Goal: Task Accomplishment & Management: Complete application form

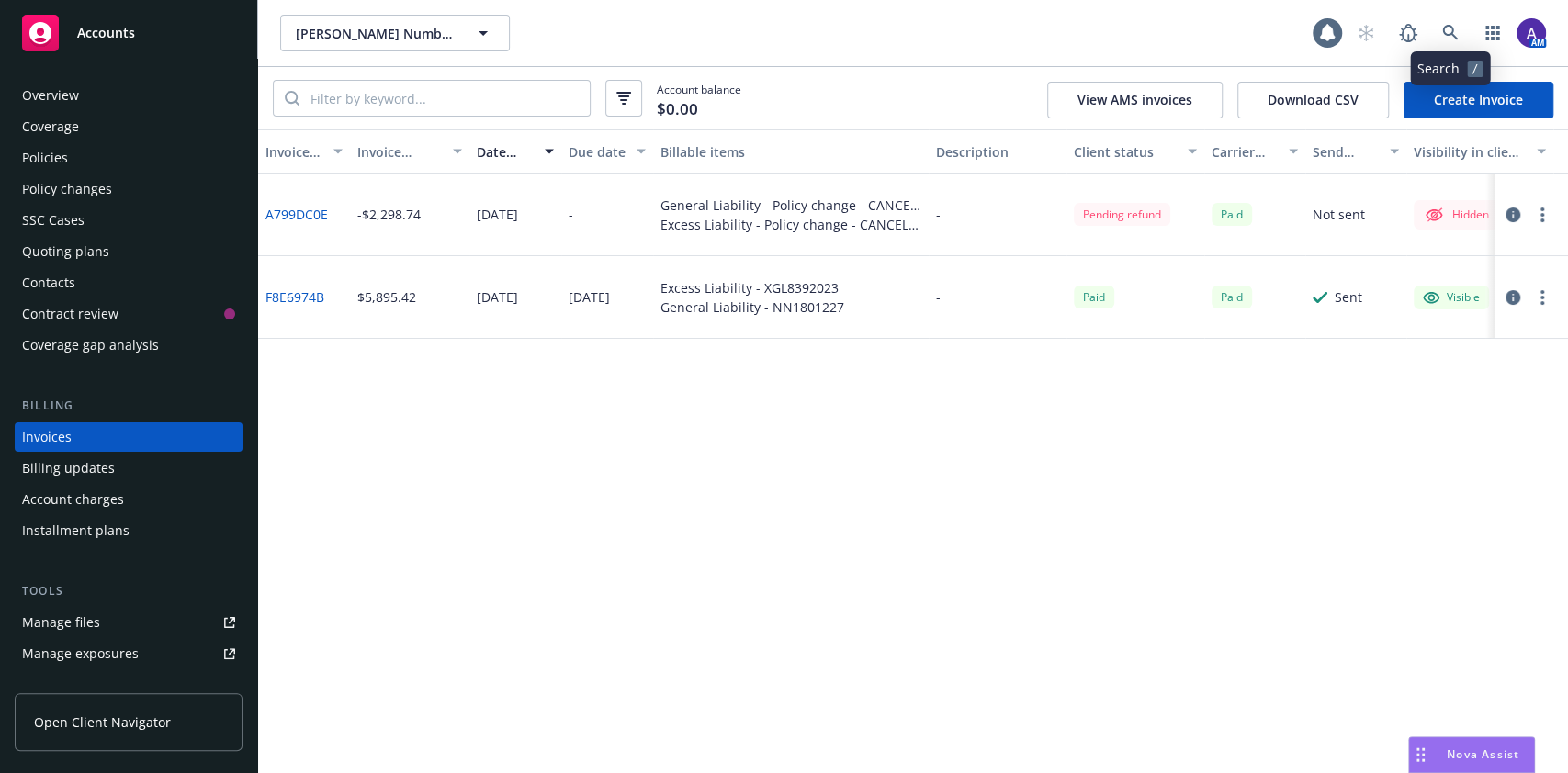
scroll to position [21, 0]
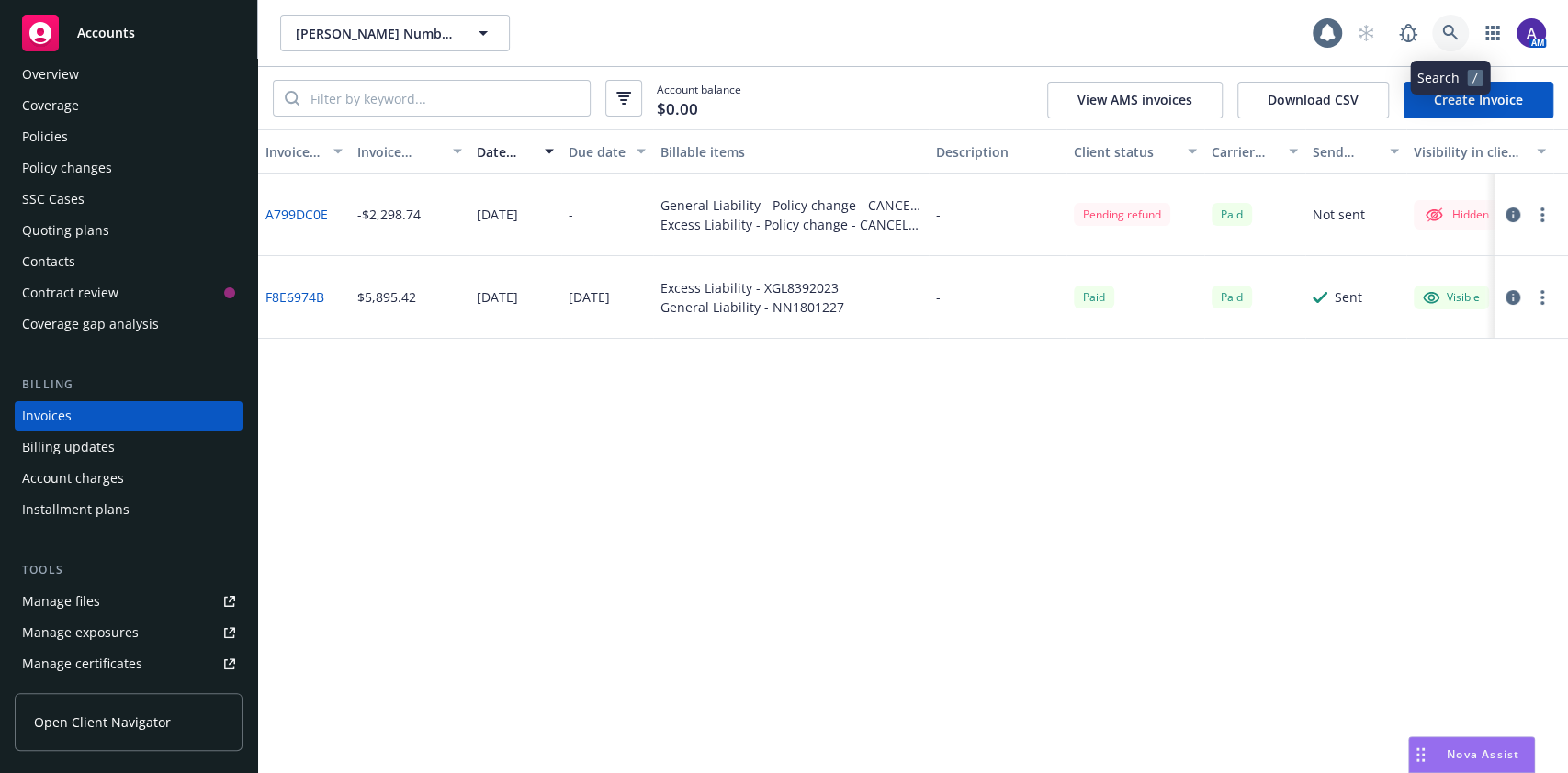
click at [1444, 23] on link at bounding box center [1450, 33] width 37 height 37
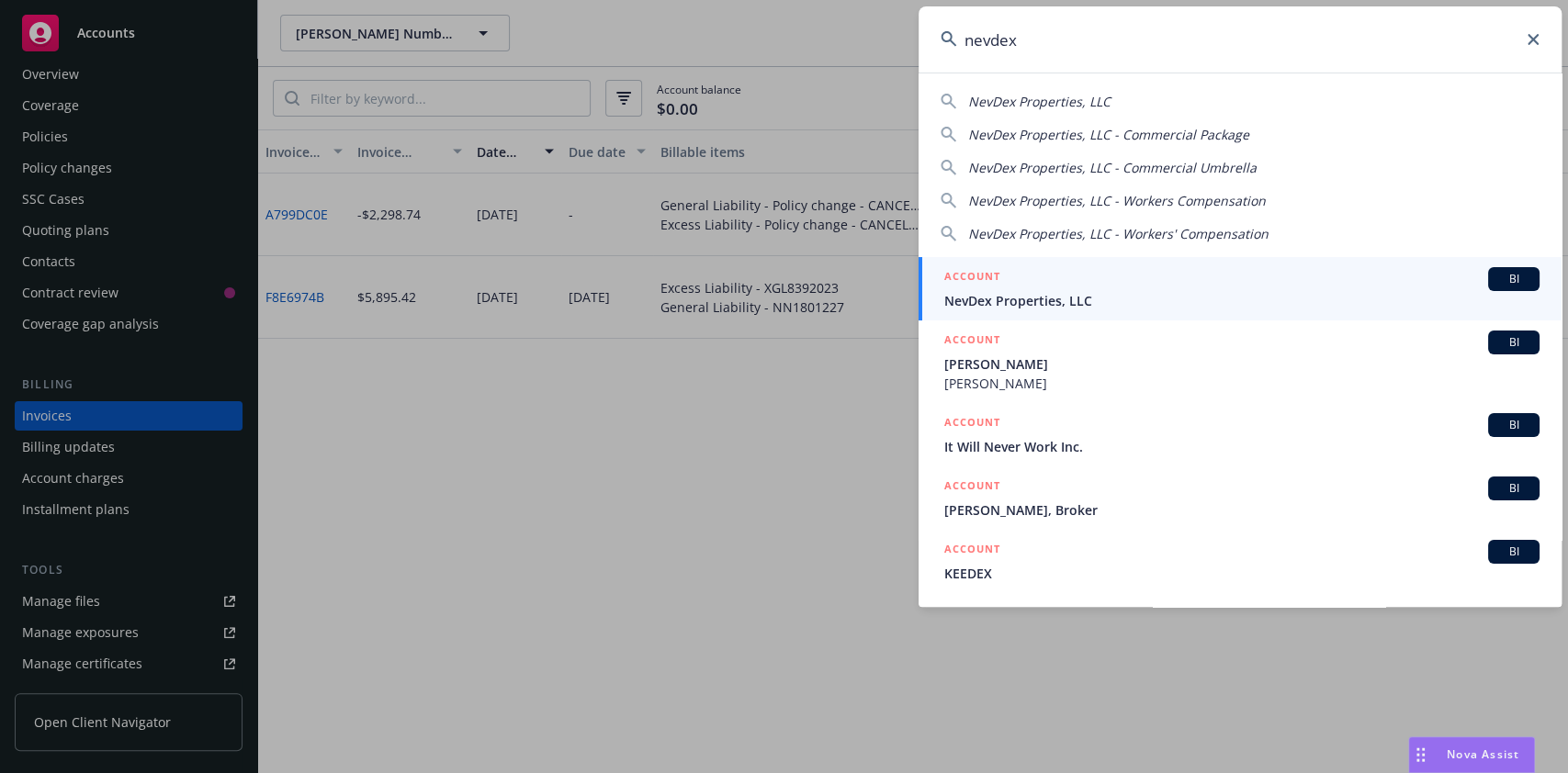
type input "nevdex"
click at [1190, 291] on span "NevDex Properties, LLC" at bounding box center [1241, 300] width 595 height 19
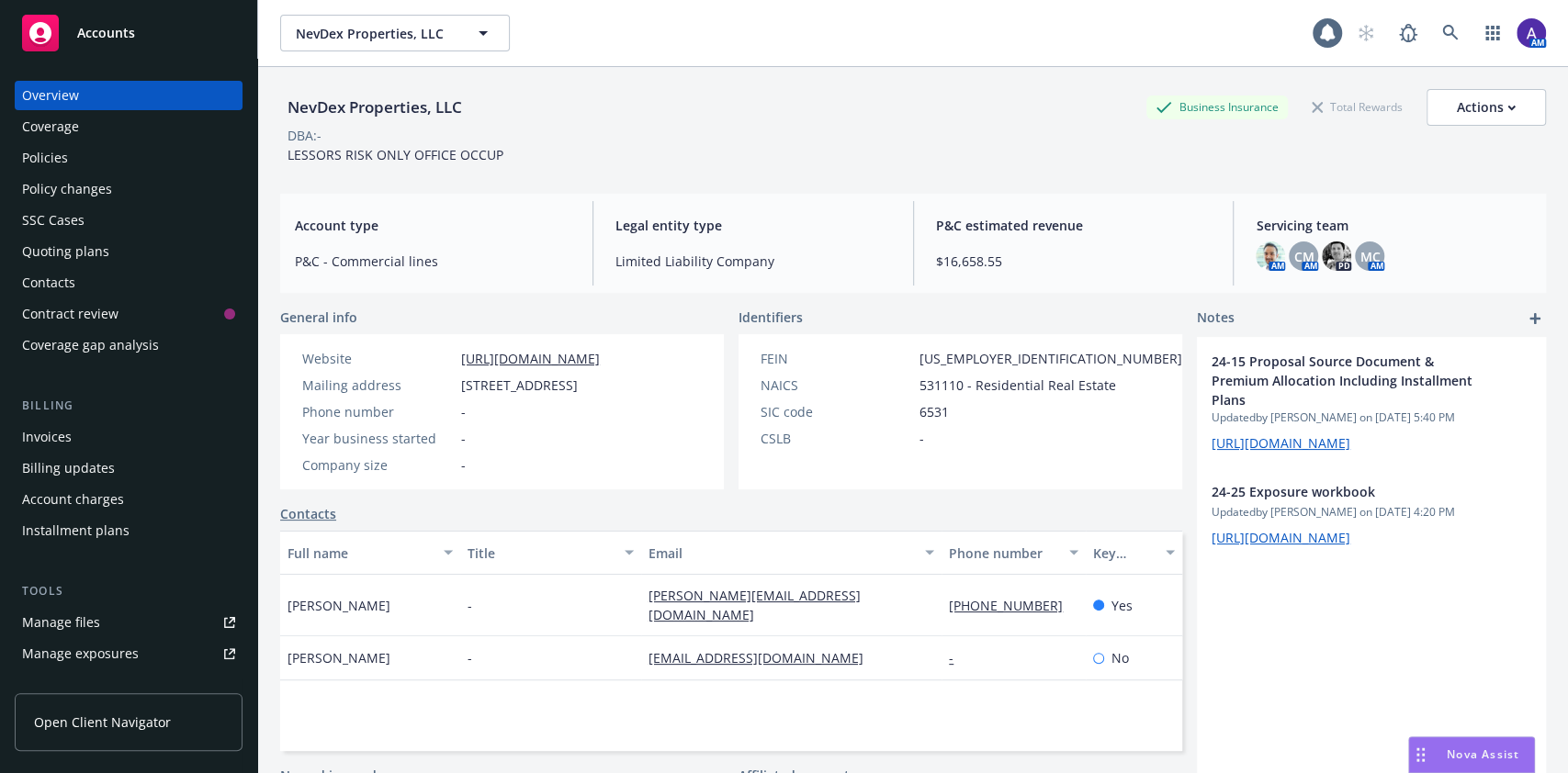
click at [67, 165] on div "Policies" at bounding box center [129, 158] width 213 height 29
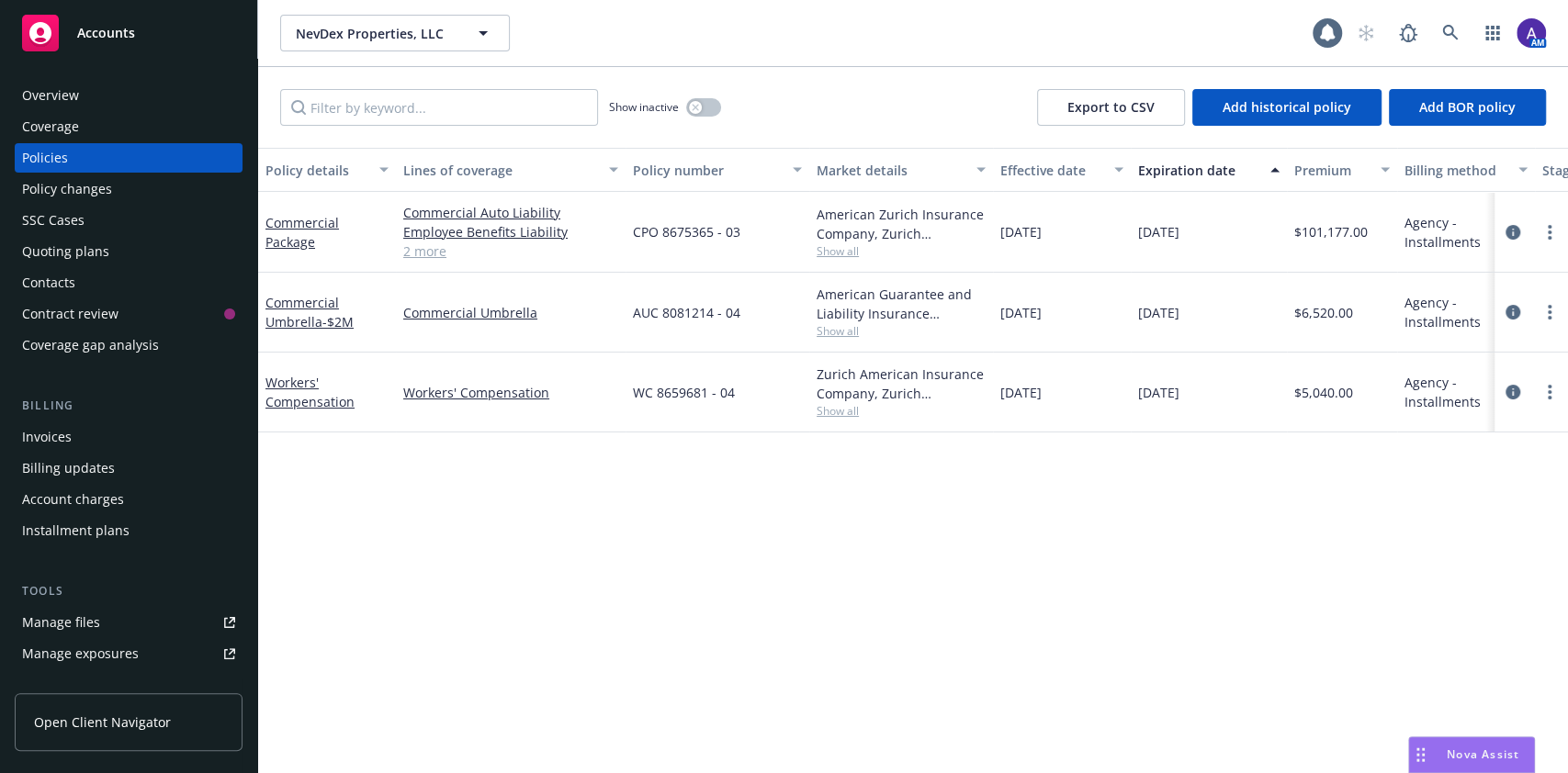
click at [91, 437] on div "Invoices" at bounding box center [129, 437] width 213 height 29
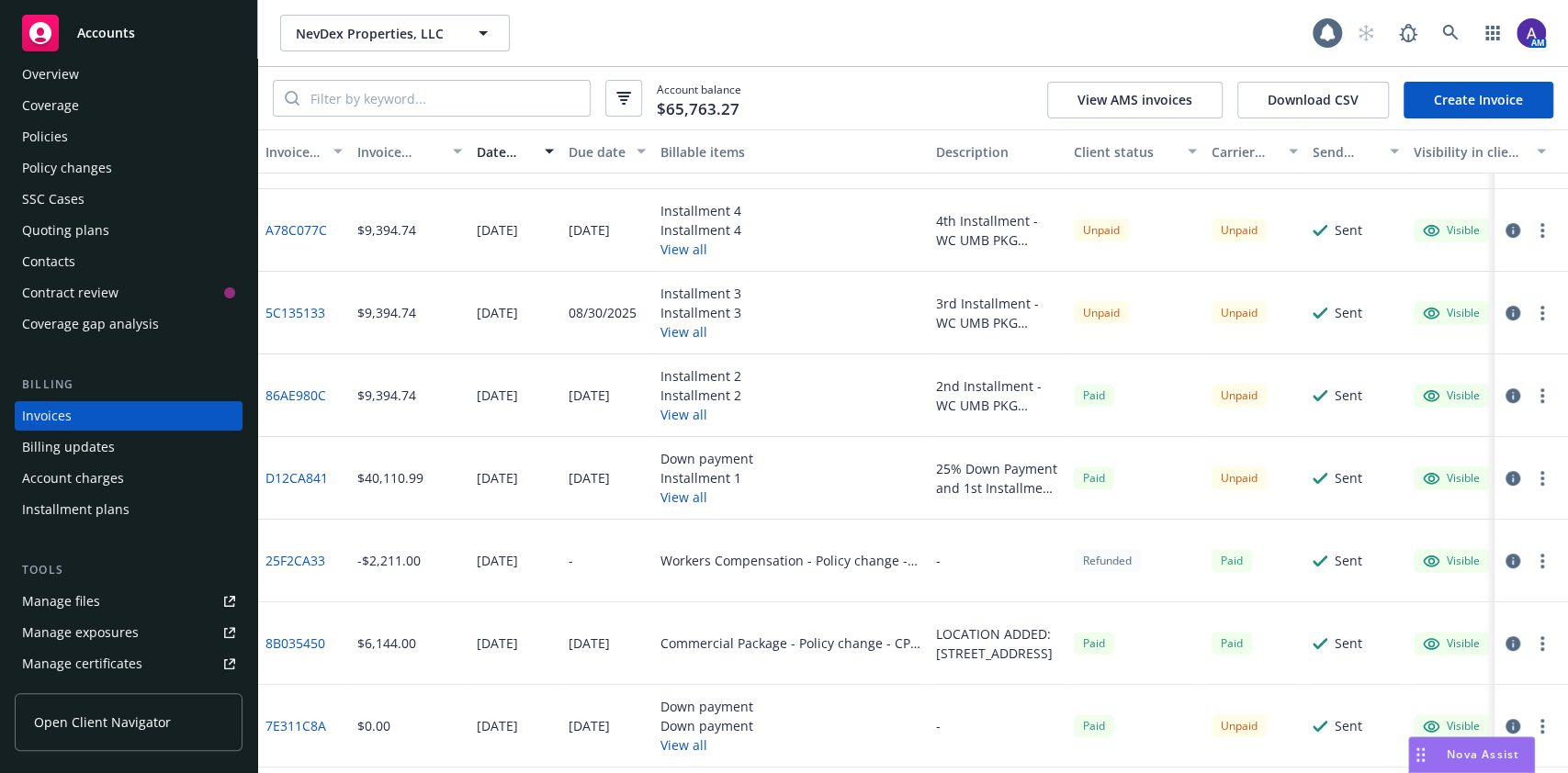
scroll to position [398, 0]
click at [49, 134] on div "Policies" at bounding box center [45, 137] width 46 height 29
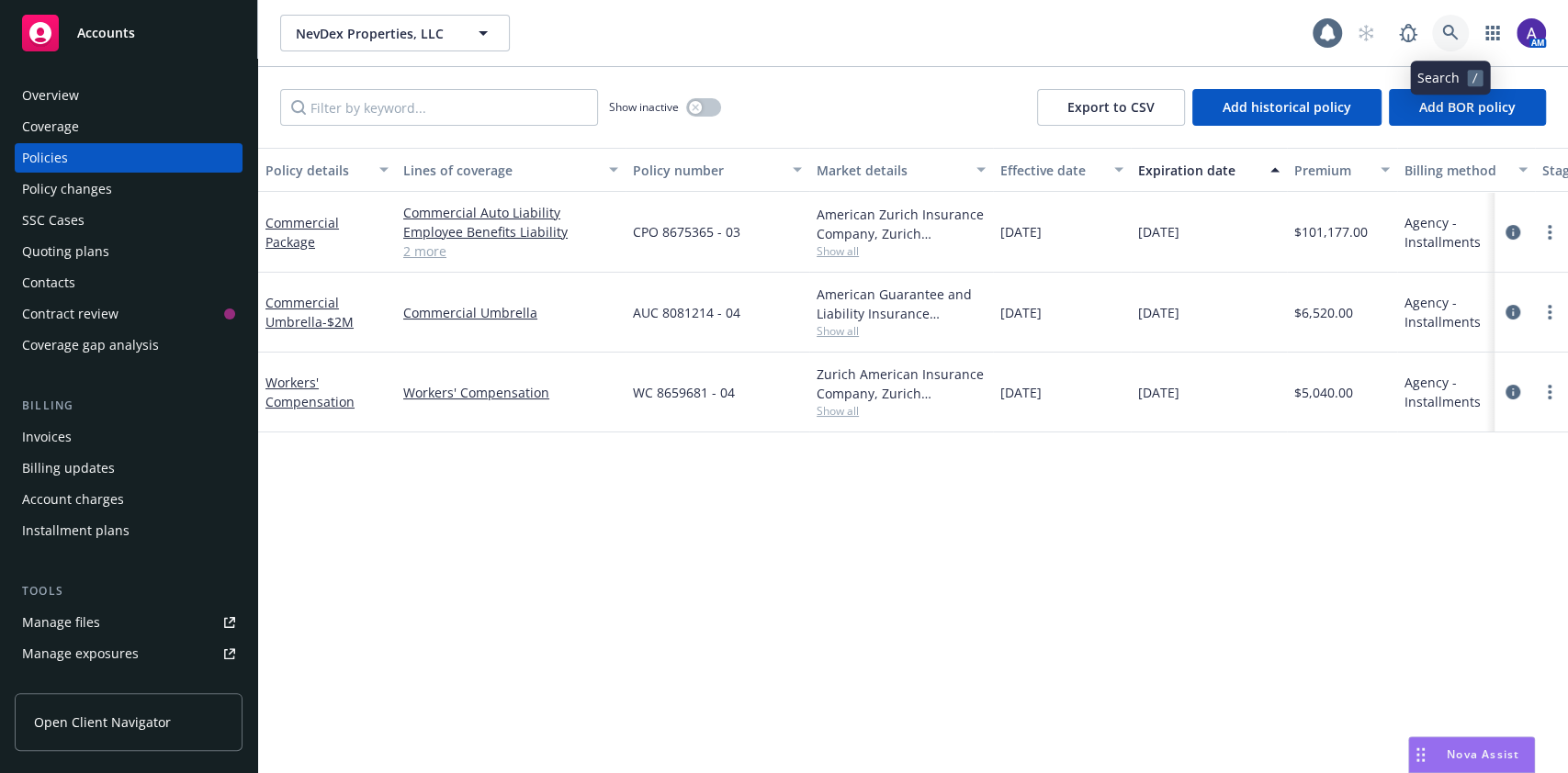
click at [1449, 35] on icon at bounding box center [1450, 33] width 17 height 17
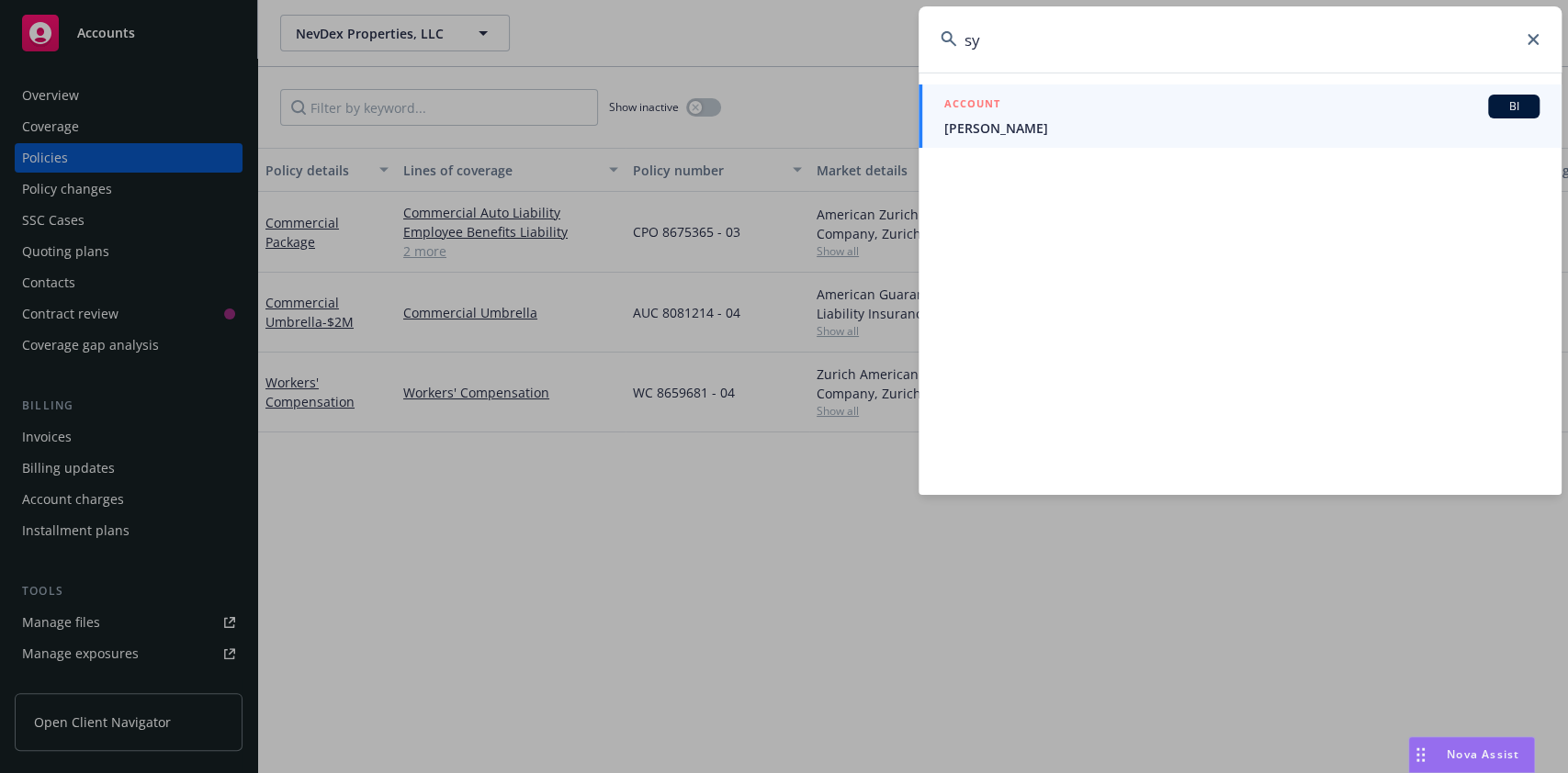
type input "s"
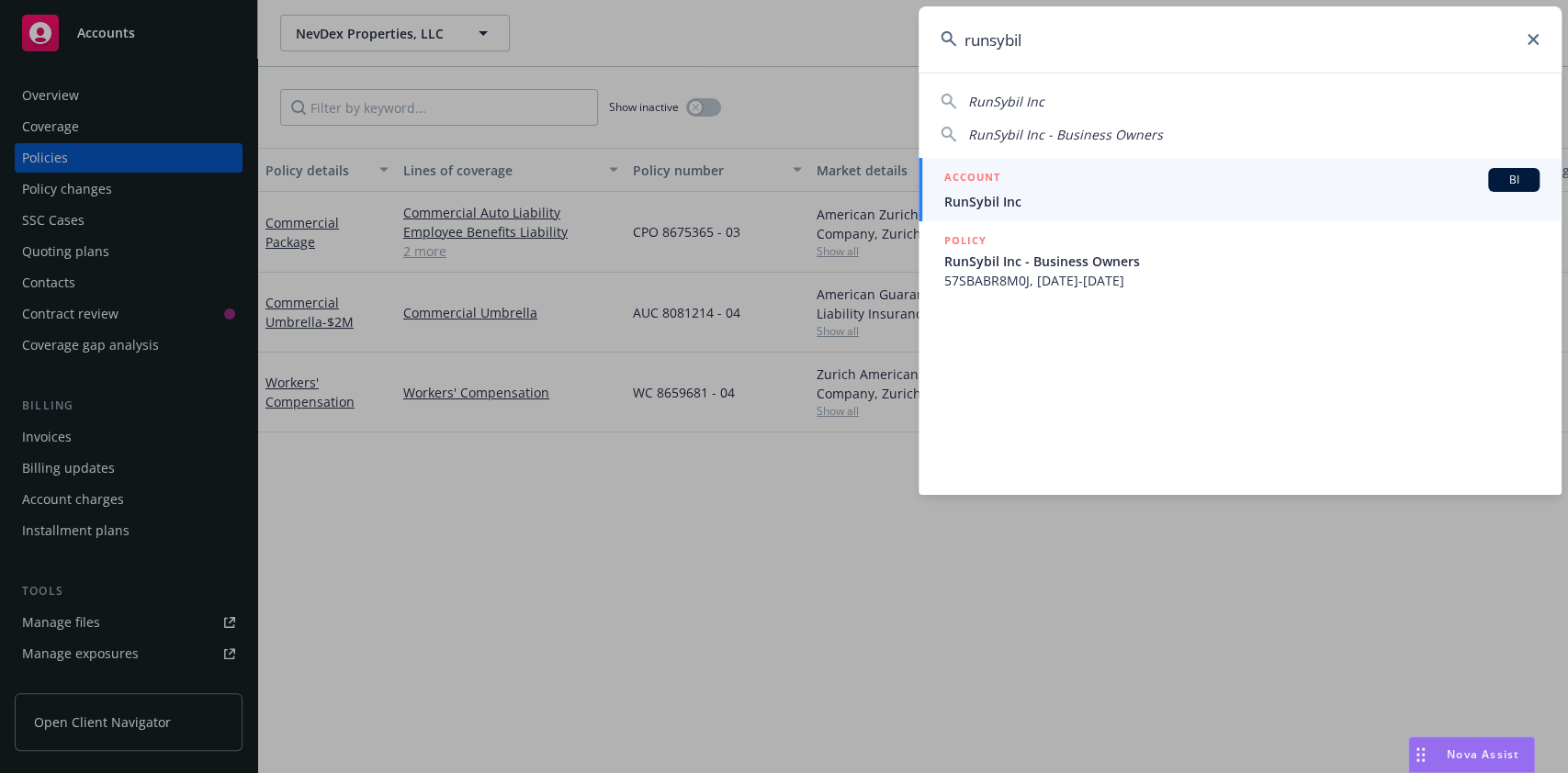
type input "runsybil"
click at [1131, 202] on span "RunSybil Inc" at bounding box center [1241, 202] width 595 height 19
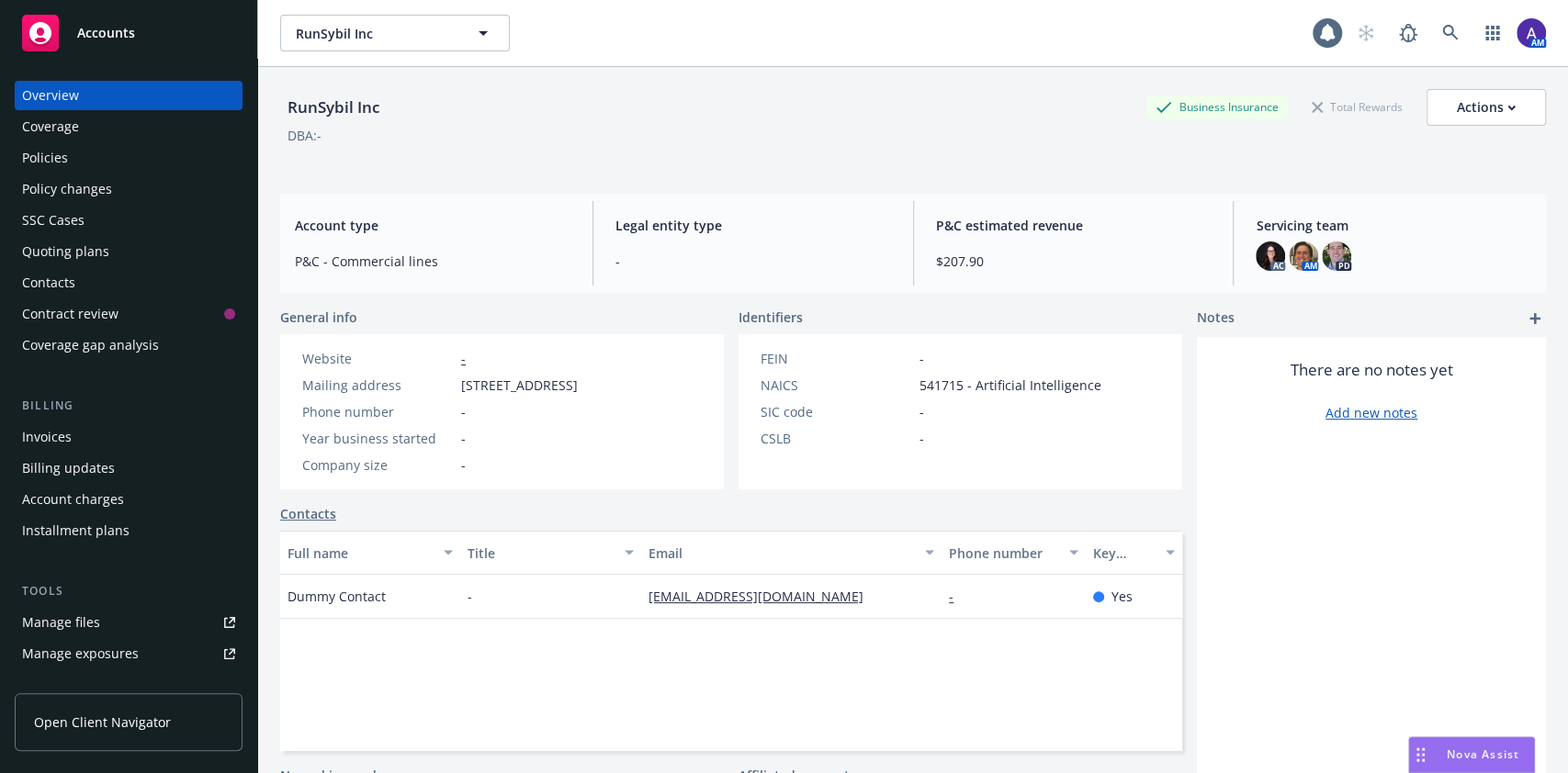
click at [93, 156] on div "Policies" at bounding box center [129, 158] width 213 height 29
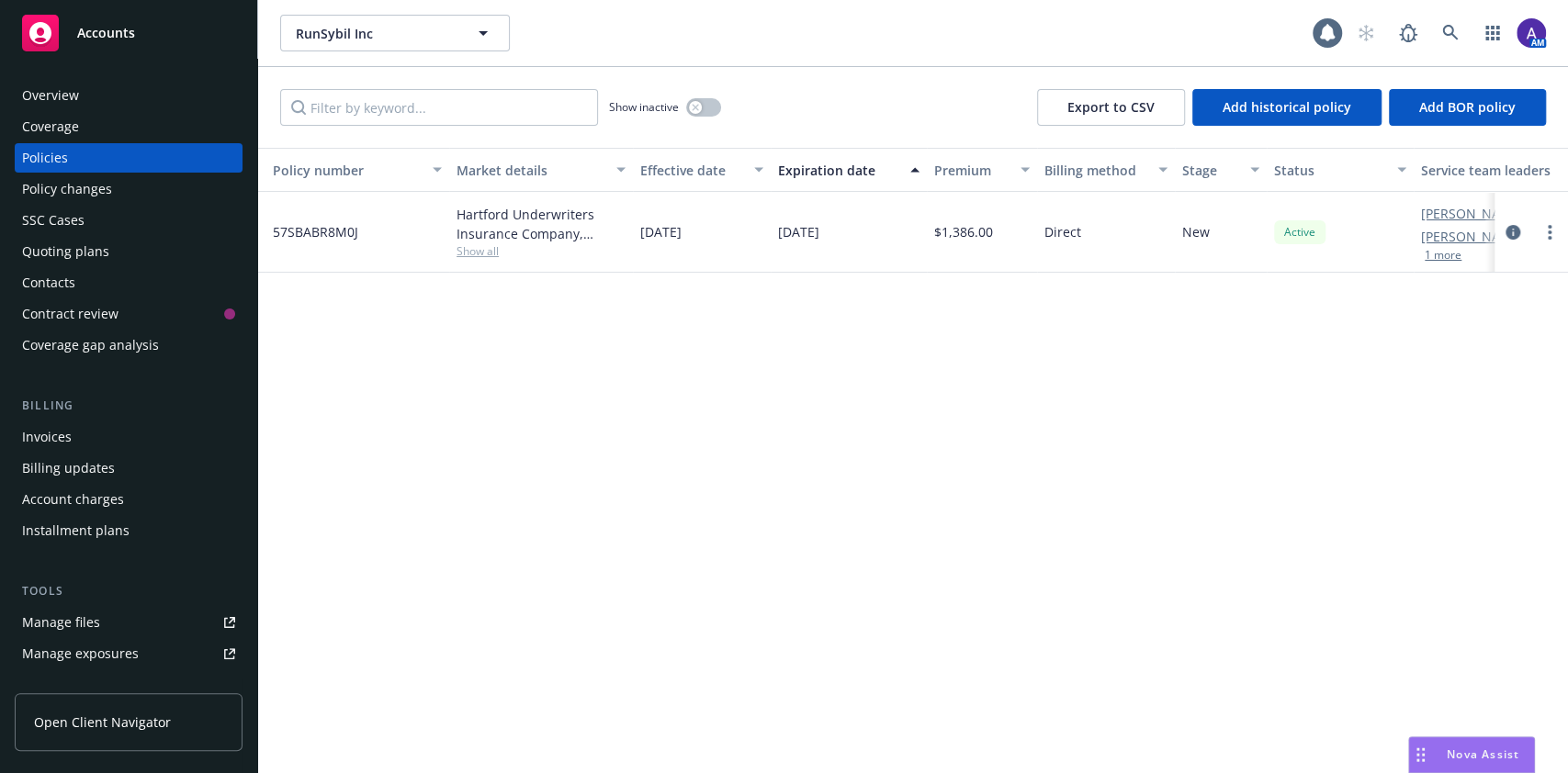
scroll to position [0, 361]
click at [490, 243] on span "Show all" at bounding box center [540, 250] width 169 height 16
click at [778, 341] on div "Policy details Lines of coverage Policy number Market details Effective date Ex…" at bounding box center [912, 461] width 1309 height 626
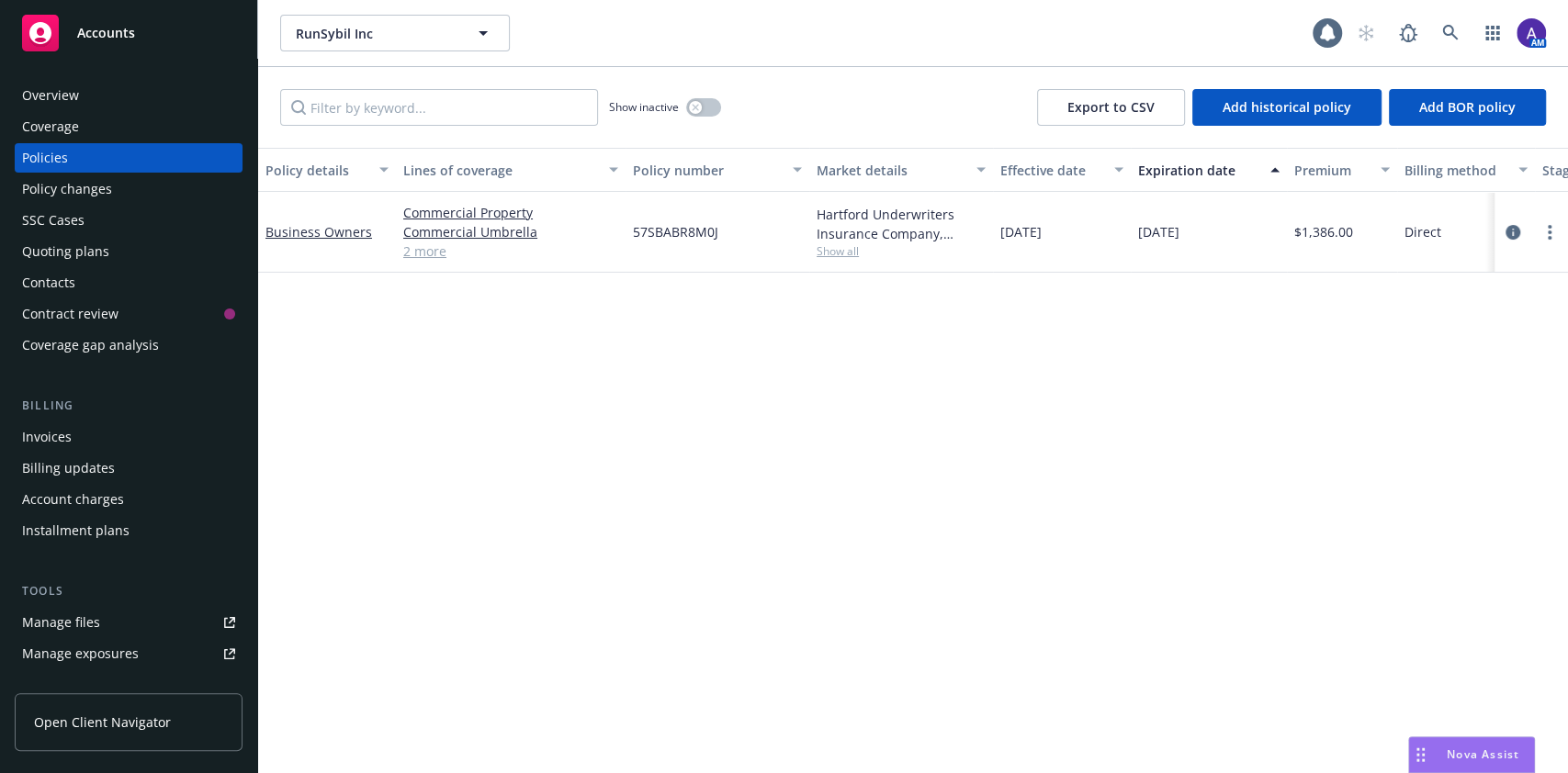
click at [410, 256] on link "2 more" at bounding box center [511, 250] width 215 height 19
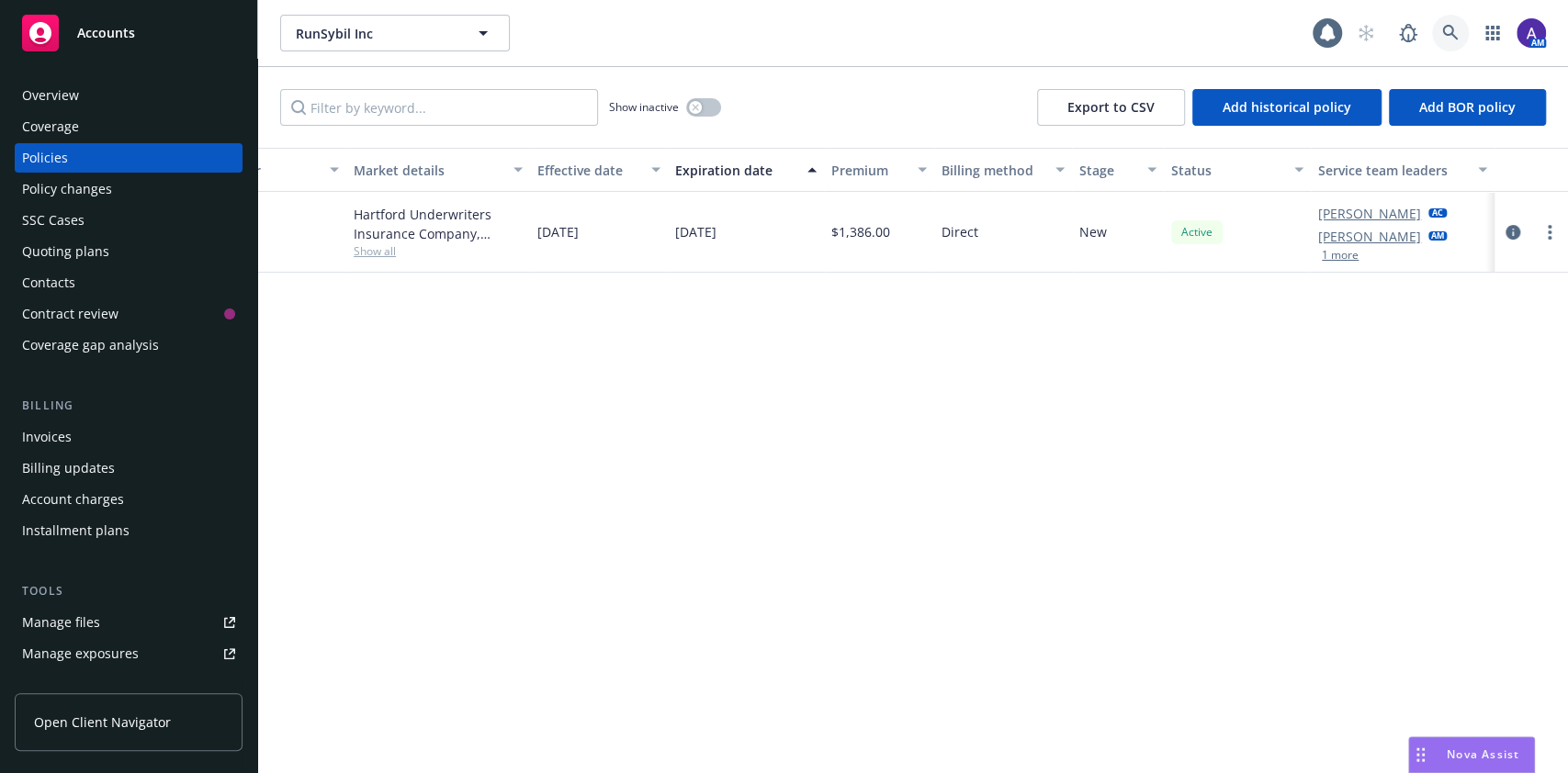
click at [1455, 48] on link at bounding box center [1450, 33] width 37 height 37
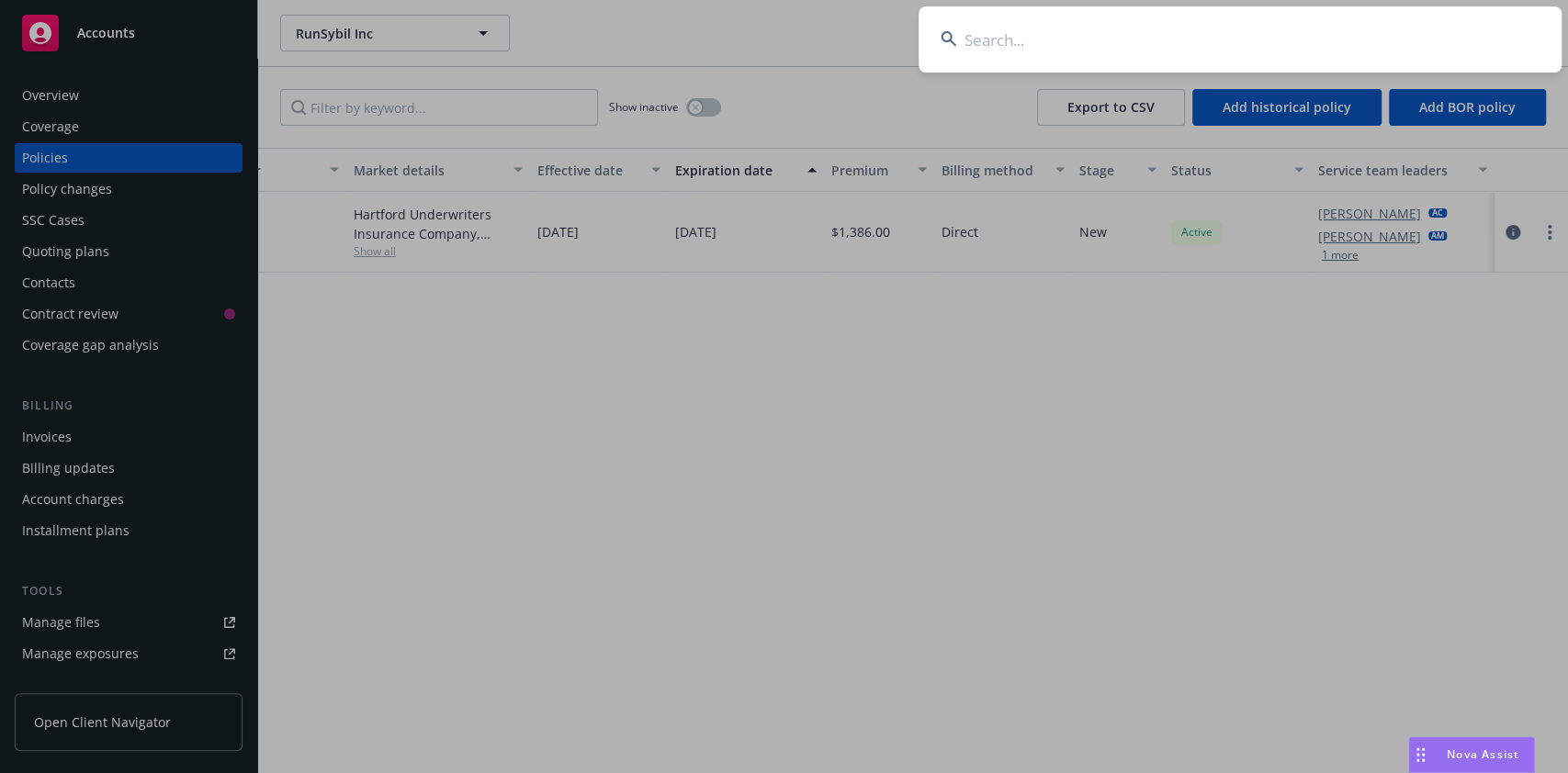
click at [1321, 33] on input at bounding box center [1239, 40] width 643 height 66
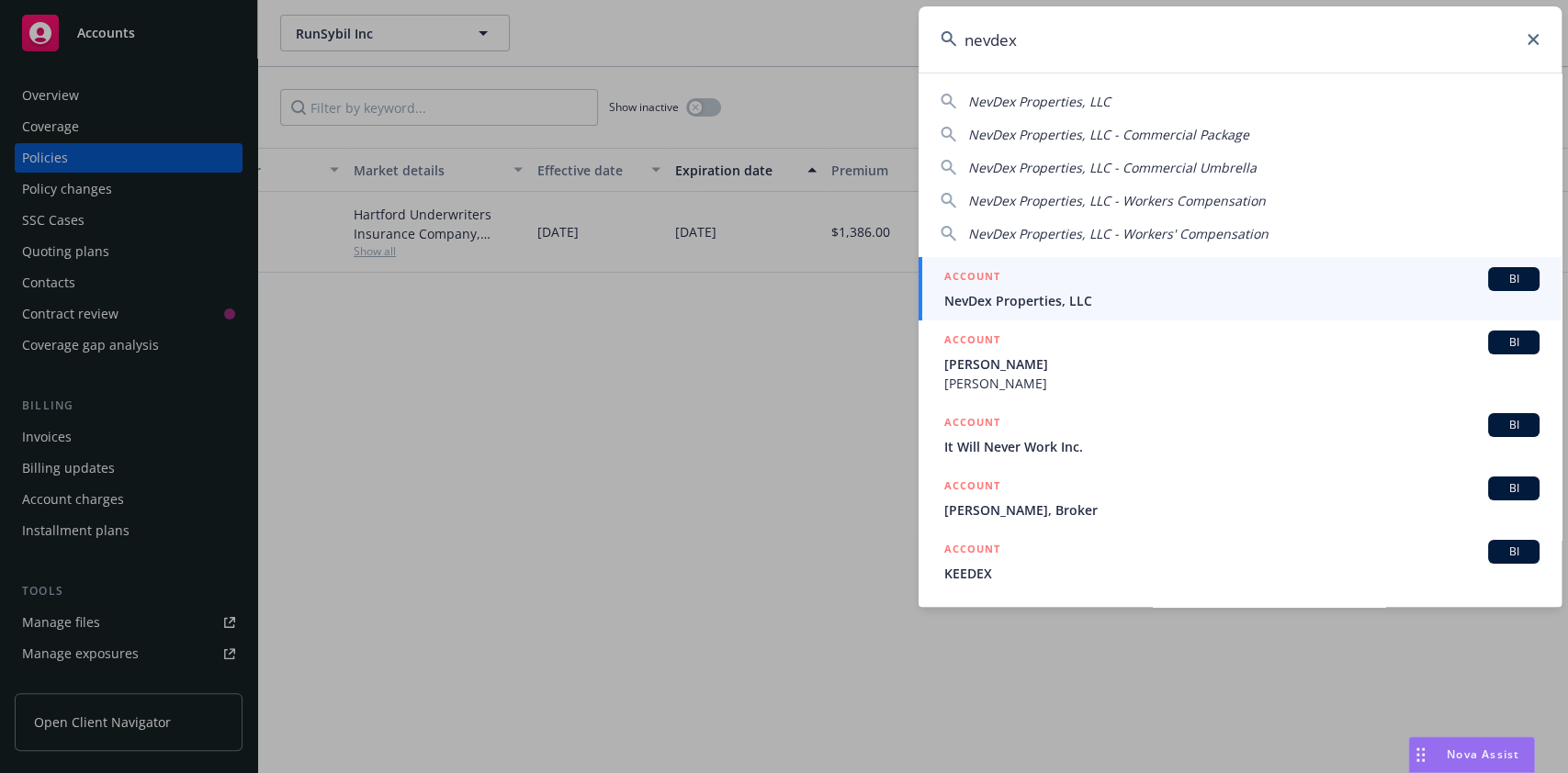
type input "nevdex"
click at [1161, 291] on span "NevDex Properties, LLC" at bounding box center [1241, 300] width 595 height 19
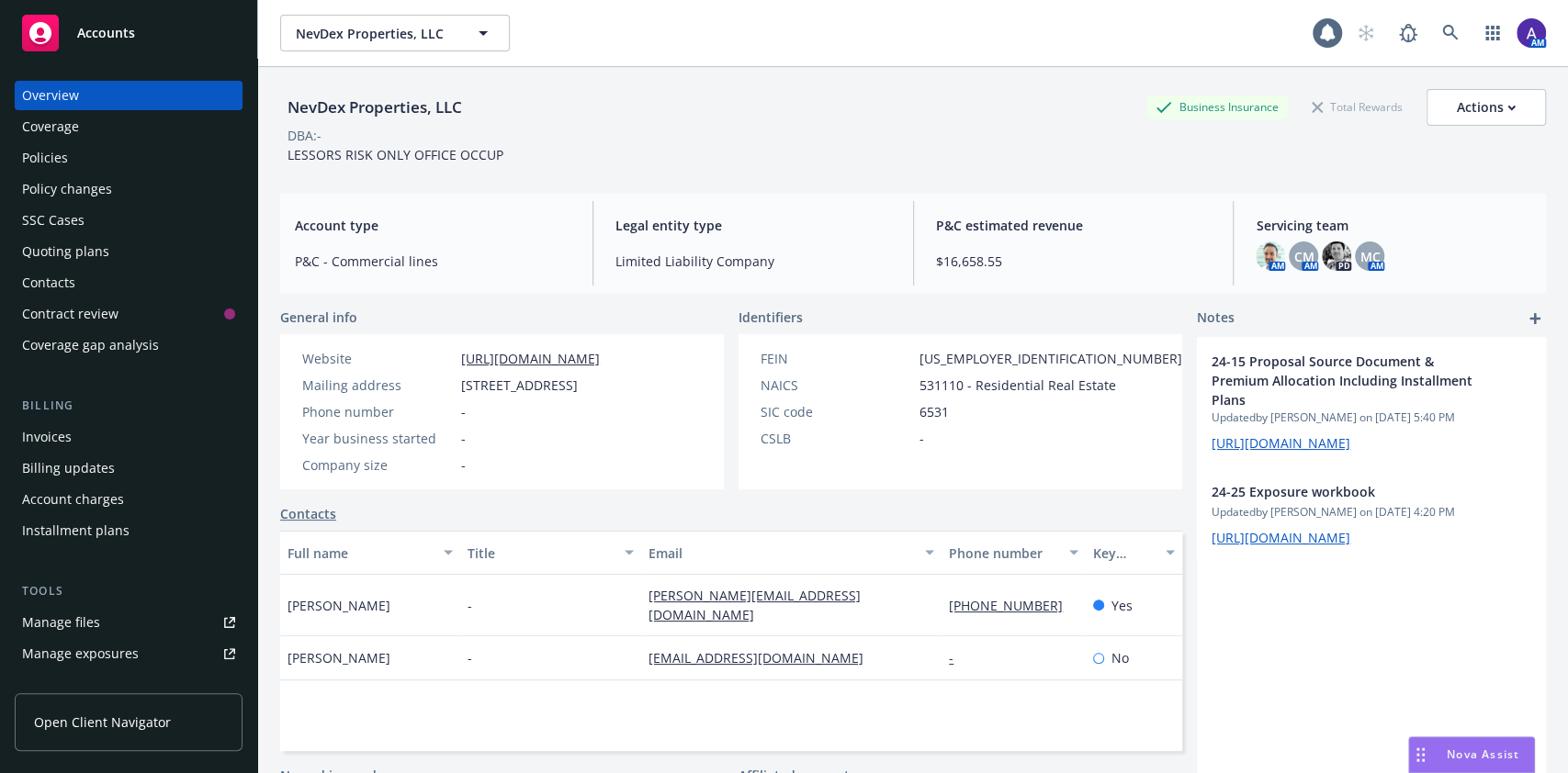
click at [92, 441] on div "Invoices" at bounding box center [129, 437] width 213 height 29
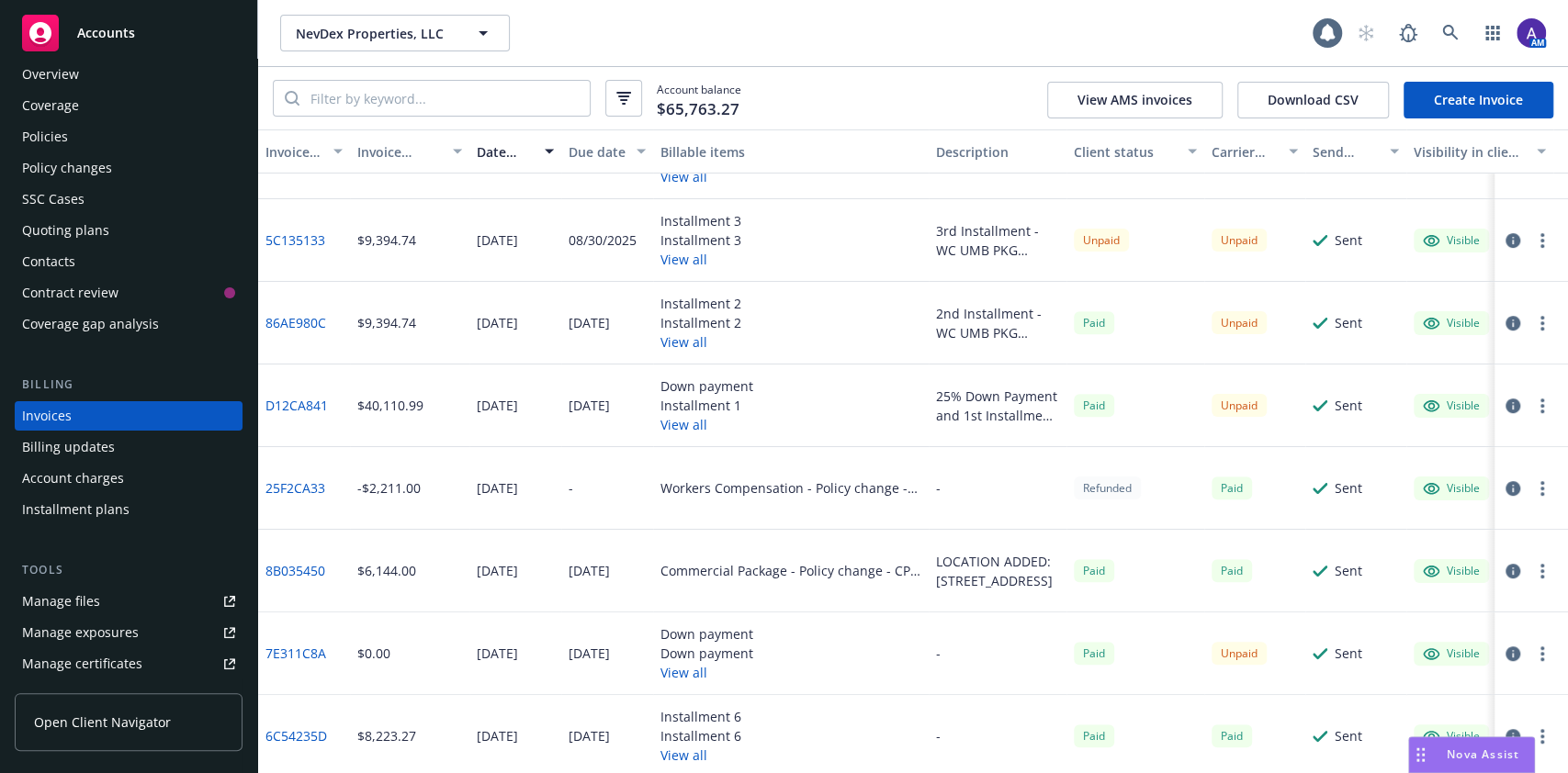
scroll to position [464, 0]
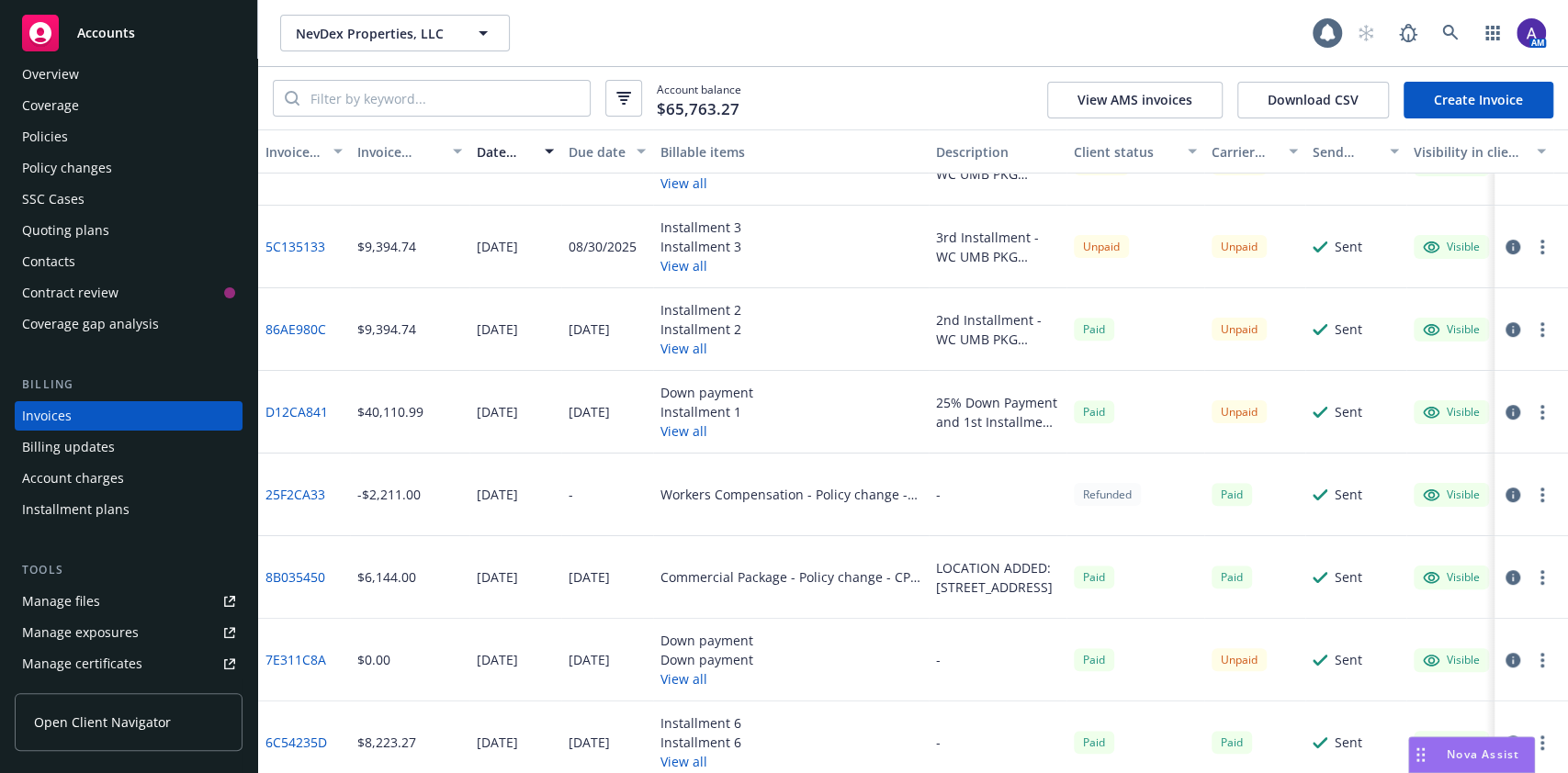
click at [696, 438] on button "View all" at bounding box center [707, 431] width 93 height 19
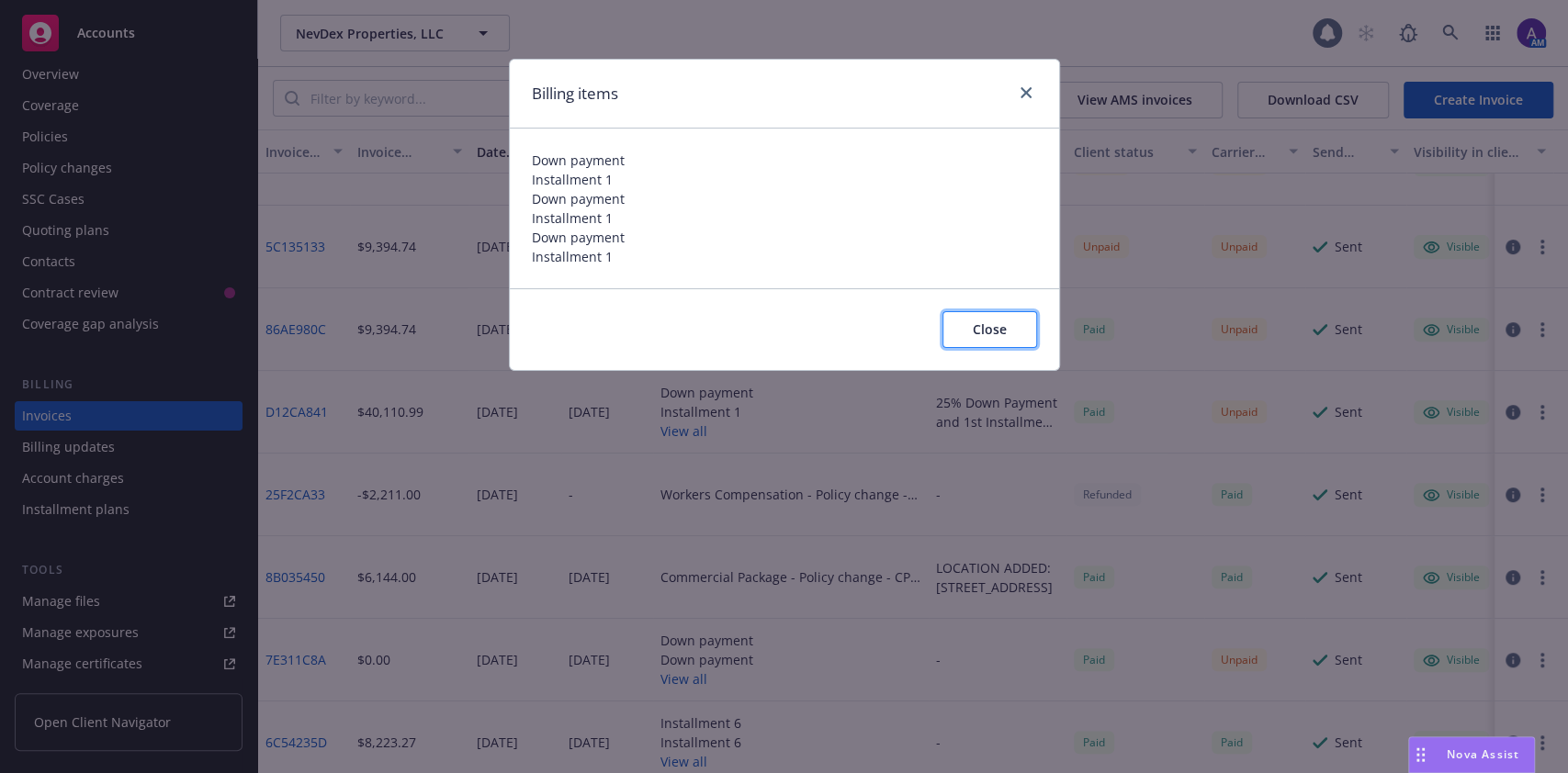
click at [1009, 334] on button "Close" at bounding box center [989, 329] width 95 height 37
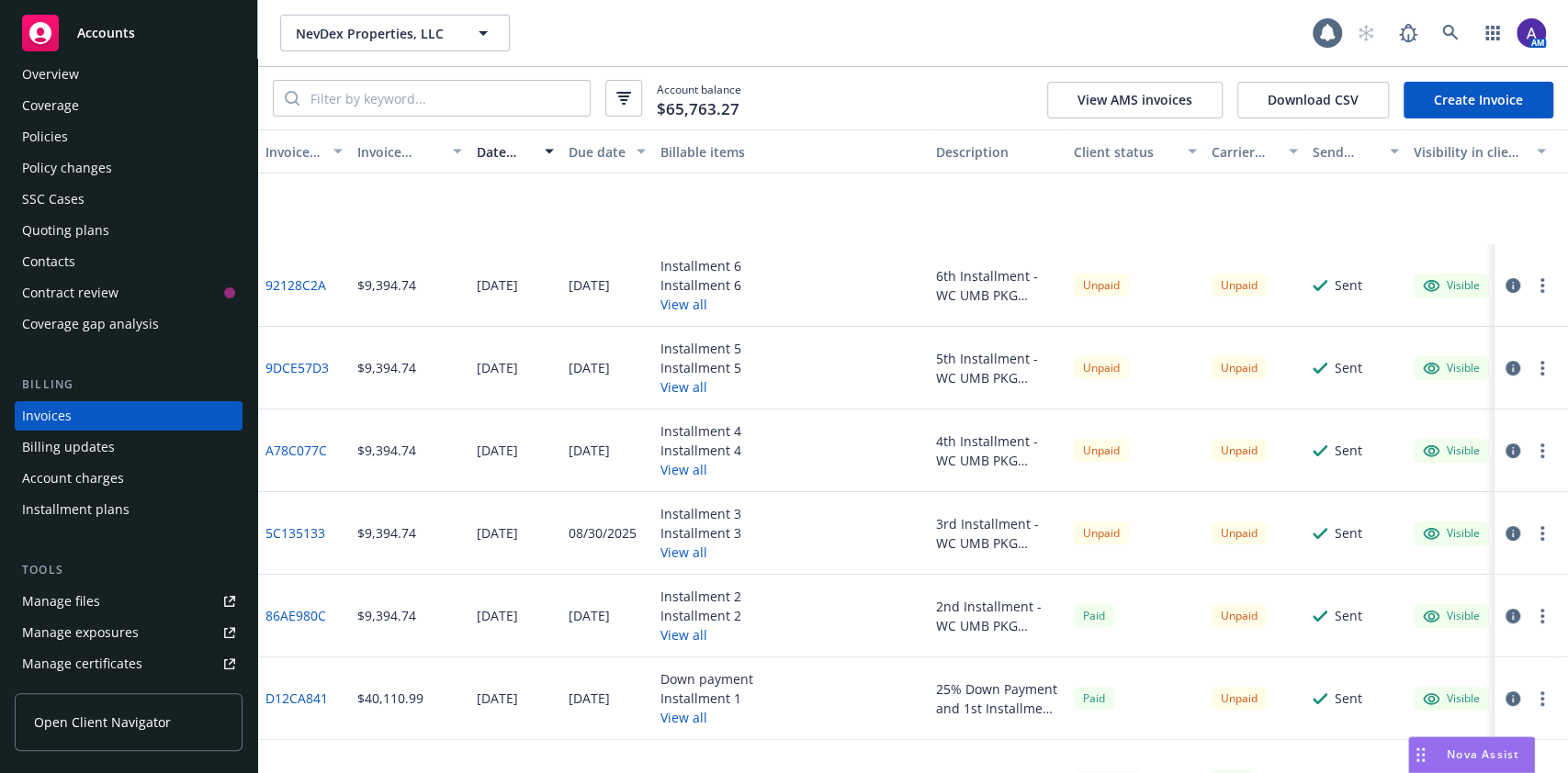
scroll to position [0, 0]
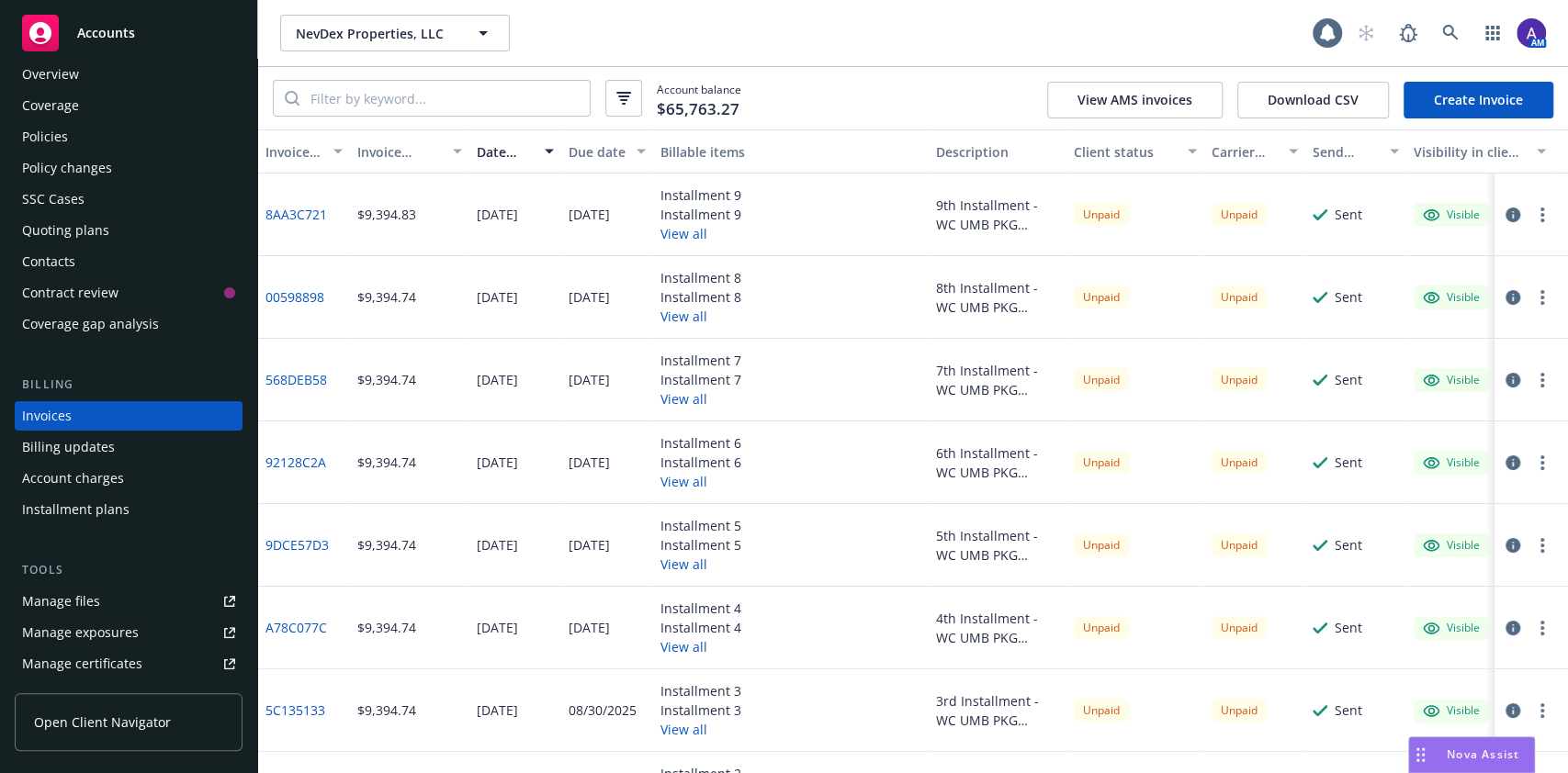
click at [118, 503] on div "Installment plans" at bounding box center [75, 510] width 108 height 29
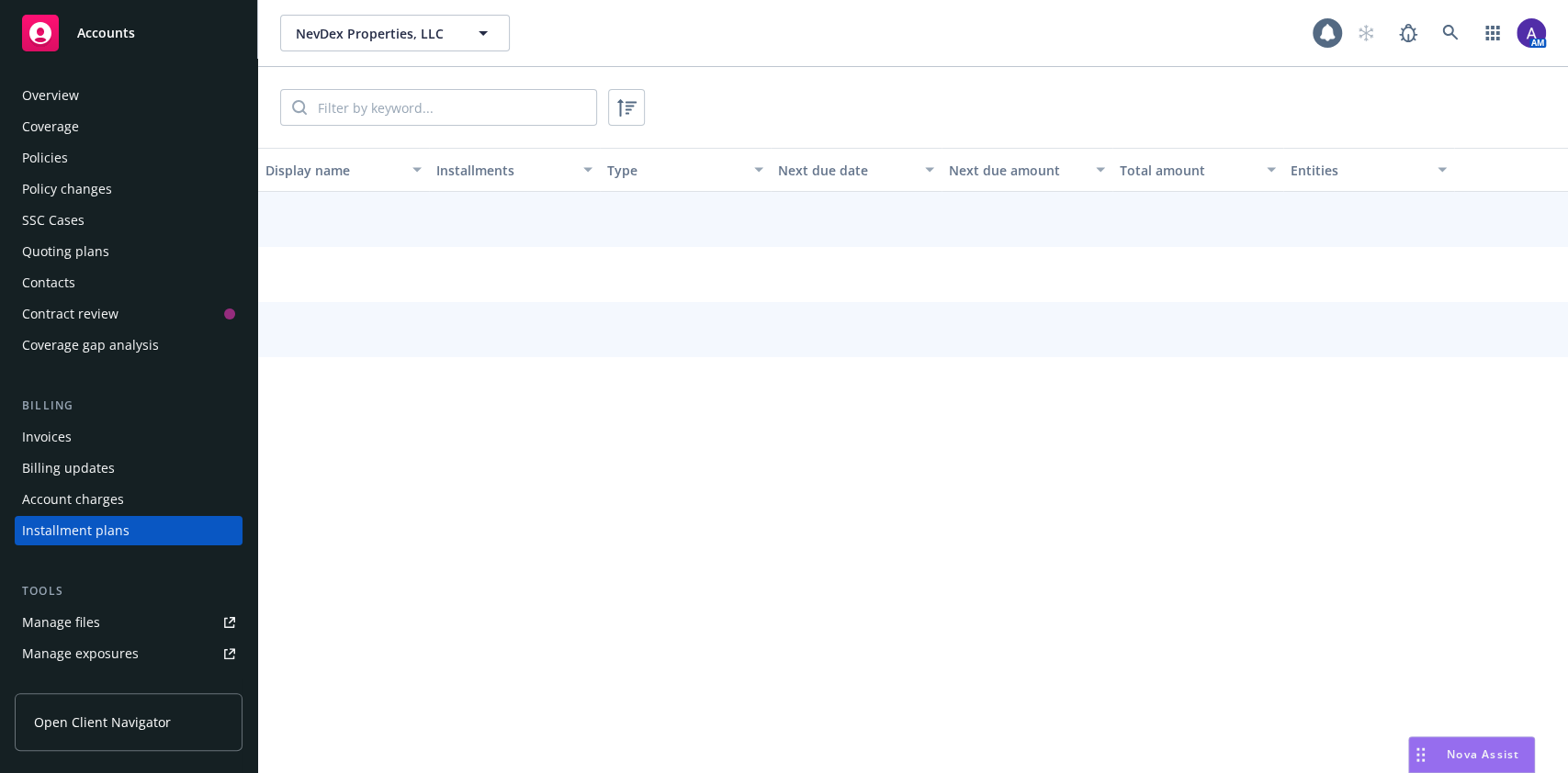
scroll to position [115, 0]
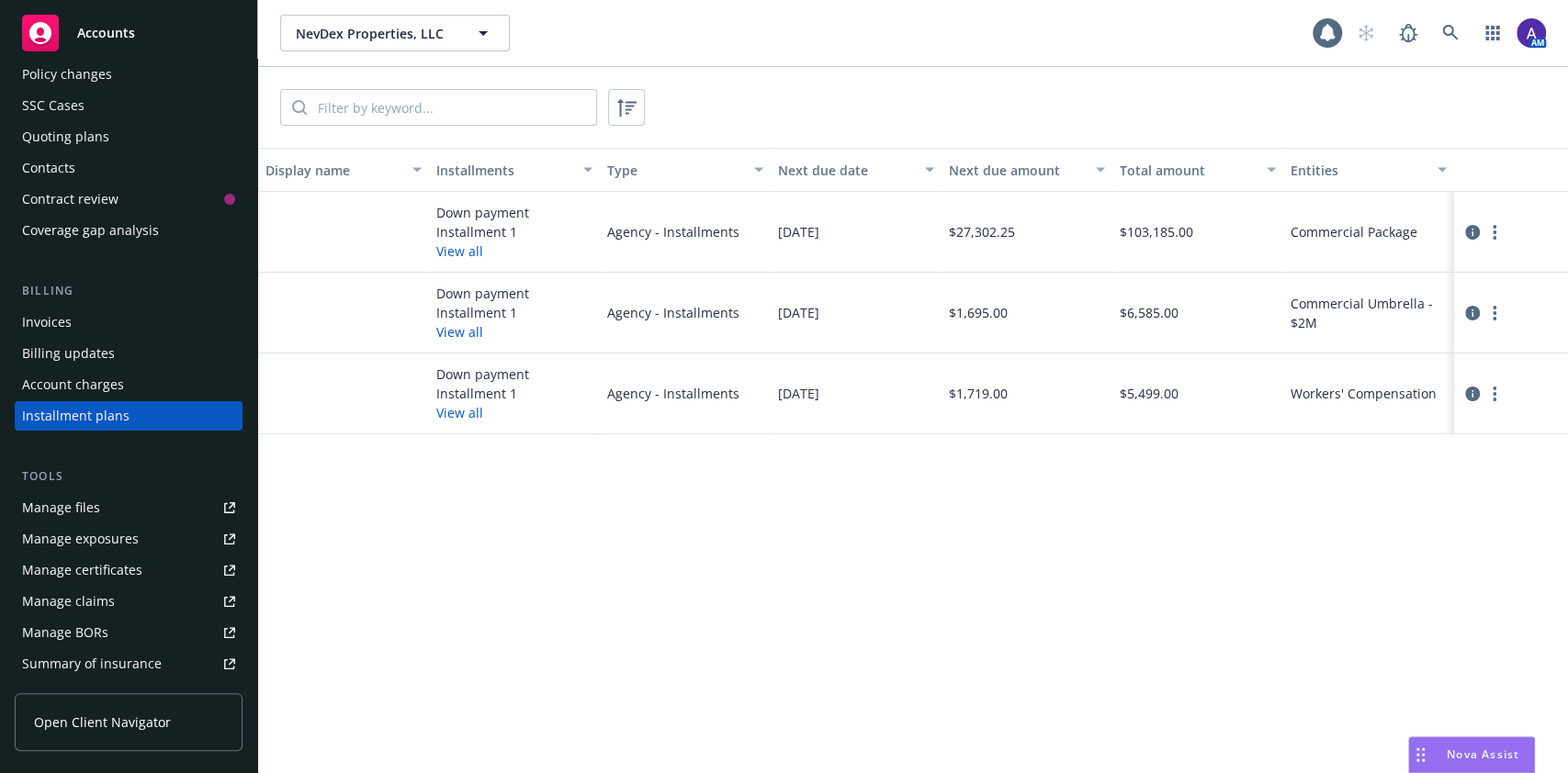
click at [127, 323] on div "Invoices" at bounding box center [129, 322] width 213 height 29
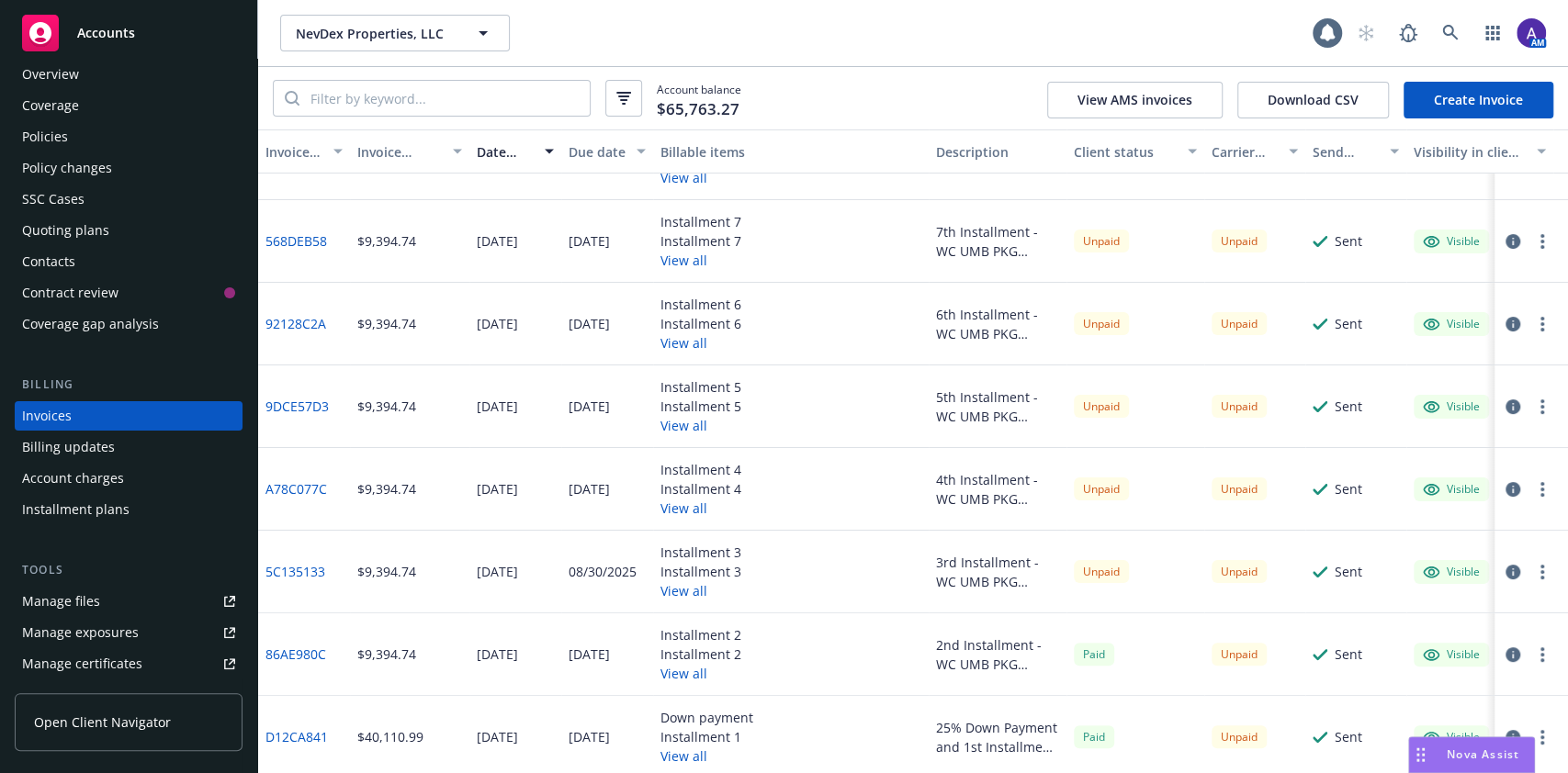
scroll to position [137, 0]
click at [46, 502] on div "Installment plans" at bounding box center [75, 510] width 108 height 29
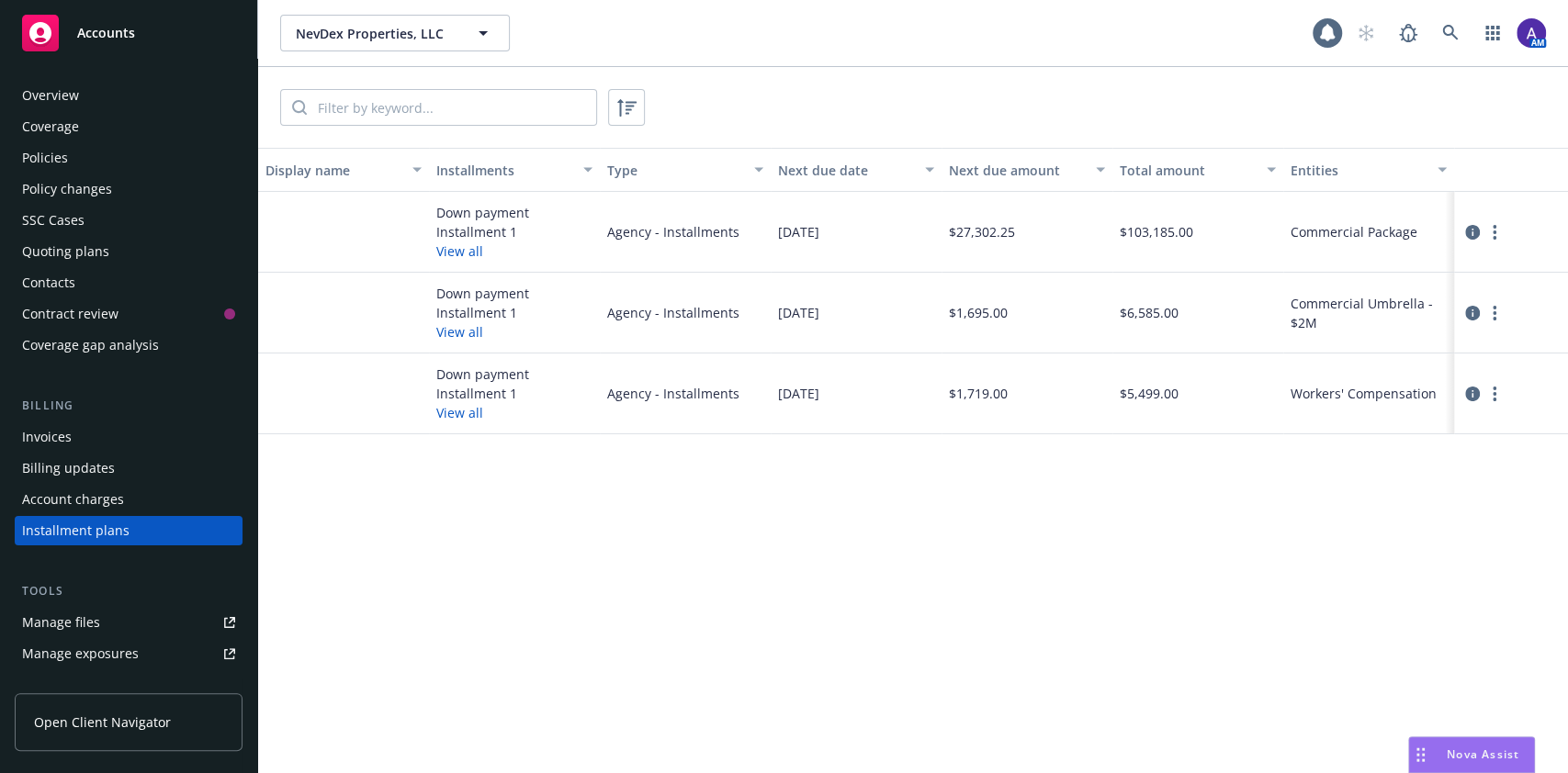
click at [35, 162] on div "Policies" at bounding box center [45, 158] width 46 height 29
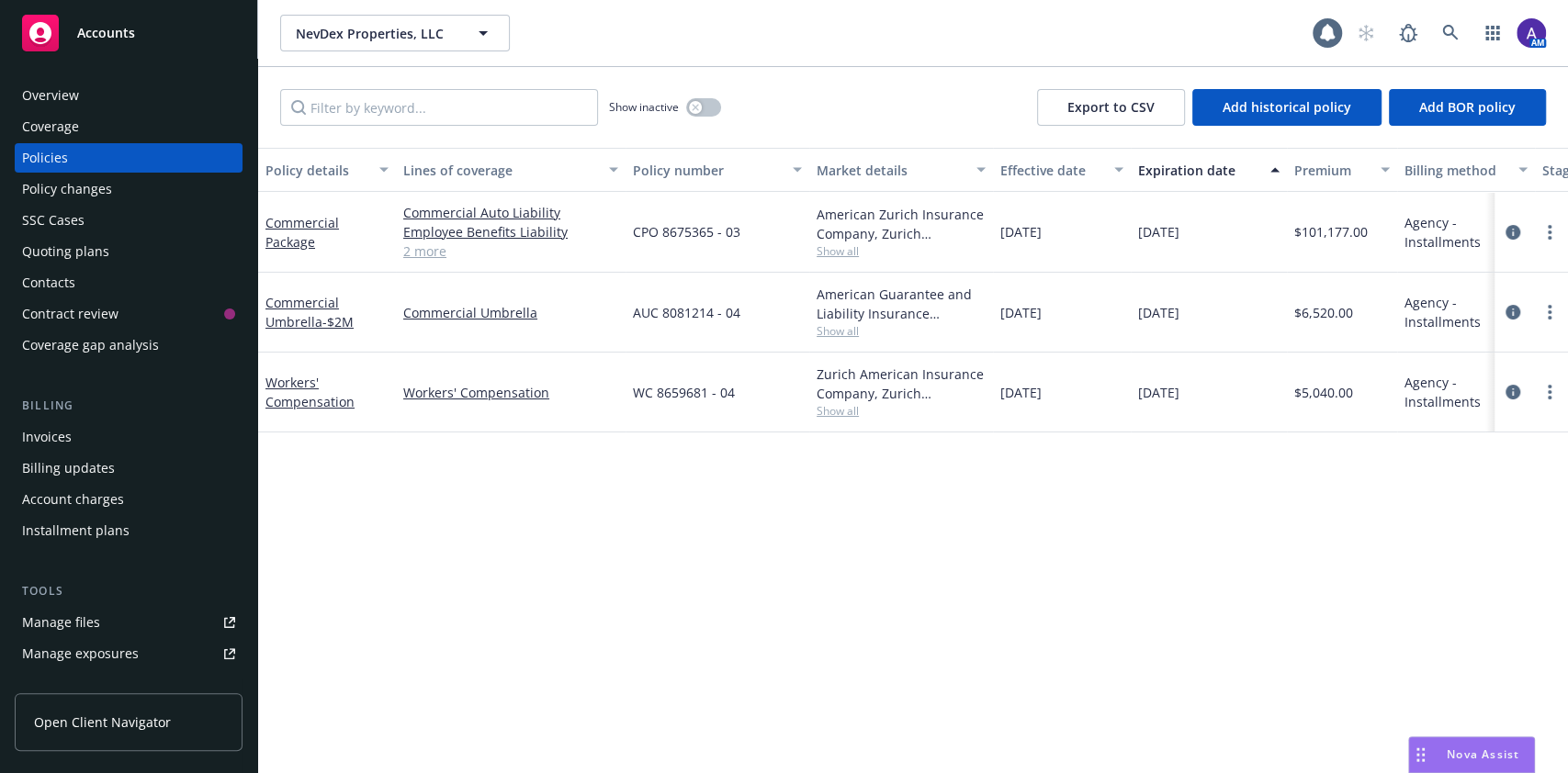
click at [100, 521] on div "Installment plans" at bounding box center [75, 531] width 108 height 29
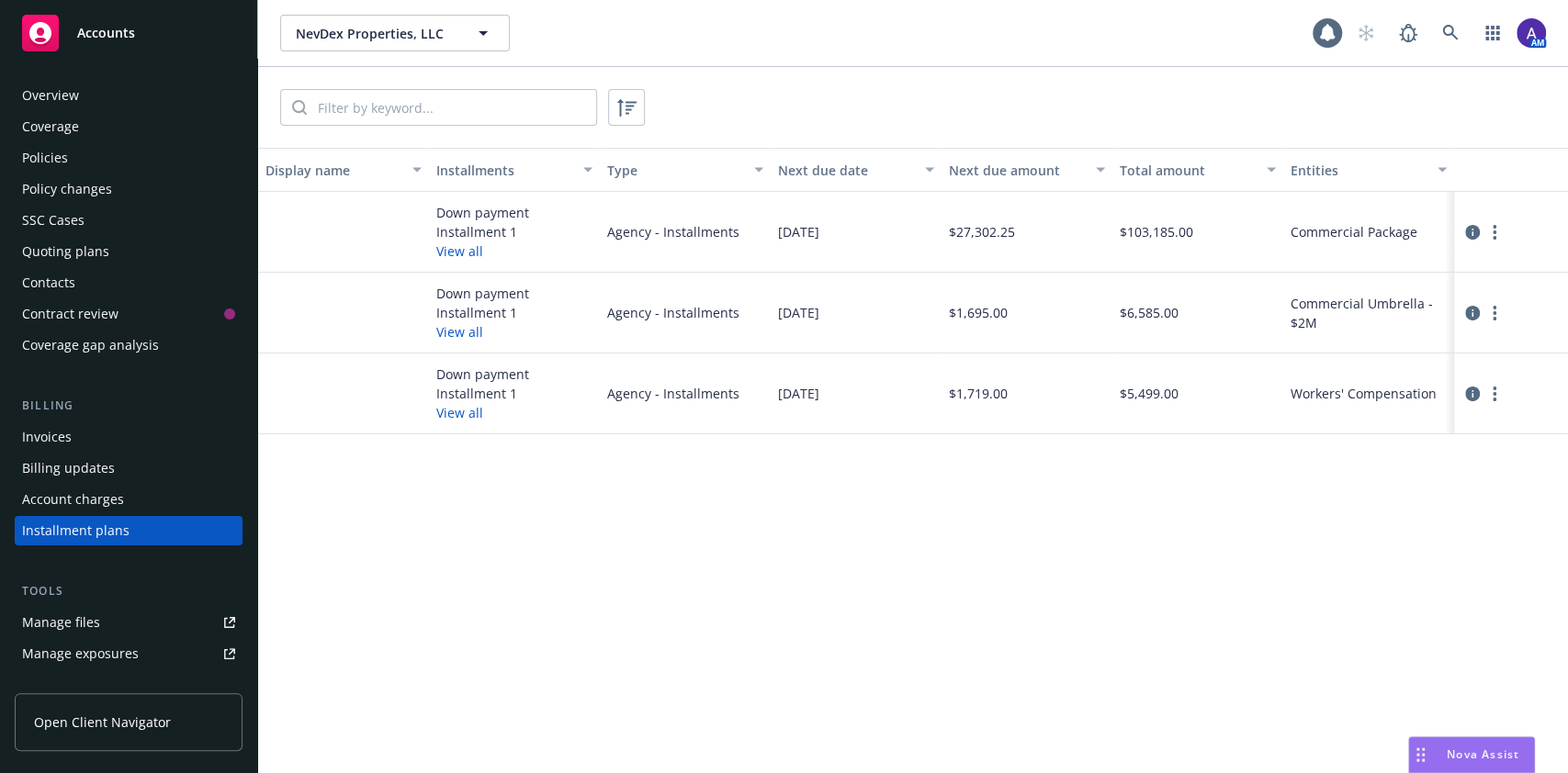
scroll to position [115, 0]
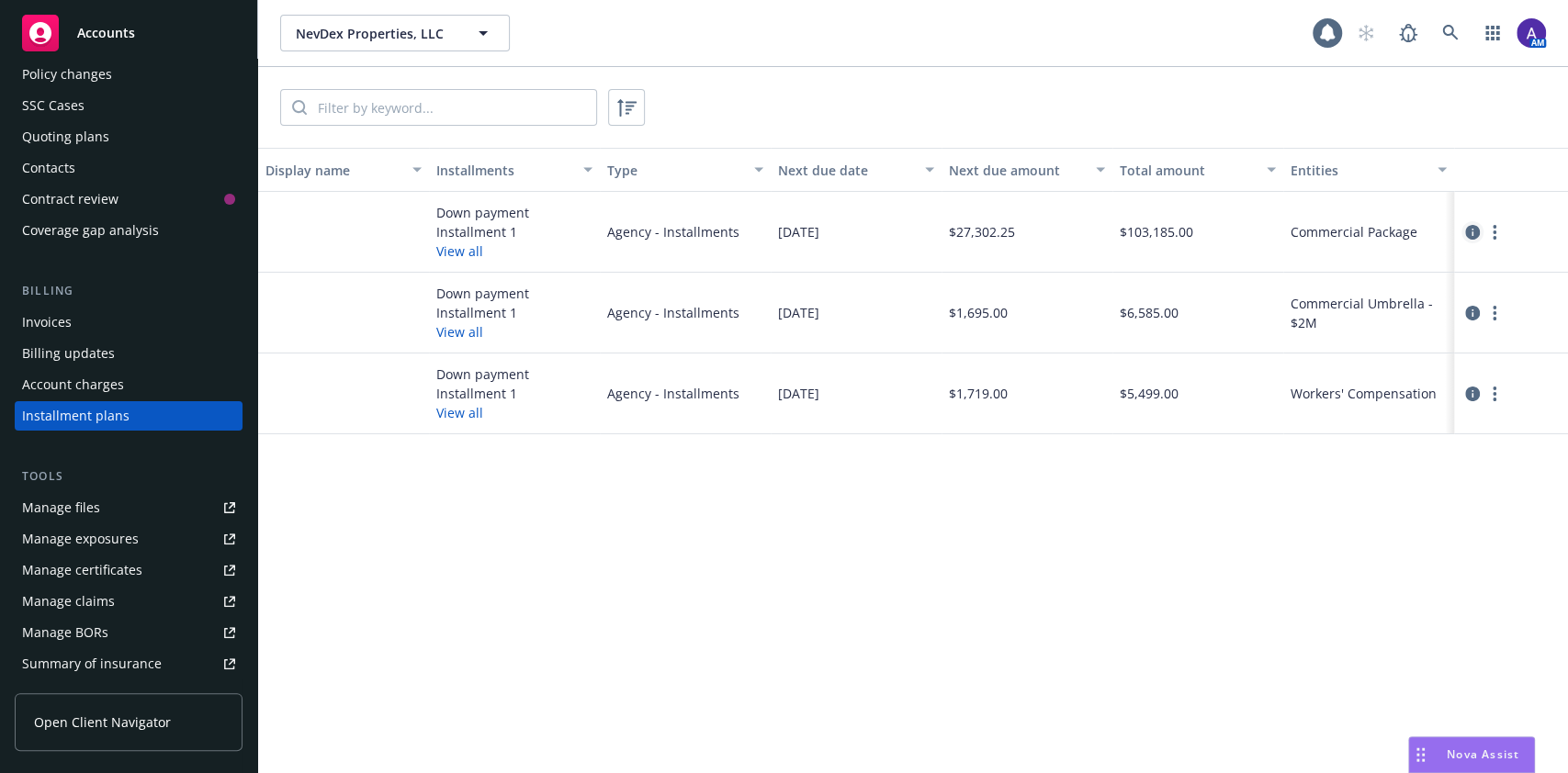
click at [1466, 229] on icon "circleInformation" at bounding box center [1472, 233] width 15 height 15
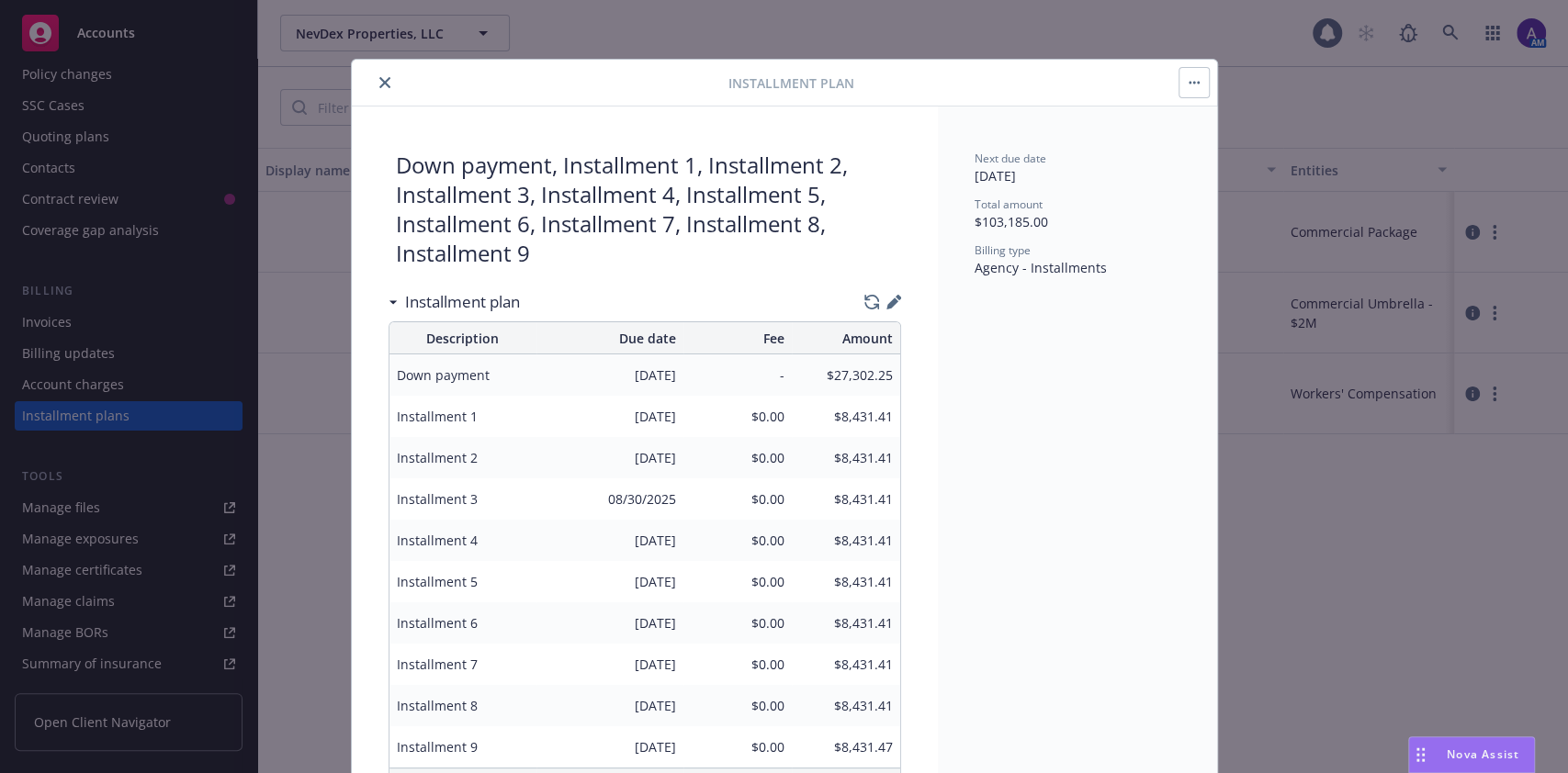
click at [379, 80] on icon "close" at bounding box center [385, 83] width 11 height 11
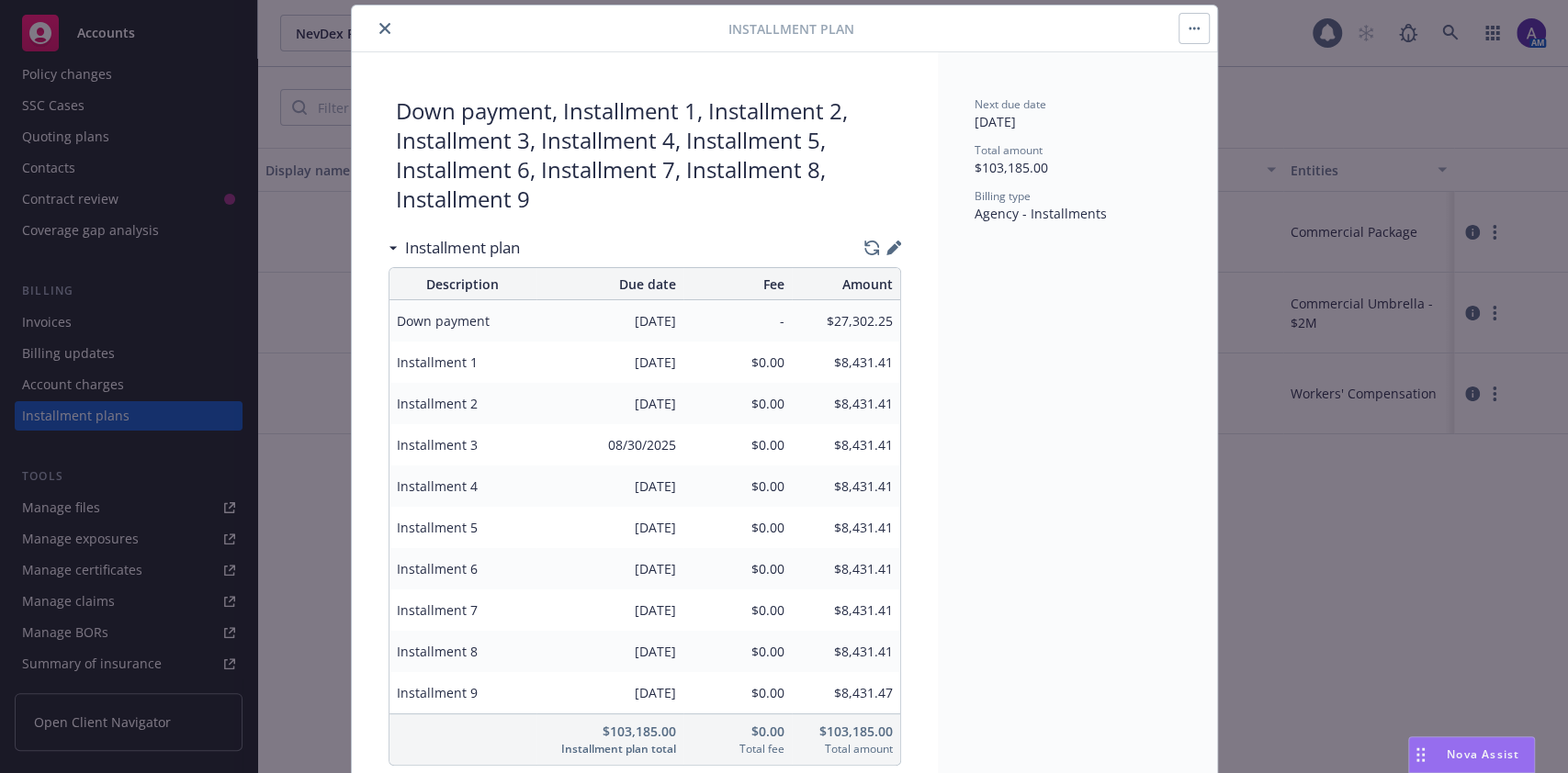
click at [379, 24] on icon "close" at bounding box center [385, 29] width 11 height 11
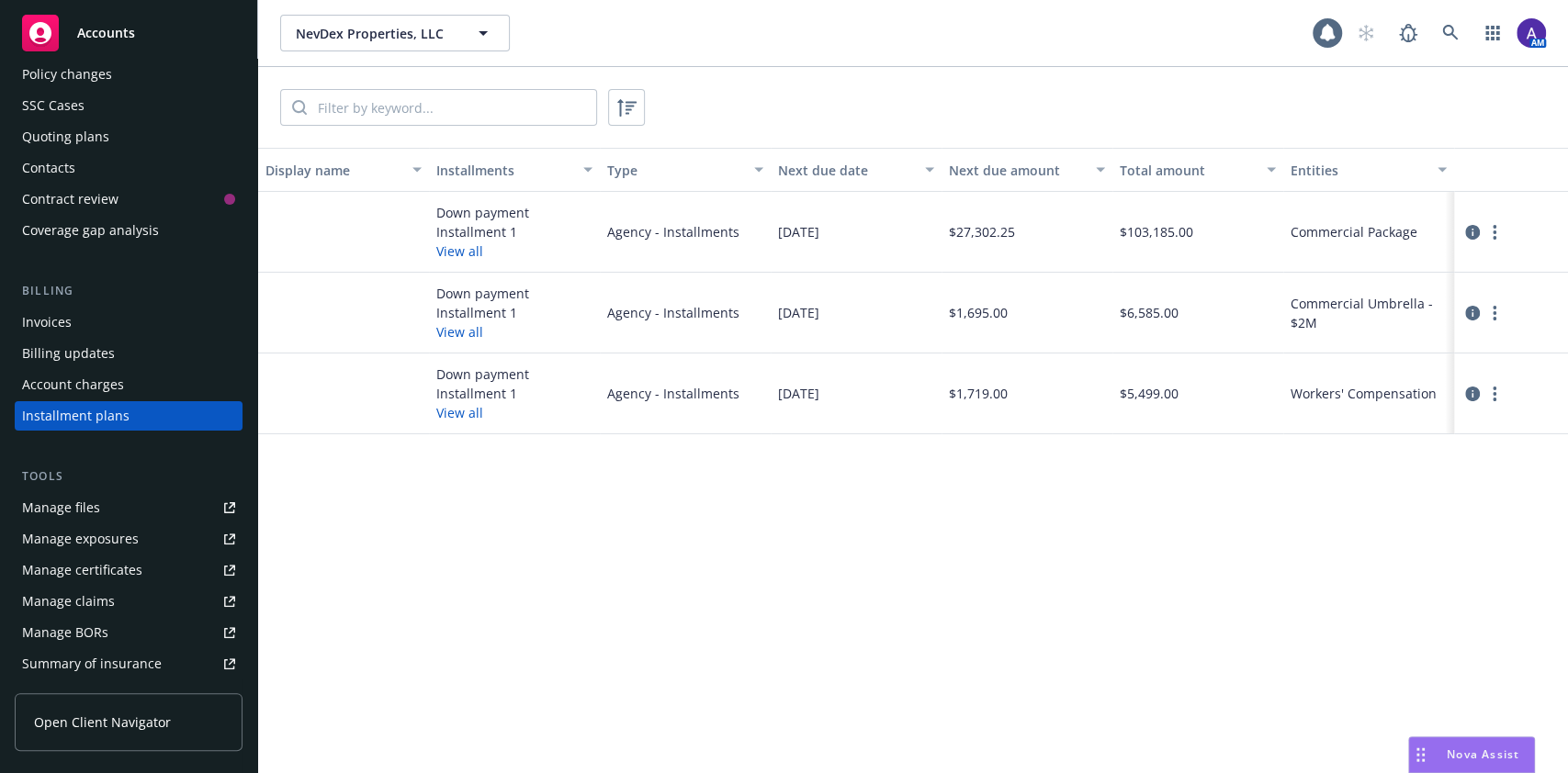
click at [114, 383] on div "Account charges" at bounding box center [73, 385] width 102 height 29
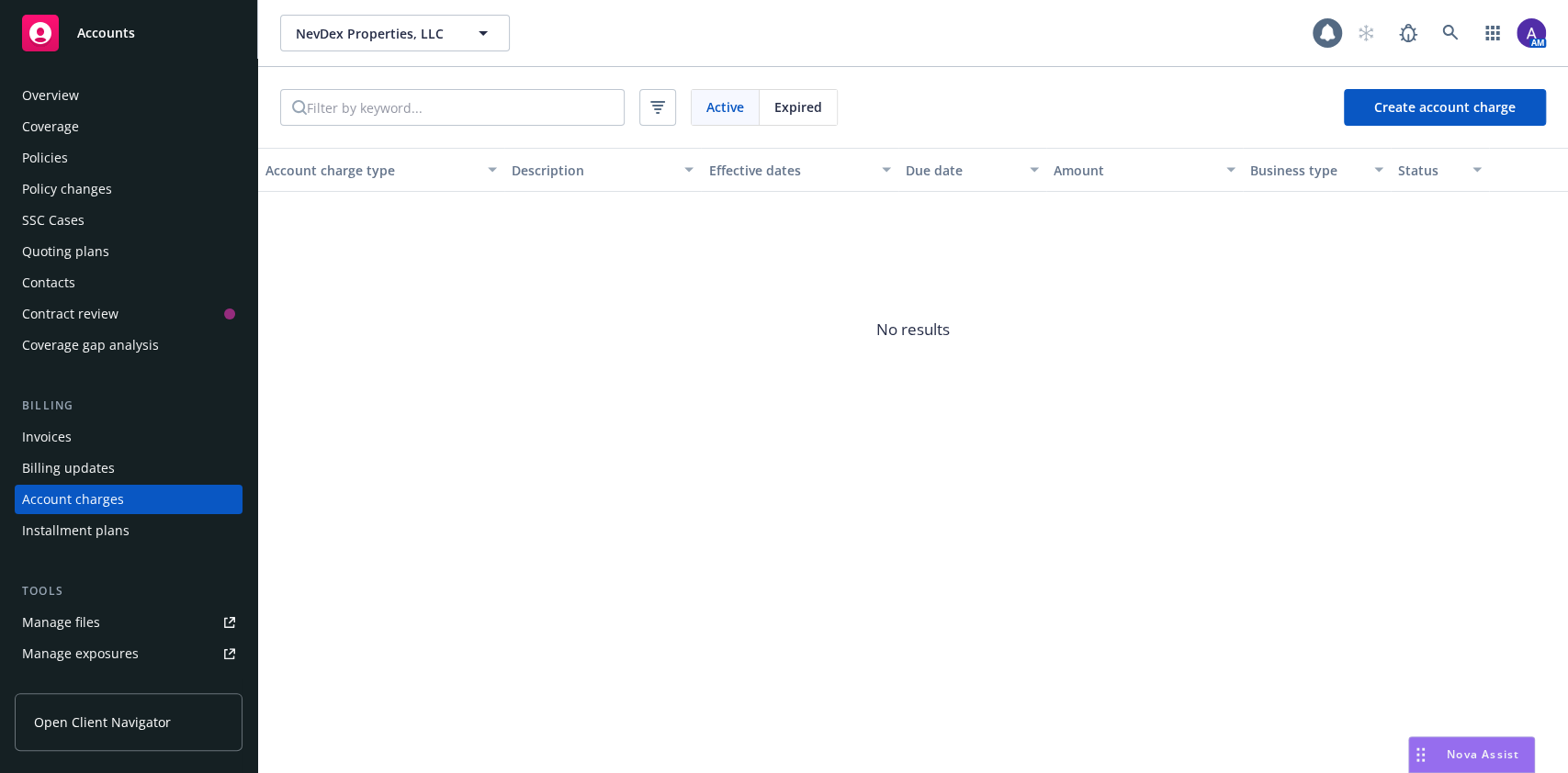
scroll to position [84, 0]
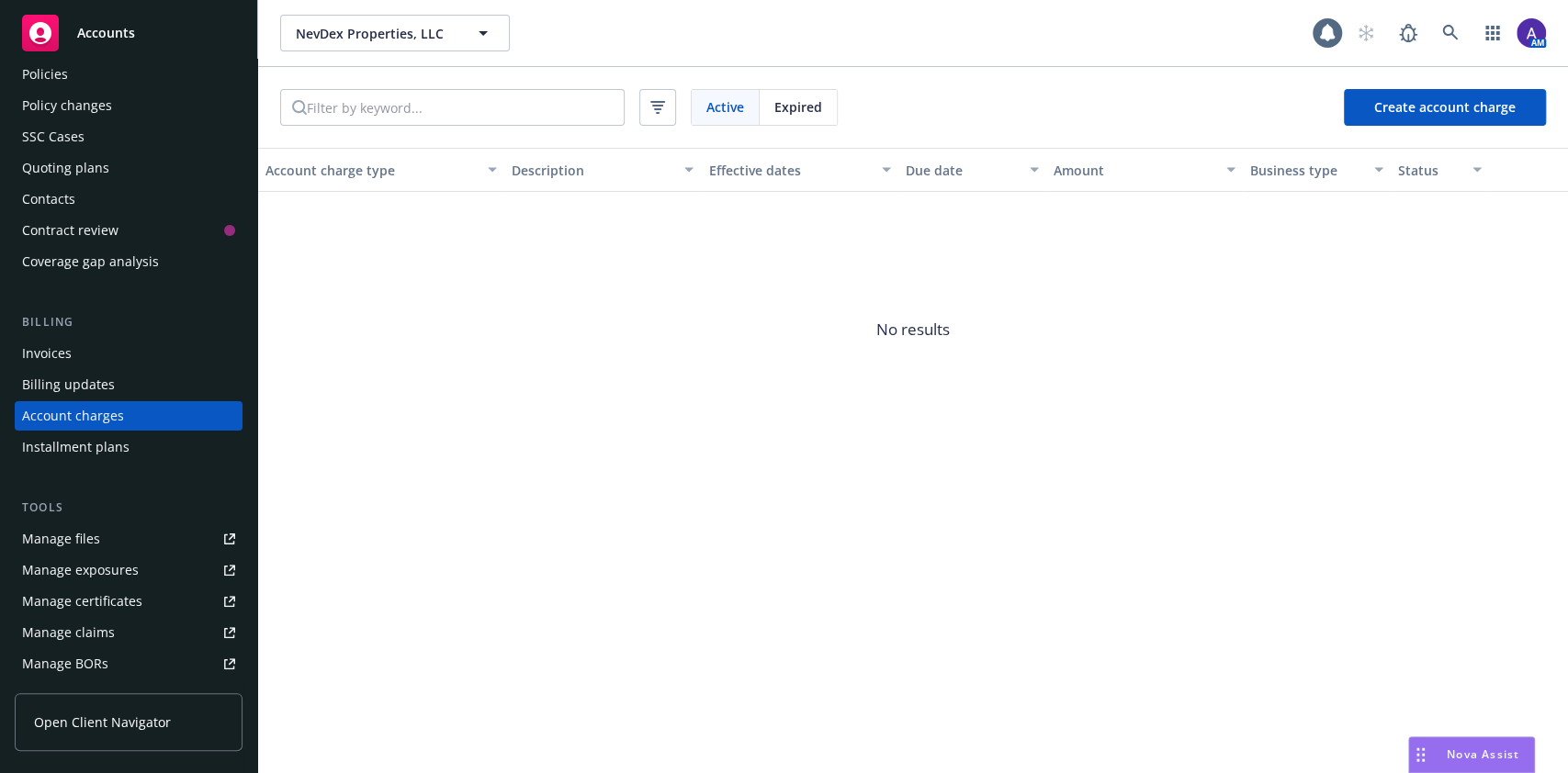
click at [92, 361] on div "Invoices" at bounding box center [129, 353] width 213 height 29
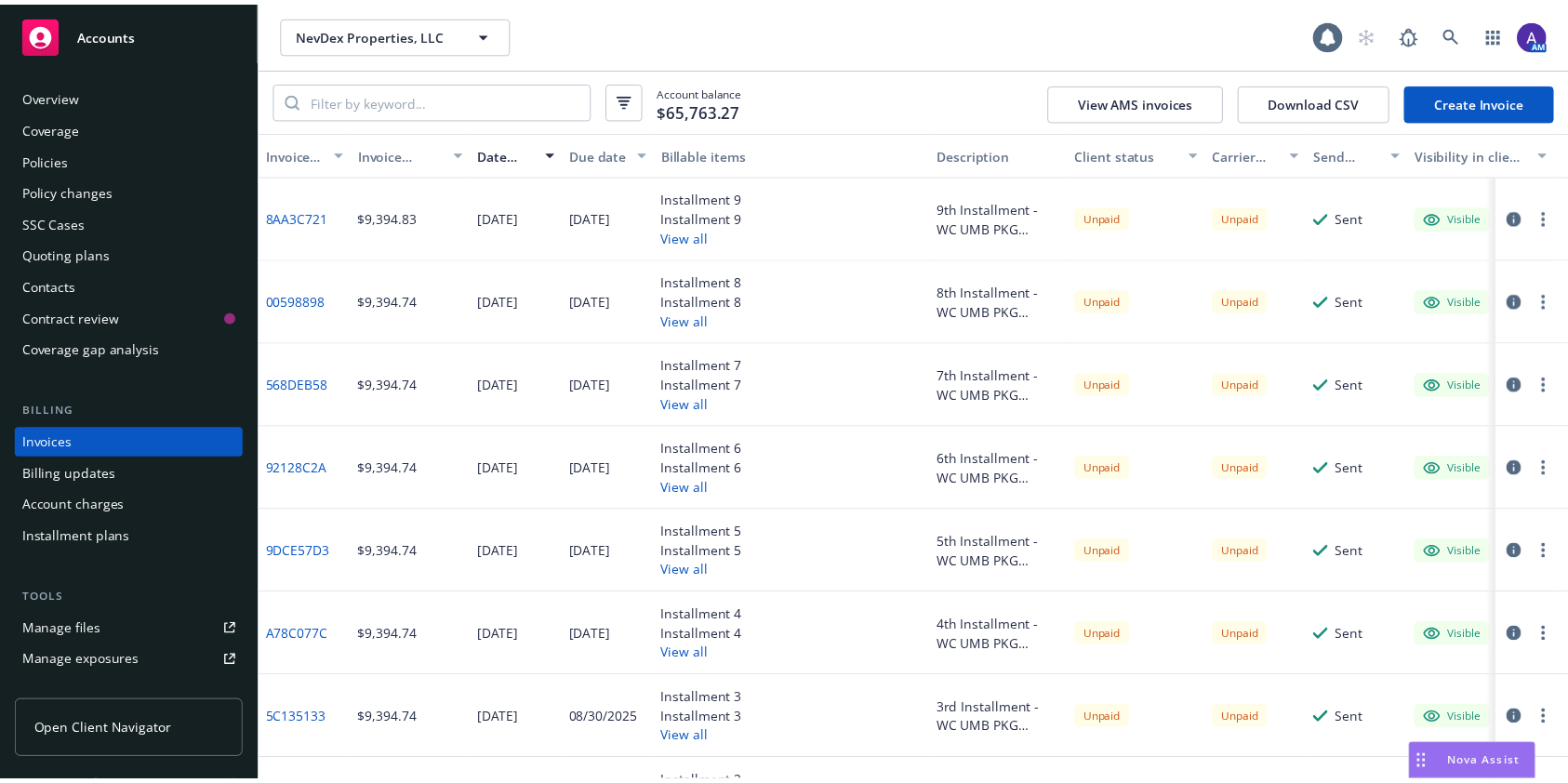
scroll to position [21, 0]
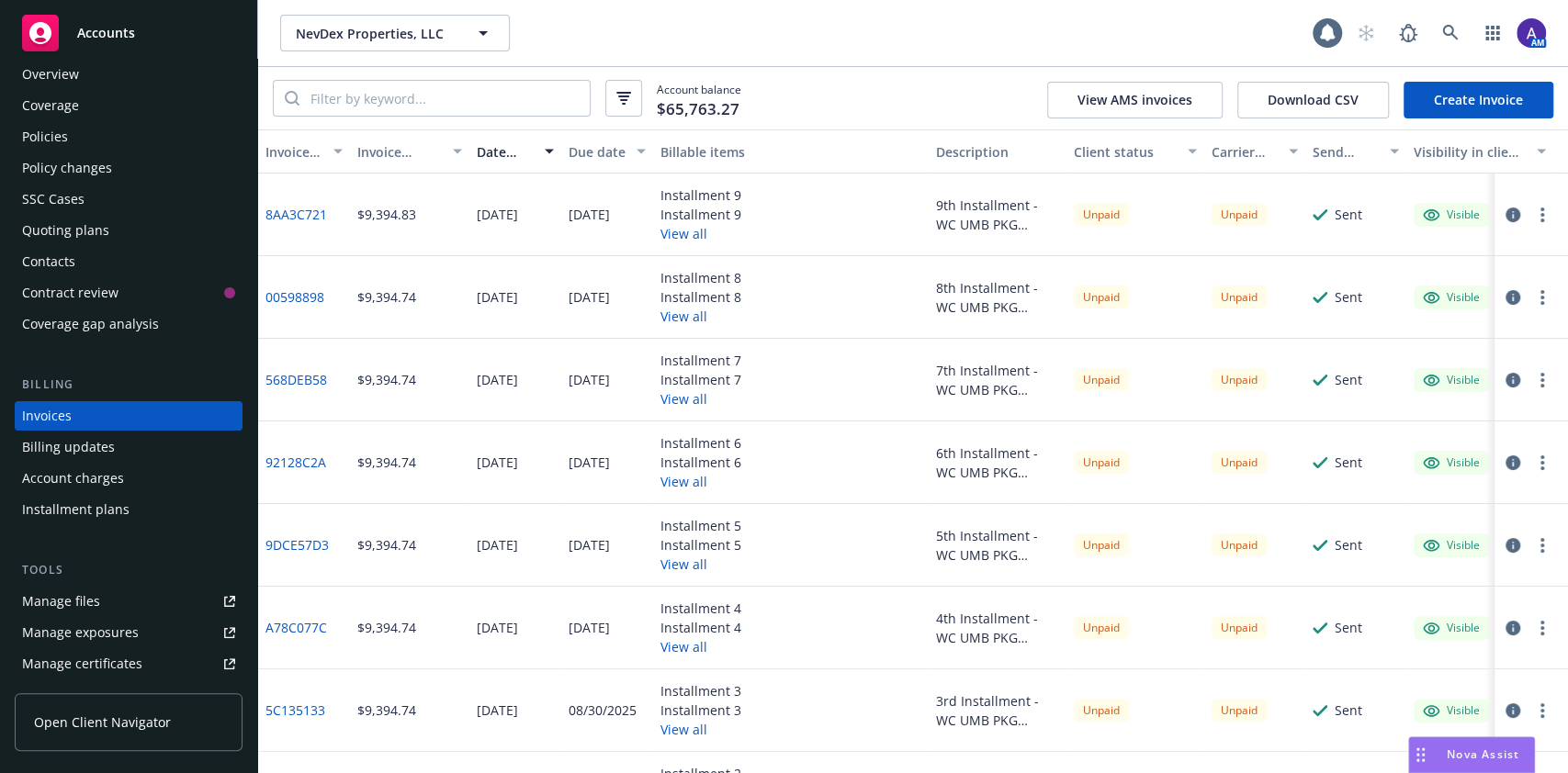
click at [81, 136] on div "Policies" at bounding box center [129, 137] width 213 height 29
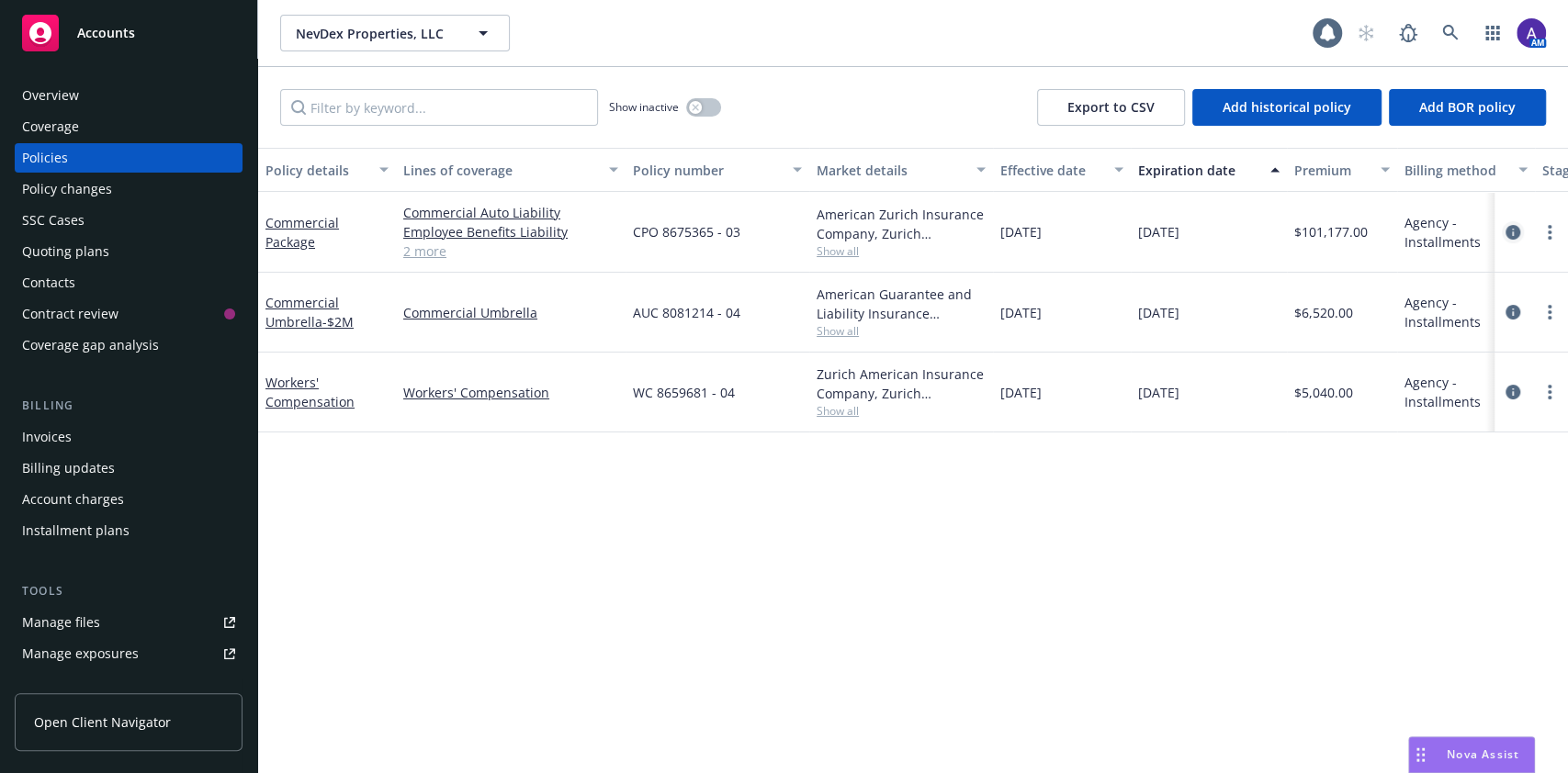
click at [1507, 226] on icon "circleInformation" at bounding box center [1513, 233] width 15 height 15
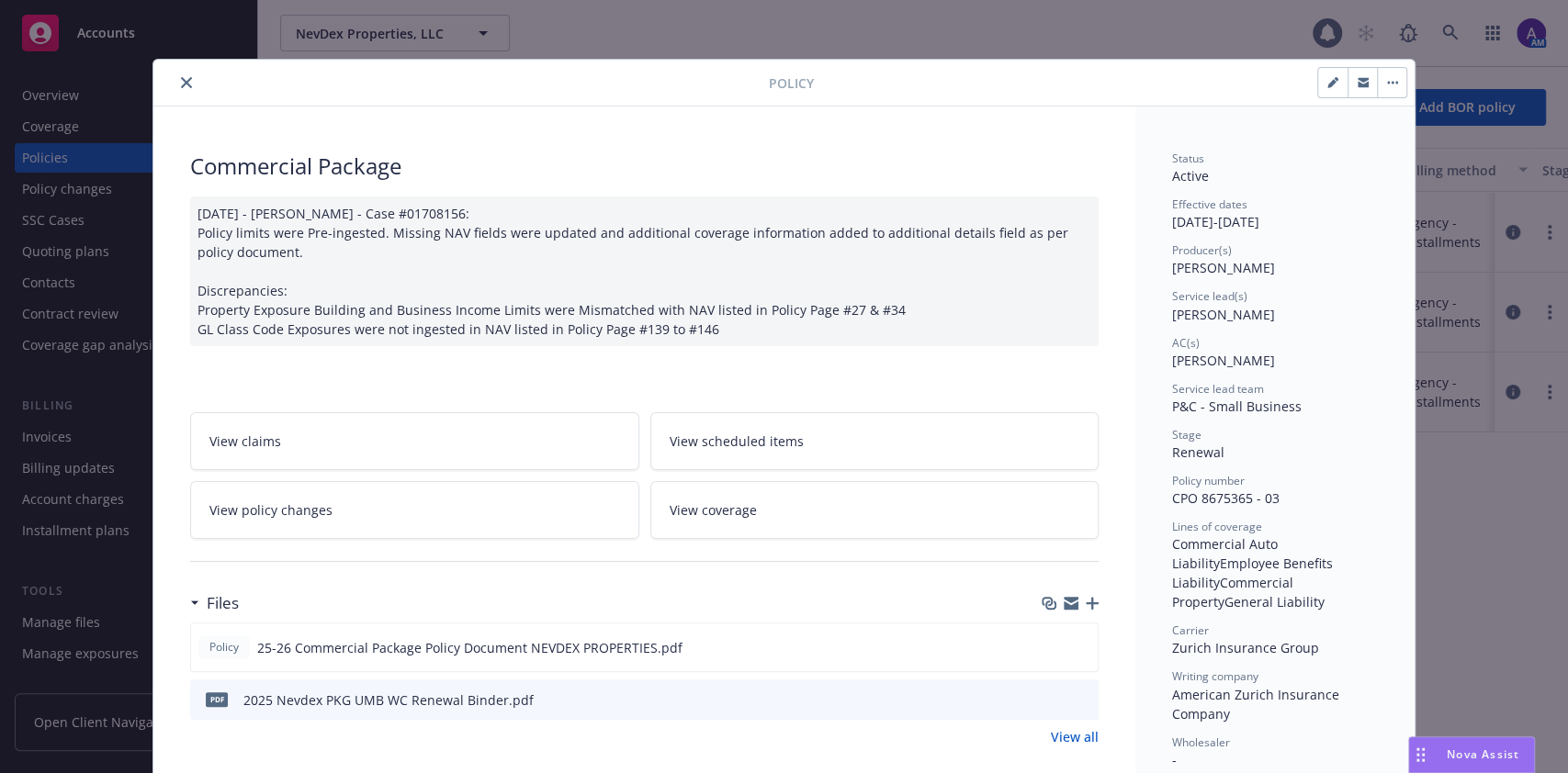
click at [364, 524] on link "View policy changes" at bounding box center [415, 510] width 449 height 58
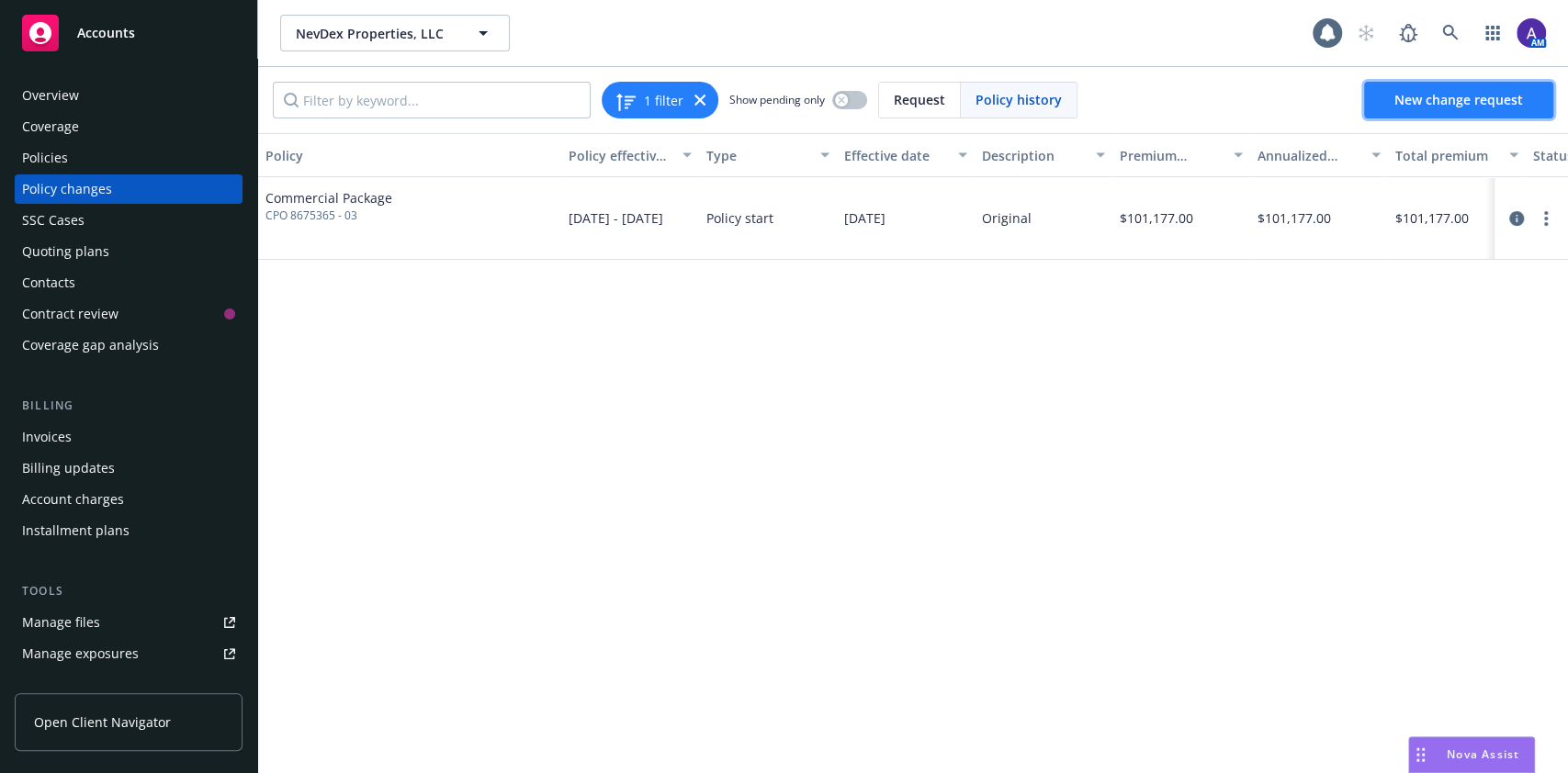
click at [1468, 95] on span "New change request" at bounding box center [1458, 99] width 129 height 17
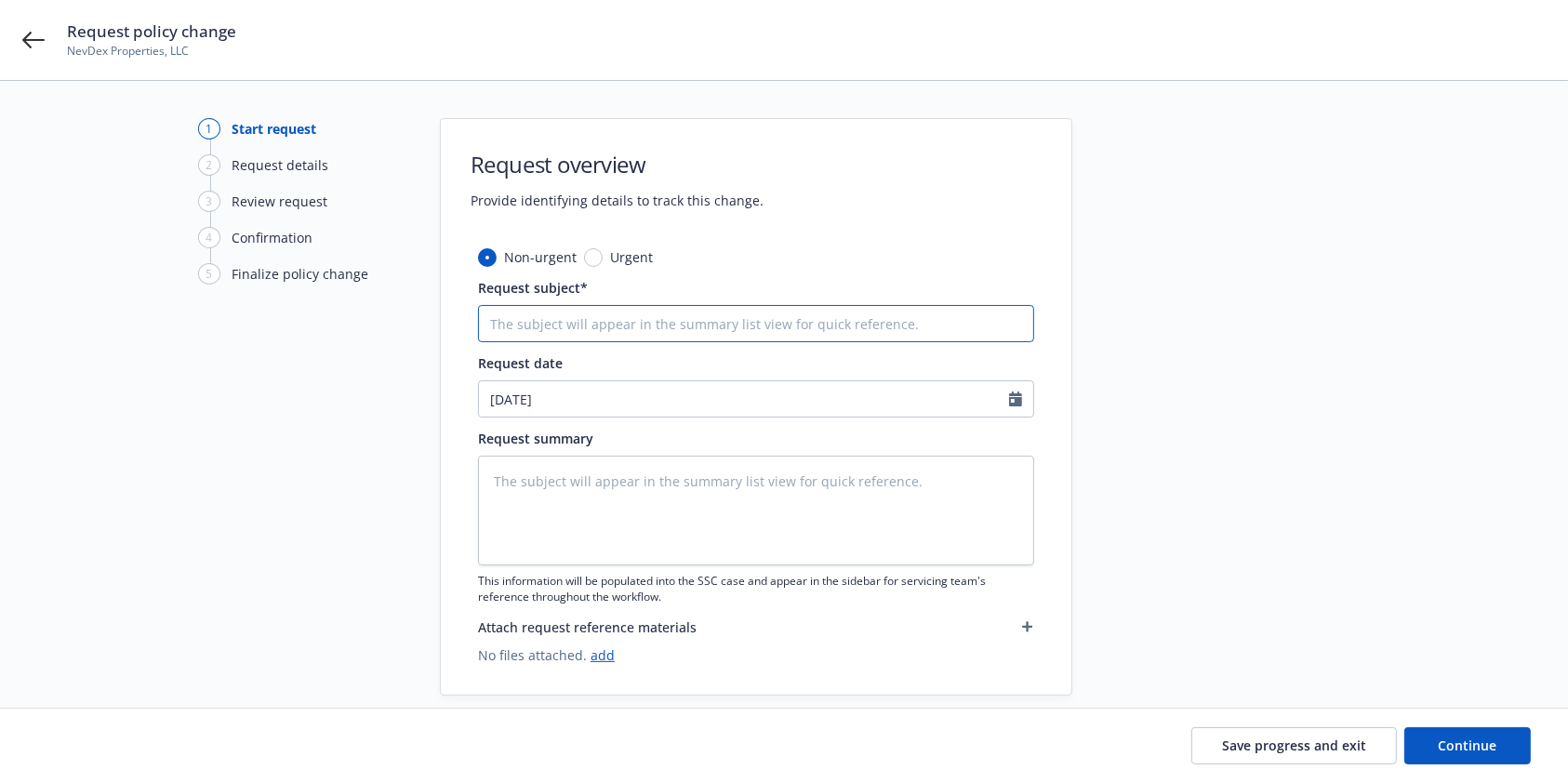
click at [570, 321] on input "Request subject*" at bounding box center [756, 323] width 556 height 37
type textarea "x"
type input "r"
type textarea "x"
type input "re"
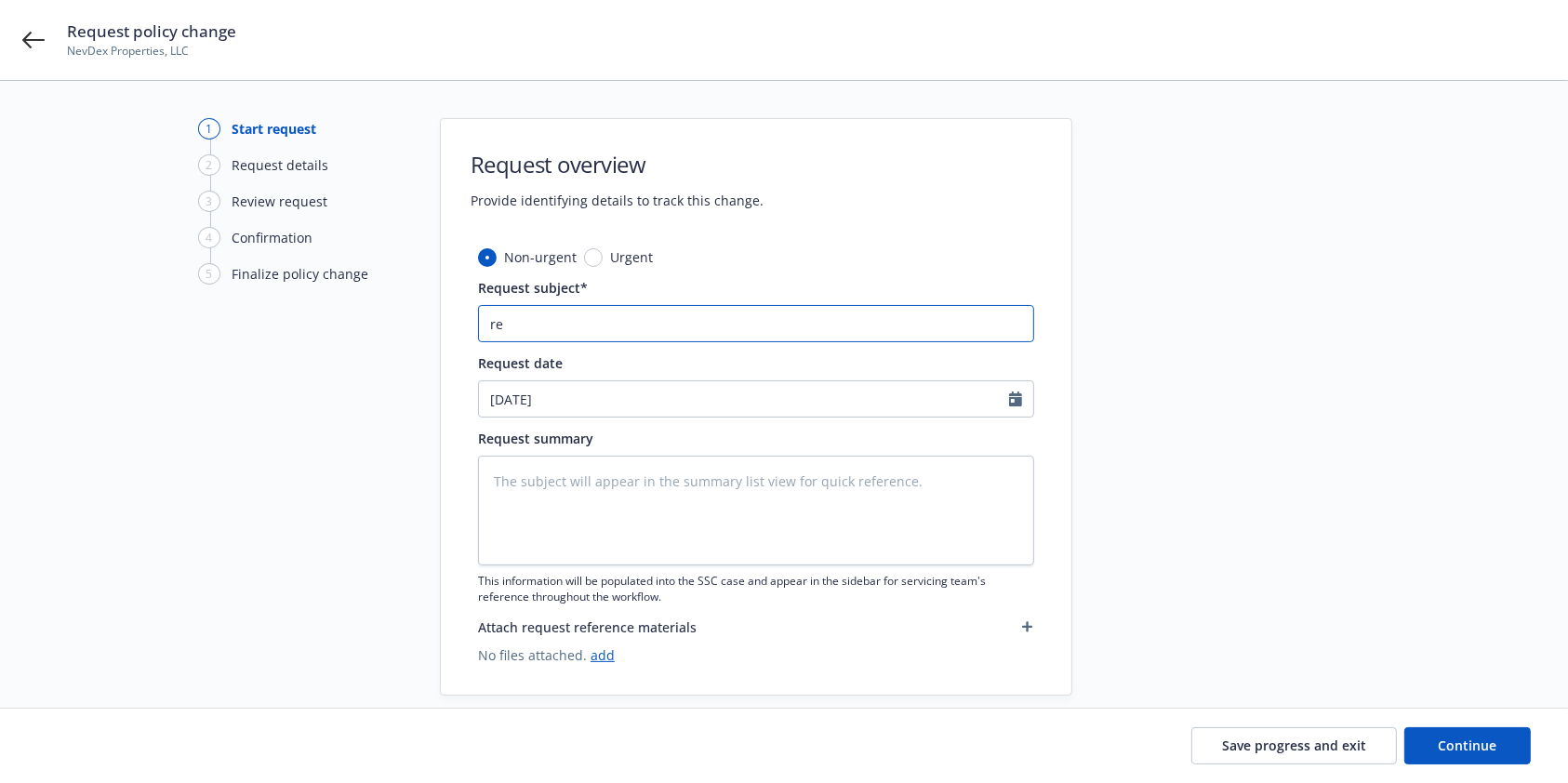
type textarea "x"
type input "rem"
type textarea "x"
type input "remo"
type textarea "x"
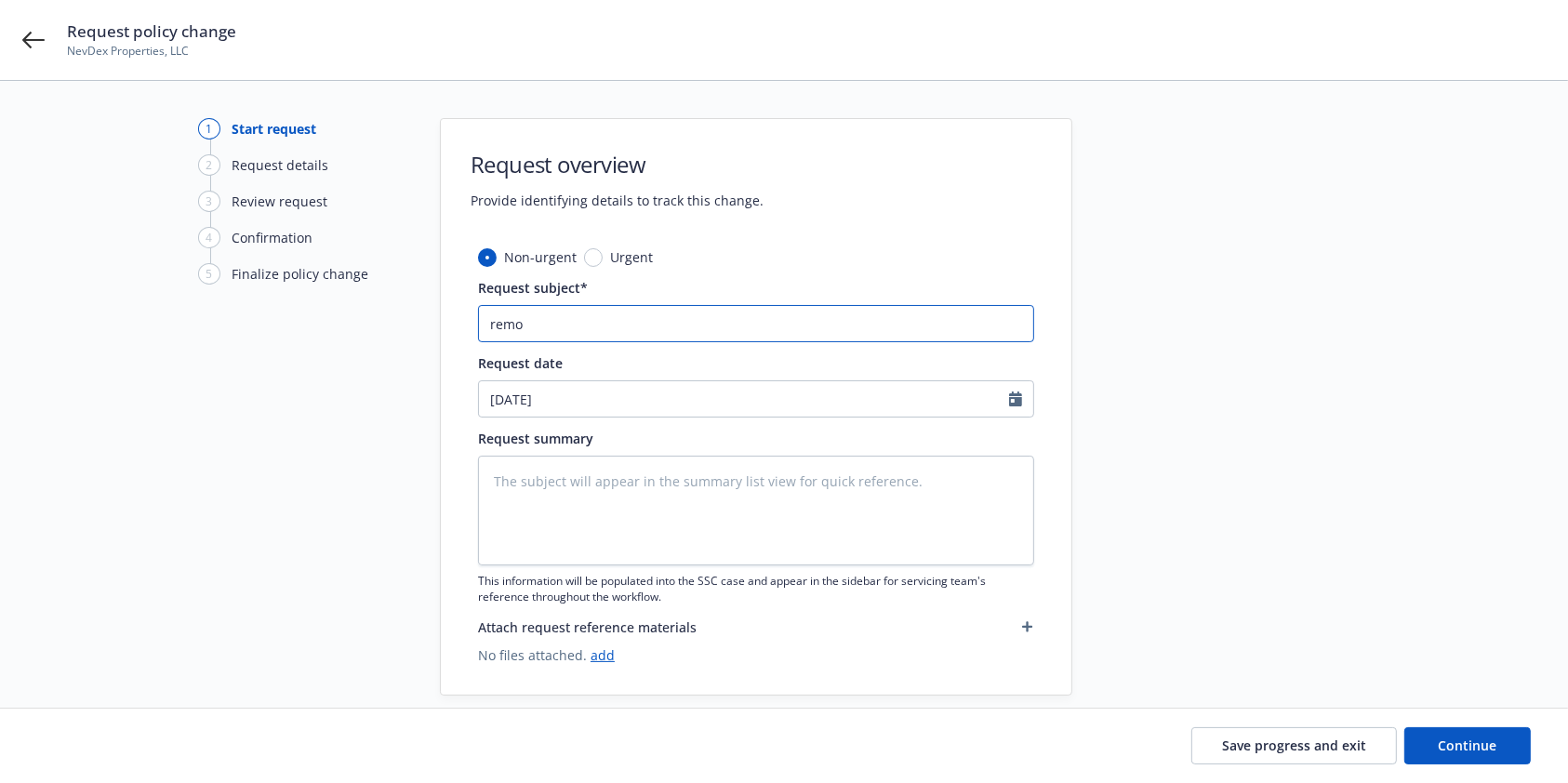
type input "remov"
type textarea "x"
type input "remove"
type textarea "x"
type input "remove"
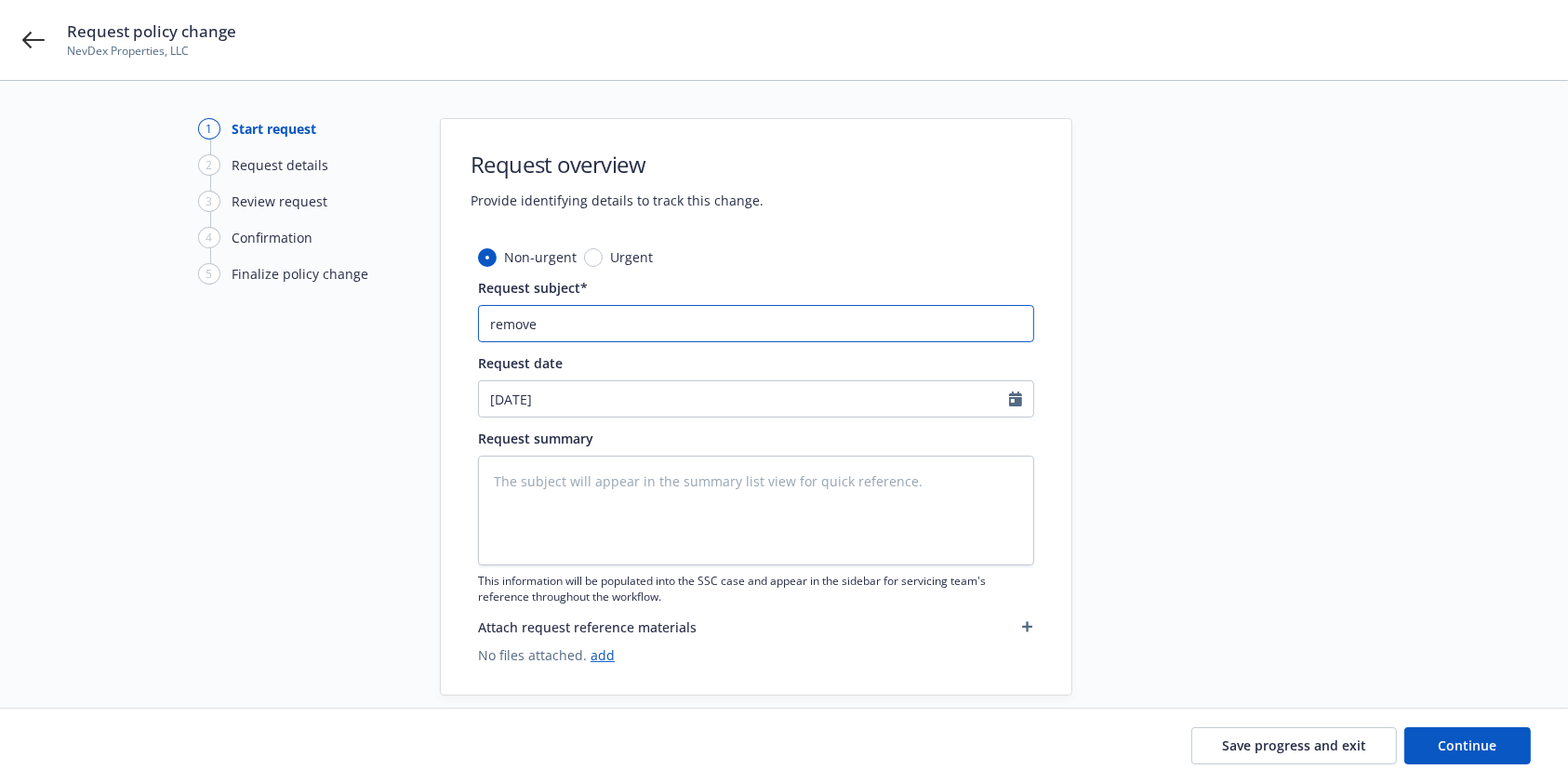
paste input "1,5411 KIETZKE LN ,RENO ,NV ,89511"
type textarea "x"
type input "remove 1,5411 KIETZKE LN ,RENO ,NV ,89511"
click at [552, 322] on input "remove 1,5411 KIETZKE LN ,RENO ,NV ,89511" at bounding box center [756, 323] width 556 height 37
type textarea "x"
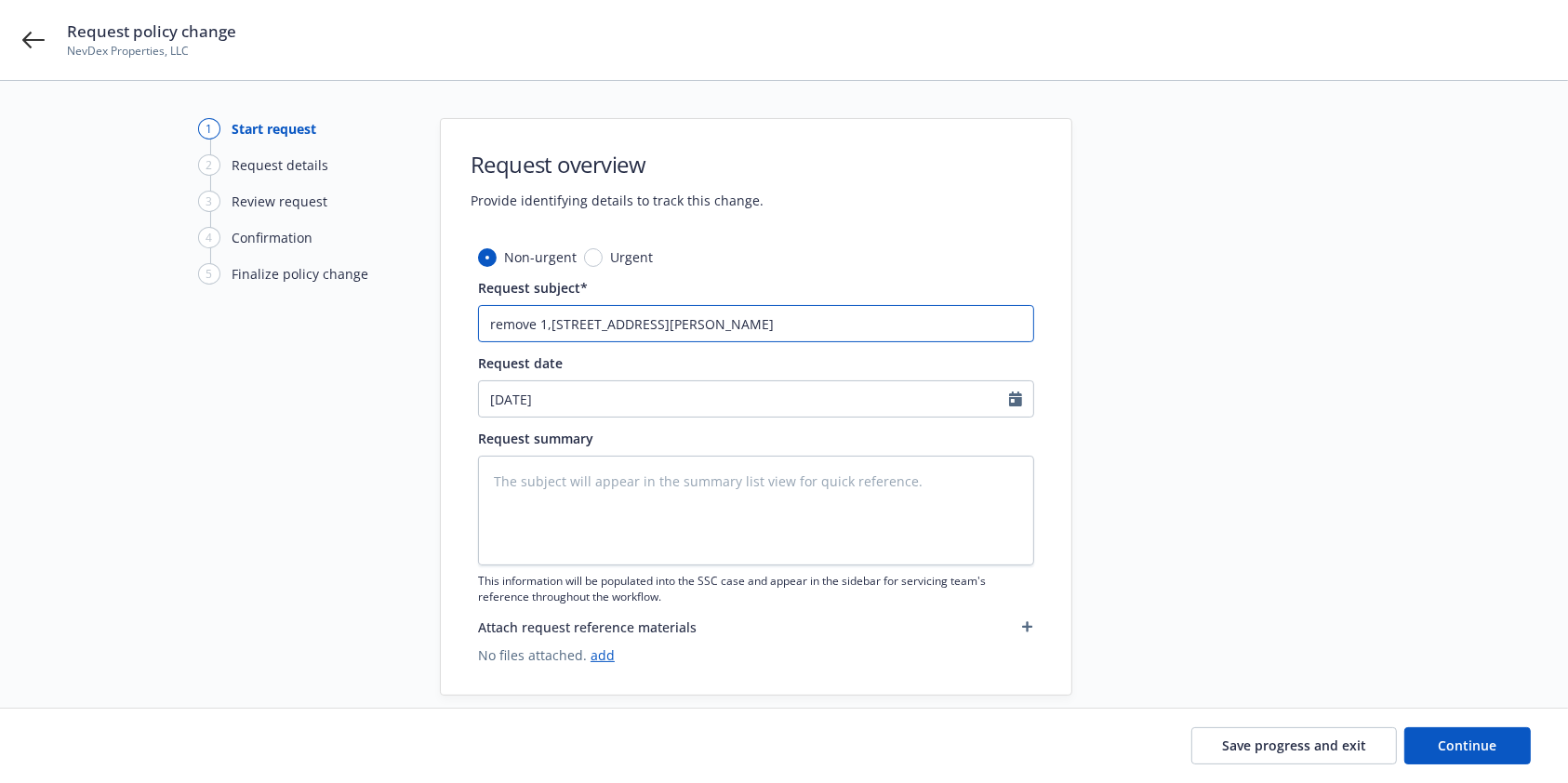
type input "remove 15411 KIETZKE LN ,RENO ,NV ,89511"
type textarea "x"
type input "remove 5411 KIETZKE LN ,RENO ,NV ,89511"
click at [599, 391] on input "08/27/2025" at bounding box center [743, 399] width 530 height 35
select select "8"
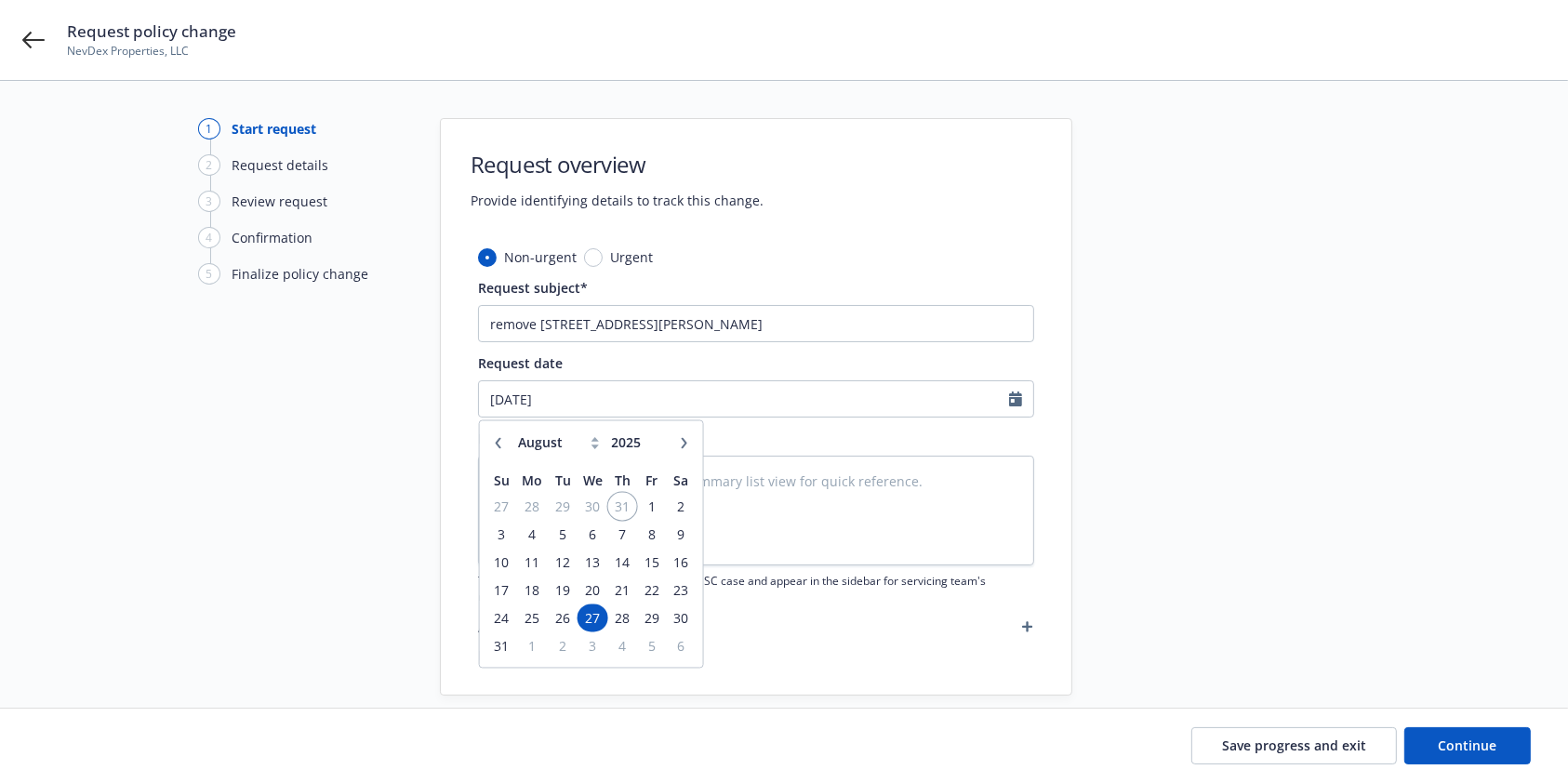
click at [618, 515] on span "31" at bounding box center [622, 506] width 25 height 23
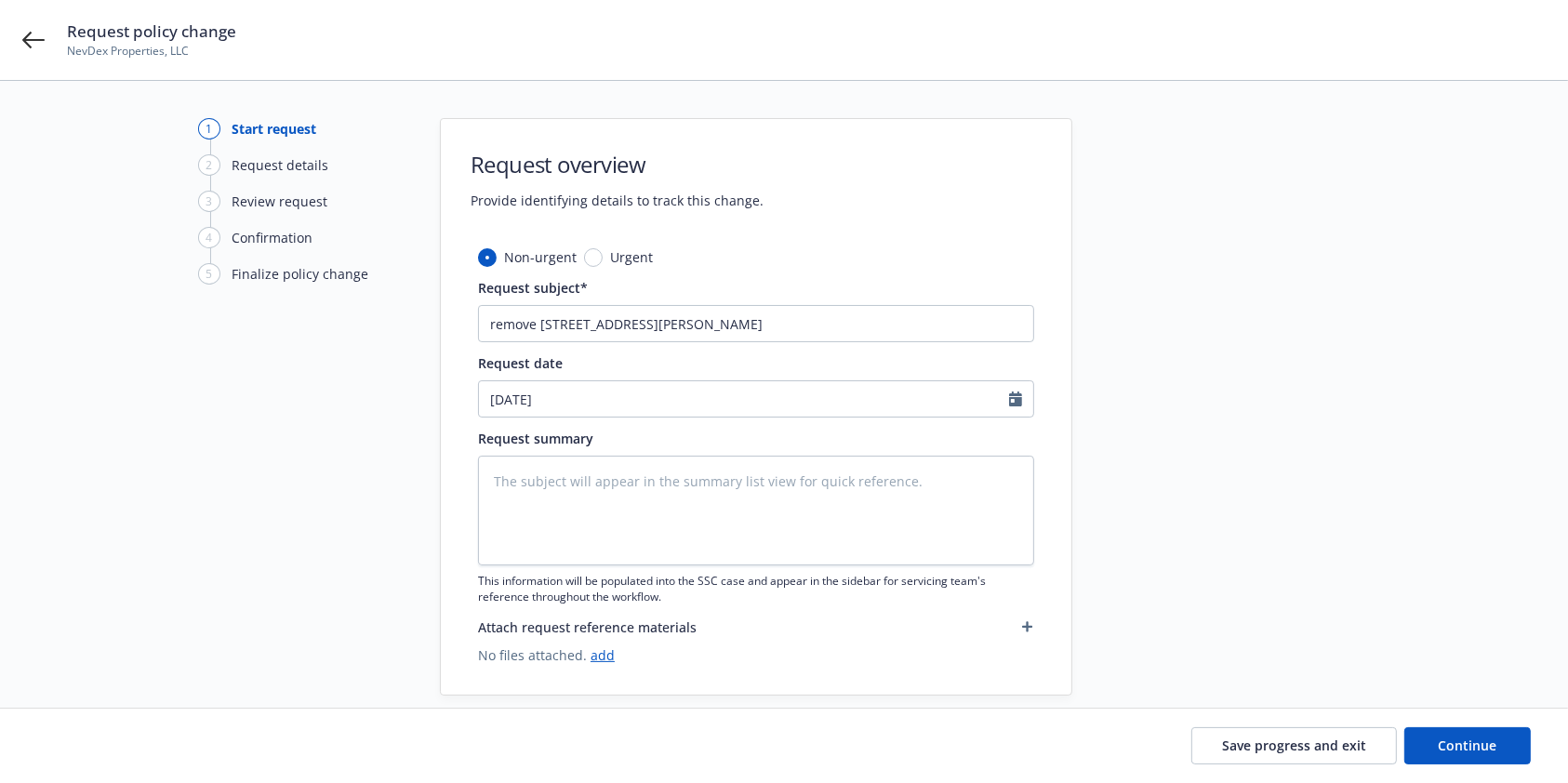
type textarea "x"
type input "07/31/2025"
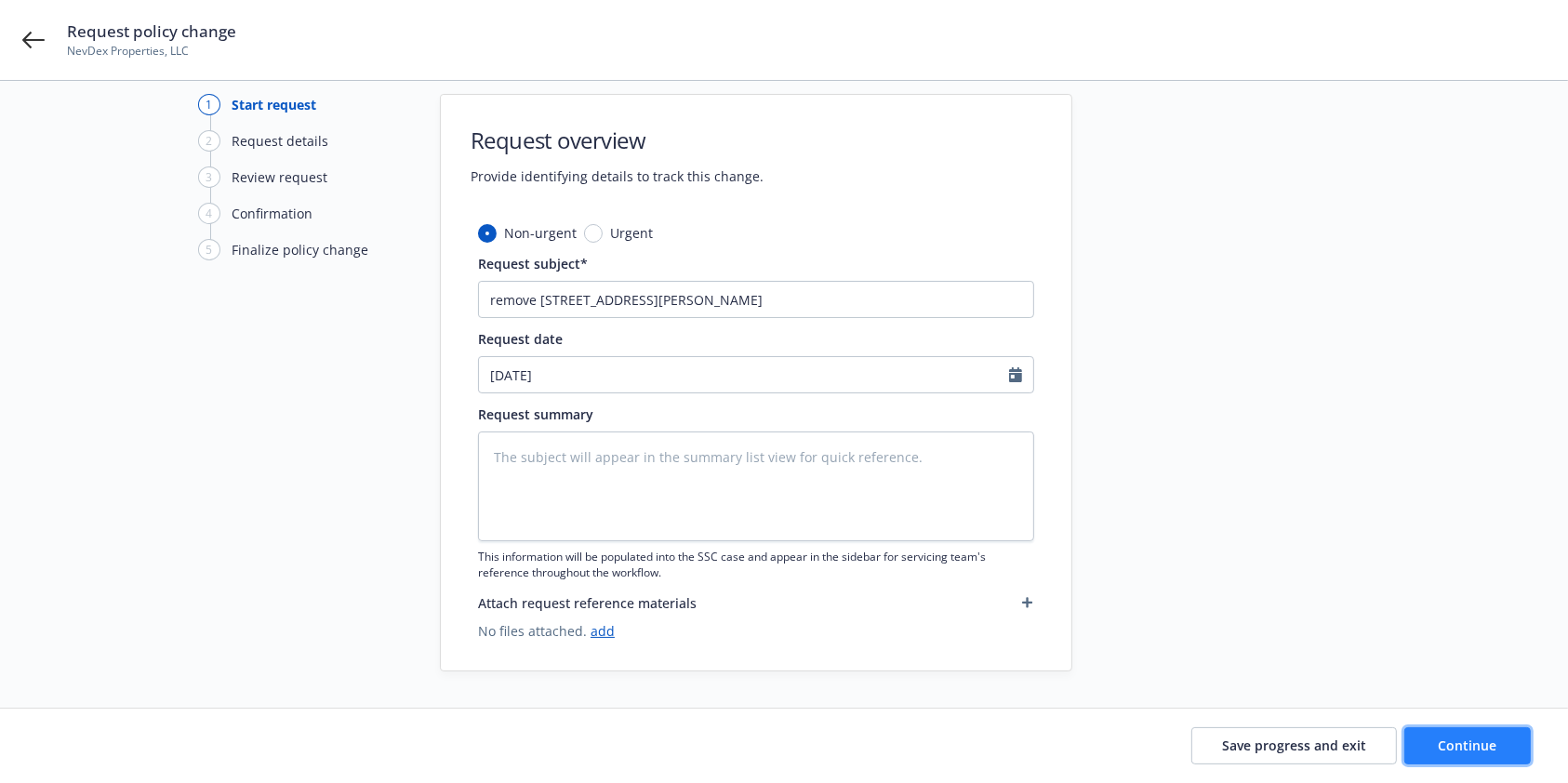
click at [1494, 756] on button "Continue" at bounding box center [1467, 746] width 127 height 37
type textarea "x"
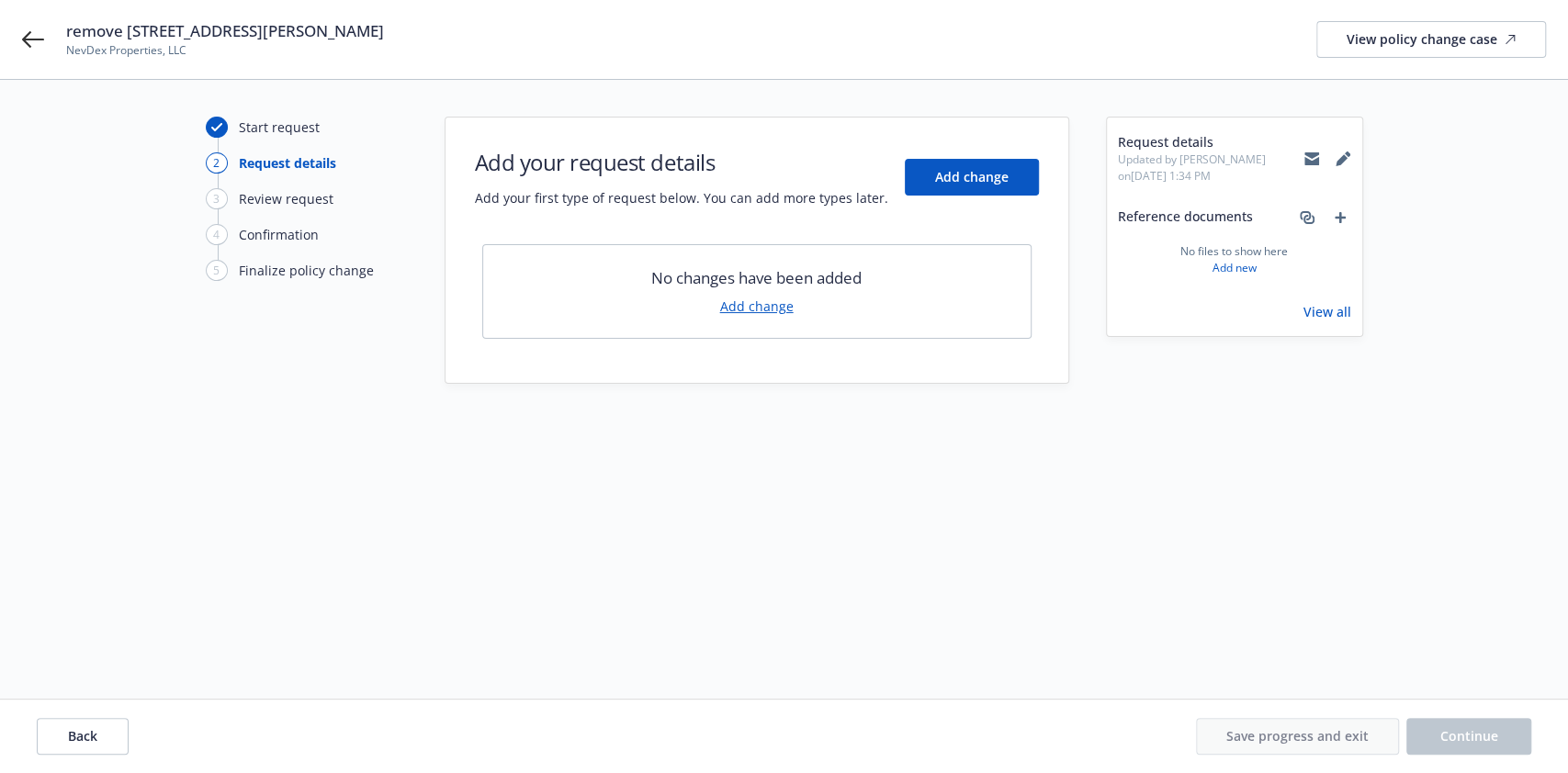
click at [763, 306] on link "Add change" at bounding box center [756, 306] width 74 height 19
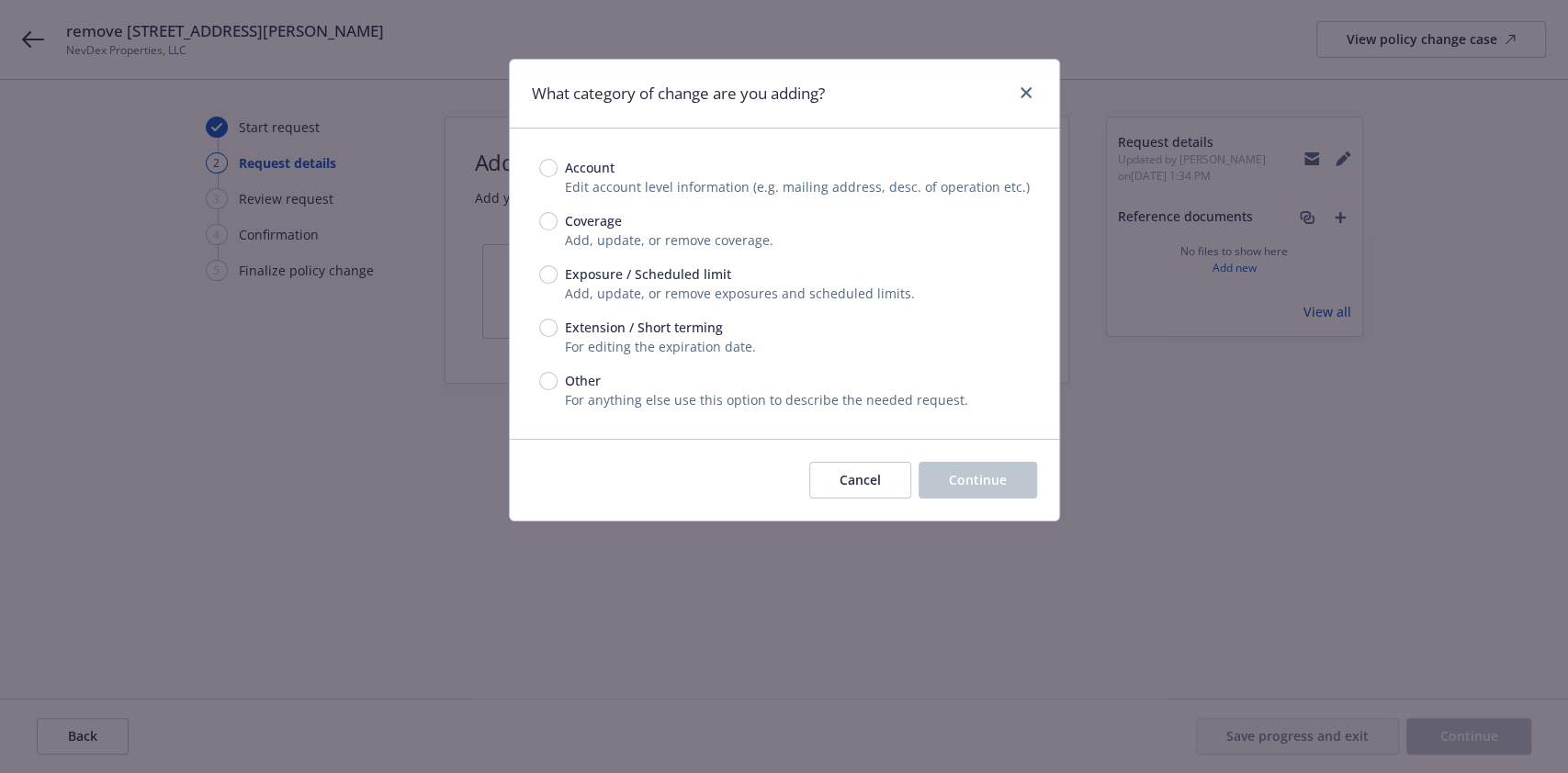
click at [602, 271] on span "Exposure / Scheduled limit" at bounding box center [648, 273] width 167 height 19
click at [558, 271] on input "Exposure / Scheduled limit" at bounding box center [548, 274] width 18 height 18
radio input "true"
click at [977, 474] on span "Continue" at bounding box center [977, 479] width 58 height 17
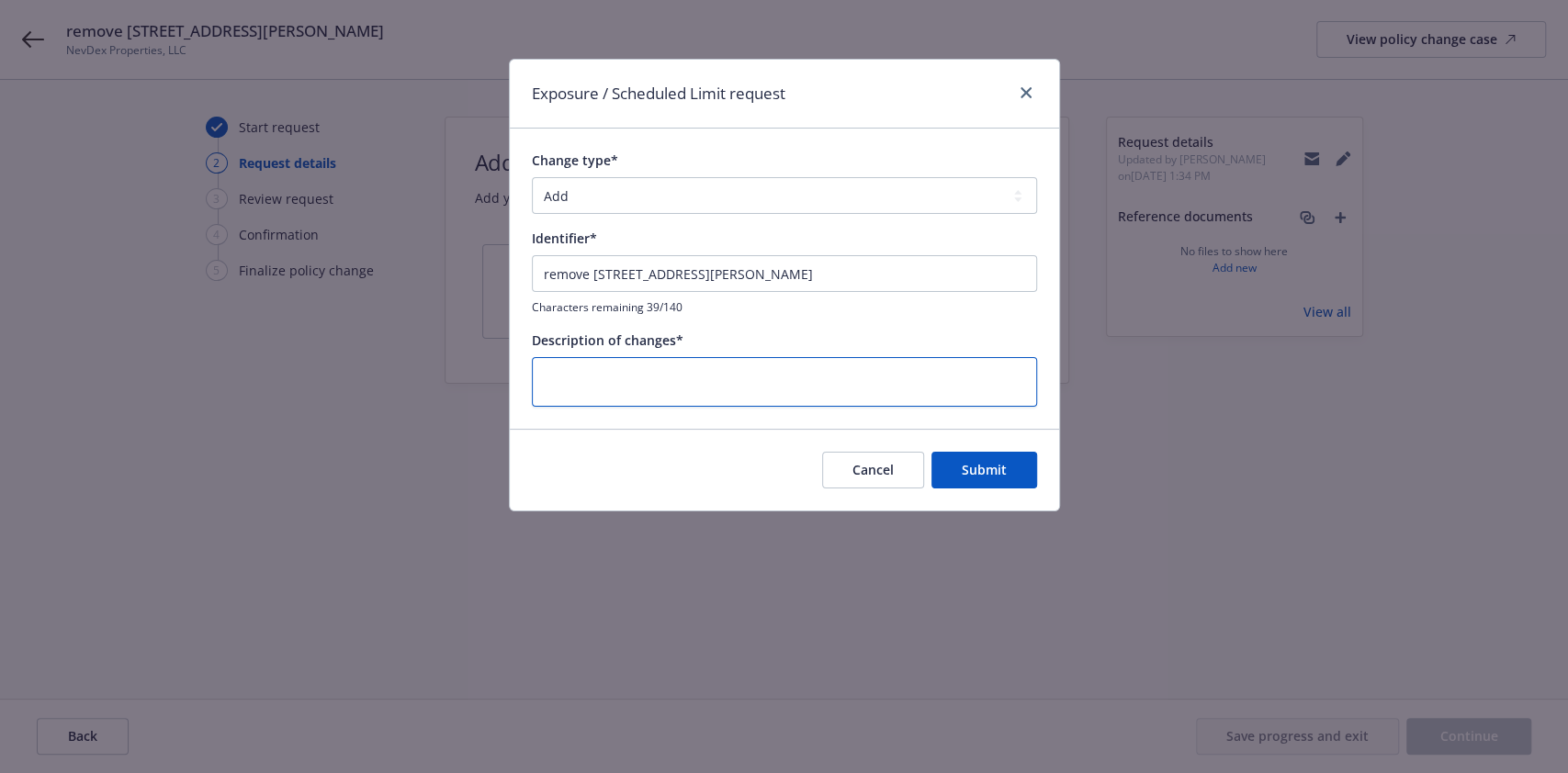
click at [764, 381] on textarea at bounding box center [784, 382] width 505 height 51
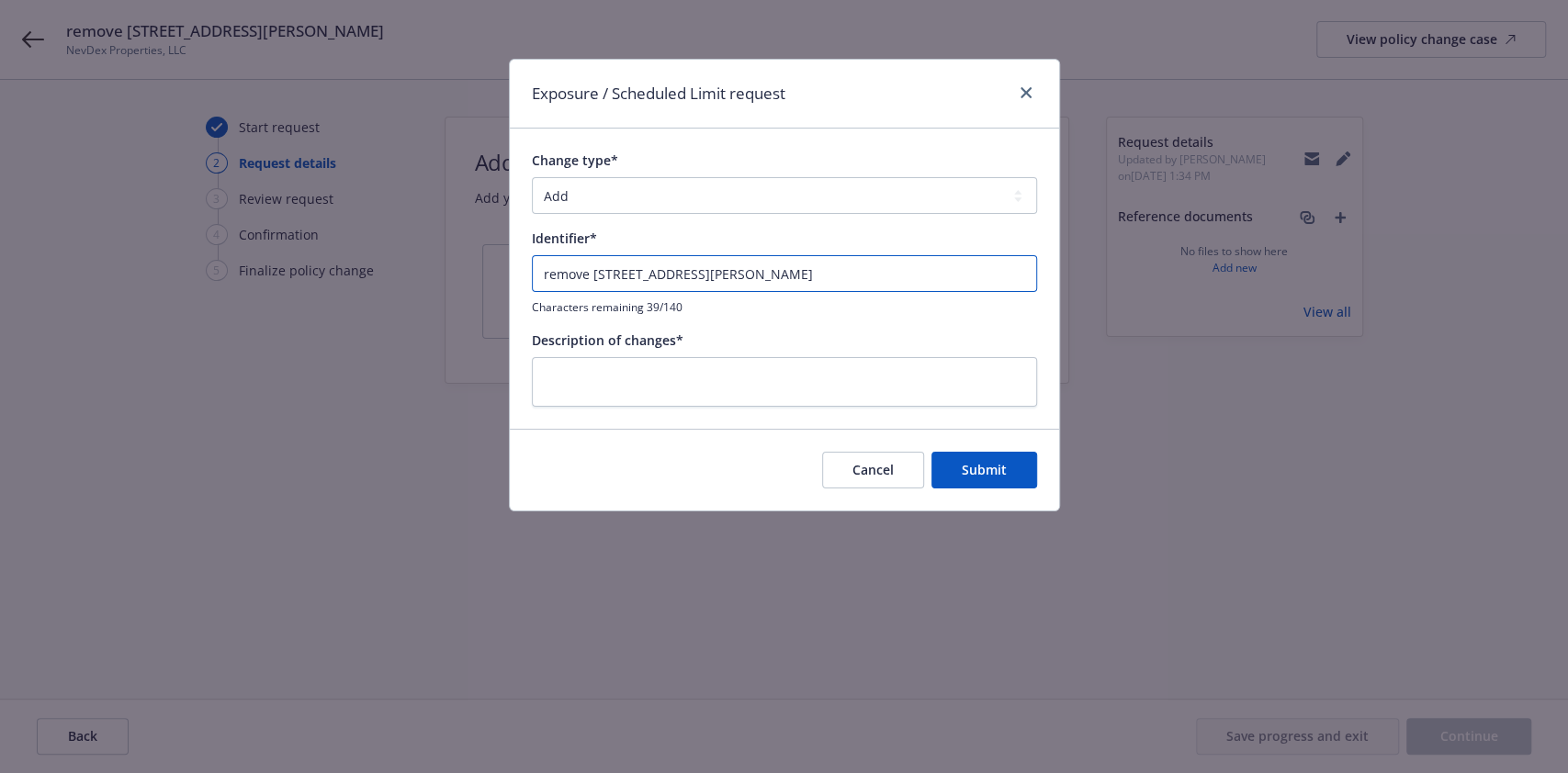
click at [772, 268] on input "remove 5411 KIETZKE LN ,RENO ,NV ,89511" at bounding box center [784, 273] width 505 height 37
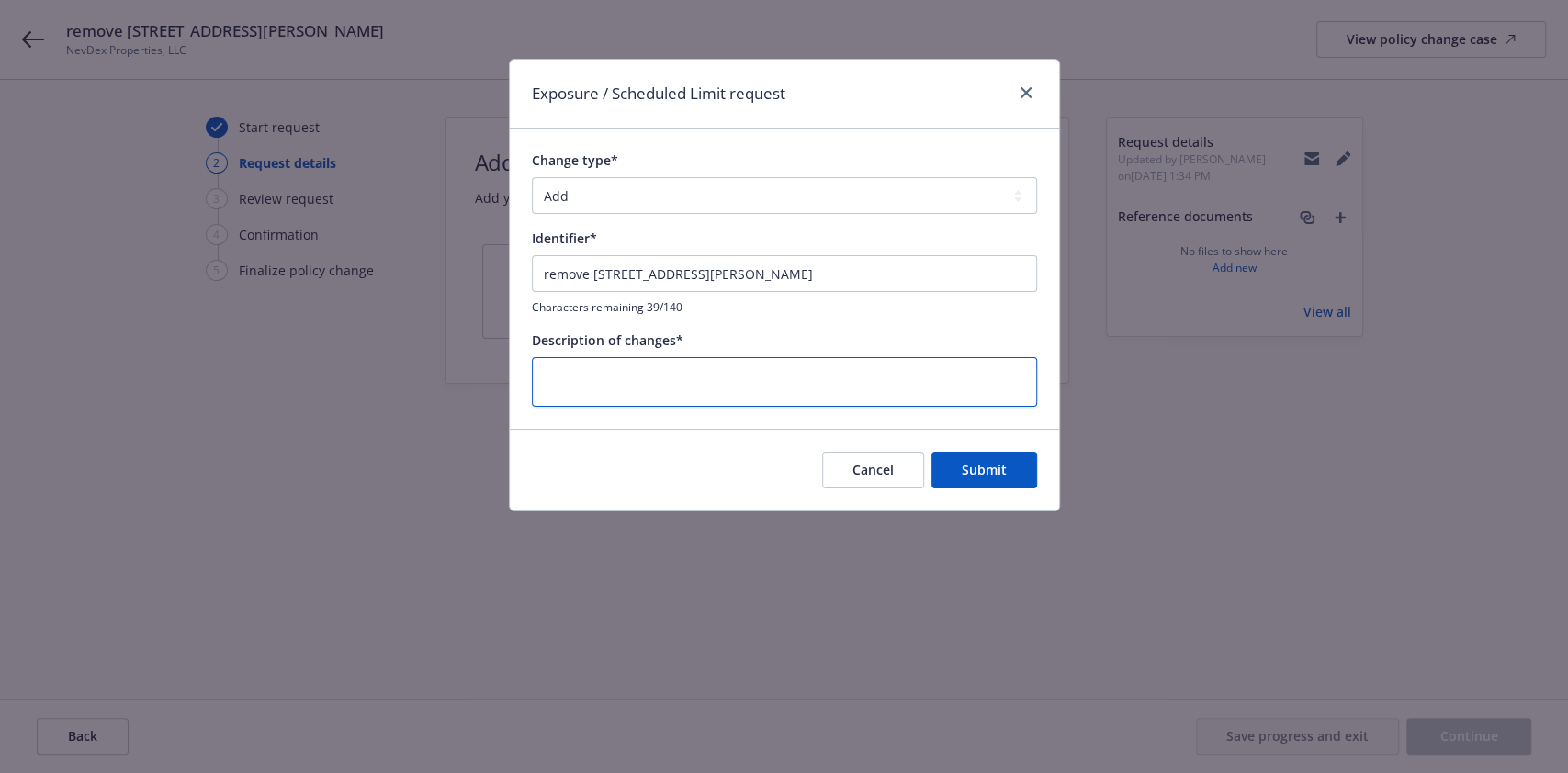
click at [720, 375] on textarea at bounding box center [784, 382] width 505 height 51
paste textarea "remove 5411 KIETZKE LN ,RENO ,NV ,89511"
type textarea "x"
click at [720, 375] on textarea "remove 5411 KIETZKE LN ,RENO ,NV ,89511" at bounding box center [784, 382] width 505 height 51
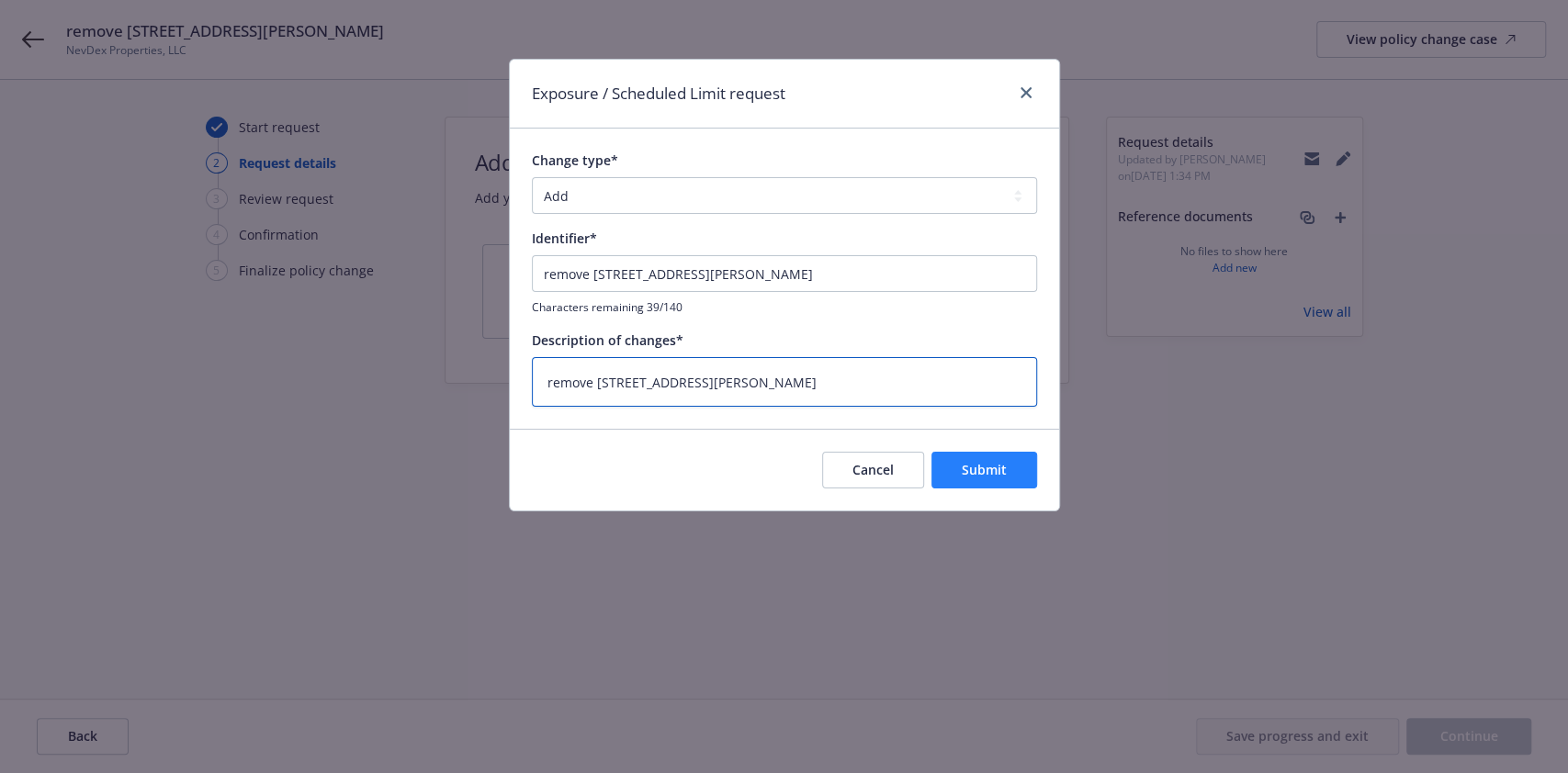
type textarea "remove 5411 KIETZKE LN ,RENO ,NV ,89511"
click at [969, 463] on span "Submit" at bounding box center [984, 469] width 45 height 17
type textarea "x"
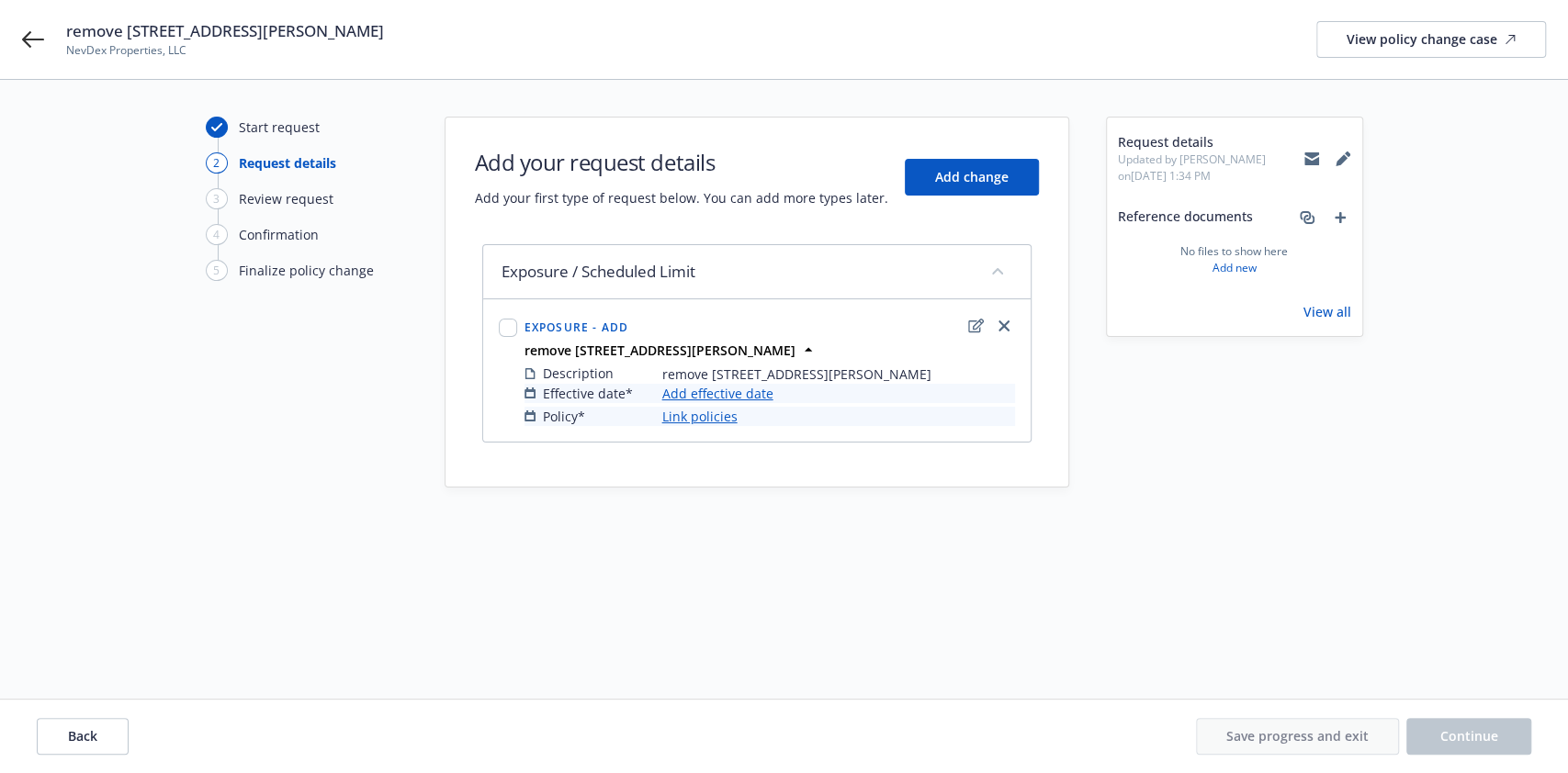
click at [688, 394] on link "Add effective date" at bounding box center [718, 393] width 111 height 19
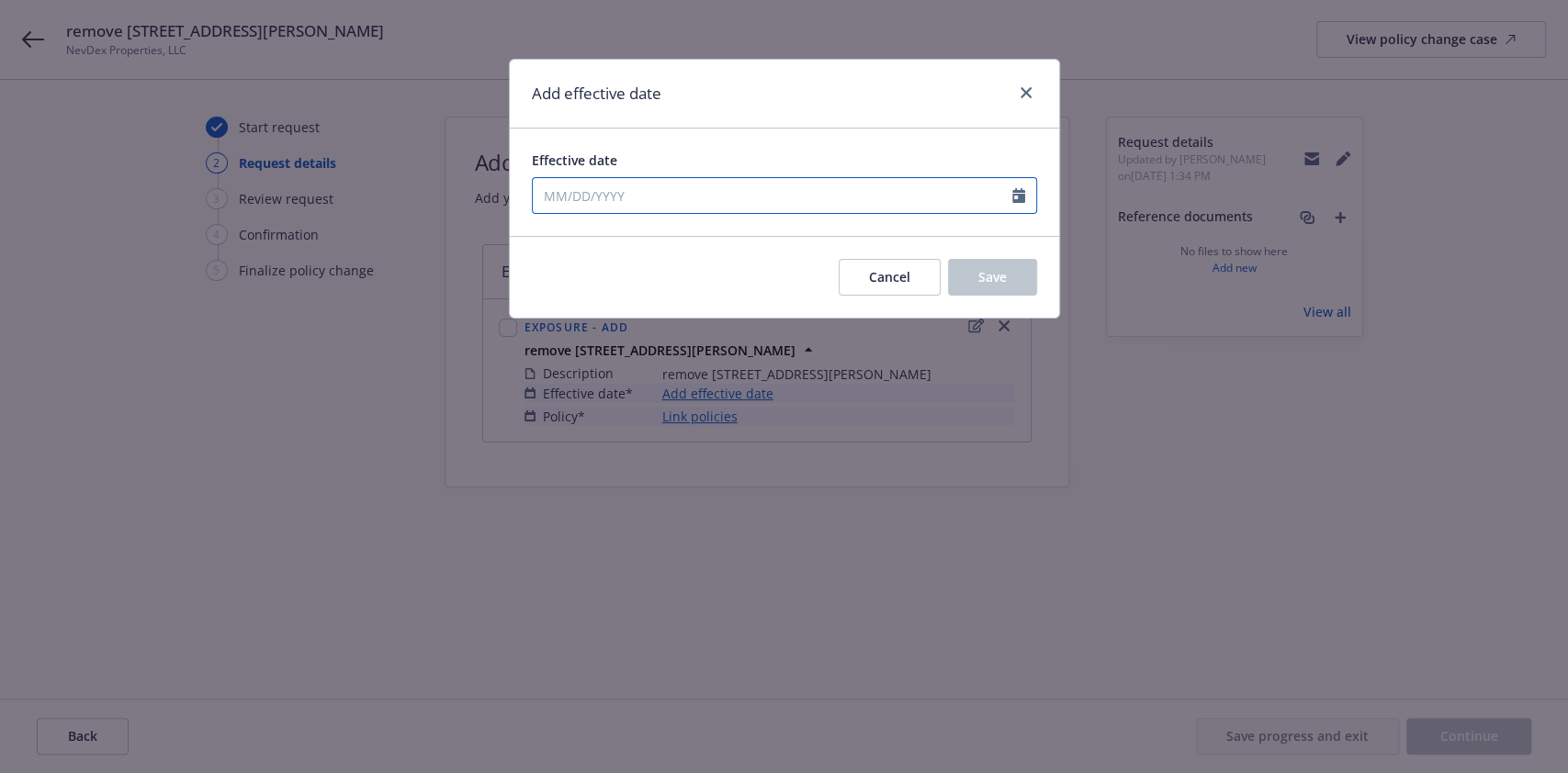
click at [890, 192] on input "Effective date" at bounding box center [772, 196] width 479 height 35
select select "8"
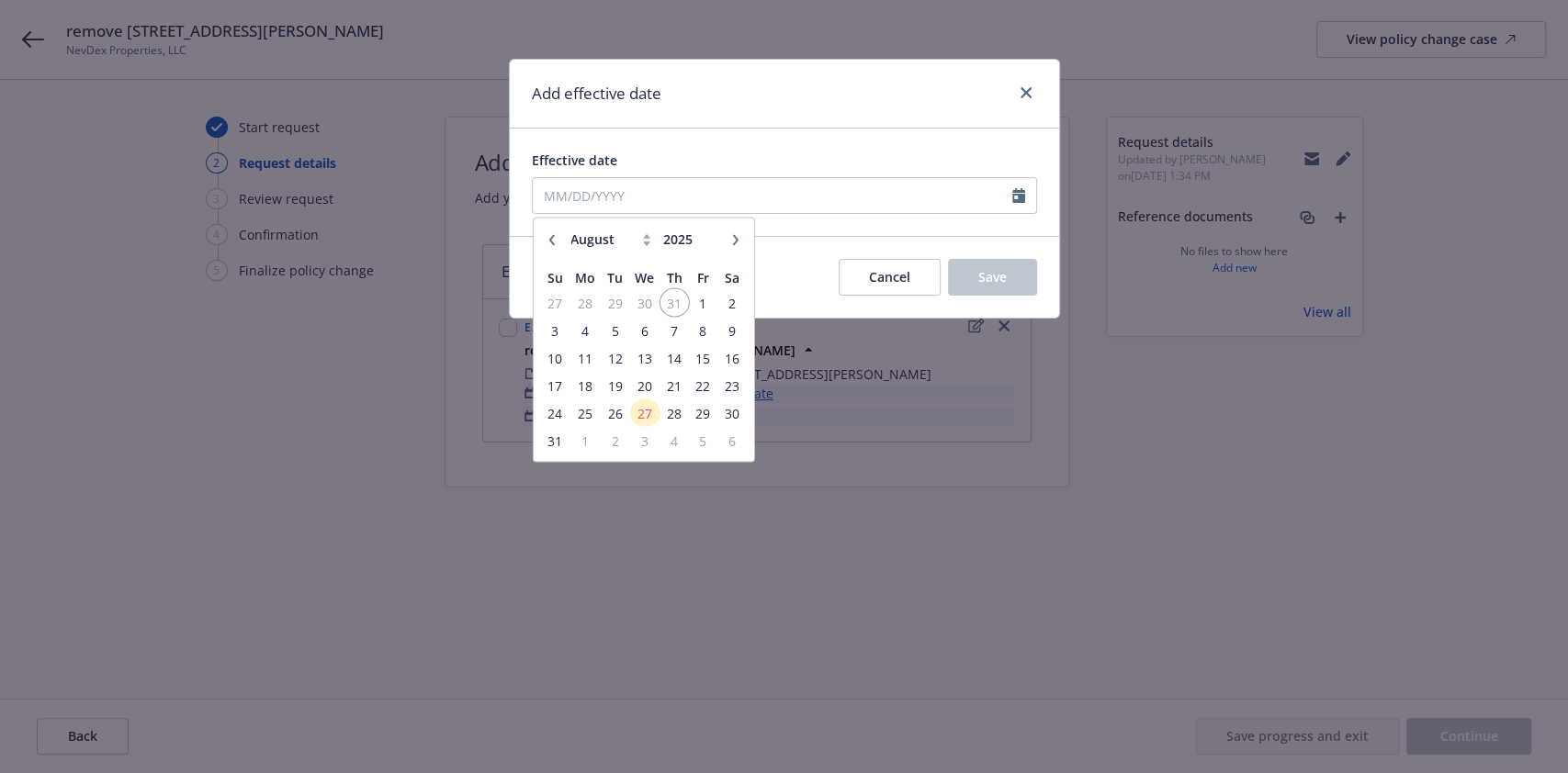
click at [674, 304] on span "31" at bounding box center [674, 302] width 25 height 23
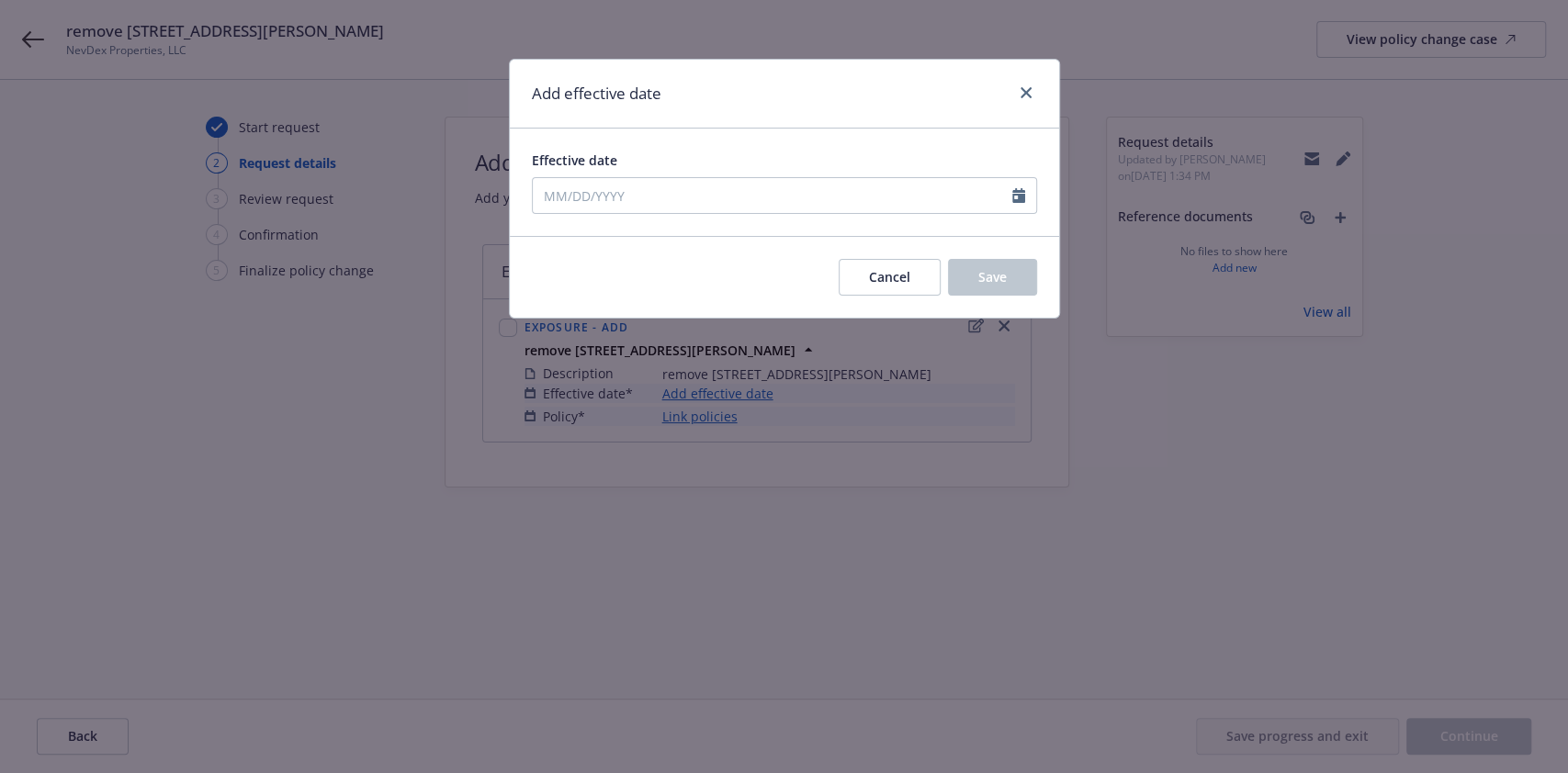
type input "07/31/2025"
click at [981, 268] on span "Save" at bounding box center [992, 276] width 29 height 17
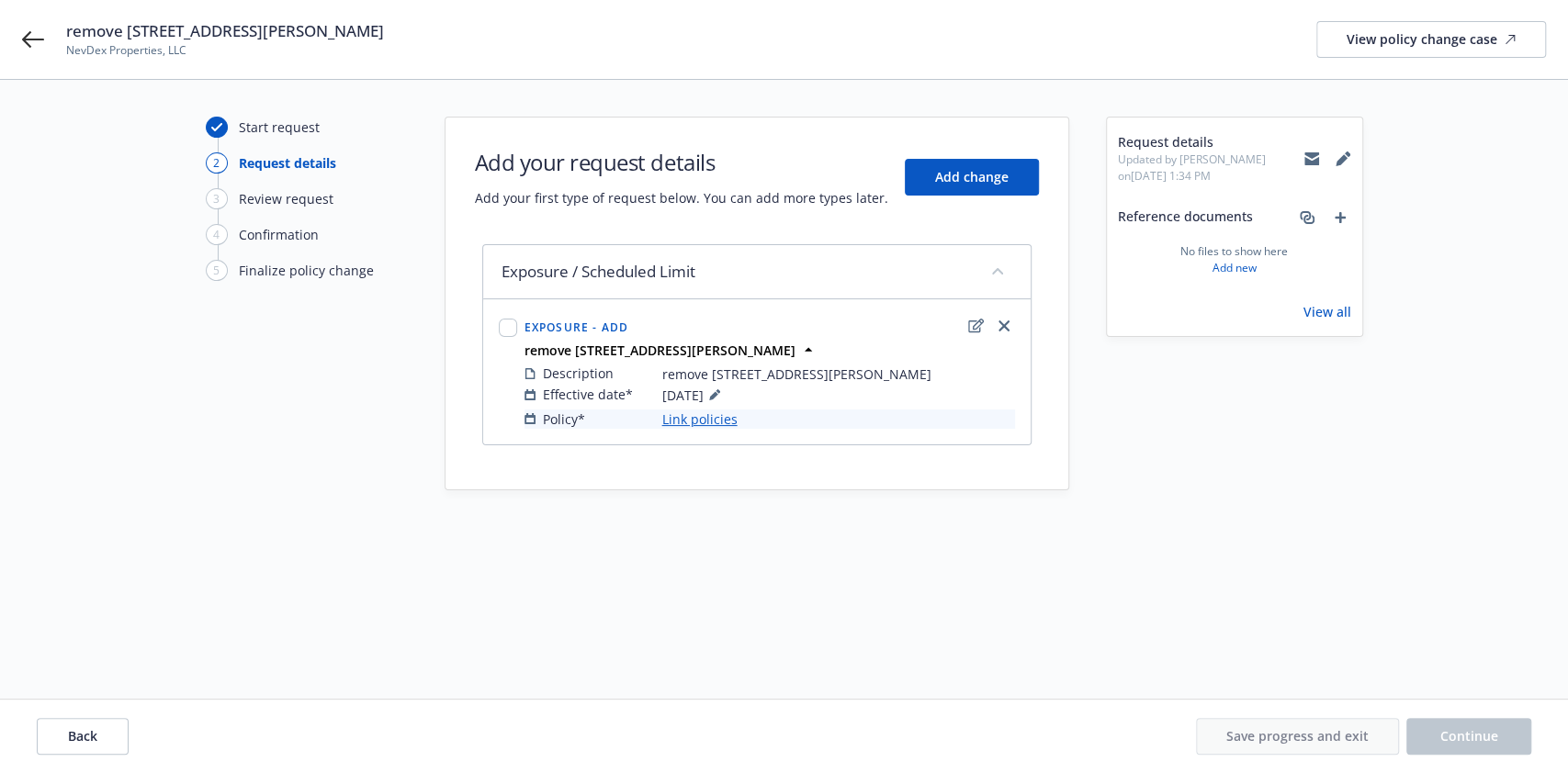
click at [708, 420] on link "Link policies" at bounding box center [700, 419] width 75 height 19
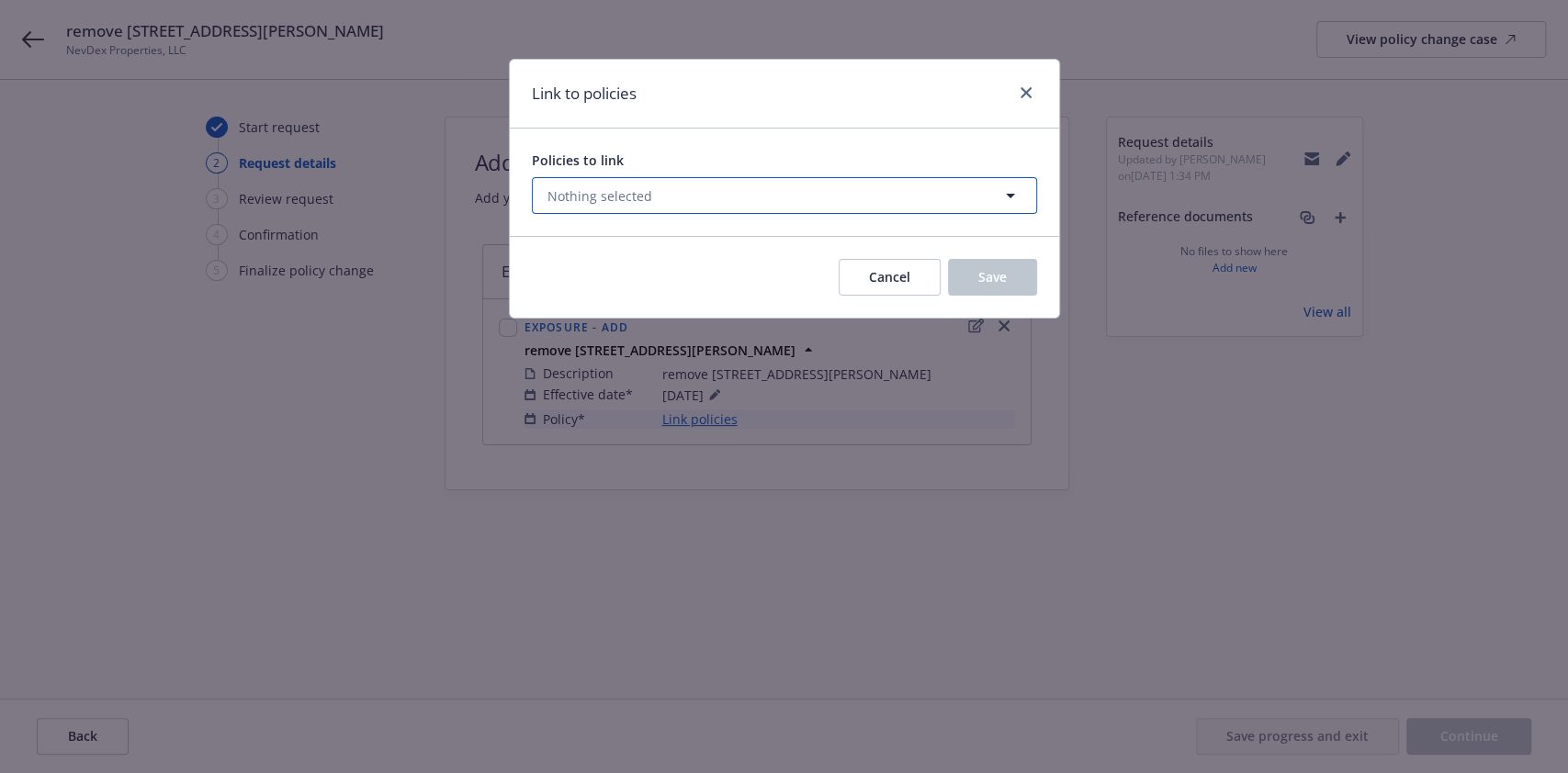
click at [650, 199] on button "Nothing selected" at bounding box center [784, 196] width 505 height 37
select select "ACTIVE"
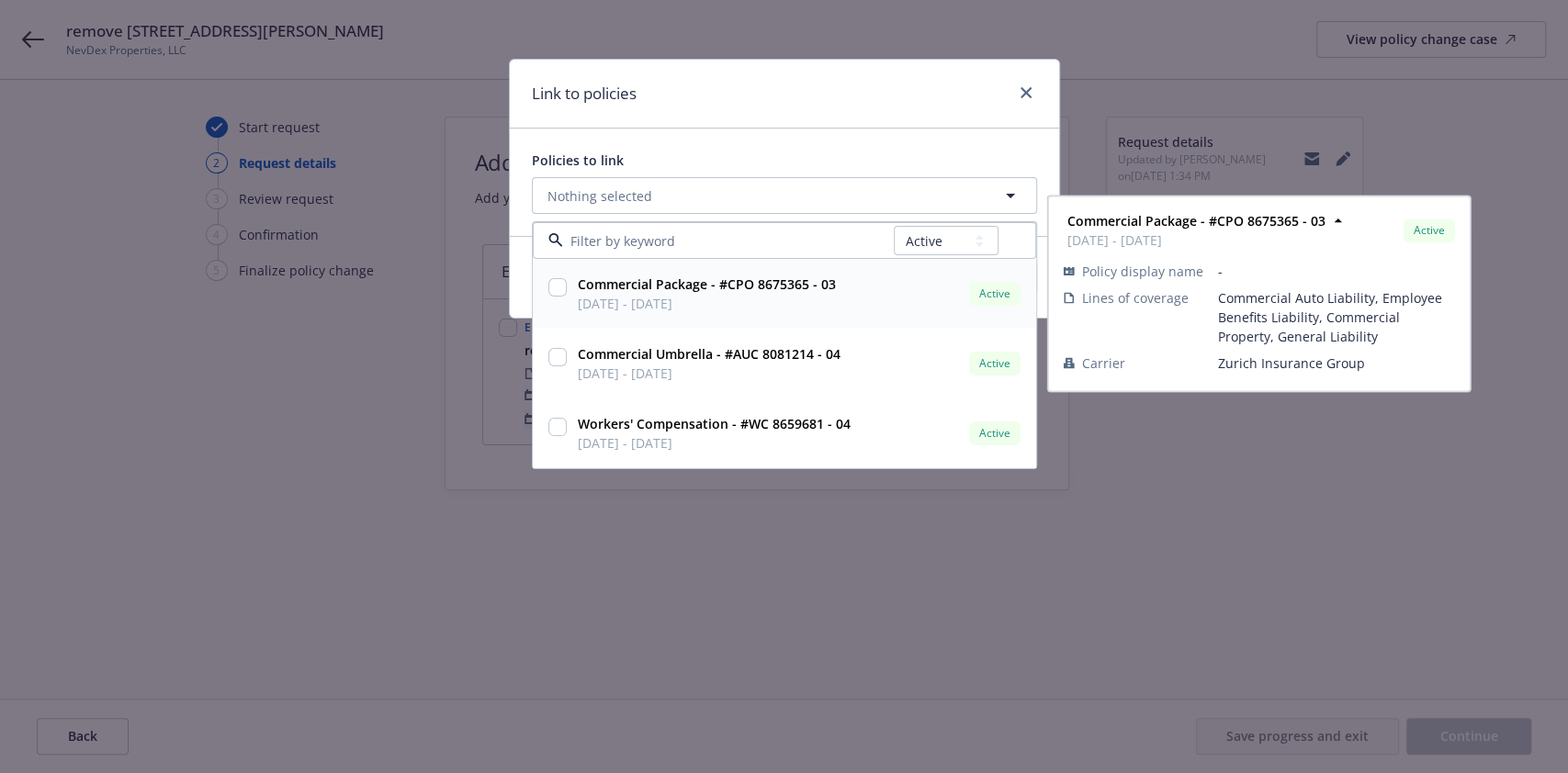
click at [556, 283] on input "checkbox" at bounding box center [558, 287] width 18 height 18
checkbox input "true"
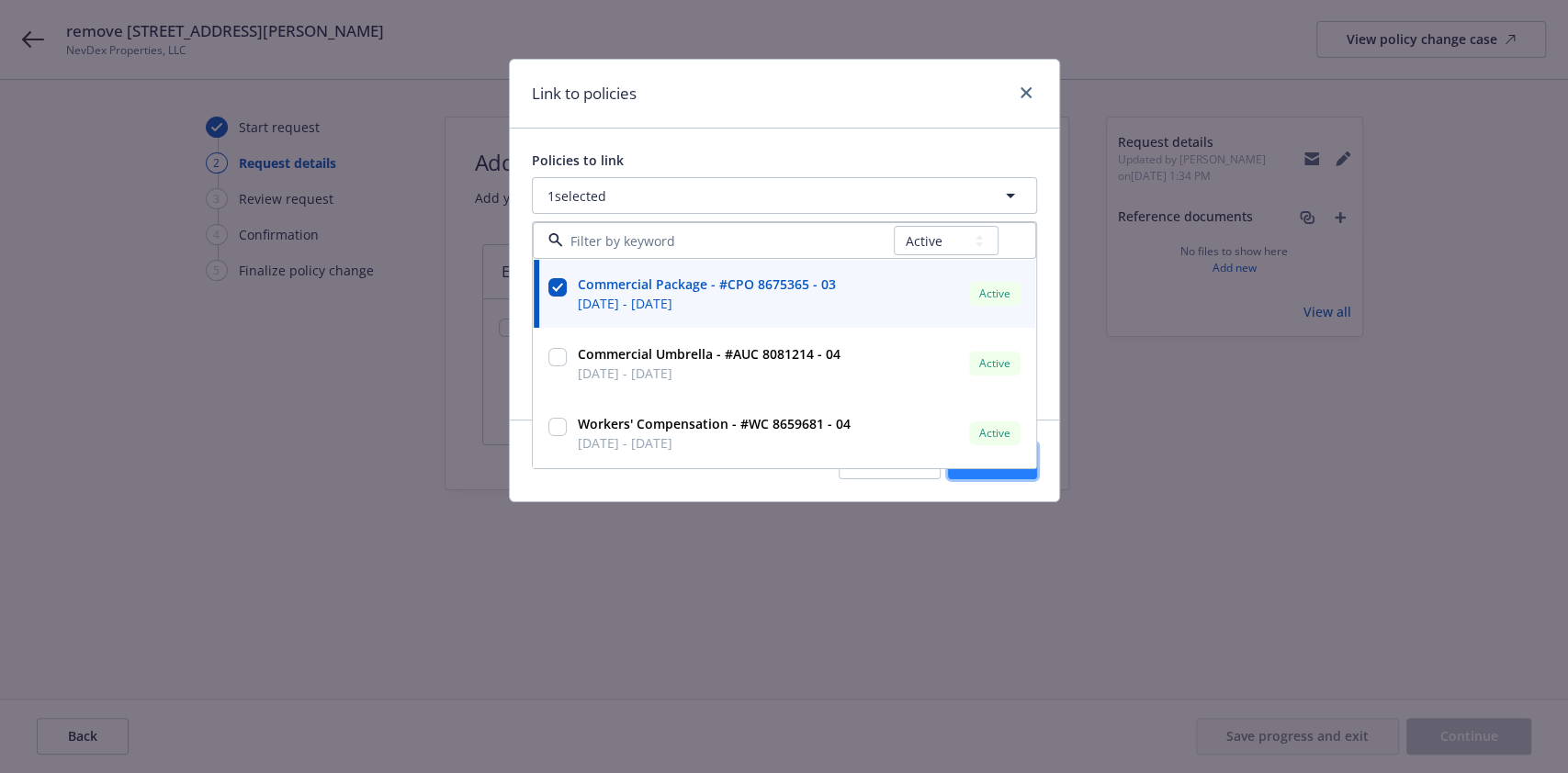
click at [1006, 474] on button "Save" at bounding box center [992, 461] width 89 height 37
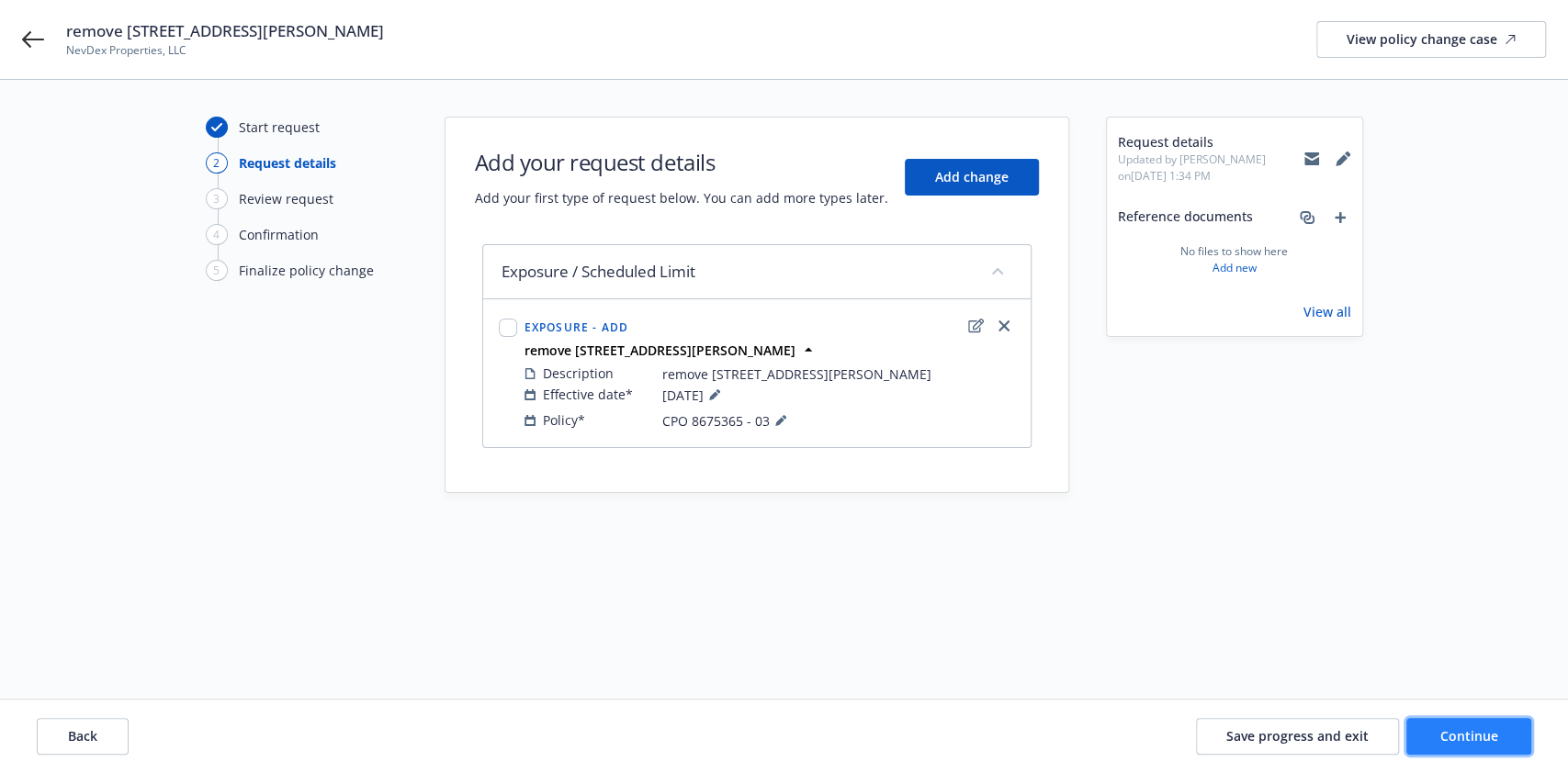
click at [1477, 737] on span "Continue" at bounding box center [1469, 735] width 58 height 17
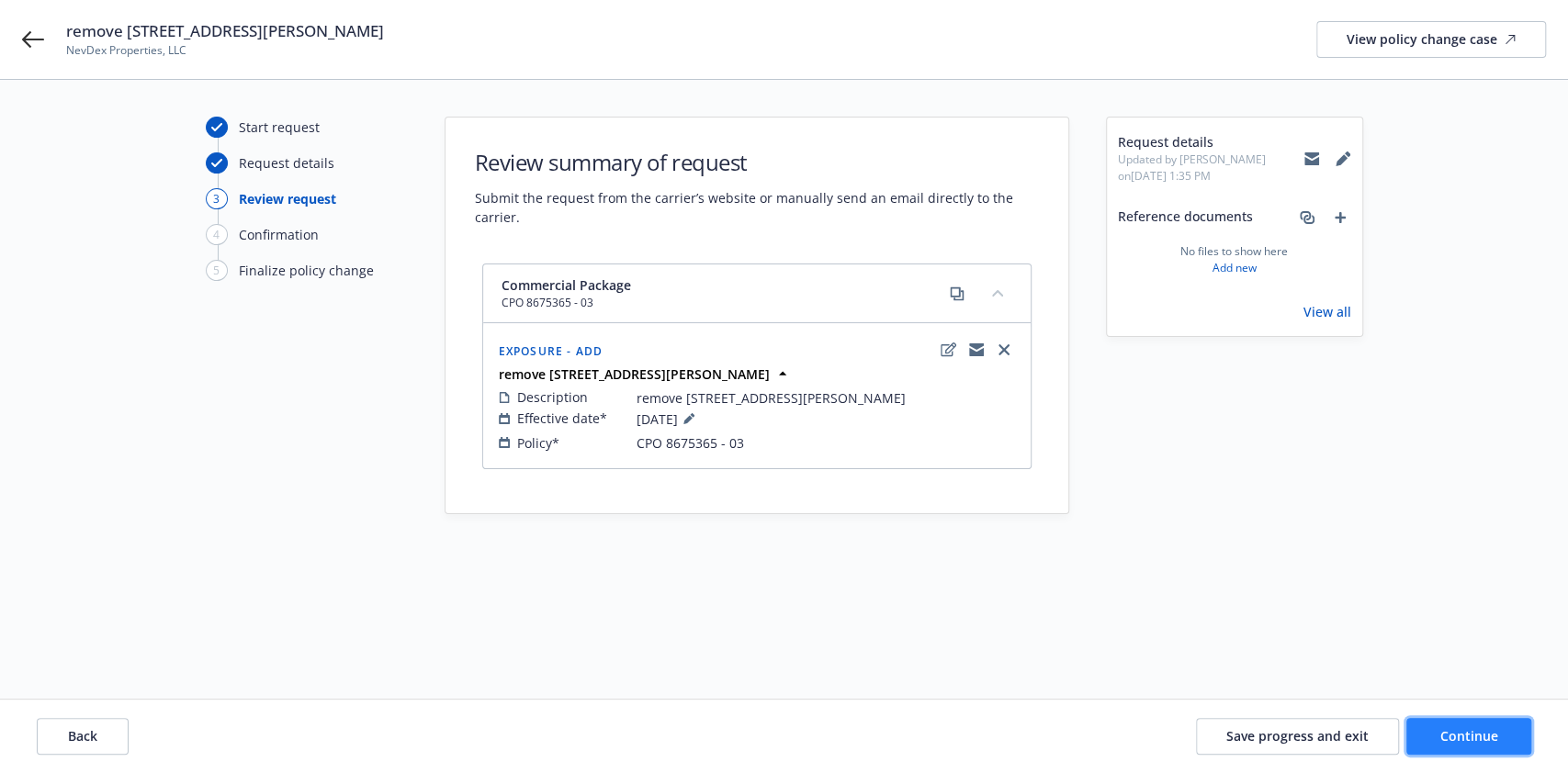
click at [1456, 739] on span "Continue" at bounding box center [1469, 735] width 58 height 17
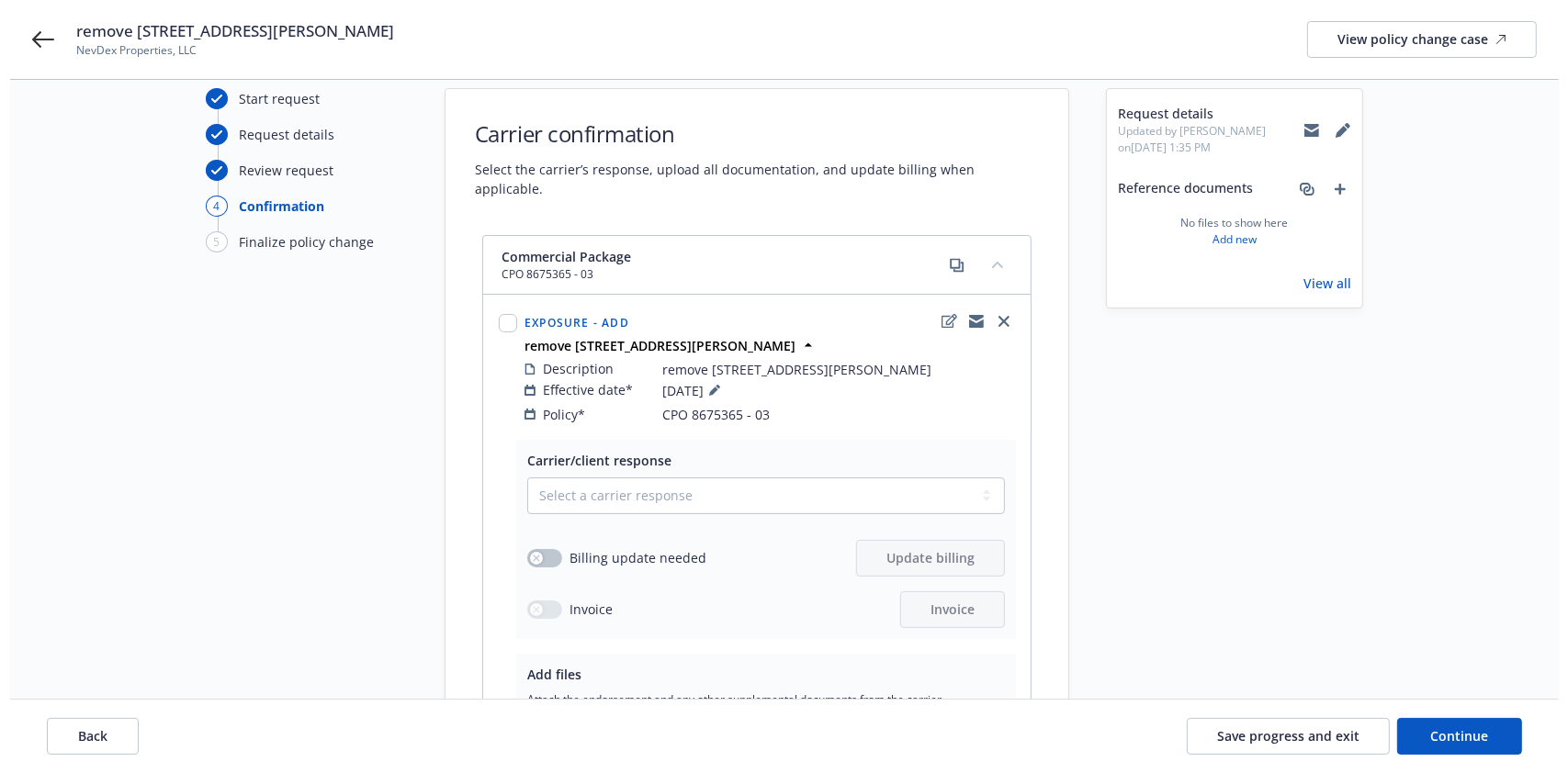
scroll to position [29, 0]
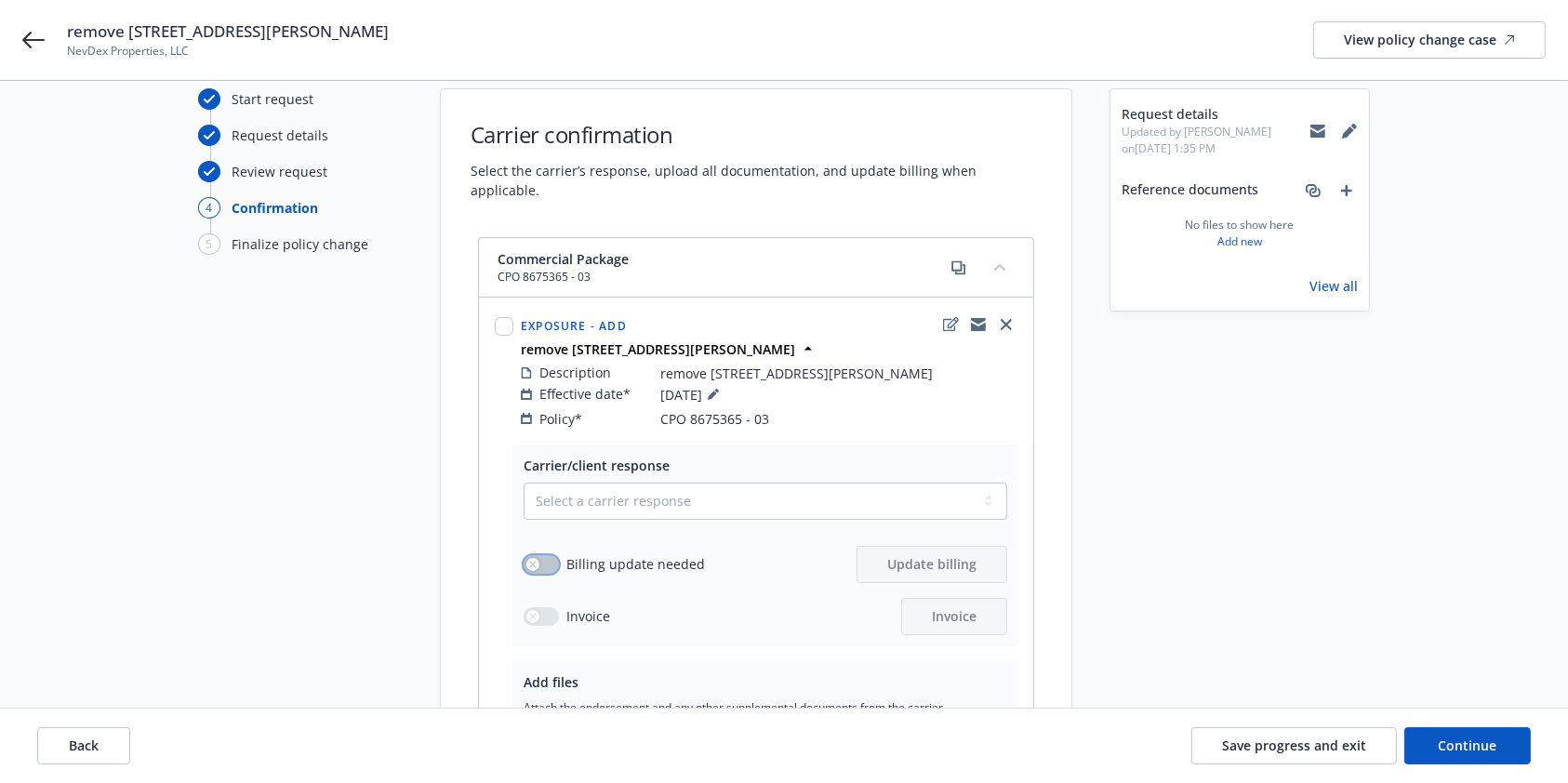
click at [539, 556] on button "button" at bounding box center [541, 565] width 35 height 19
click at [934, 556] on span "Update billing" at bounding box center [932, 564] width 89 height 18
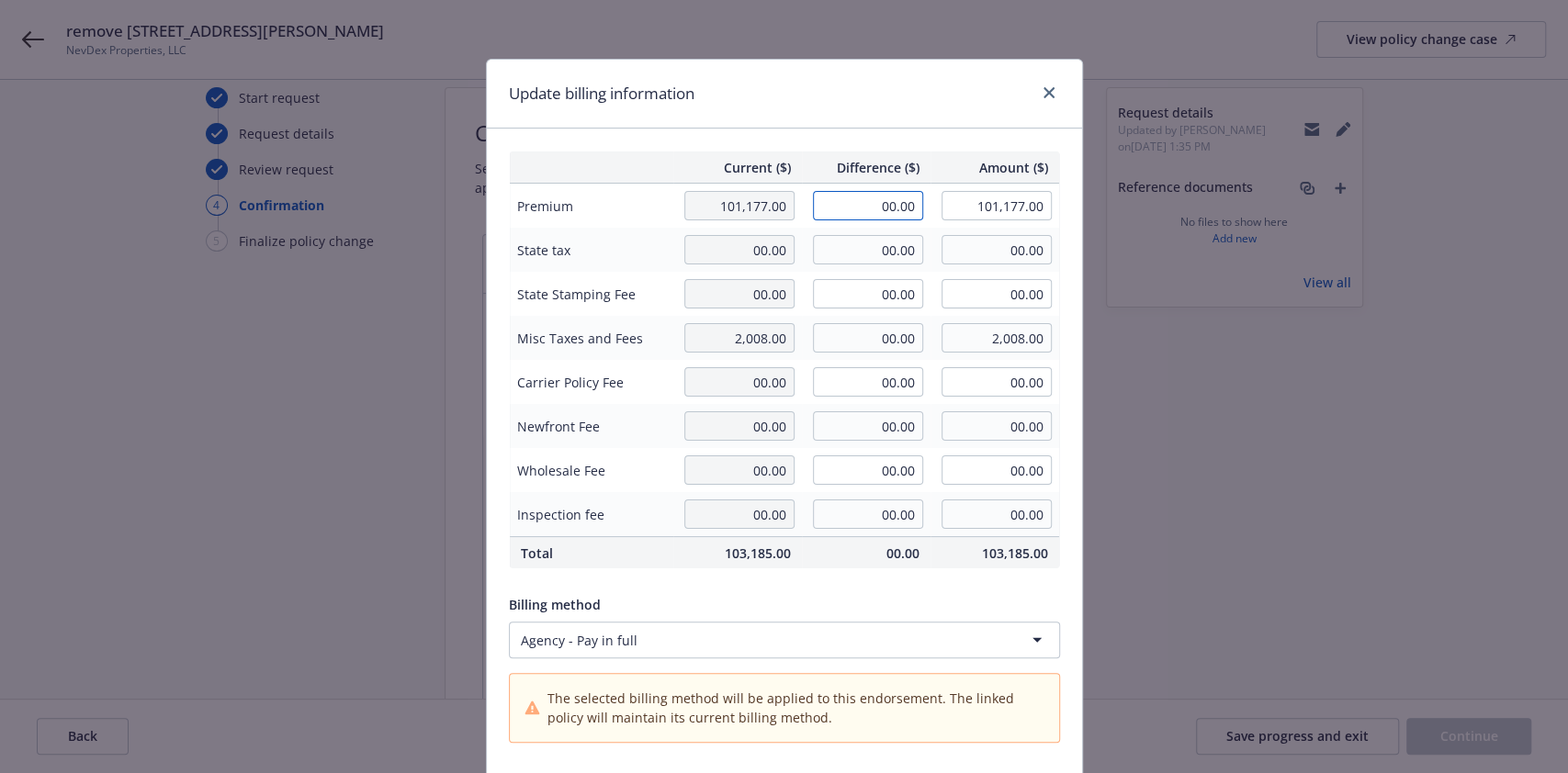
drag, startPoint x: 816, startPoint y: 208, endPoint x: 963, endPoint y: 219, distance: 147.4
click at [963, 219] on tr "Premium 101,177.00 00.00 101,177.00" at bounding box center [784, 206] width 550 height 45
type input "-5,916.00"
type input "95,261.00"
type input "-887.4"
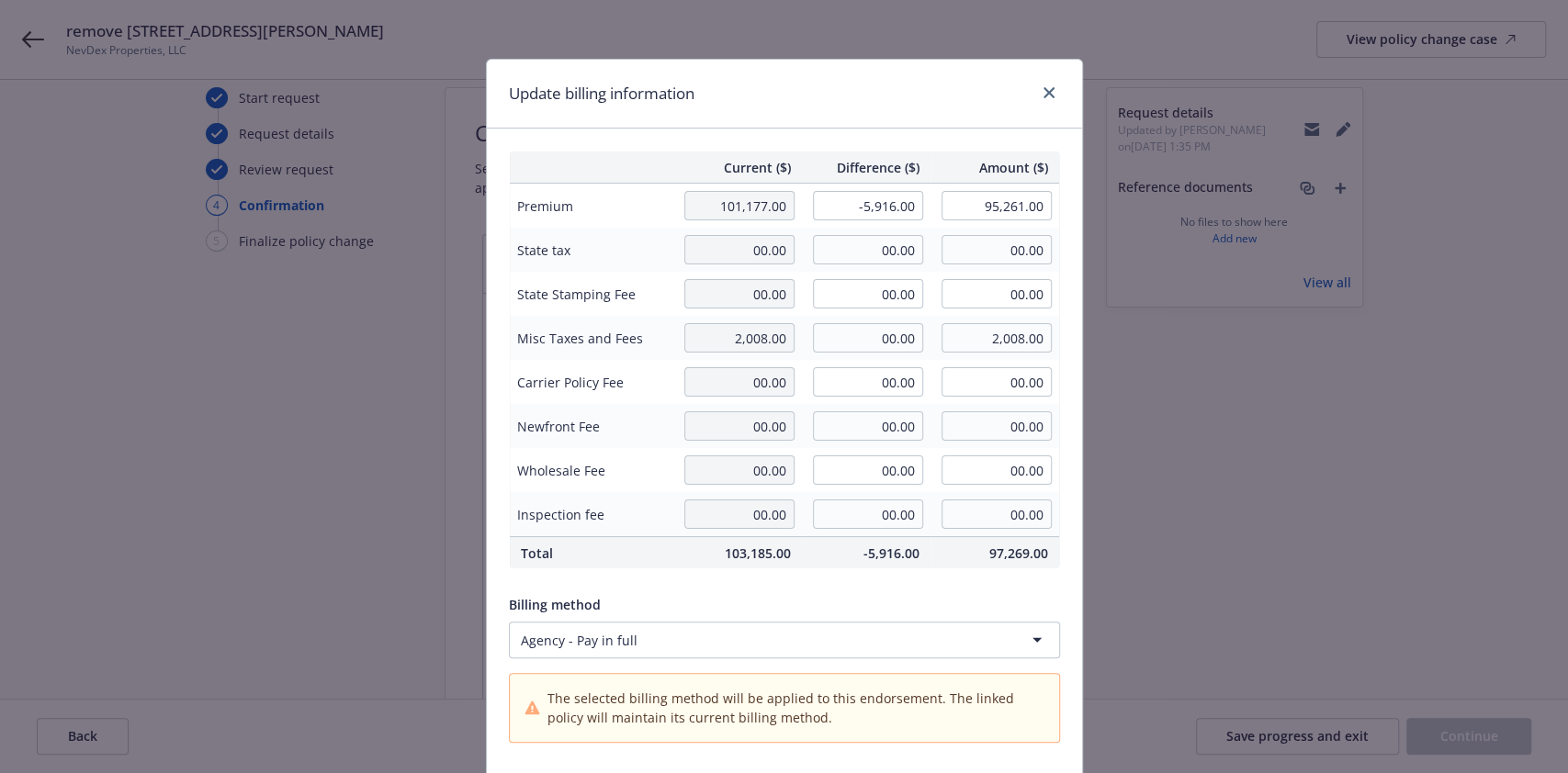
click at [903, 584] on div "Current ($) Difference ($) Amount ($) Premium 101,177.00 -5,916.00 95,261.00 St…" at bounding box center [784, 491] width 595 height 725
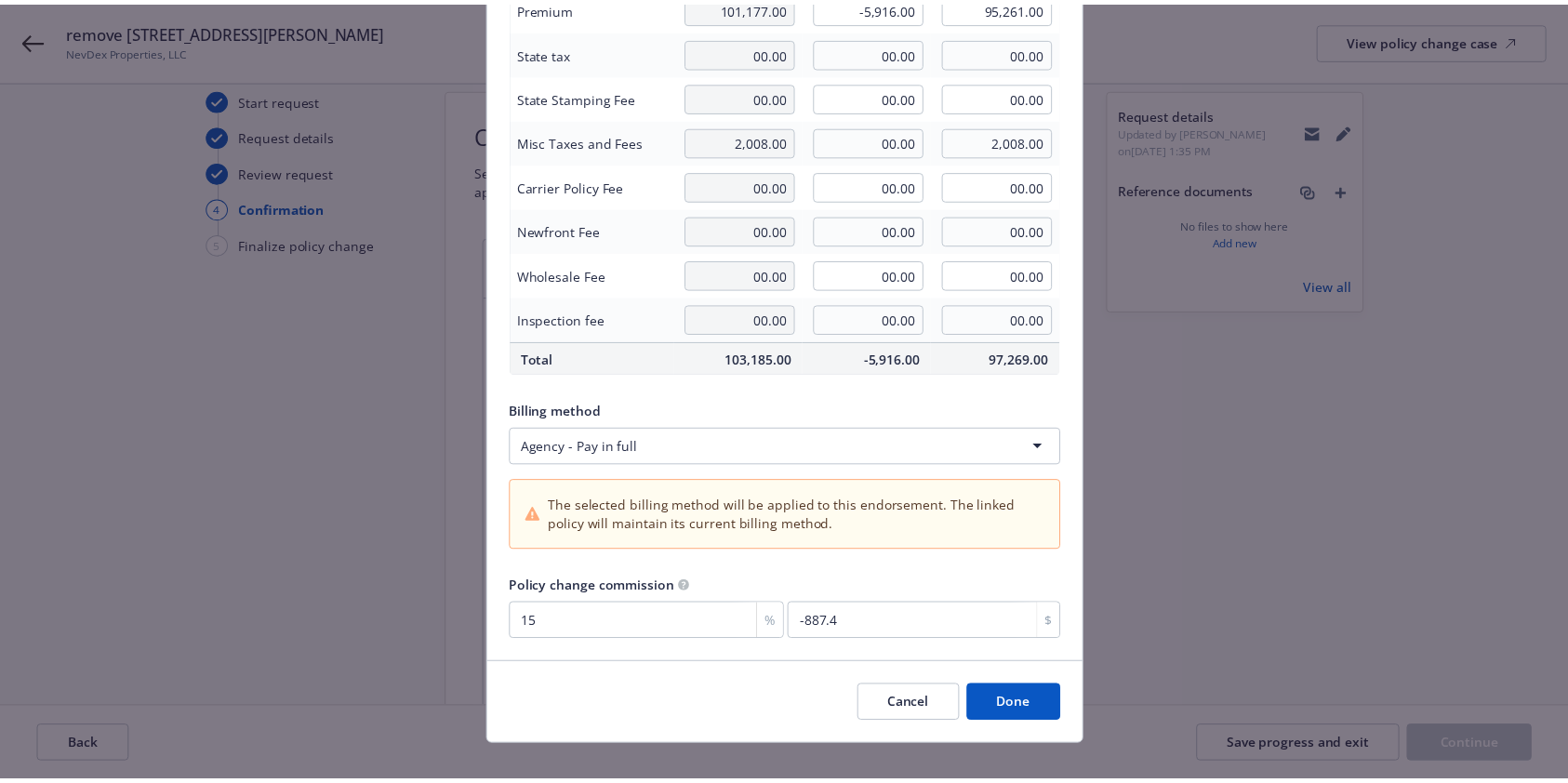
scroll to position [209, 0]
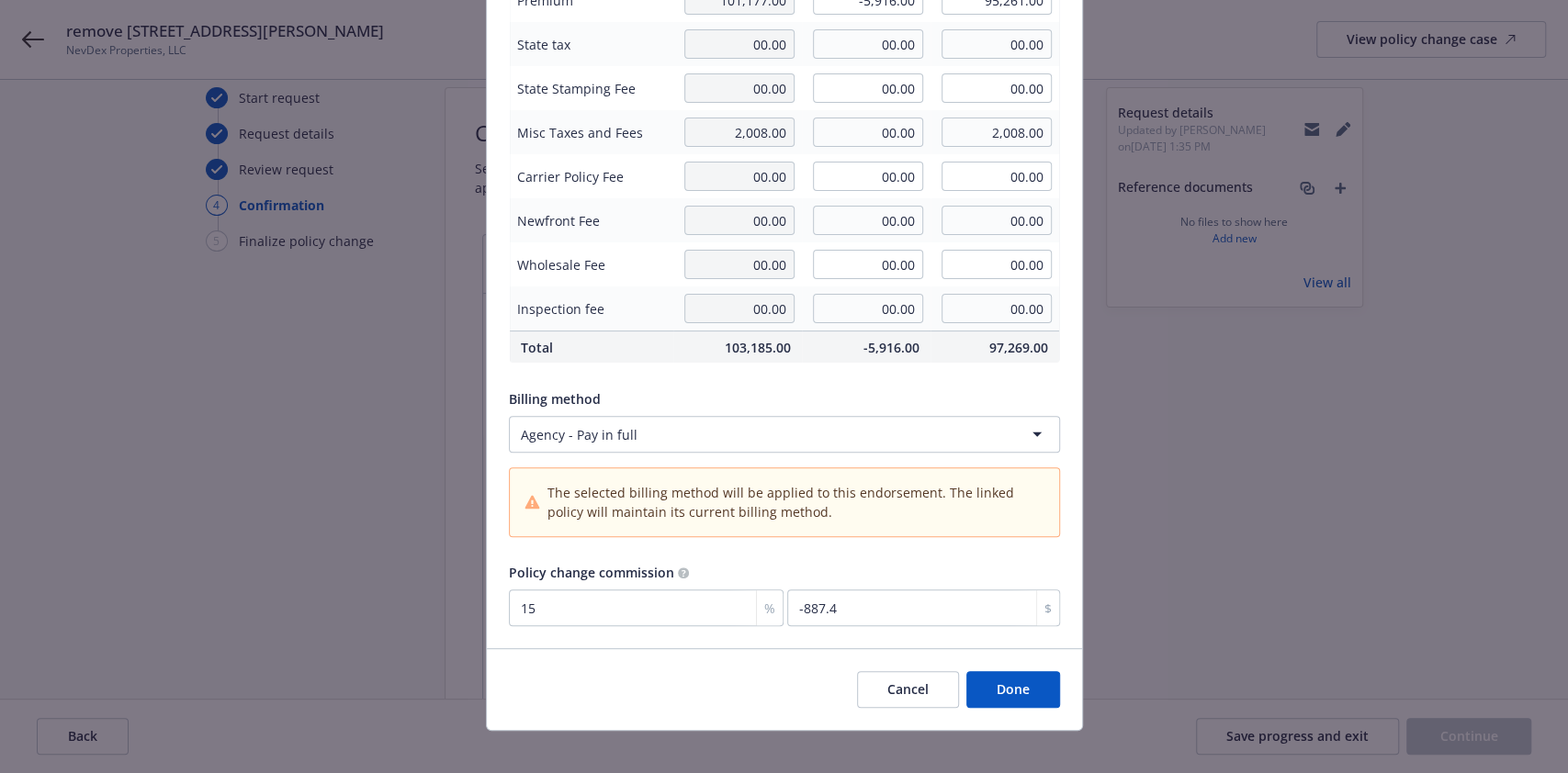
click at [1002, 696] on button "Done" at bounding box center [1013, 690] width 94 height 37
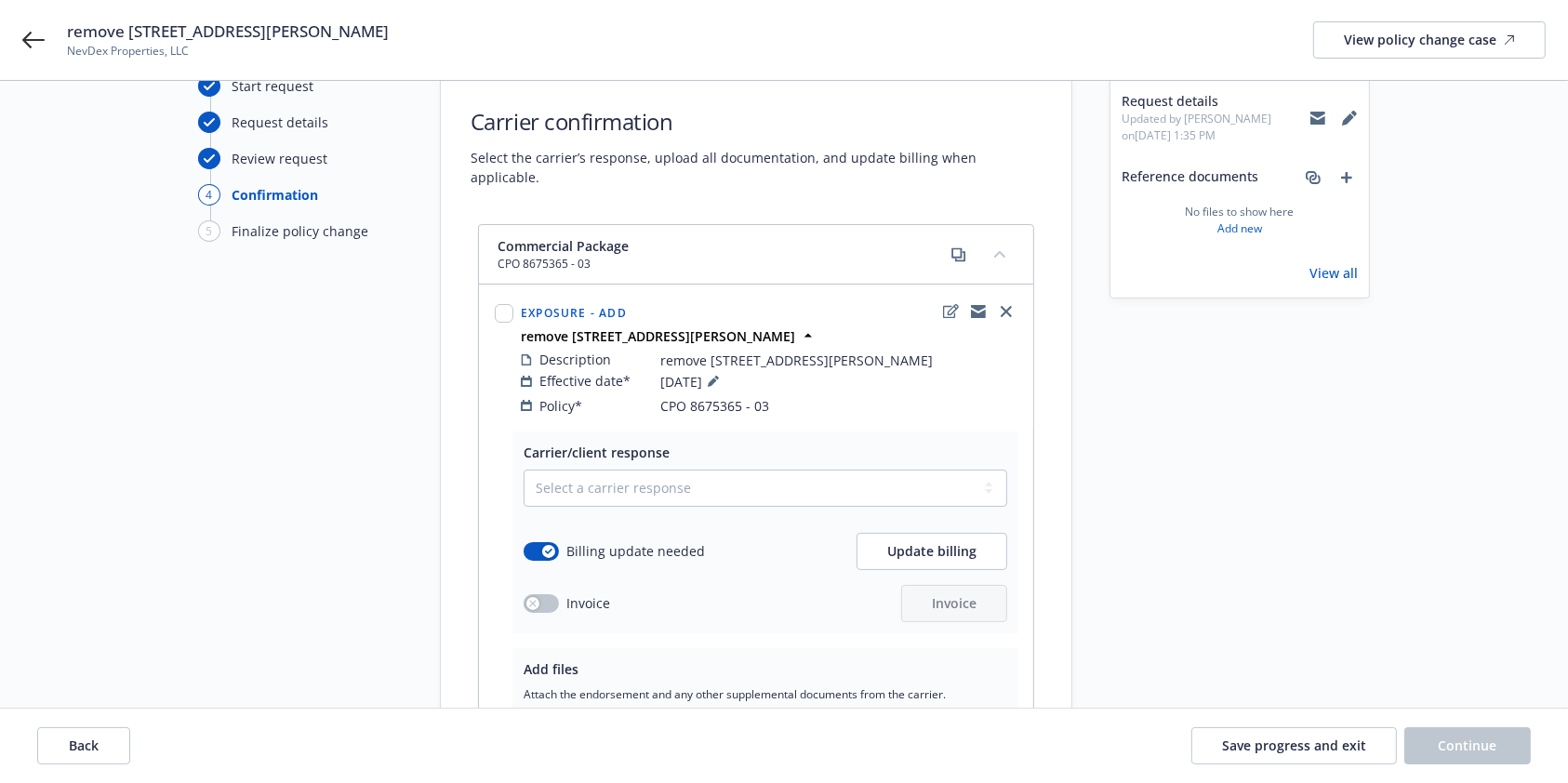
scroll to position [41, 0]
click at [851, 472] on select "Select a carrier response Accepted Accepted with revision No endorsement needed…" at bounding box center [765, 490] width 484 height 37
select select "ACCEPTED"
click at [524, 472] on select "Select a carrier response Accepted Accepted with revision No endorsement needed…" at bounding box center [765, 490] width 484 height 37
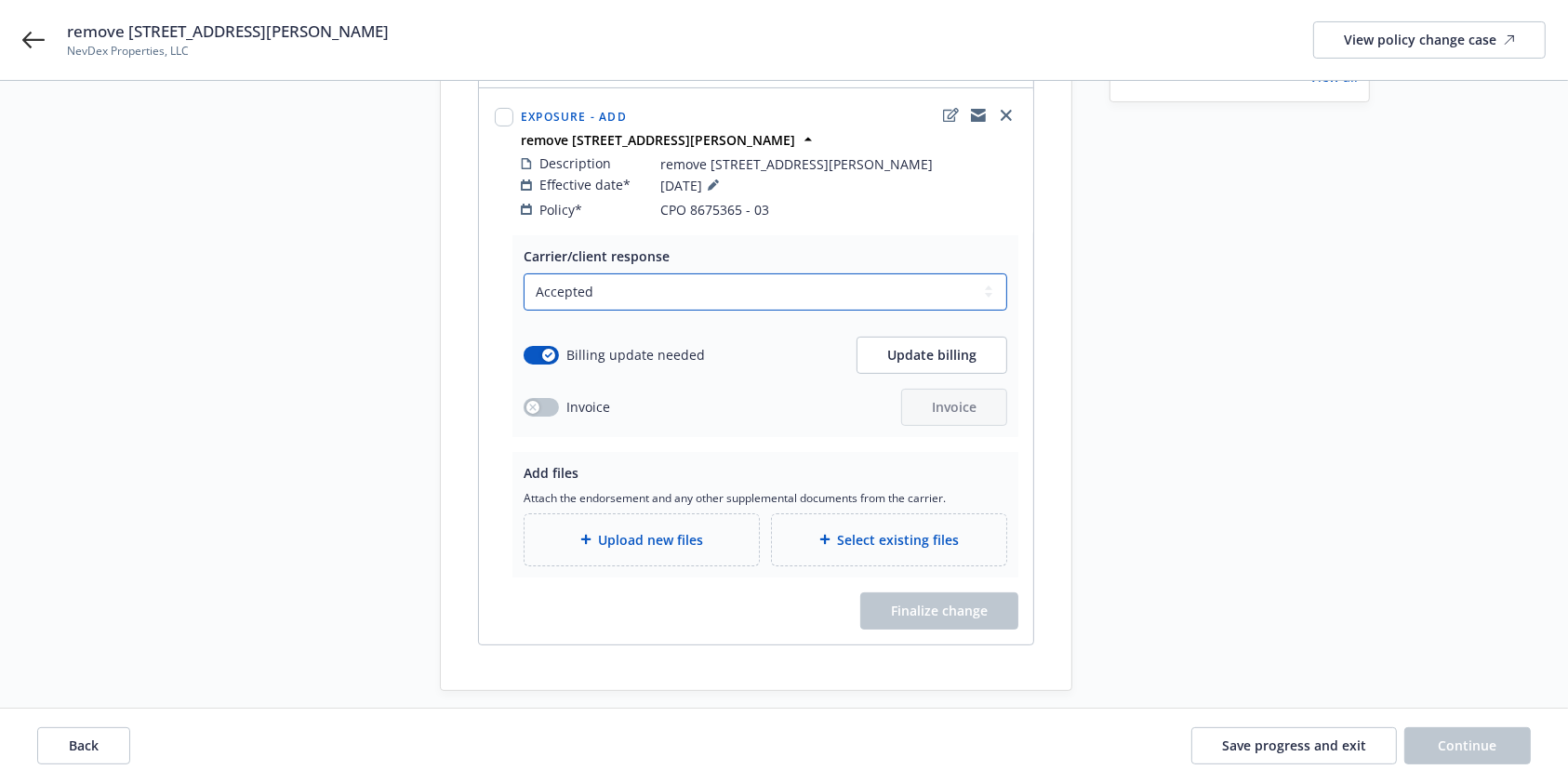
scroll to position [0, 0]
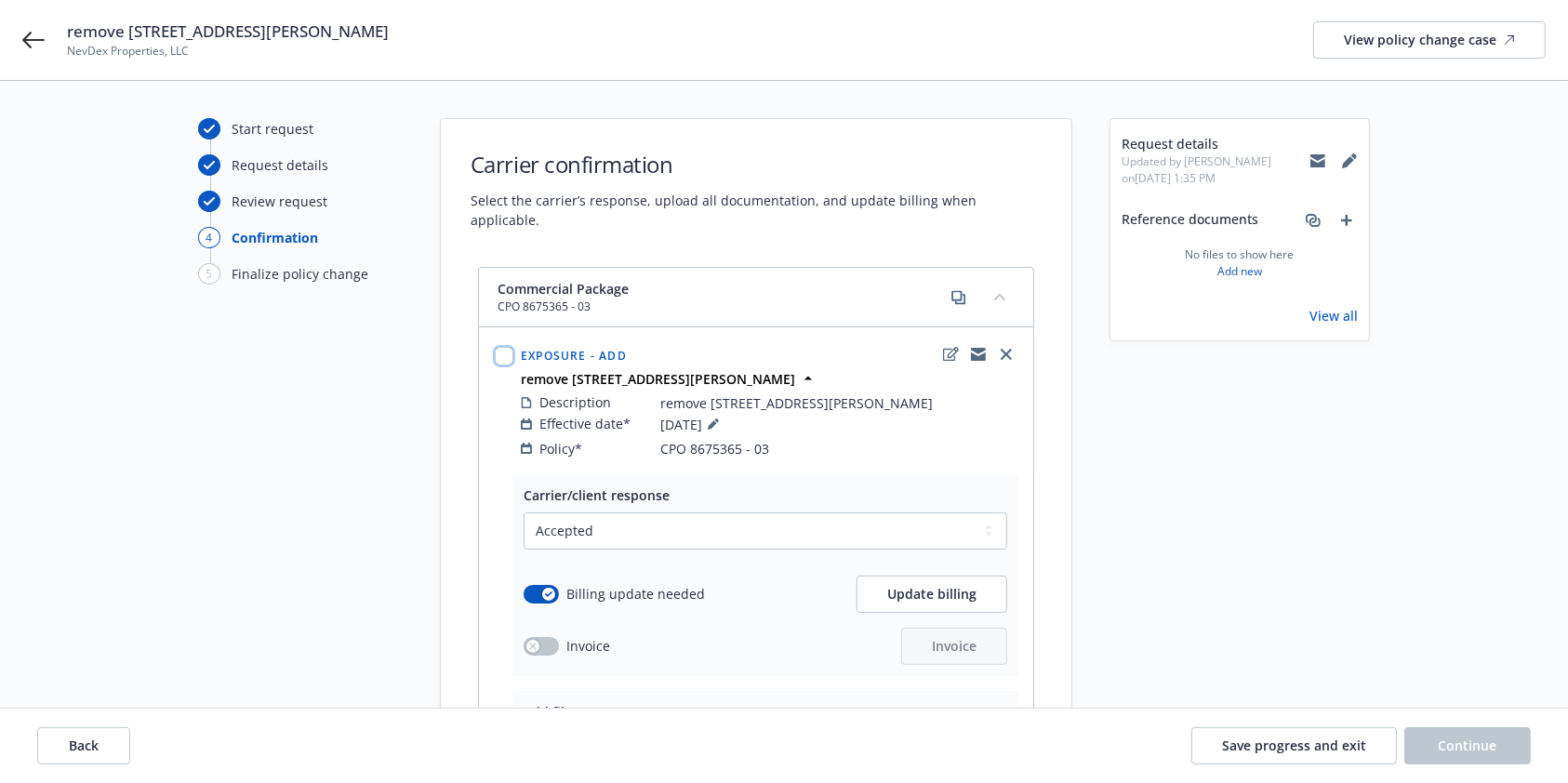
click at [503, 347] on input "checkbox" at bounding box center [504, 356] width 19 height 19
checkbox input "true"
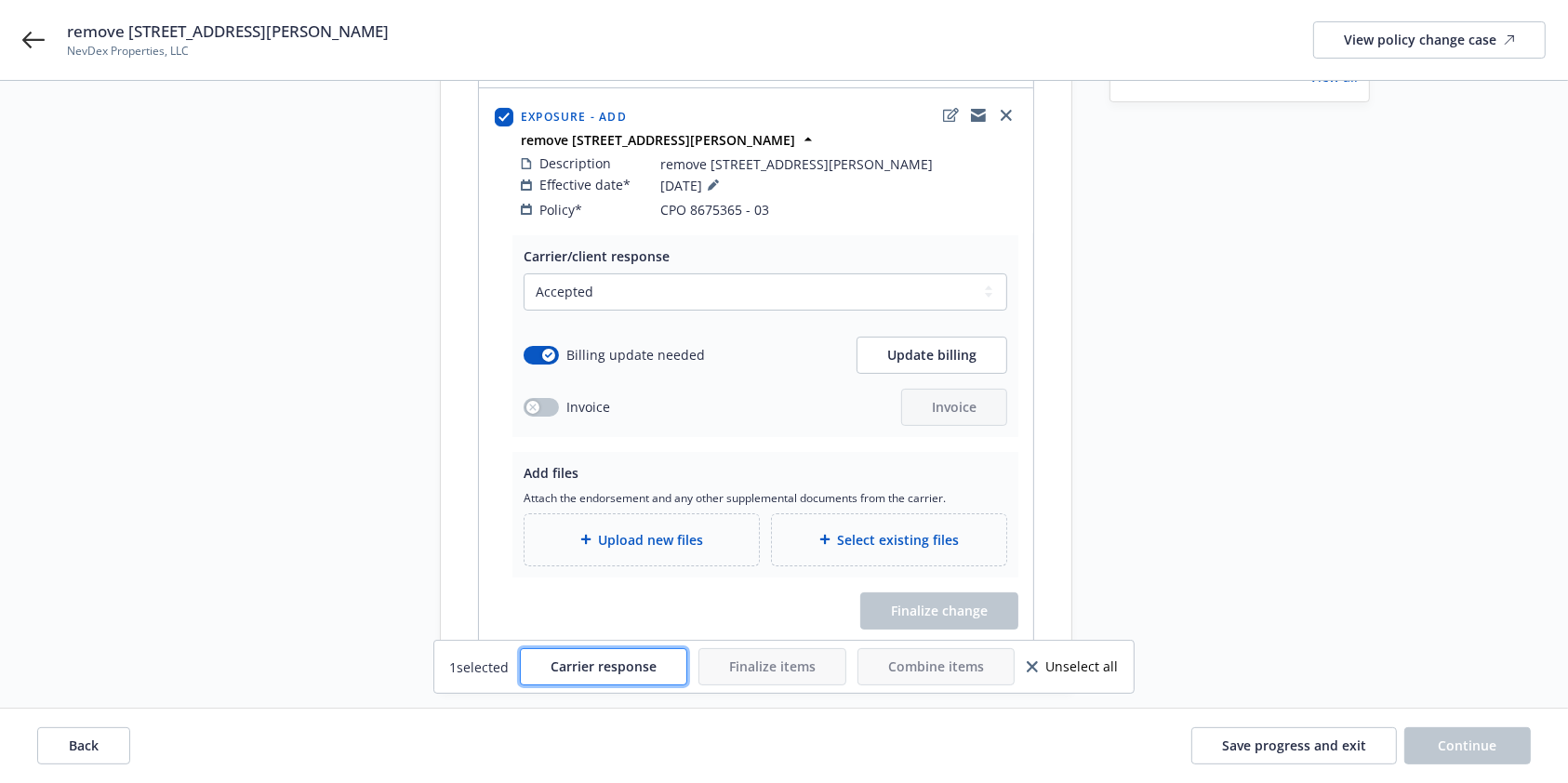
click at [626, 673] on span "Carrier response" at bounding box center [604, 666] width 106 height 18
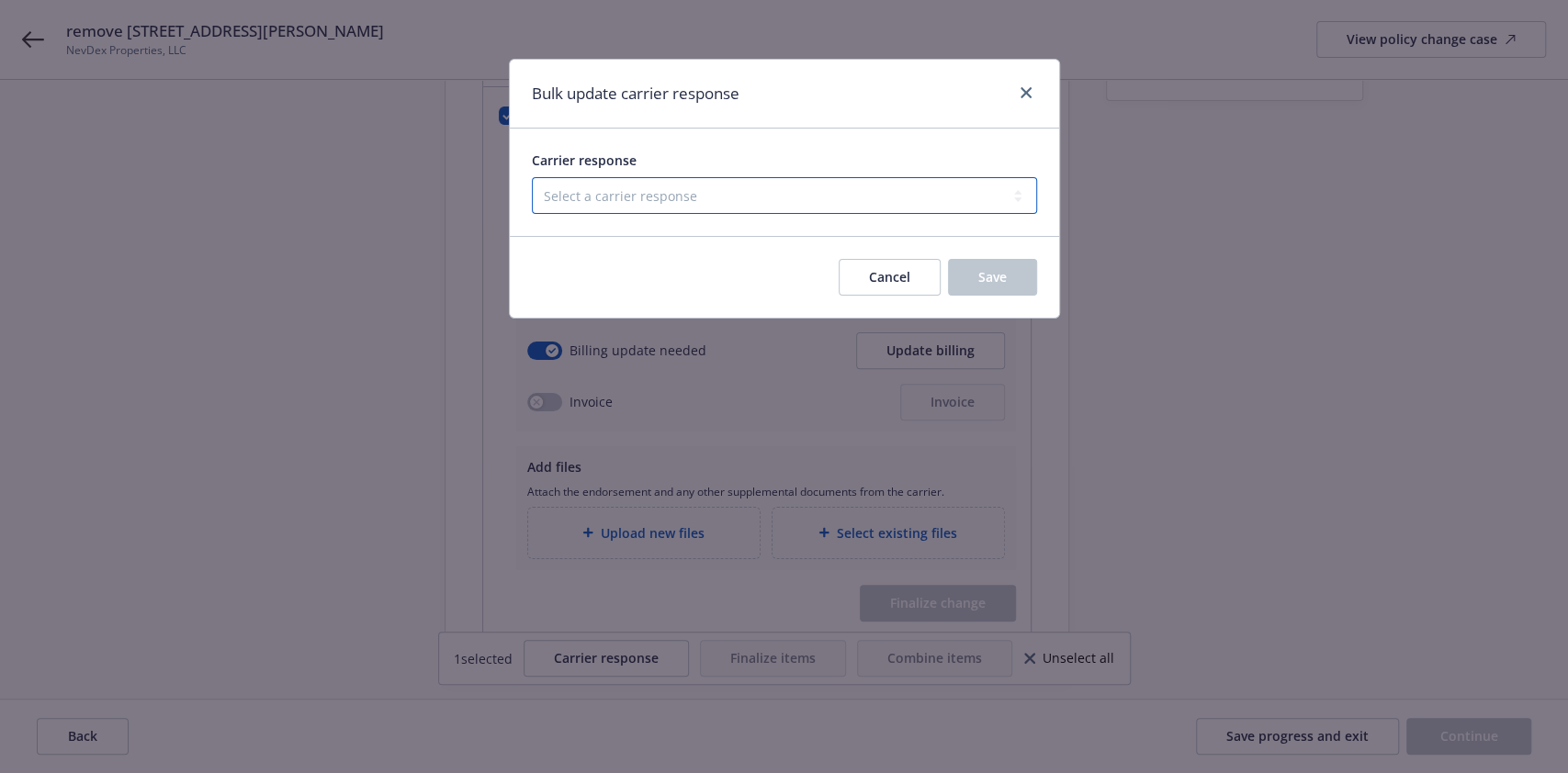
click at [677, 212] on select "Select a carrier response Accepted Accepted with revision No endorsement needed…" at bounding box center [784, 196] width 505 height 37
select select "ACCEPTED"
click at [532, 178] on select "Select a carrier response Accepted Accepted with revision No endorsement needed…" at bounding box center [784, 196] width 505 height 37
click at [994, 267] on button "Save" at bounding box center [992, 277] width 89 height 37
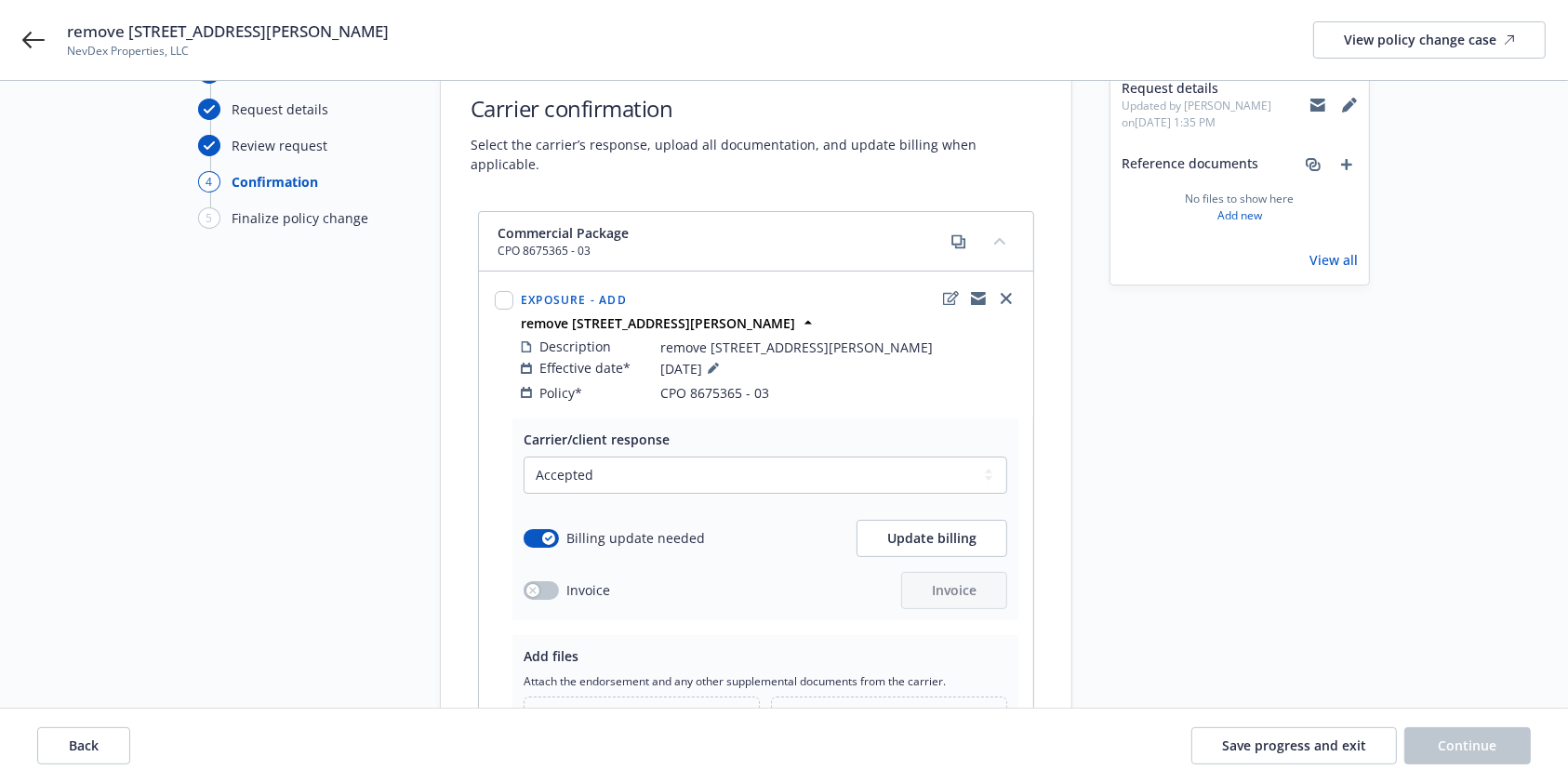
scroll to position [0, 0]
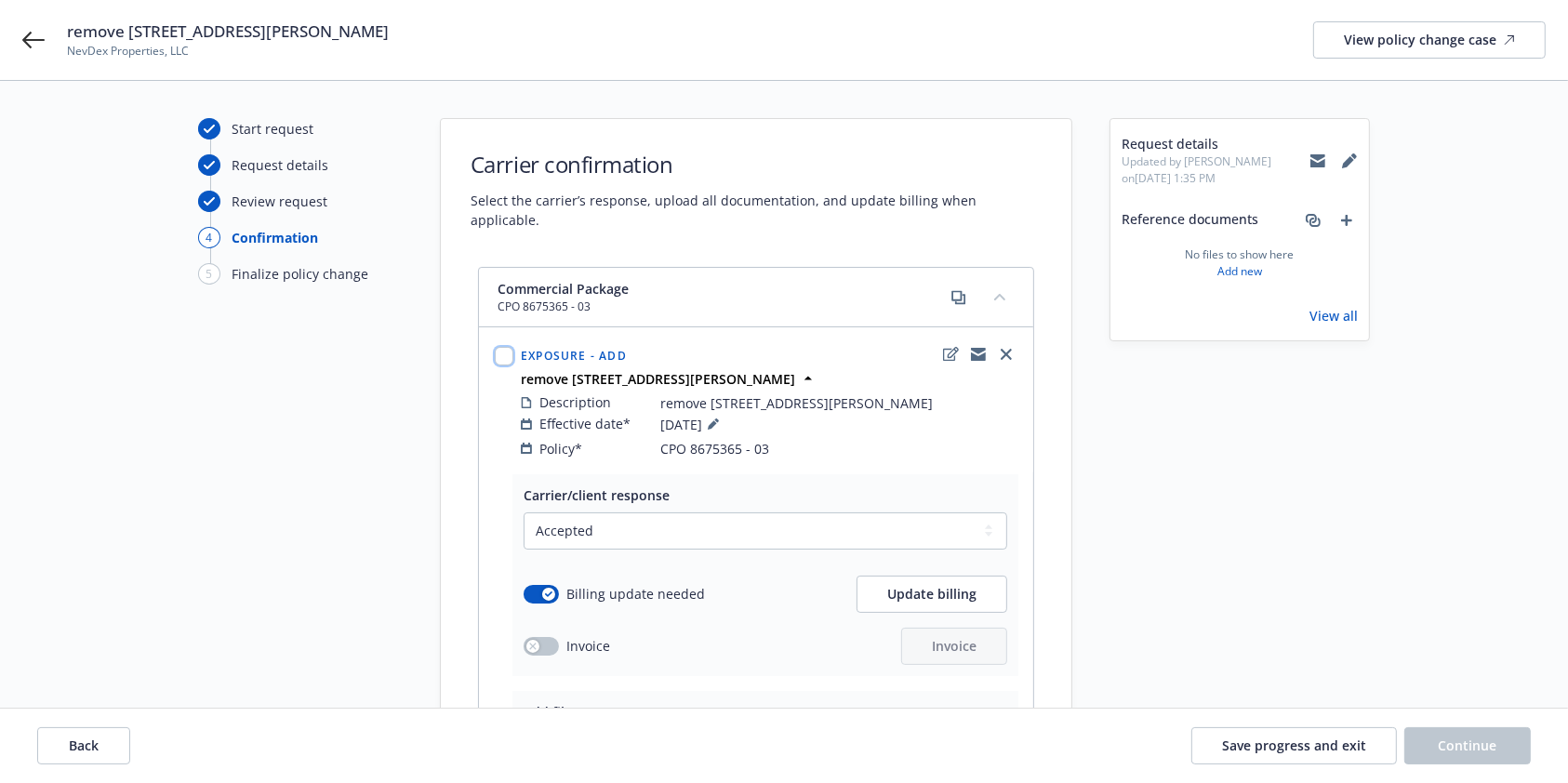
click at [501, 347] on input "checkbox" at bounding box center [504, 356] width 19 height 19
checkbox input "true"
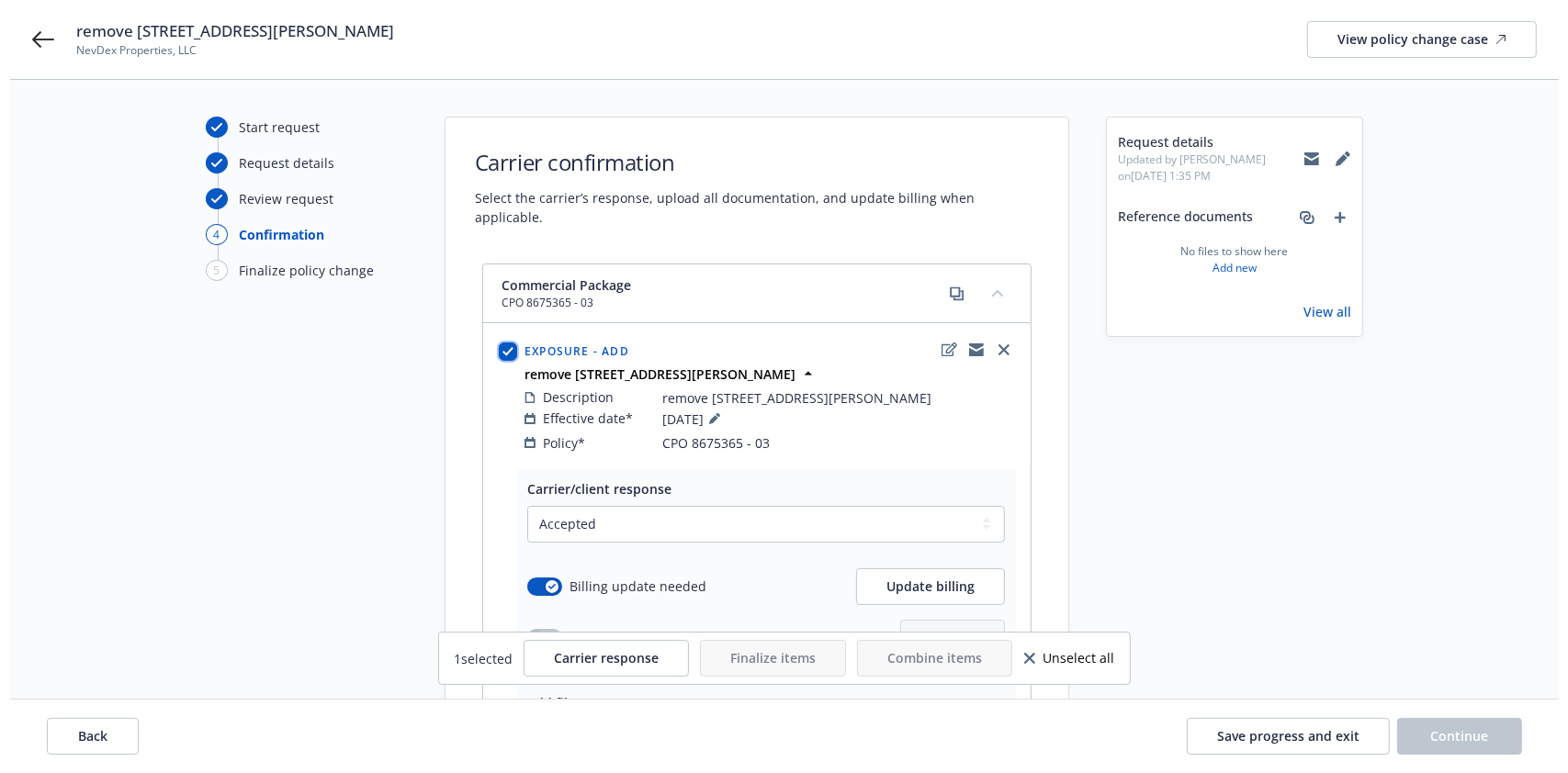
scroll to position [236, 0]
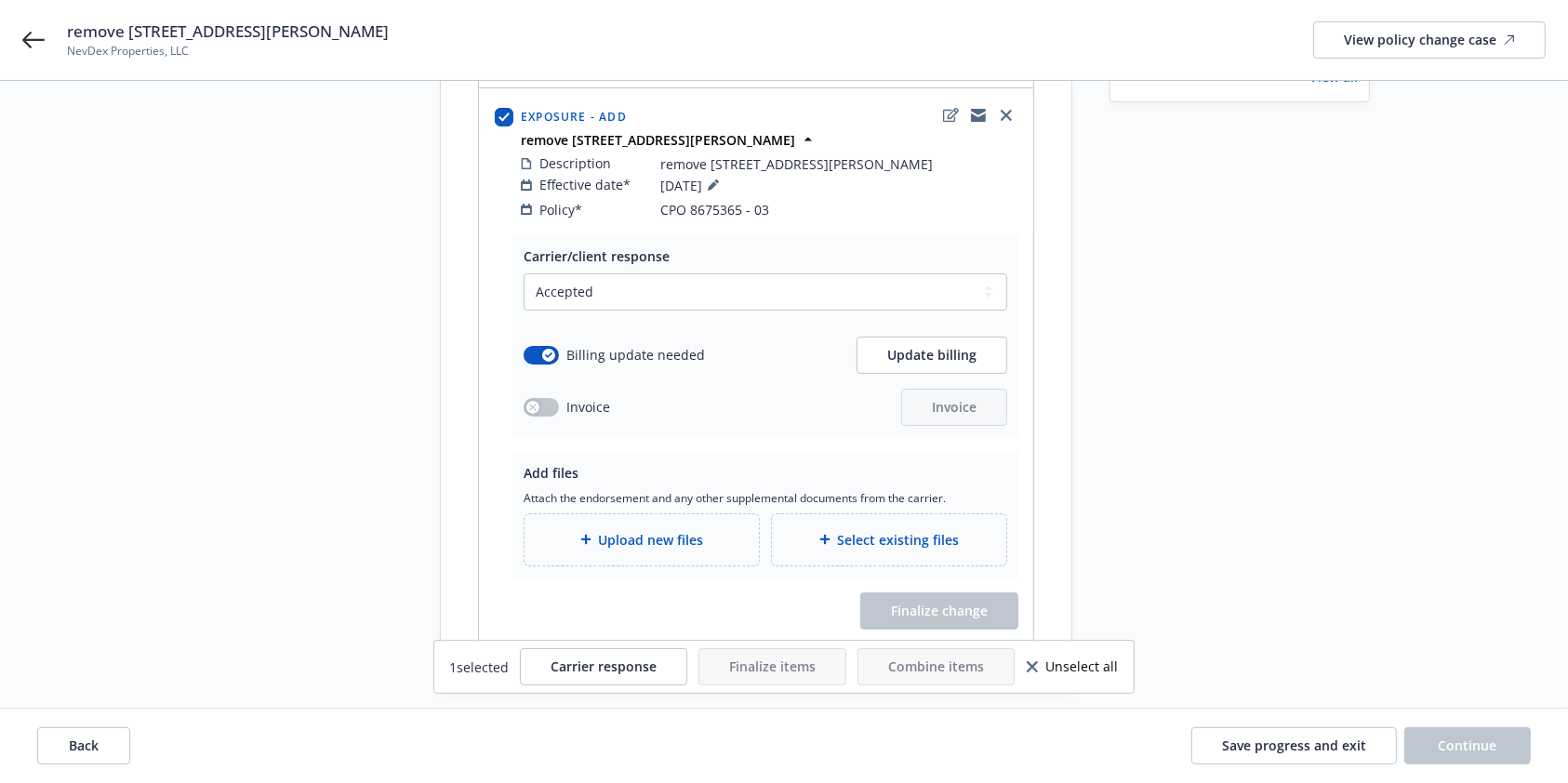
click at [653, 530] on span "Upload new files" at bounding box center [651, 540] width 105 height 20
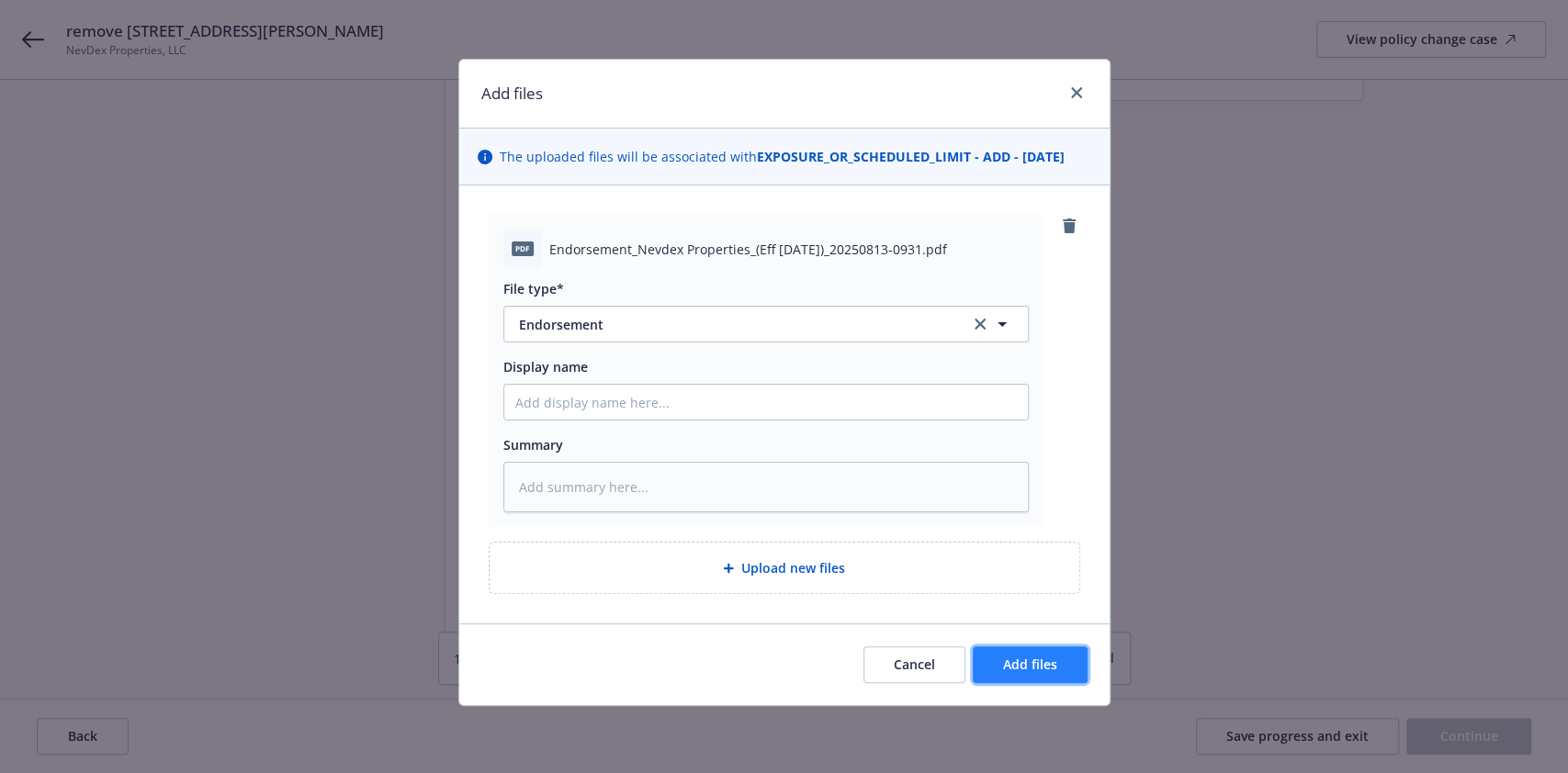
click at [1051, 658] on span "Add files" at bounding box center [1030, 664] width 54 height 17
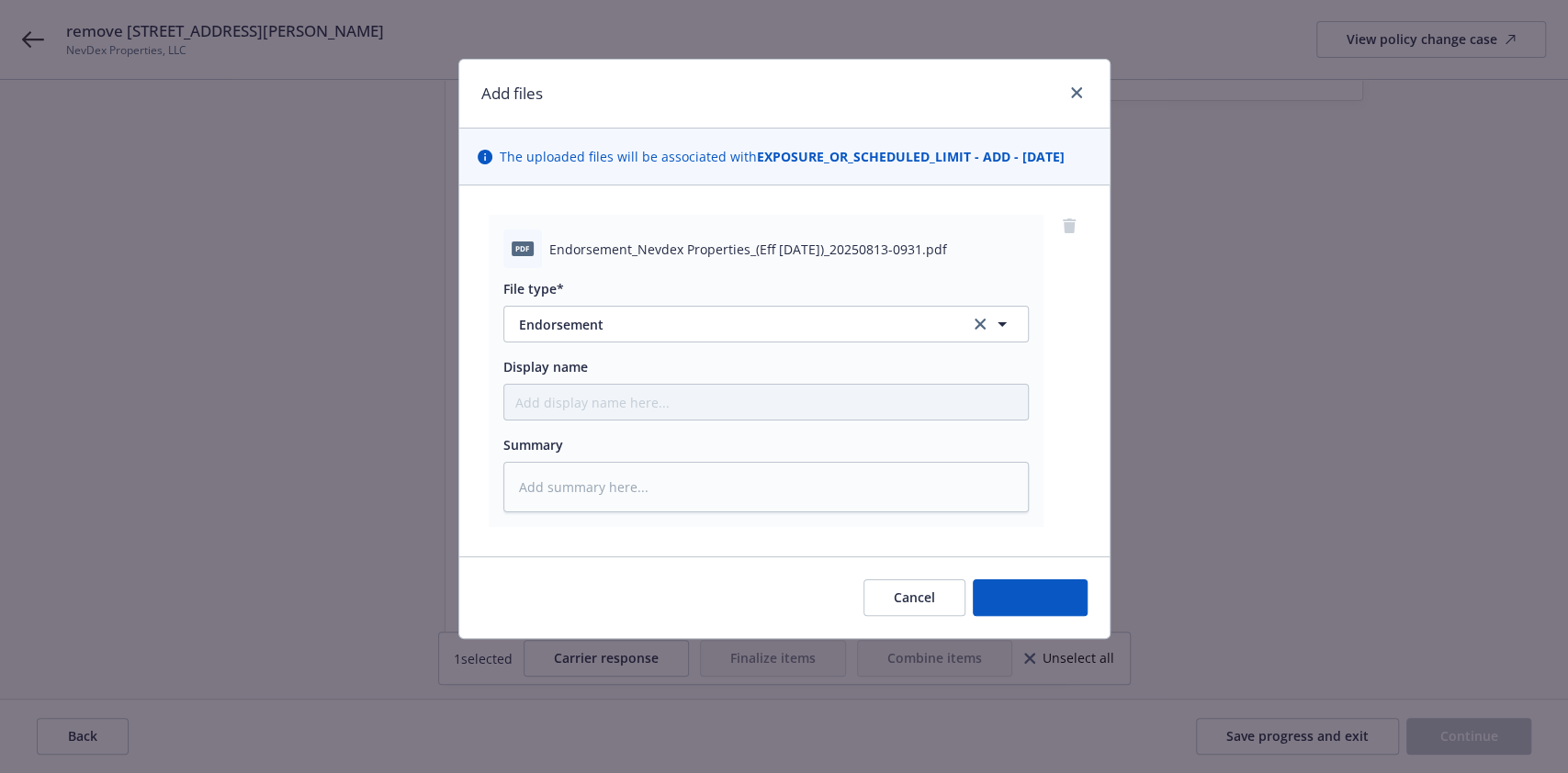
type textarea "x"
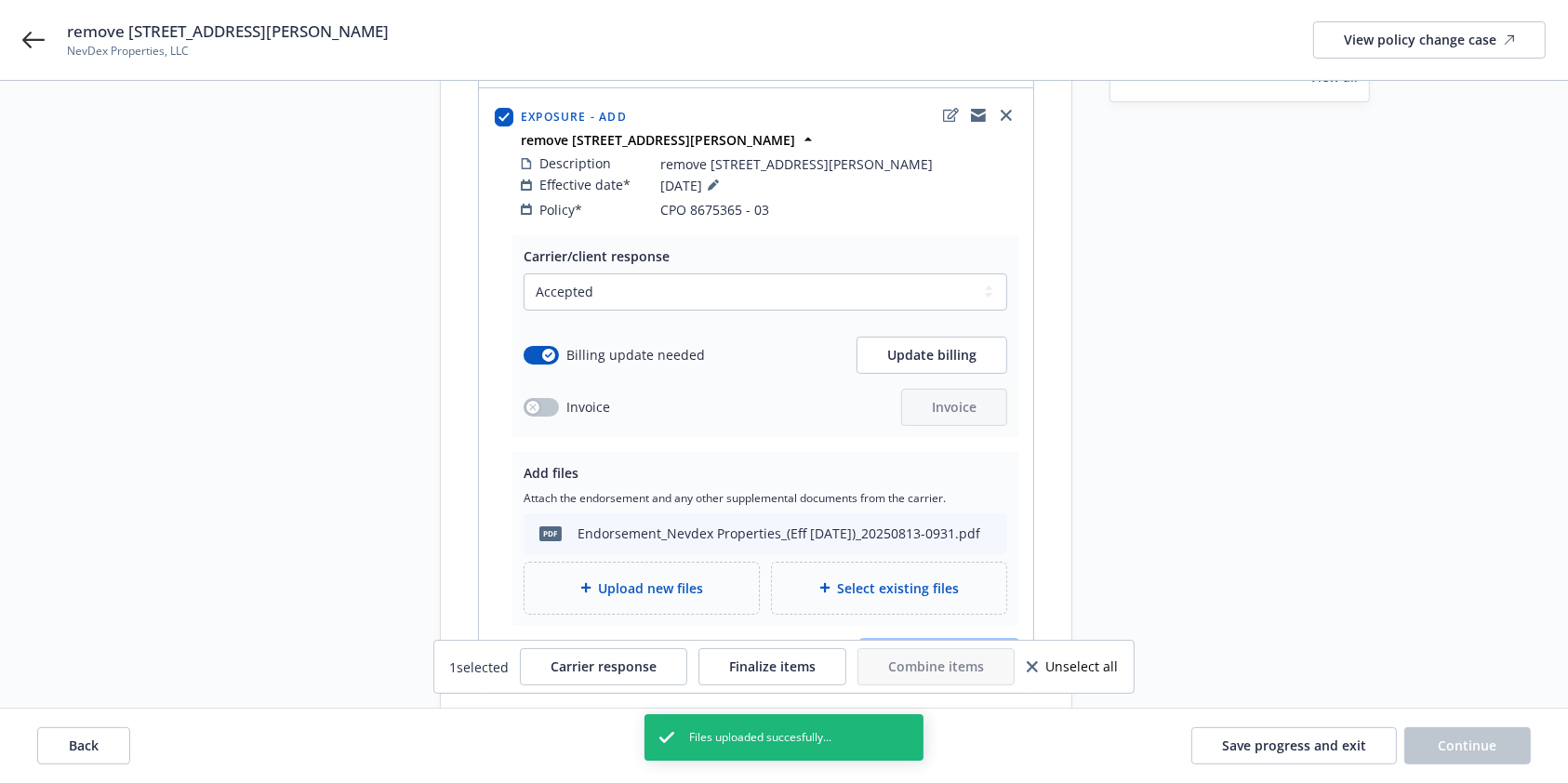
click at [962, 641] on button "Finalize change" at bounding box center [939, 660] width 158 height 37
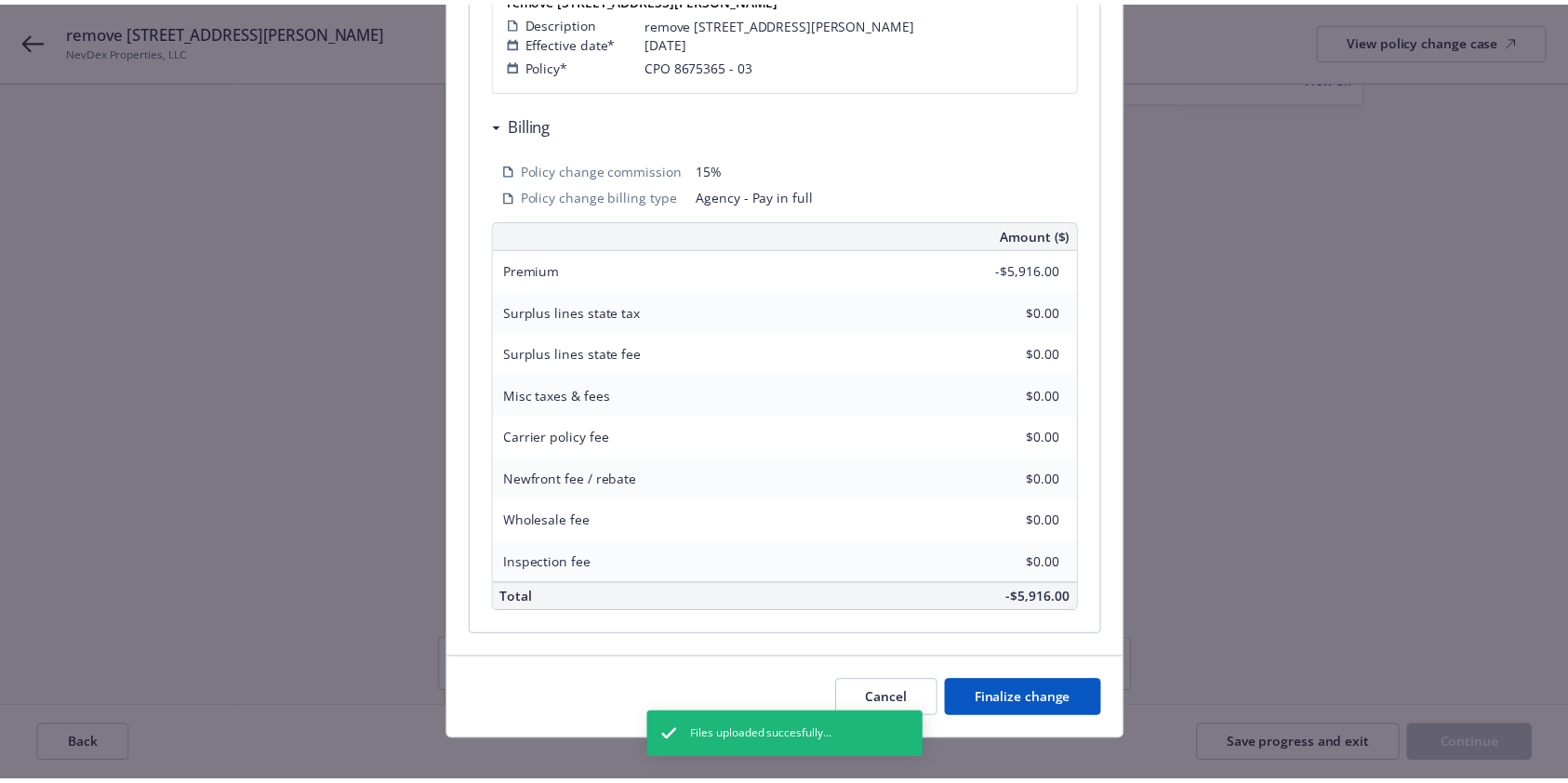
scroll to position [474, 0]
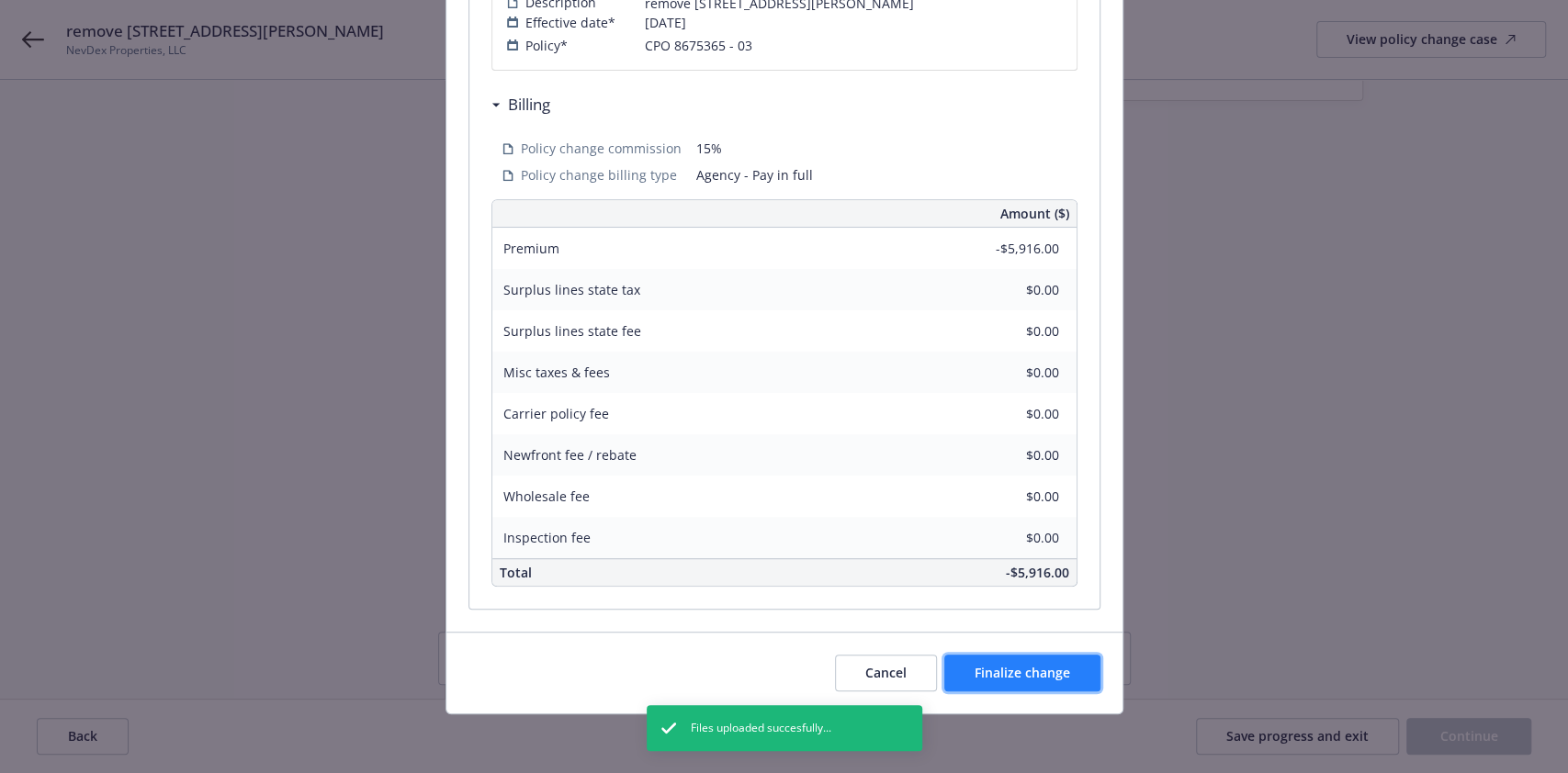
click at [1004, 675] on span "Finalize change" at bounding box center [1022, 673] width 96 height 17
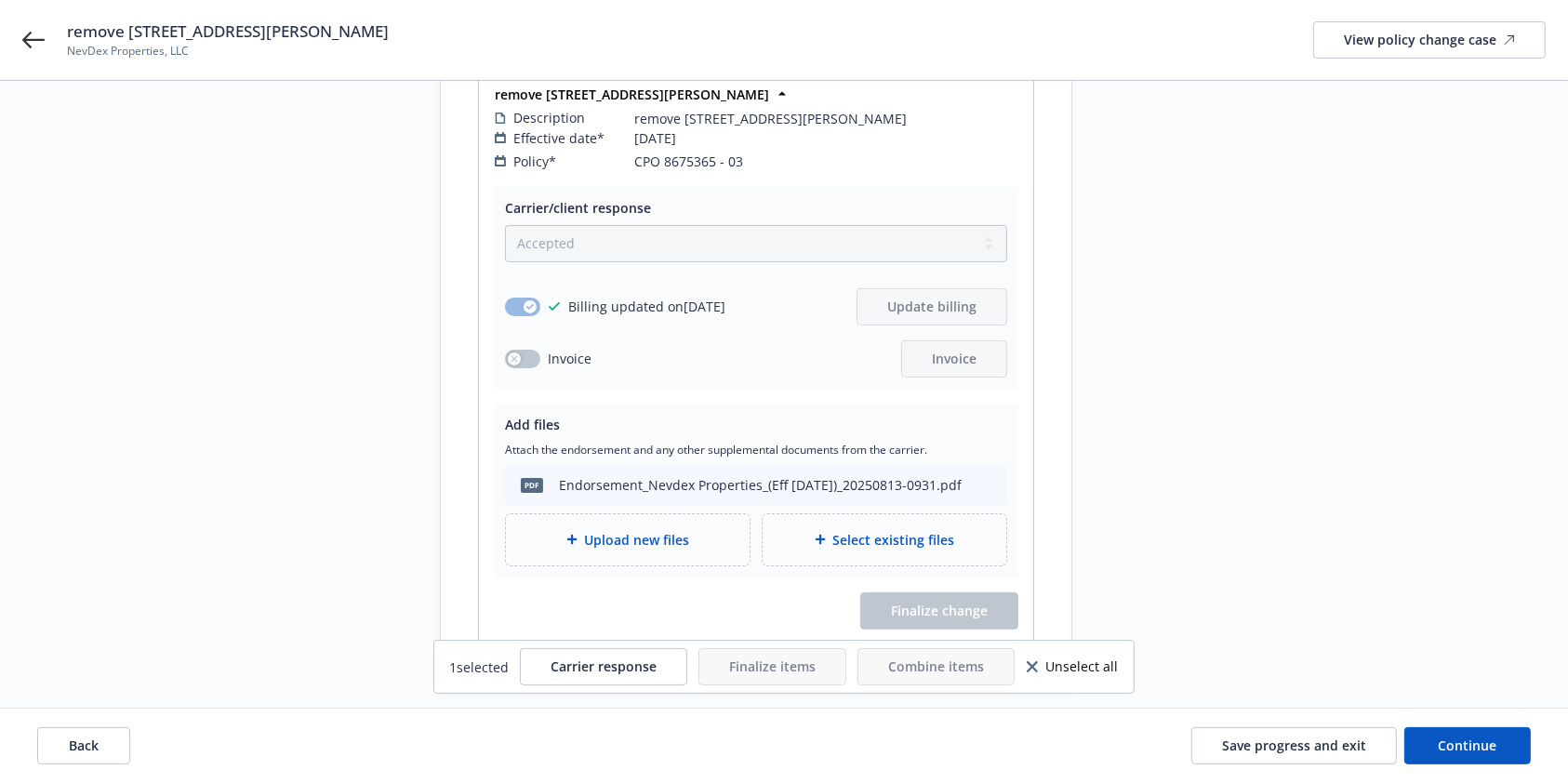
scroll to position [0, 0]
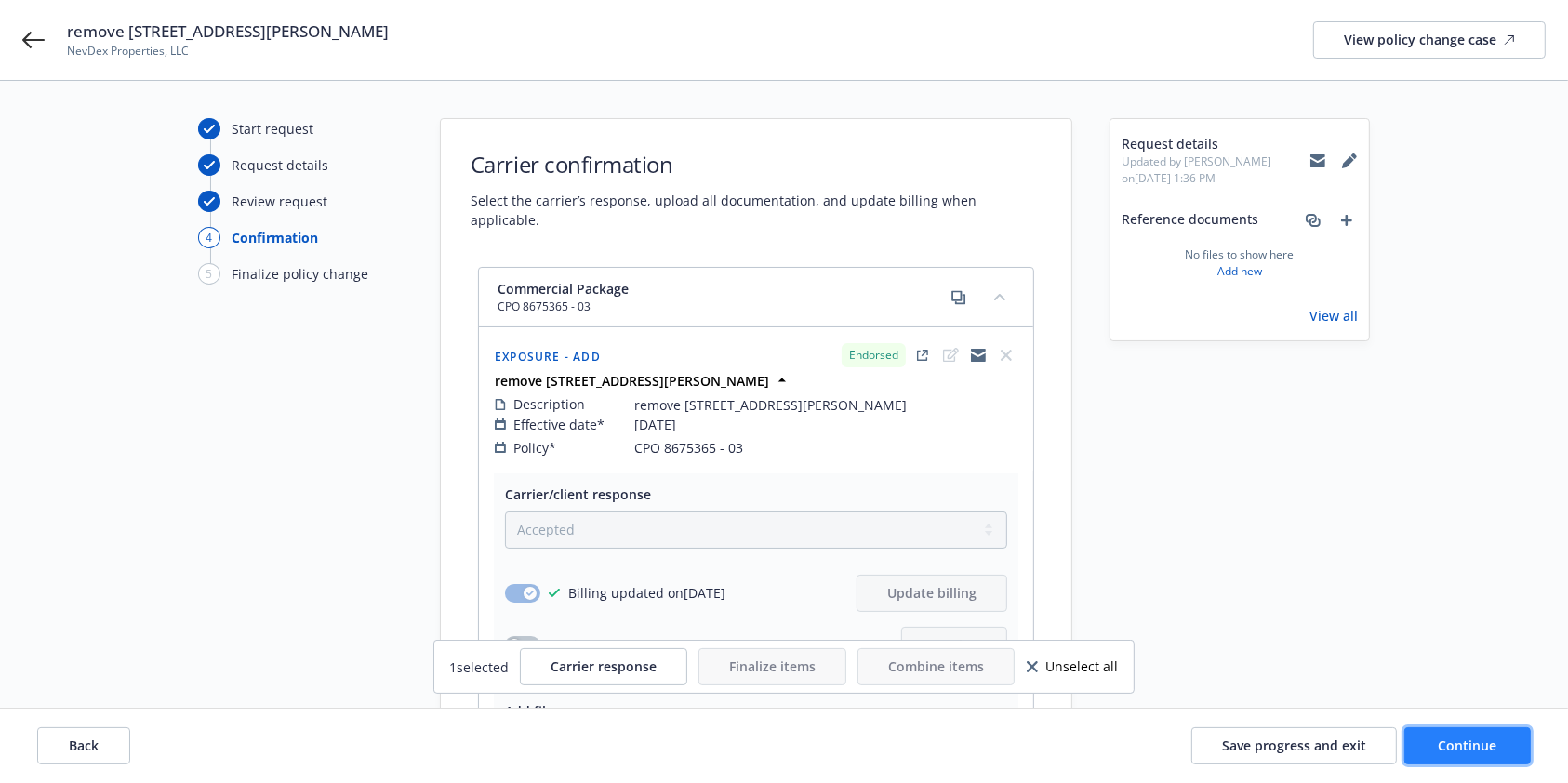
click at [1462, 752] on span "Continue" at bounding box center [1467, 745] width 59 height 18
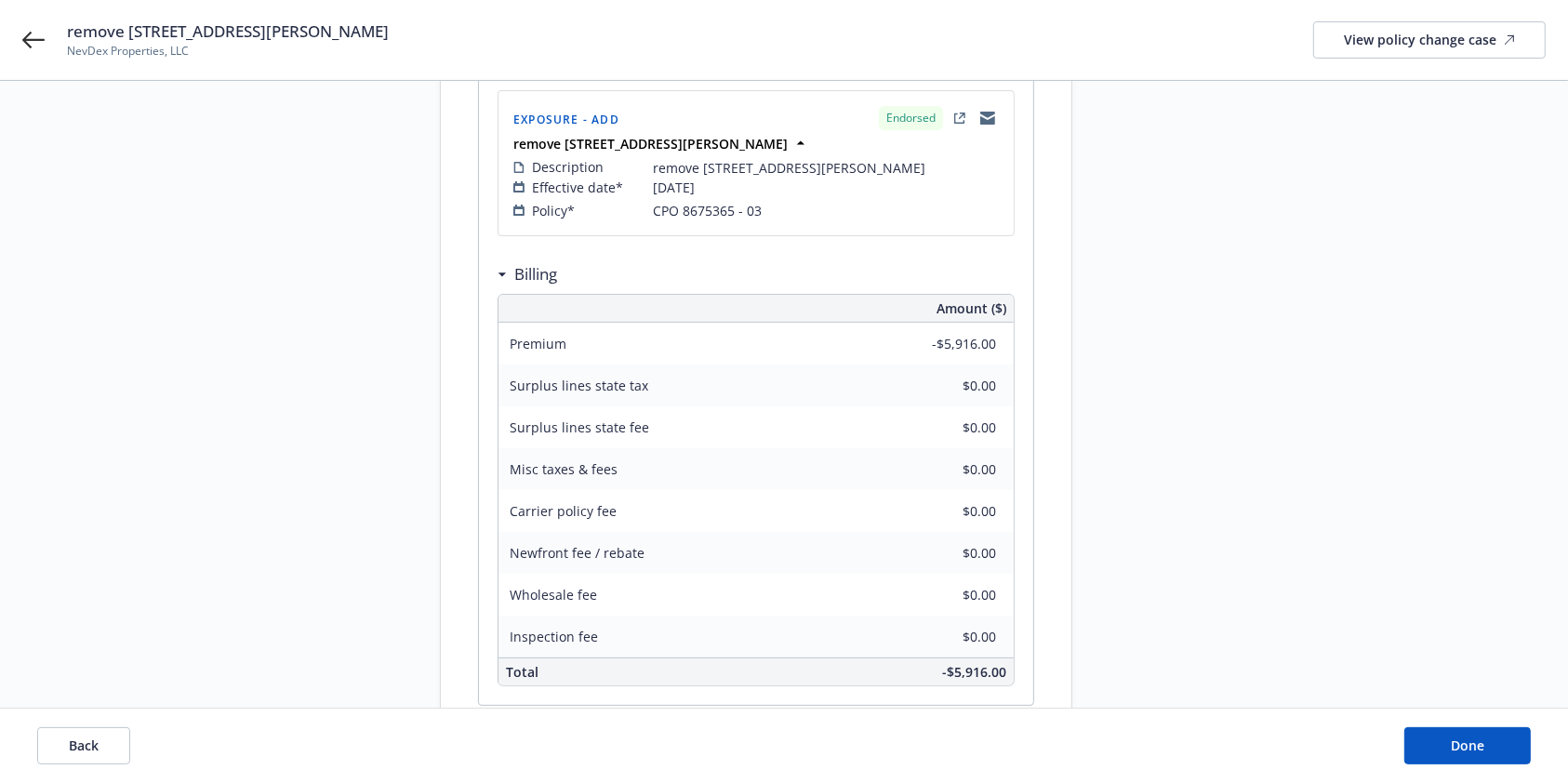
scroll to position [356, 0]
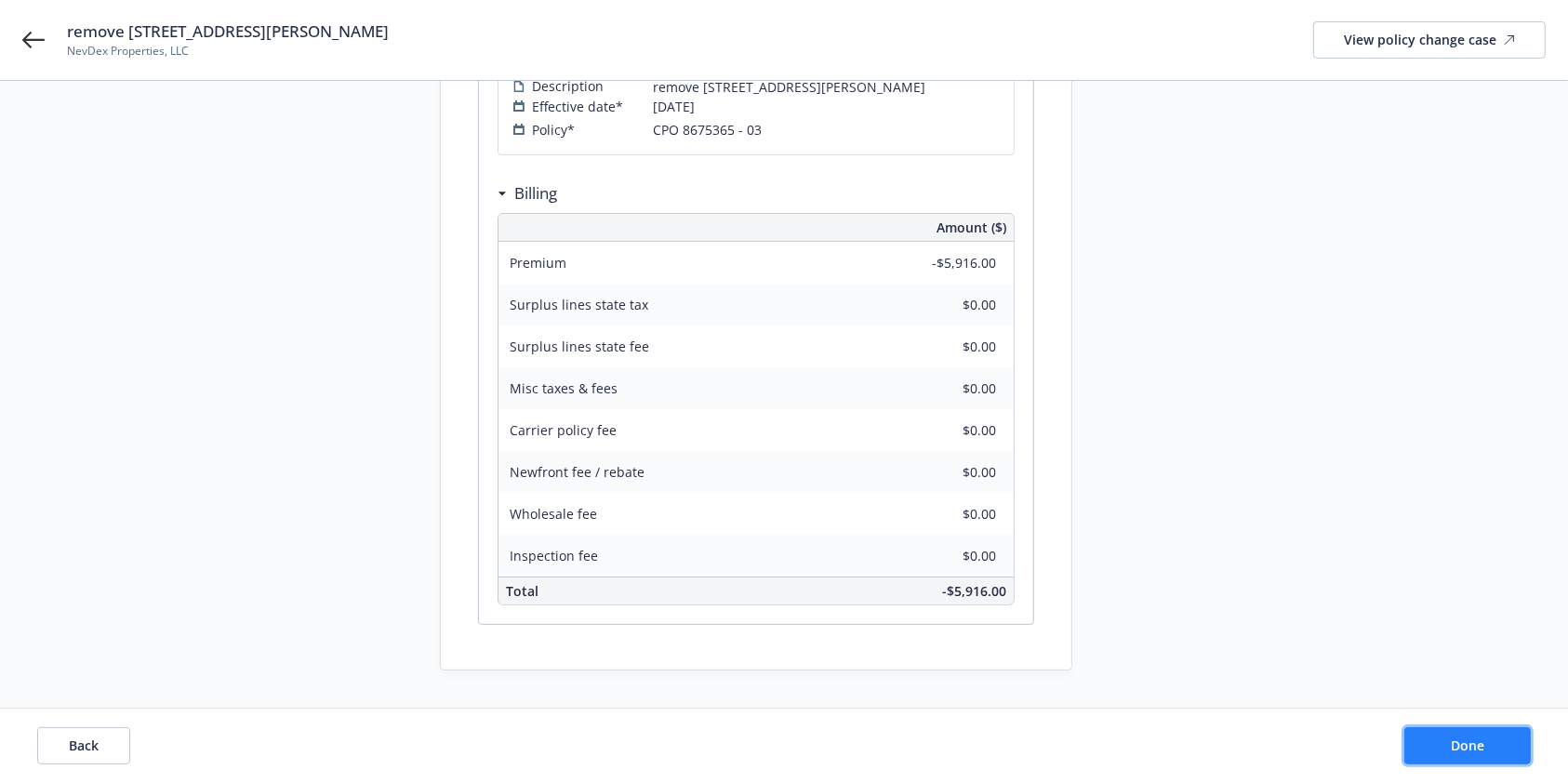
click at [1475, 744] on span "Done" at bounding box center [1467, 745] width 34 height 18
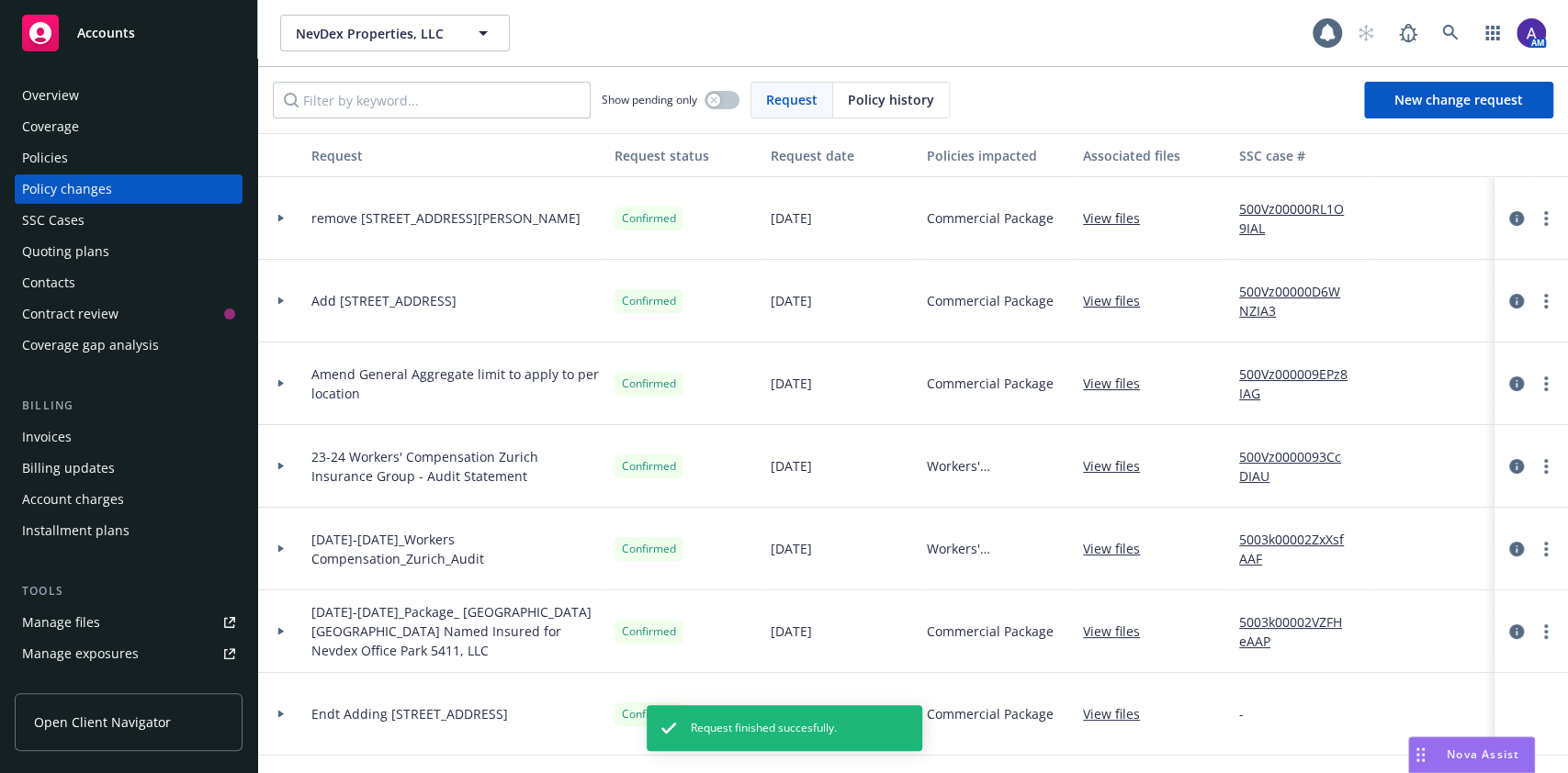
click at [97, 430] on div "Invoices" at bounding box center [129, 437] width 213 height 29
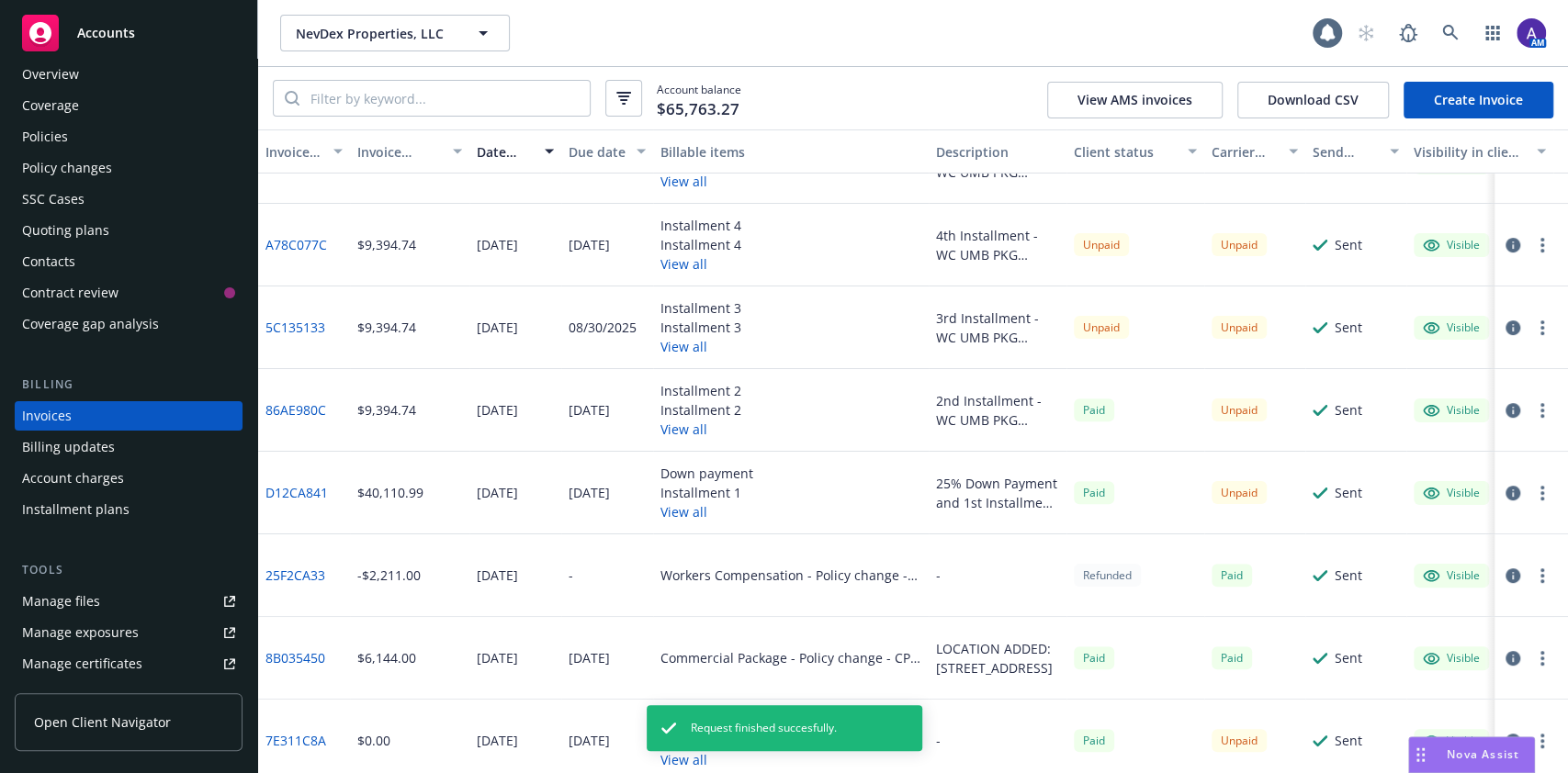
scroll to position [378, 0]
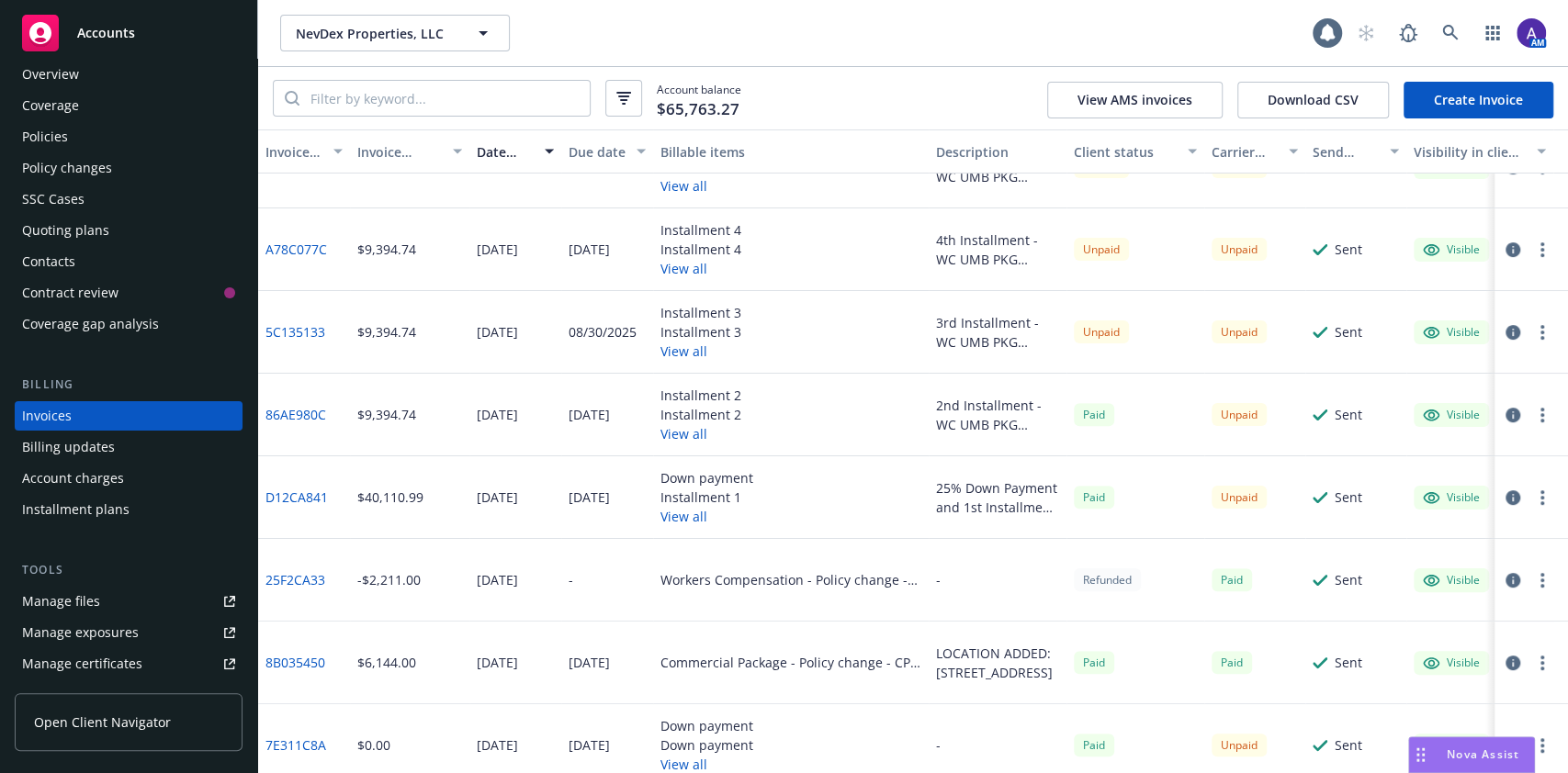
click at [1540, 337] on circle "button" at bounding box center [1542, 338] width 4 height 4
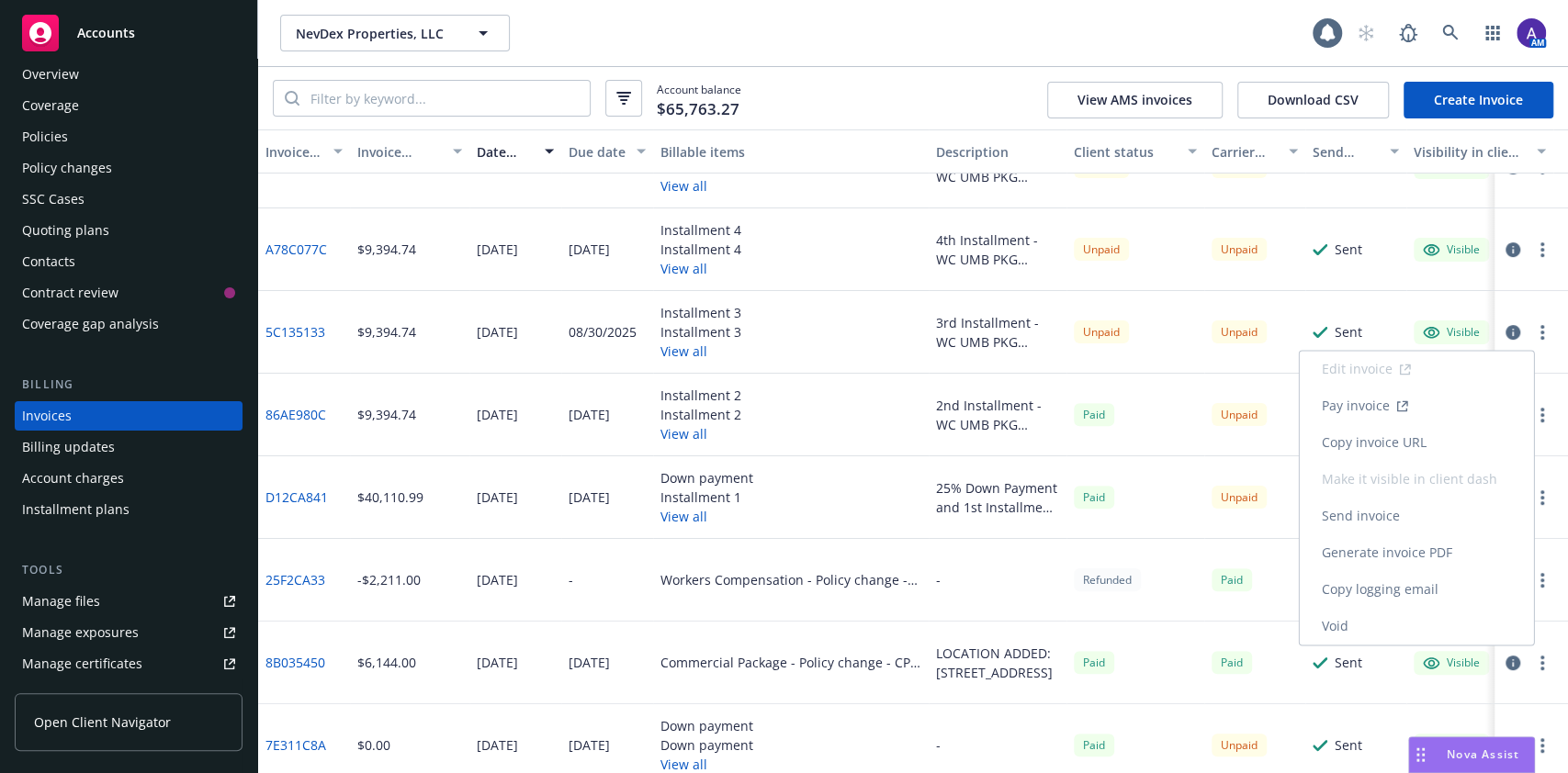
click at [1366, 614] on link "Void" at bounding box center [1416, 627] width 234 height 37
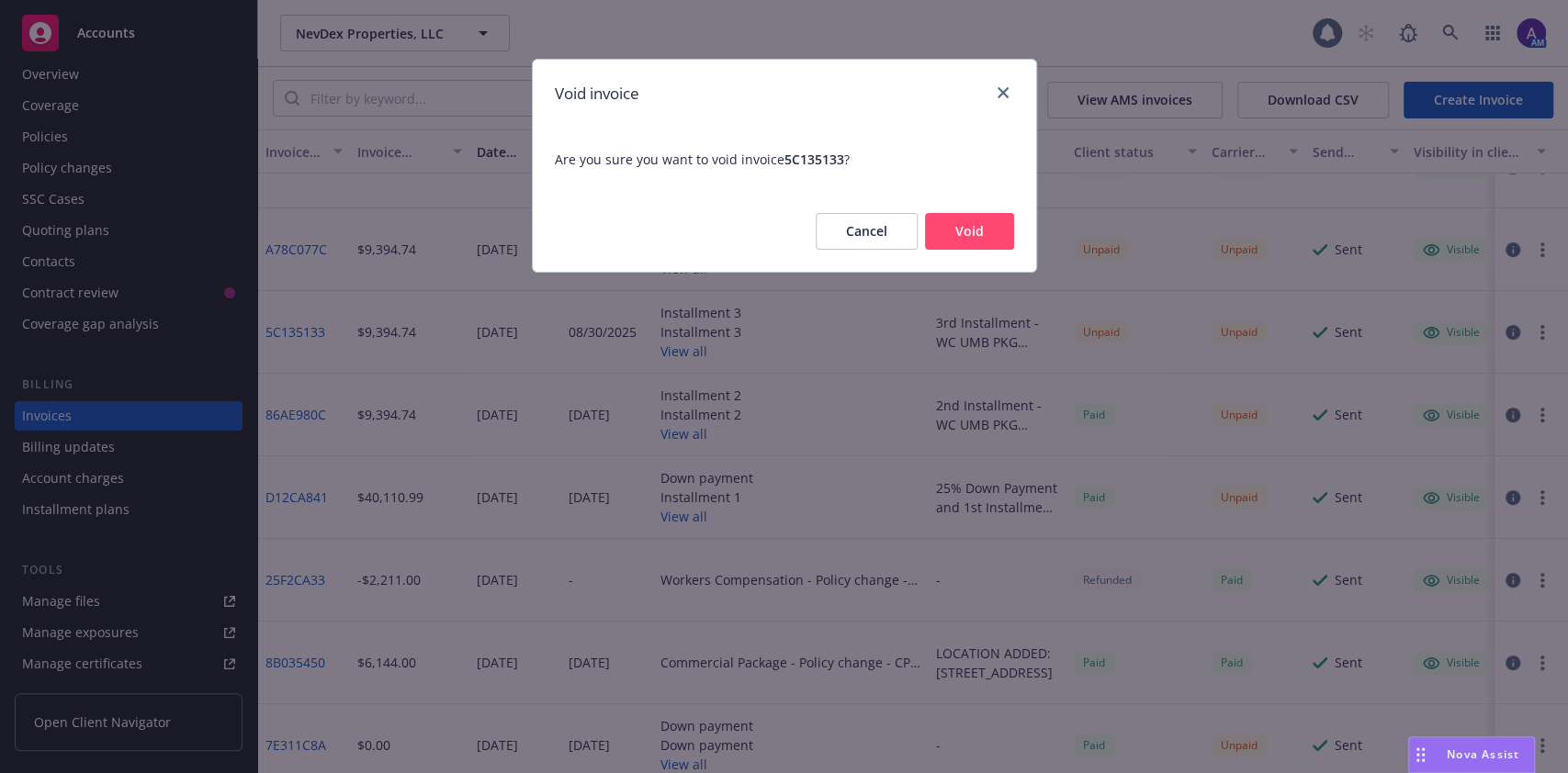
click at [965, 215] on button "Void" at bounding box center [969, 232] width 89 height 37
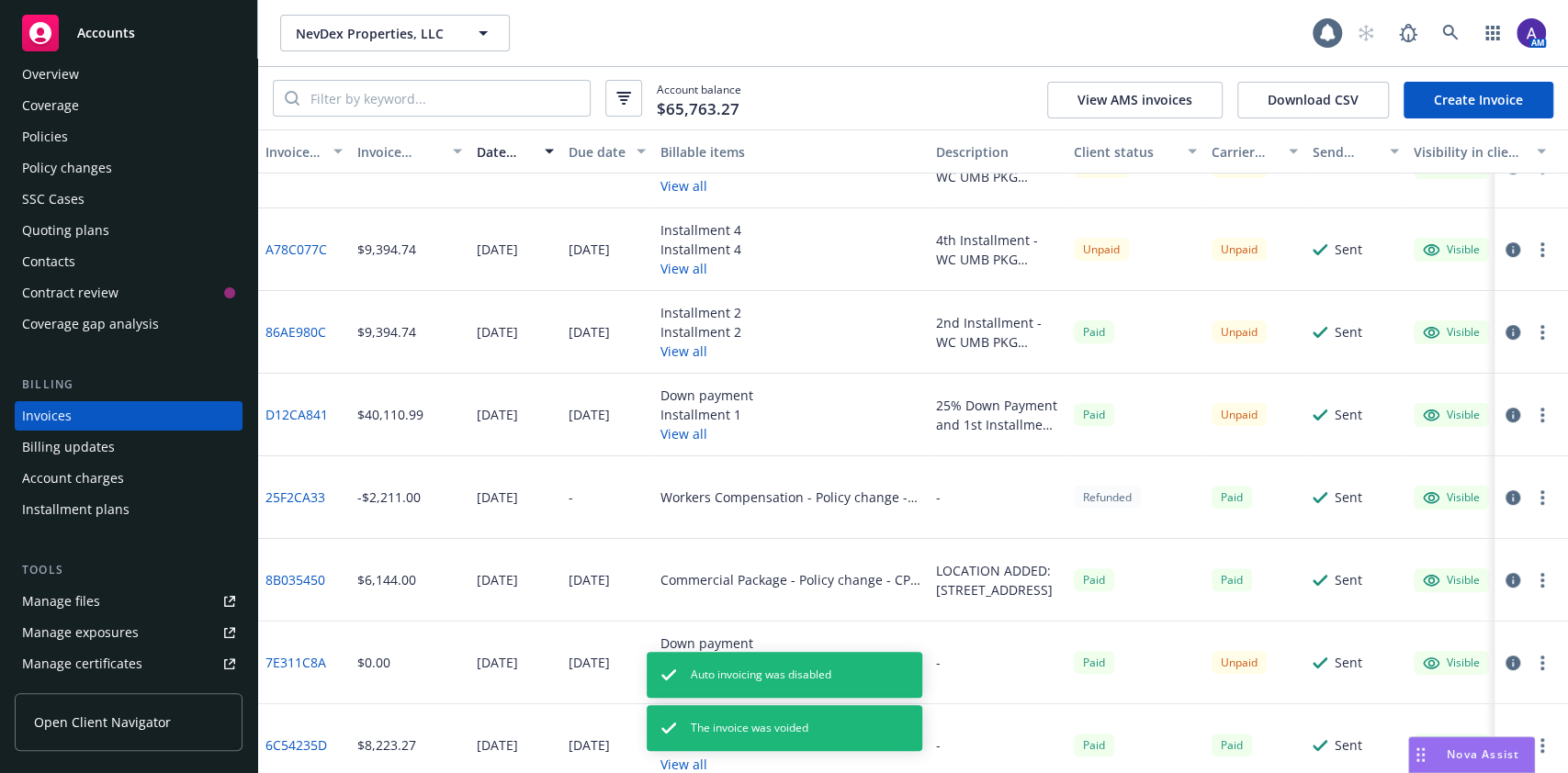
click at [1443, 111] on link "Create Invoice" at bounding box center [1478, 100] width 150 height 37
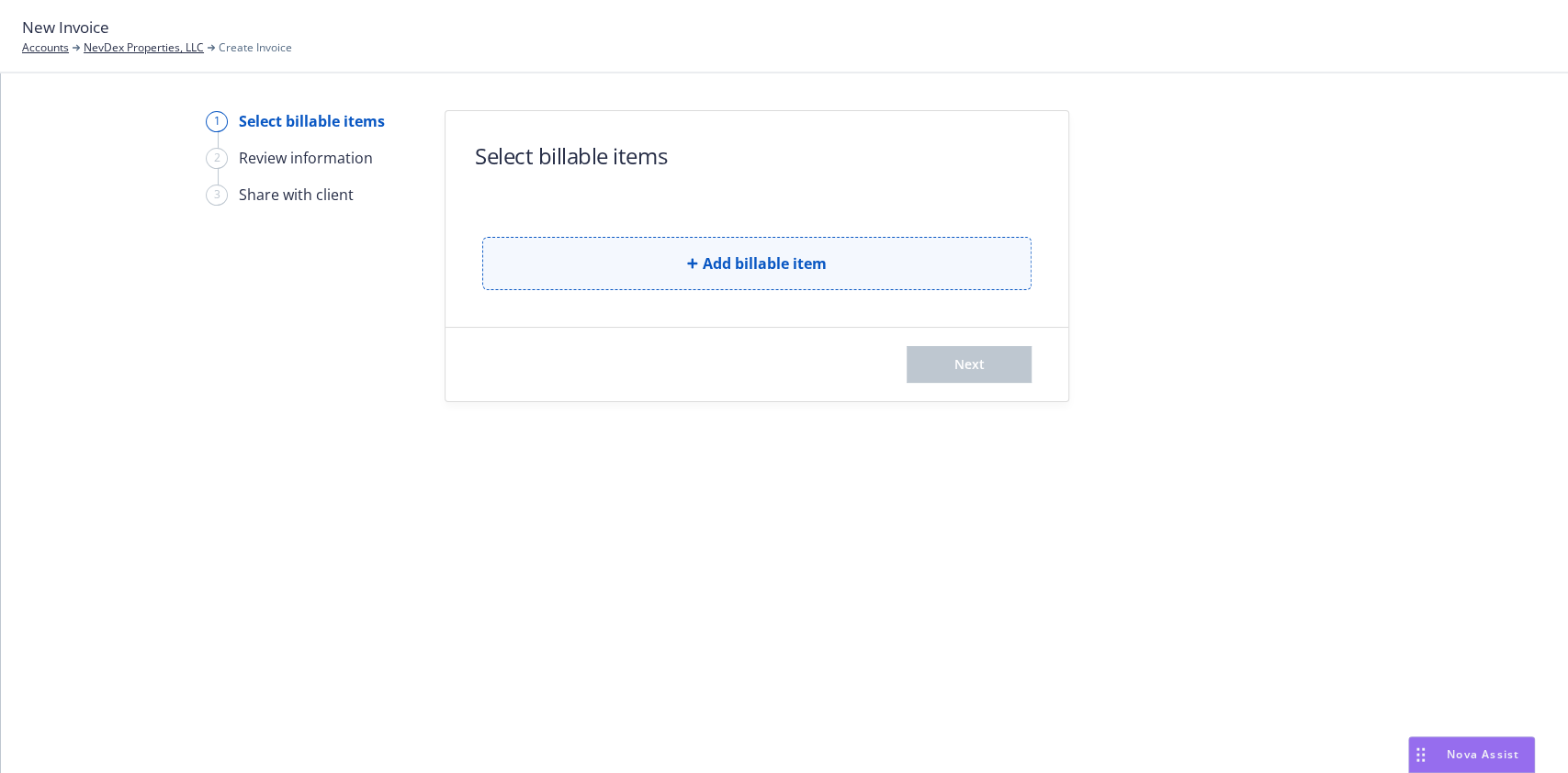
click at [664, 252] on button "Add billable item" at bounding box center [756, 263] width 549 height 53
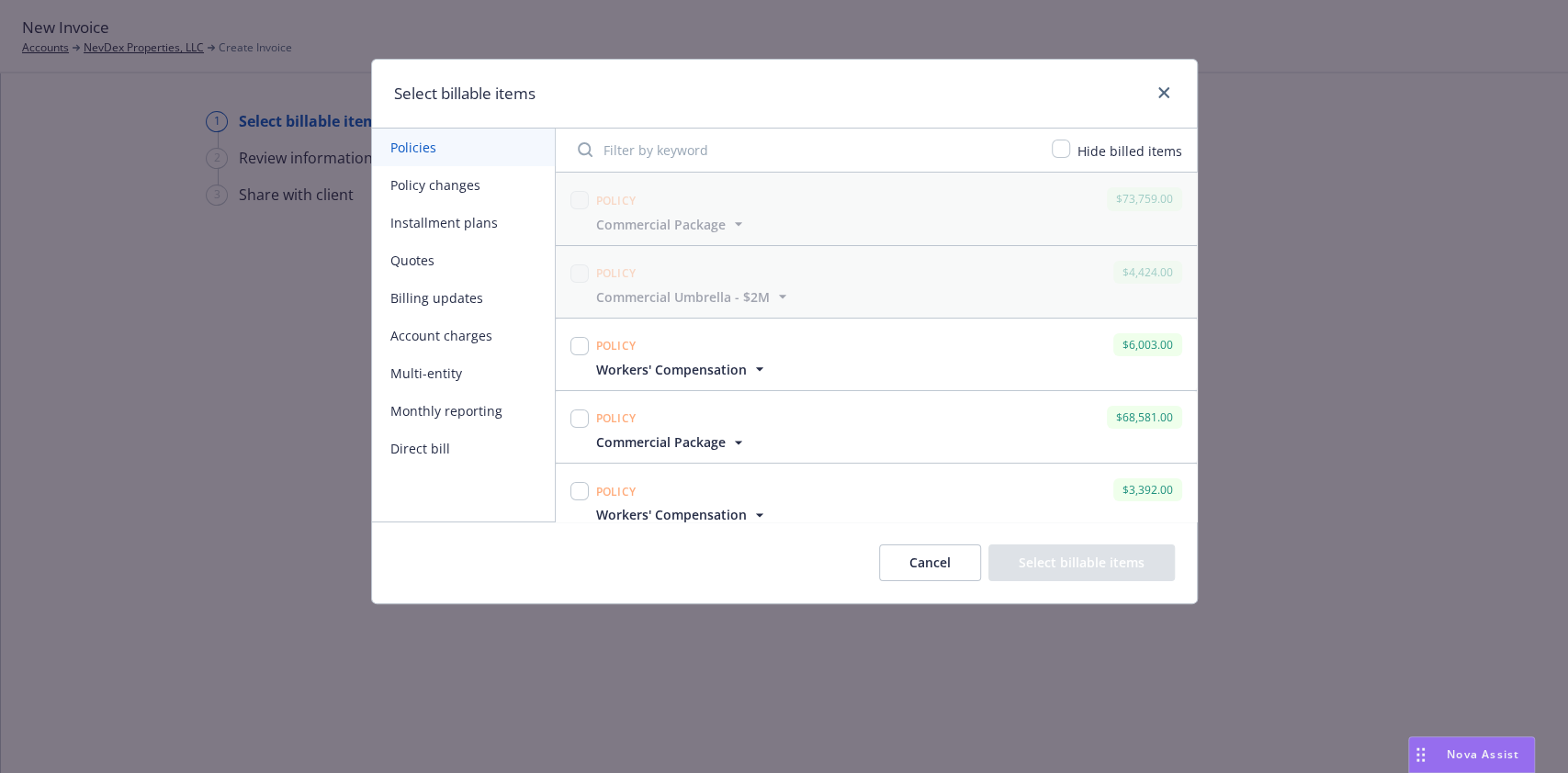
click at [452, 223] on button "Installment plans" at bounding box center [463, 223] width 183 height 38
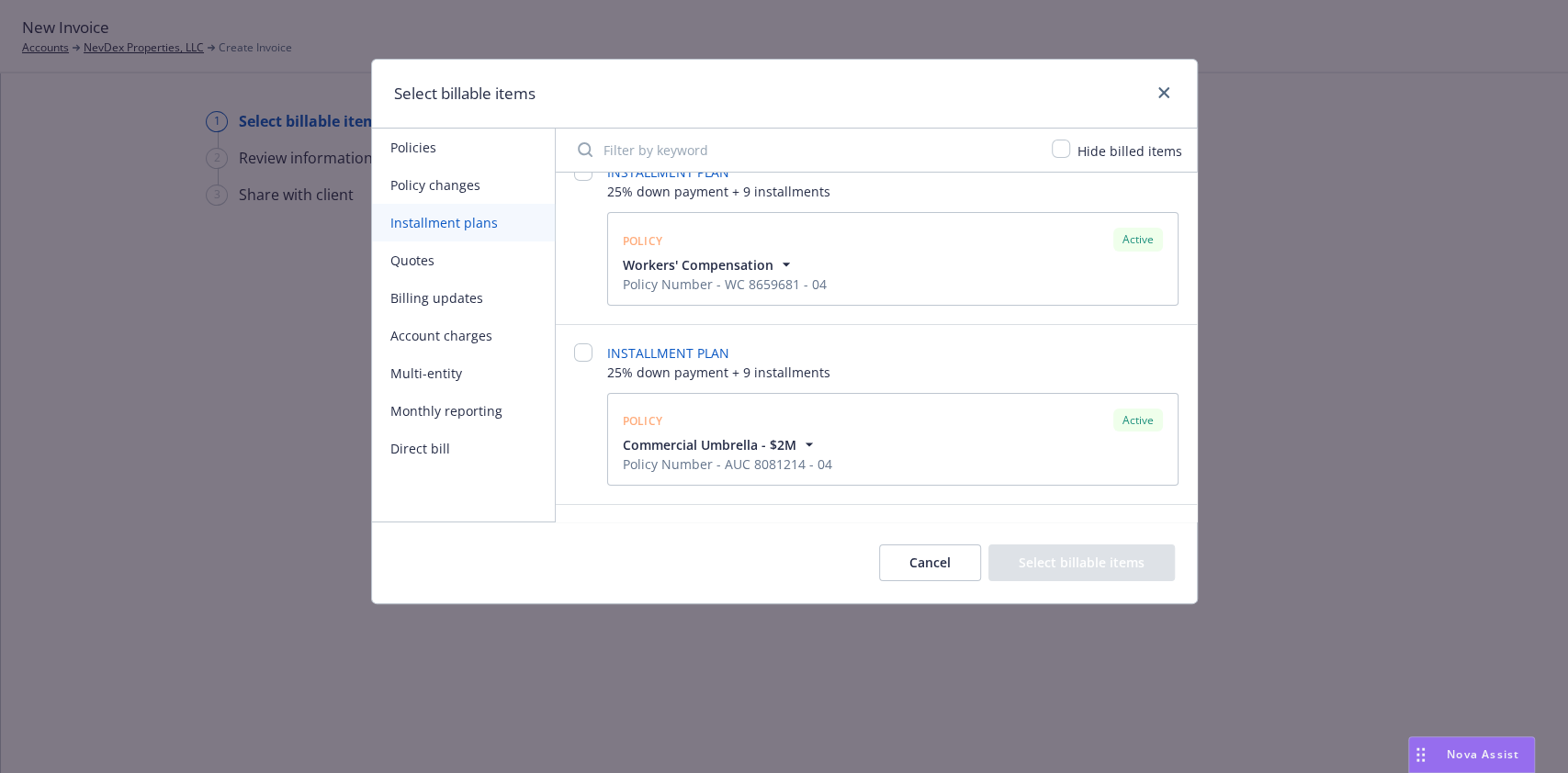
scroll to position [190, 0]
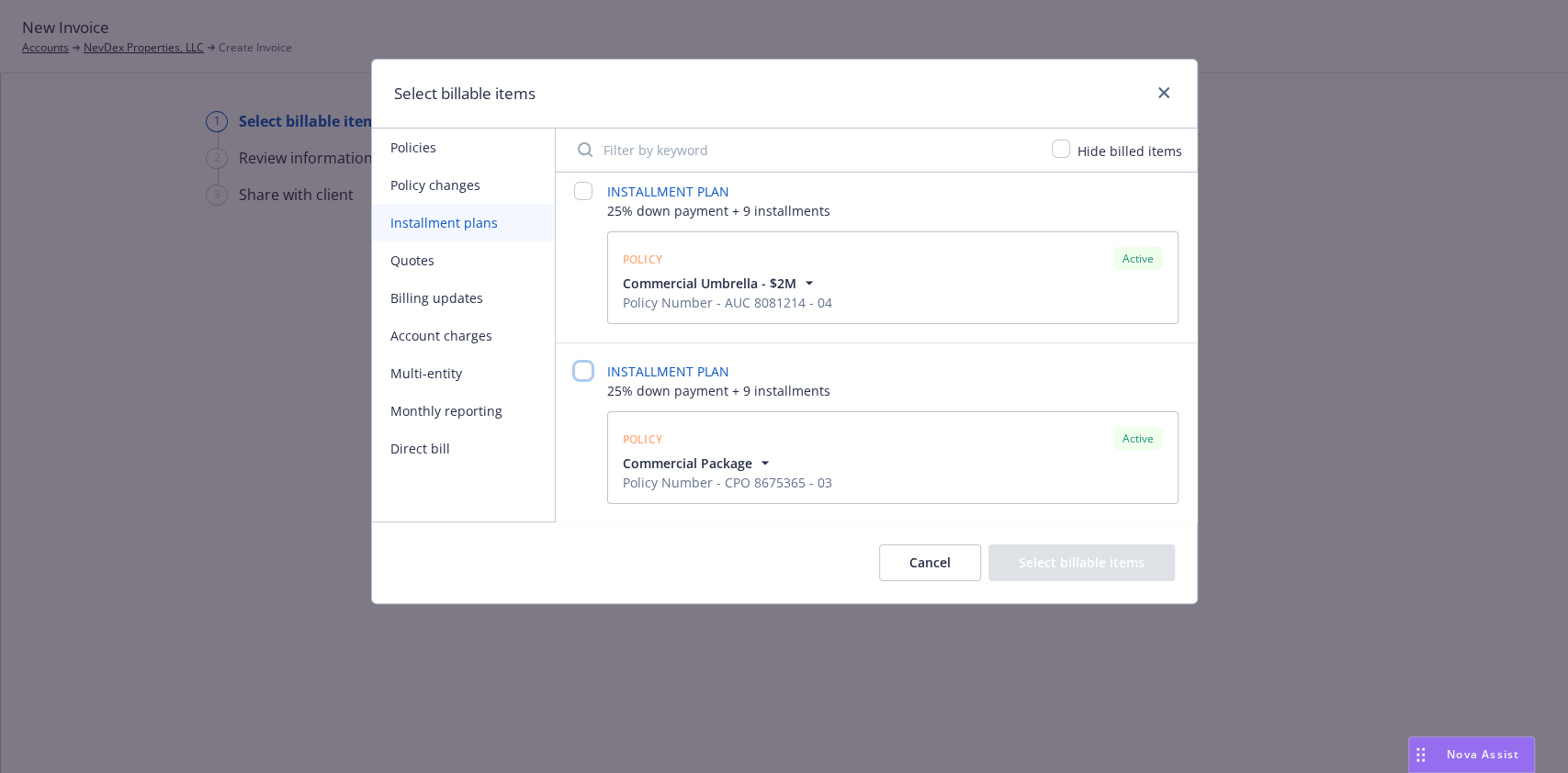
click at [587, 377] on input "checkbox" at bounding box center [583, 371] width 18 height 18
checkbox input "false"
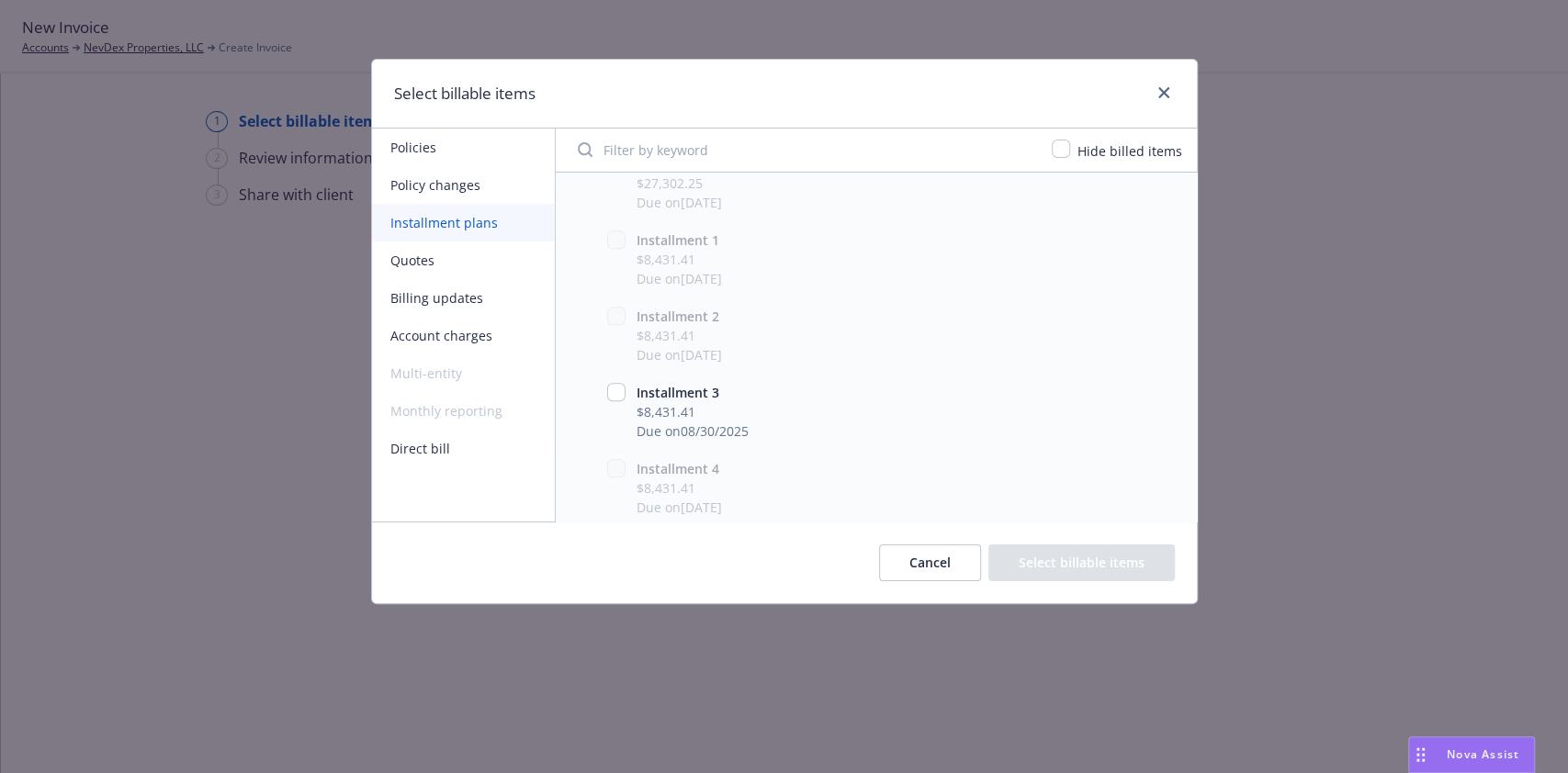
scroll to position [665, 0]
click at [612, 379] on input "checkbox" at bounding box center [617, 386] width 18 height 18
checkbox input "true"
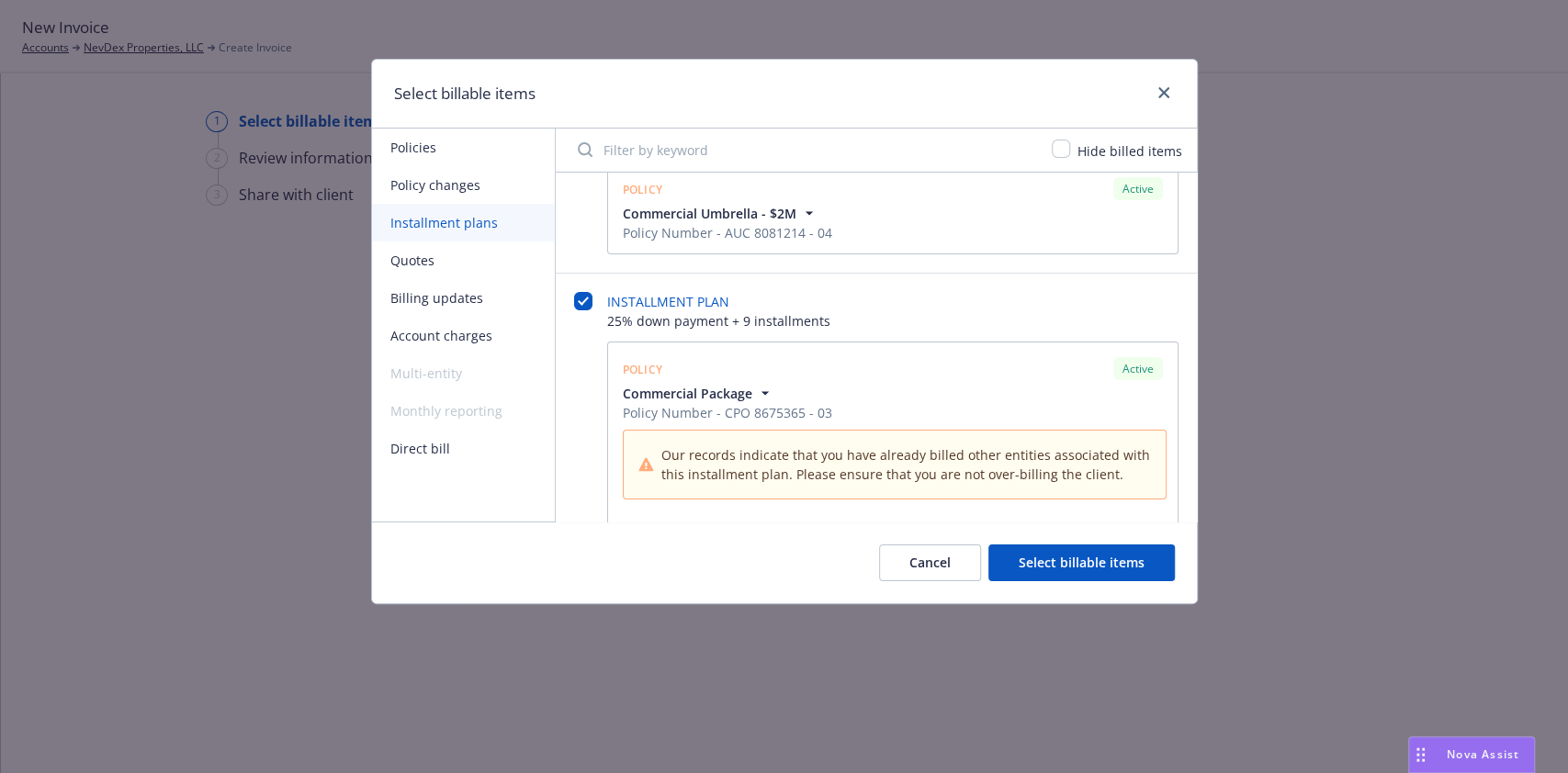
scroll to position [251, 0]
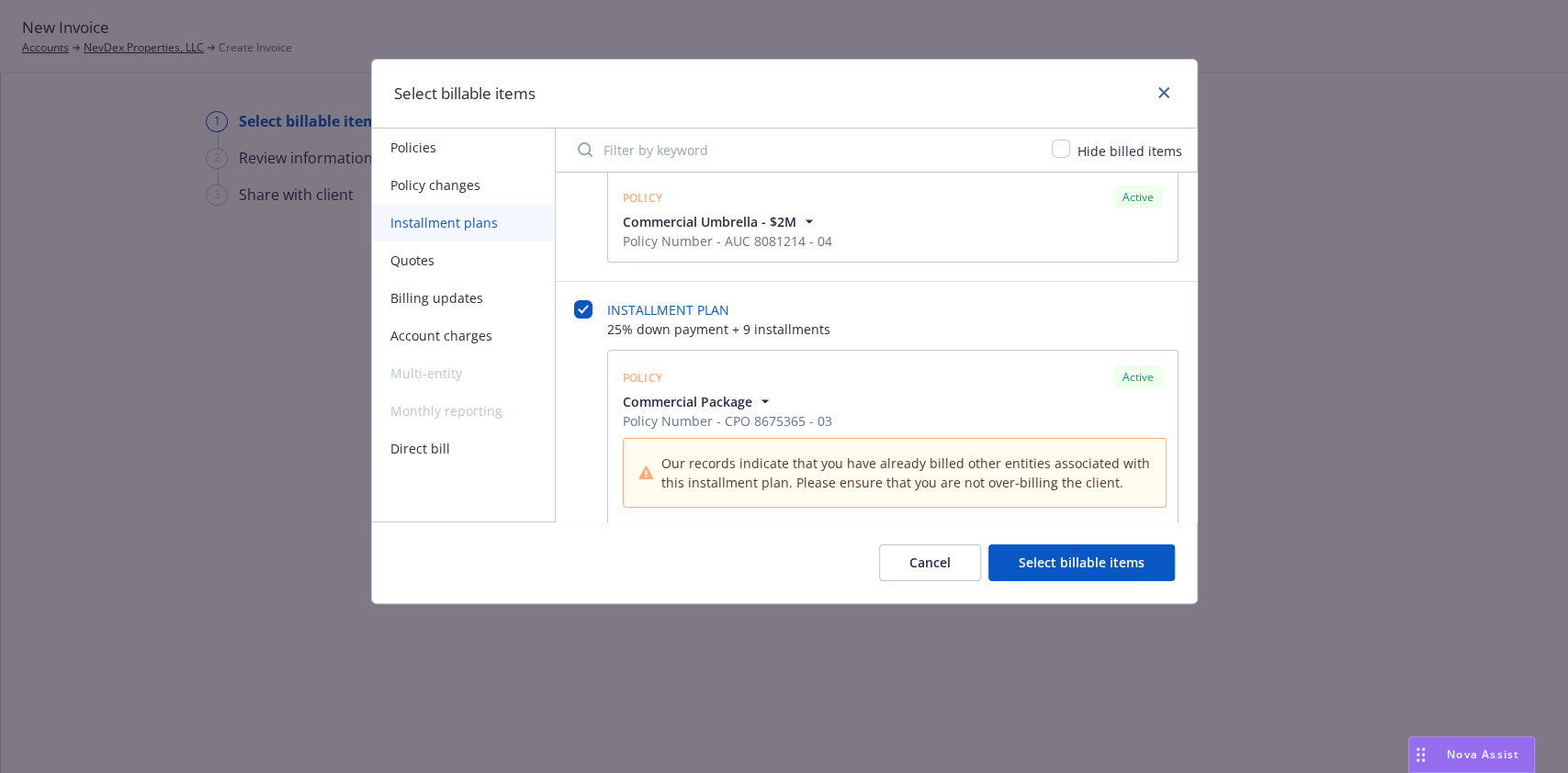
click at [392, 294] on button "Billing updates" at bounding box center [463, 297] width 183 height 38
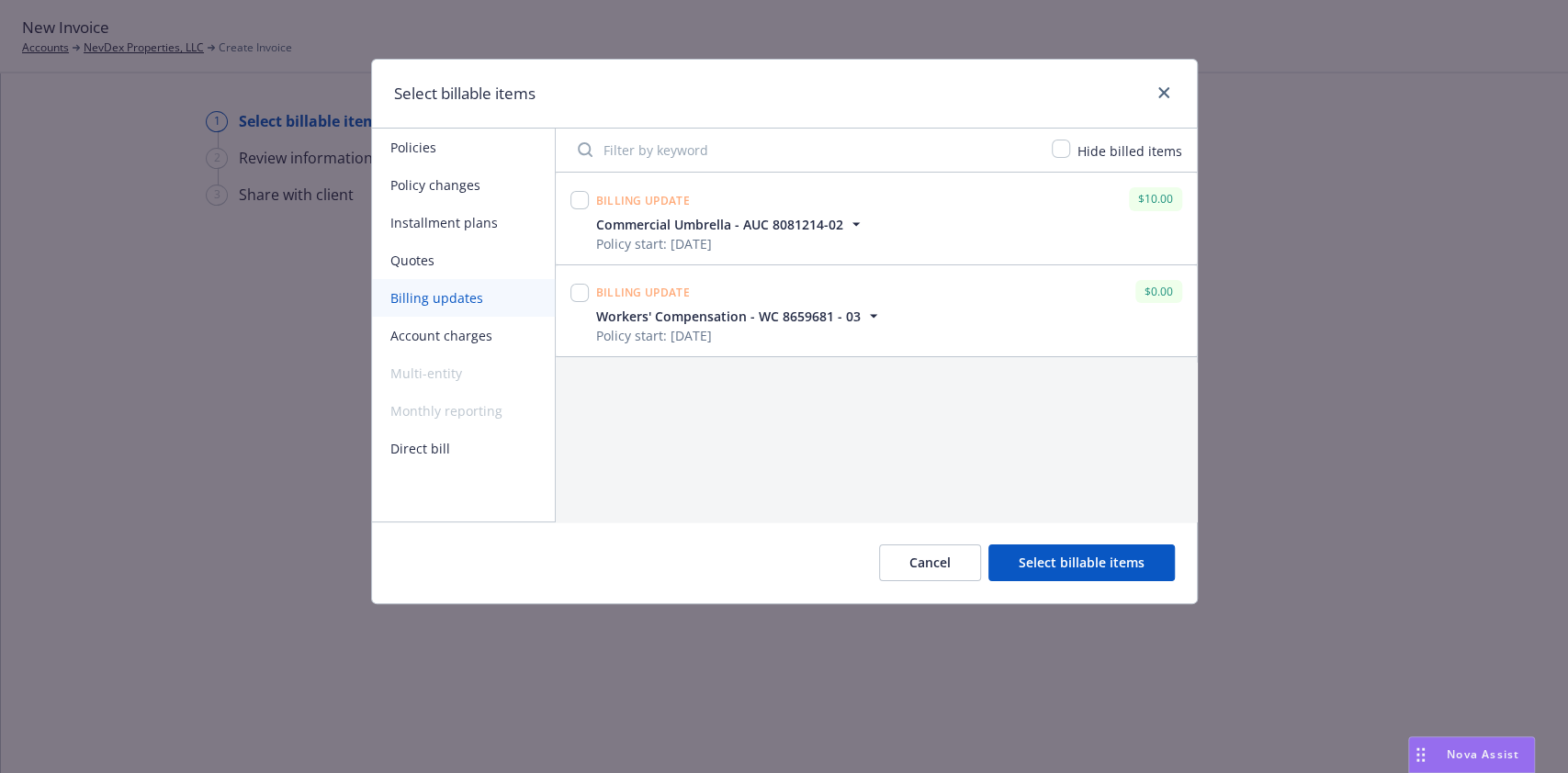
click at [430, 260] on button "Quotes" at bounding box center [463, 260] width 183 height 38
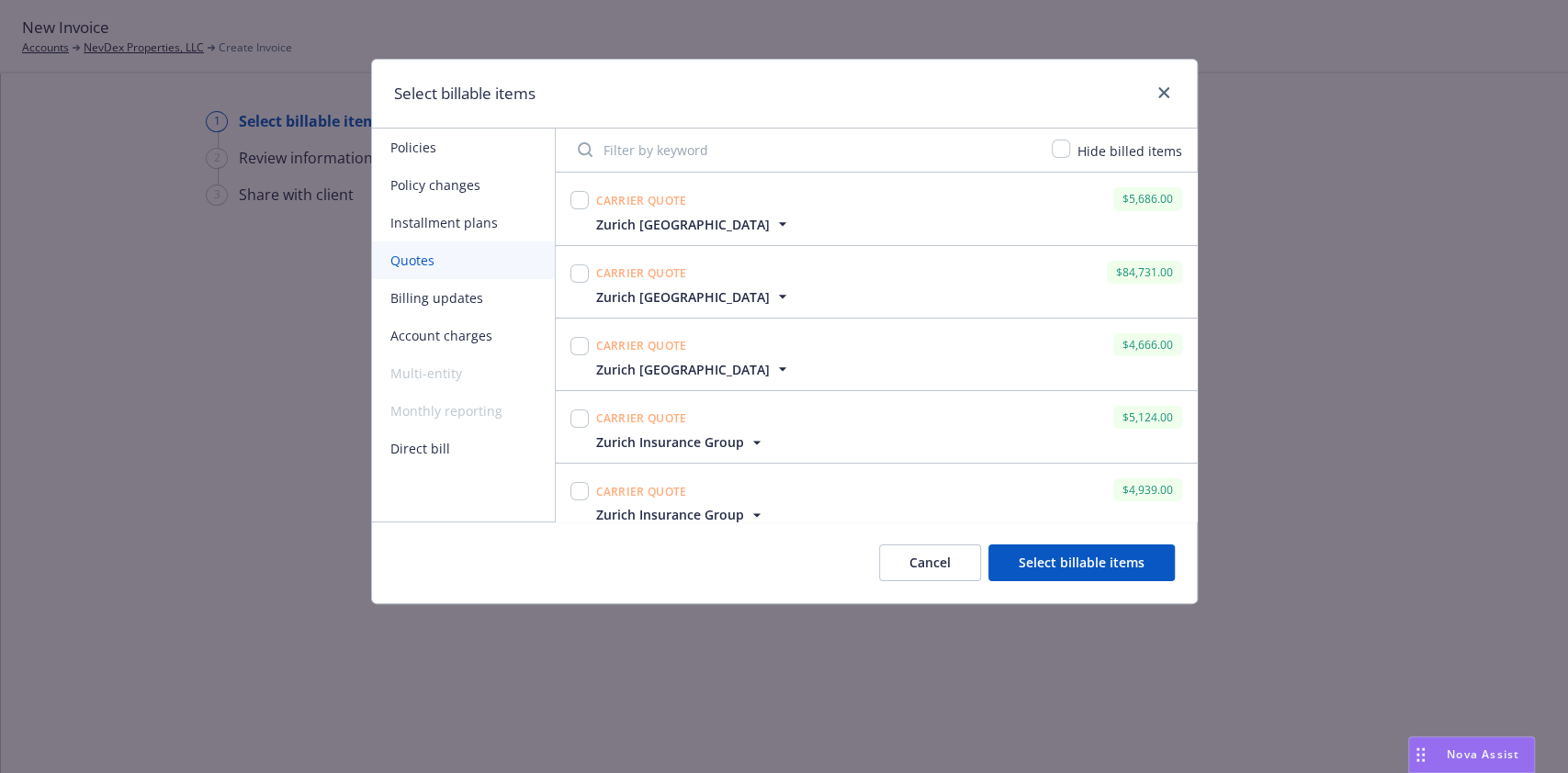
click at [418, 213] on button "Installment plans" at bounding box center [463, 223] width 183 height 38
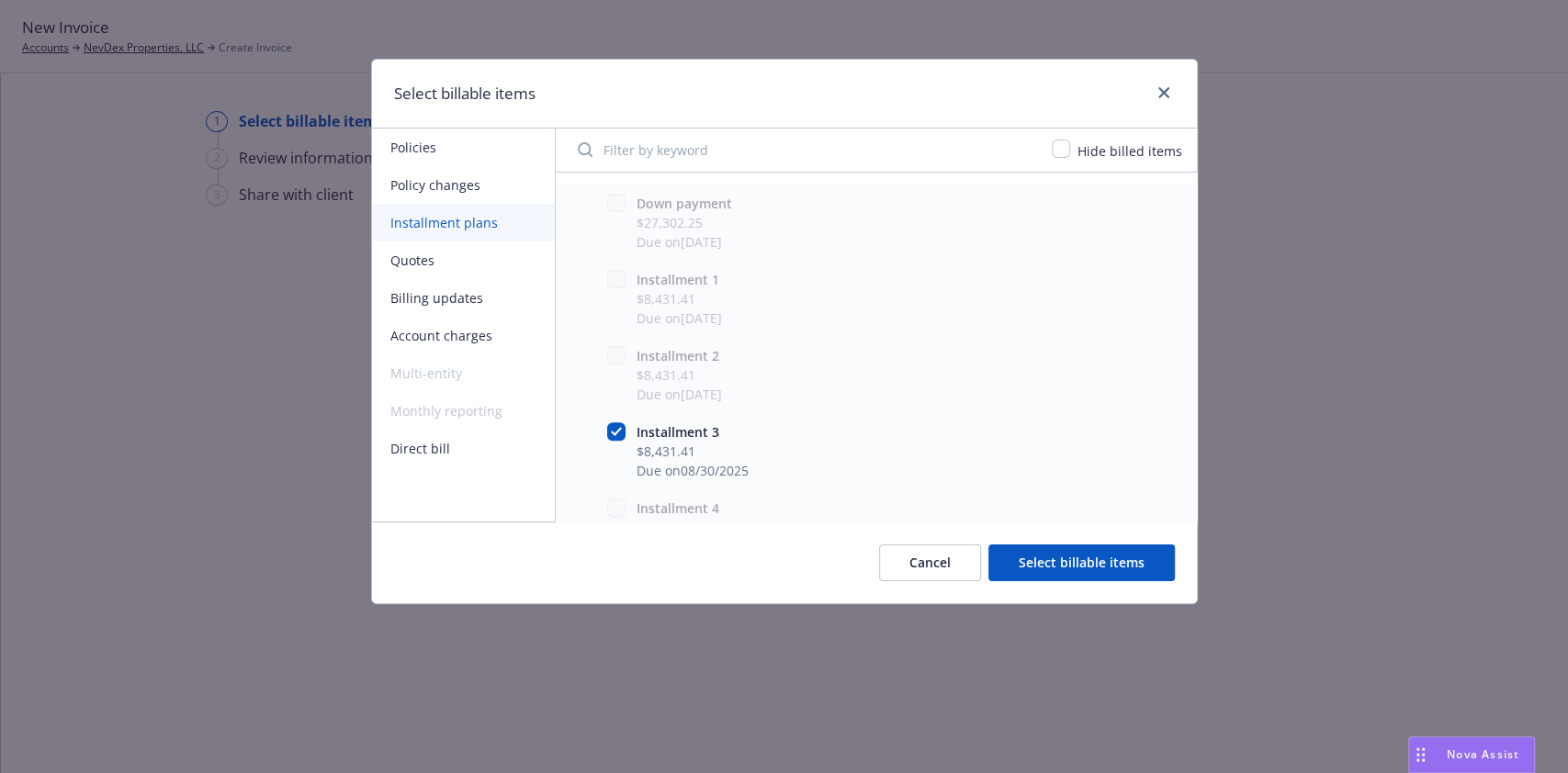
scroll to position [521, 0]
click at [436, 228] on button "Installment plans" at bounding box center [463, 223] width 183 height 38
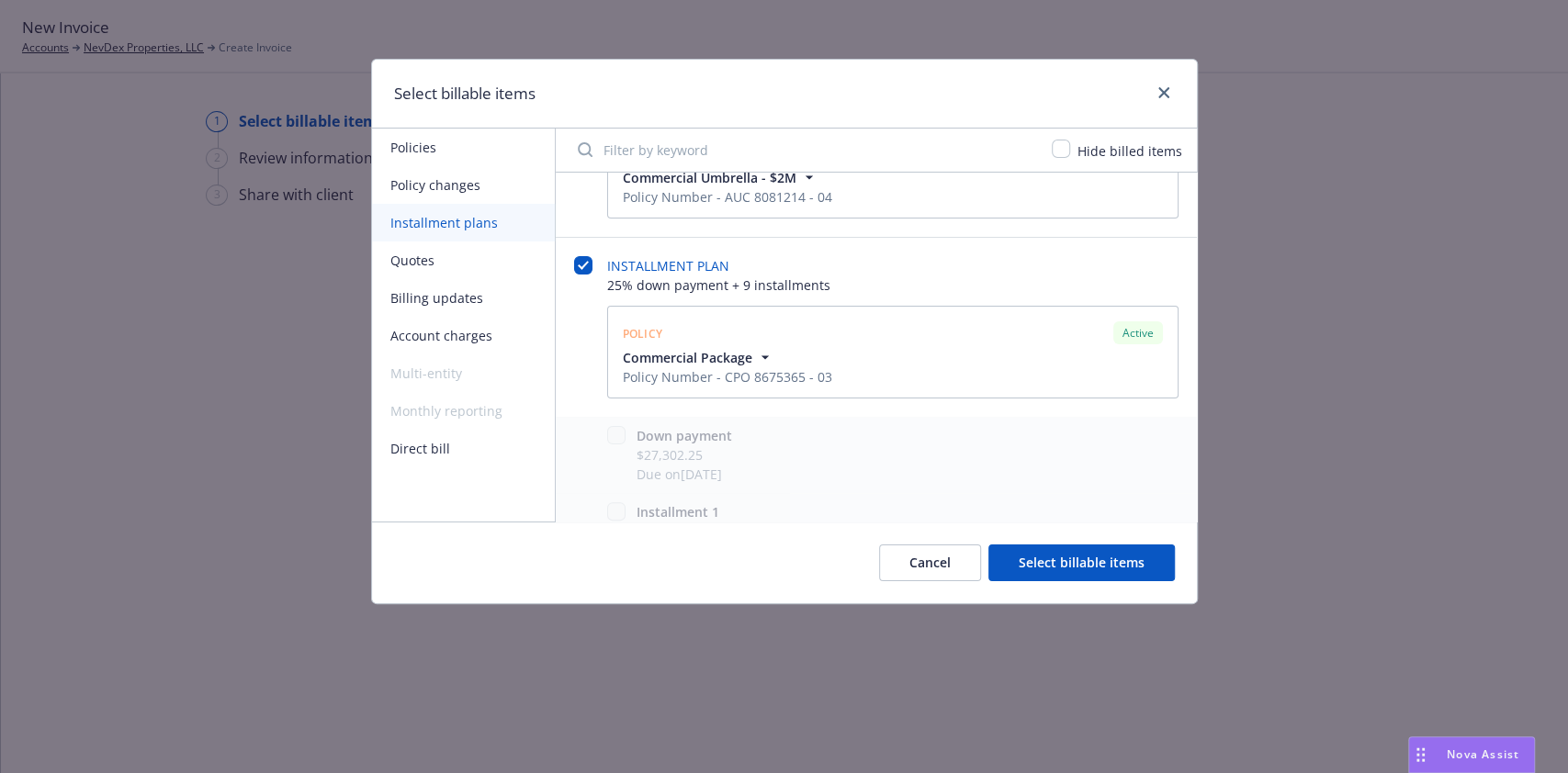
scroll to position [140, 0]
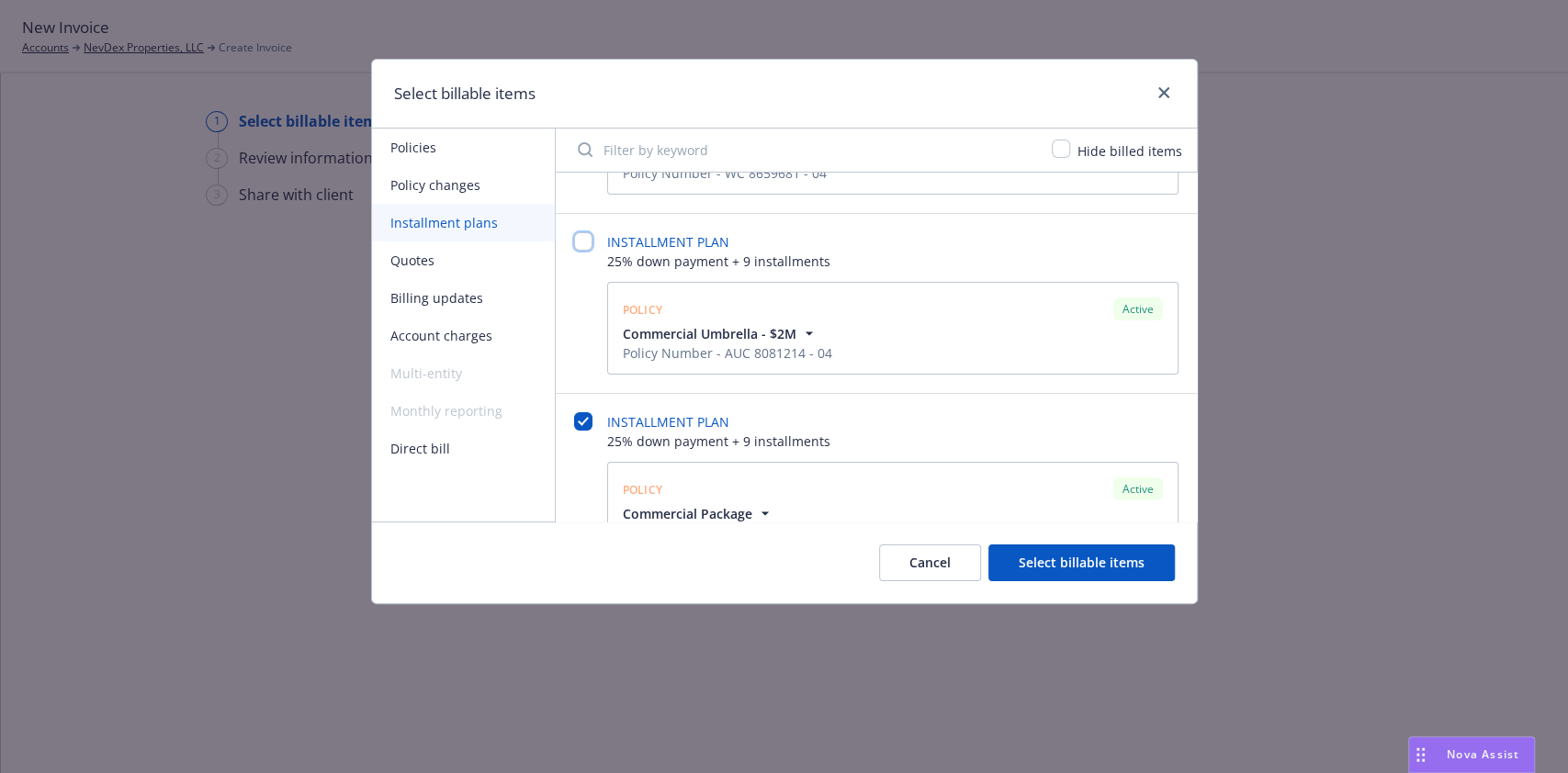
click at [584, 237] on input "checkbox" at bounding box center [583, 241] width 18 height 18
checkbox input "false"
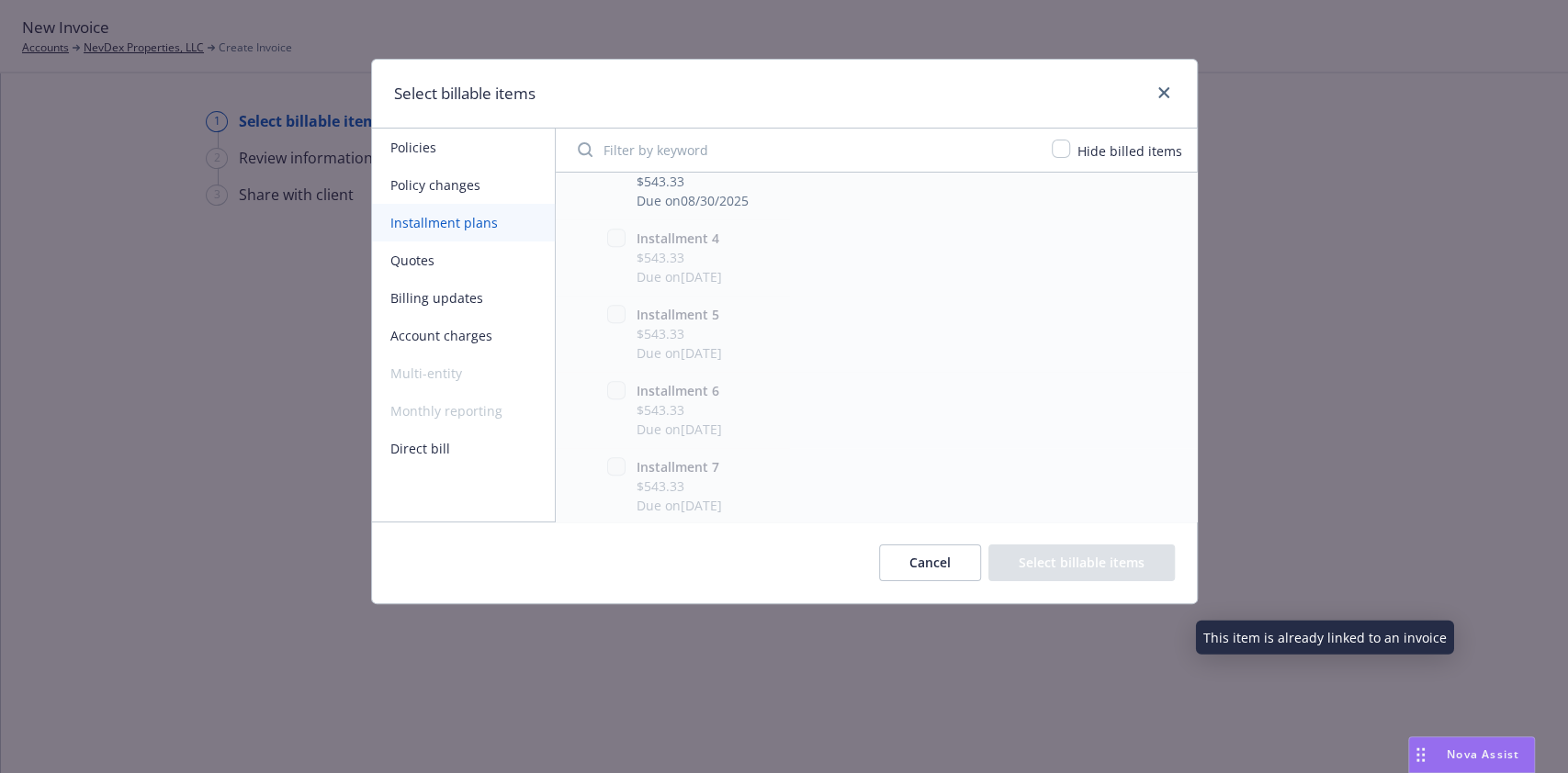
scroll to position [479, 0]
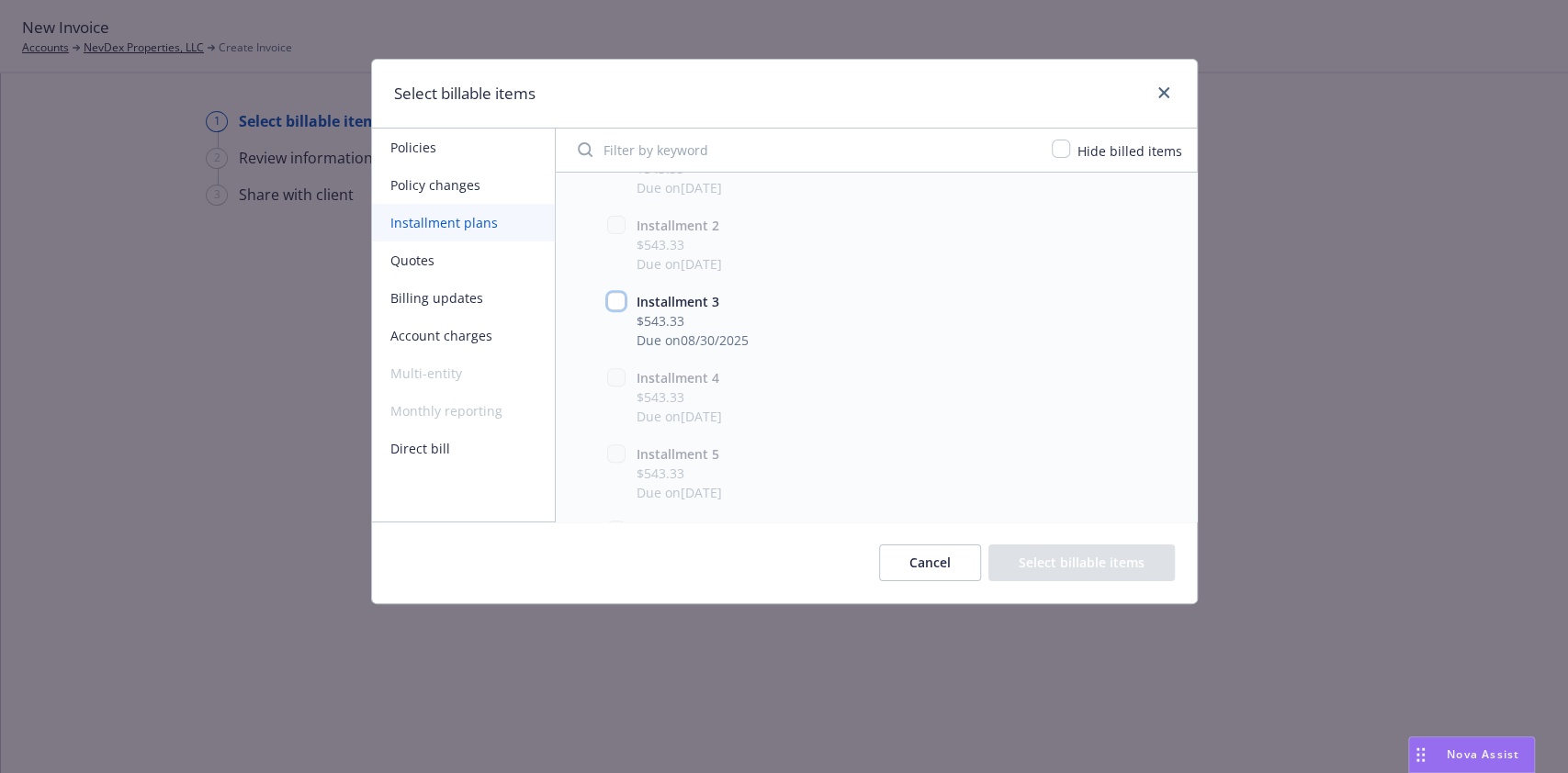
click at [612, 294] on input "checkbox" at bounding box center [617, 301] width 18 height 18
checkbox input "true"
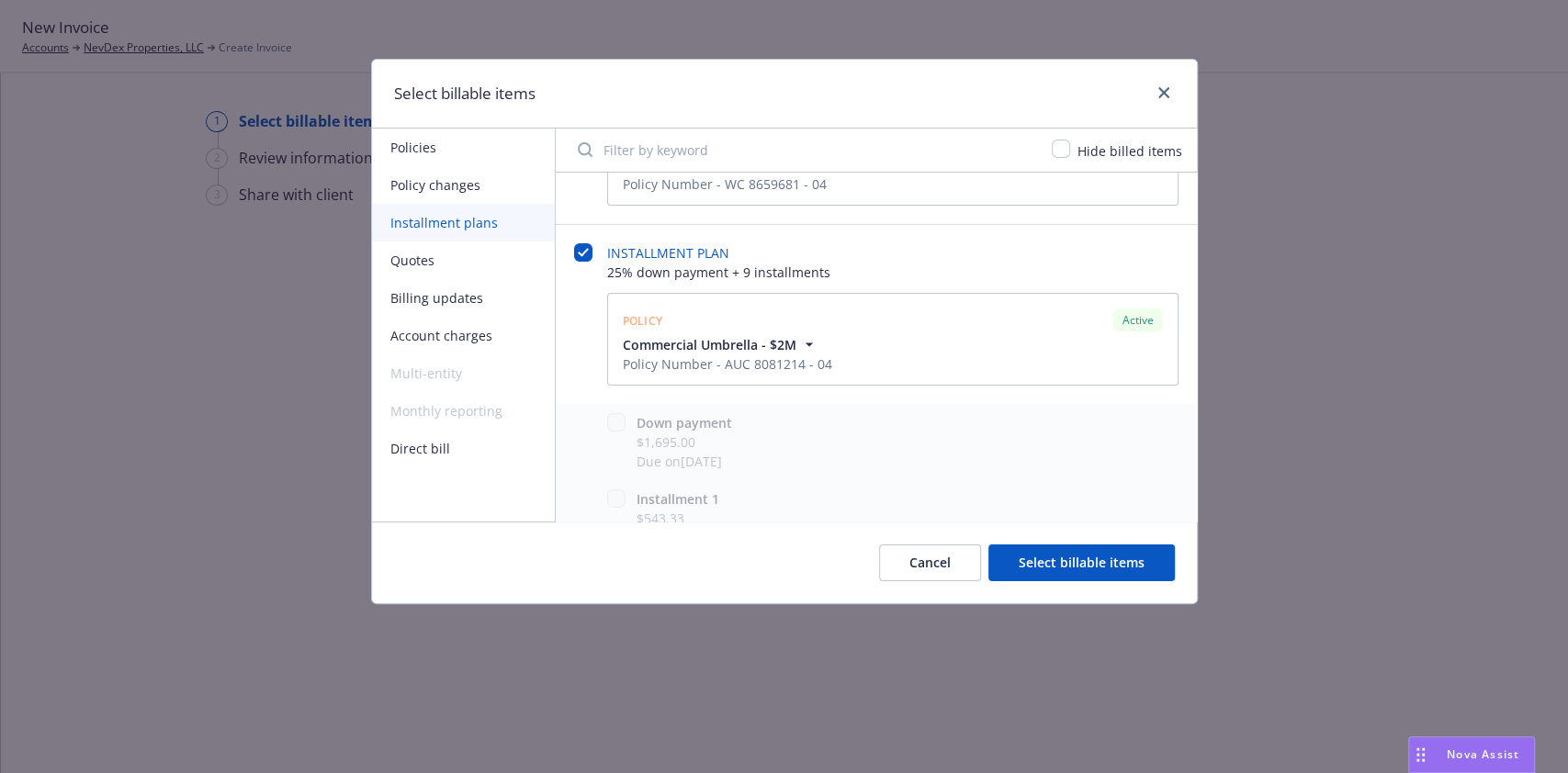
scroll to position [0, 0]
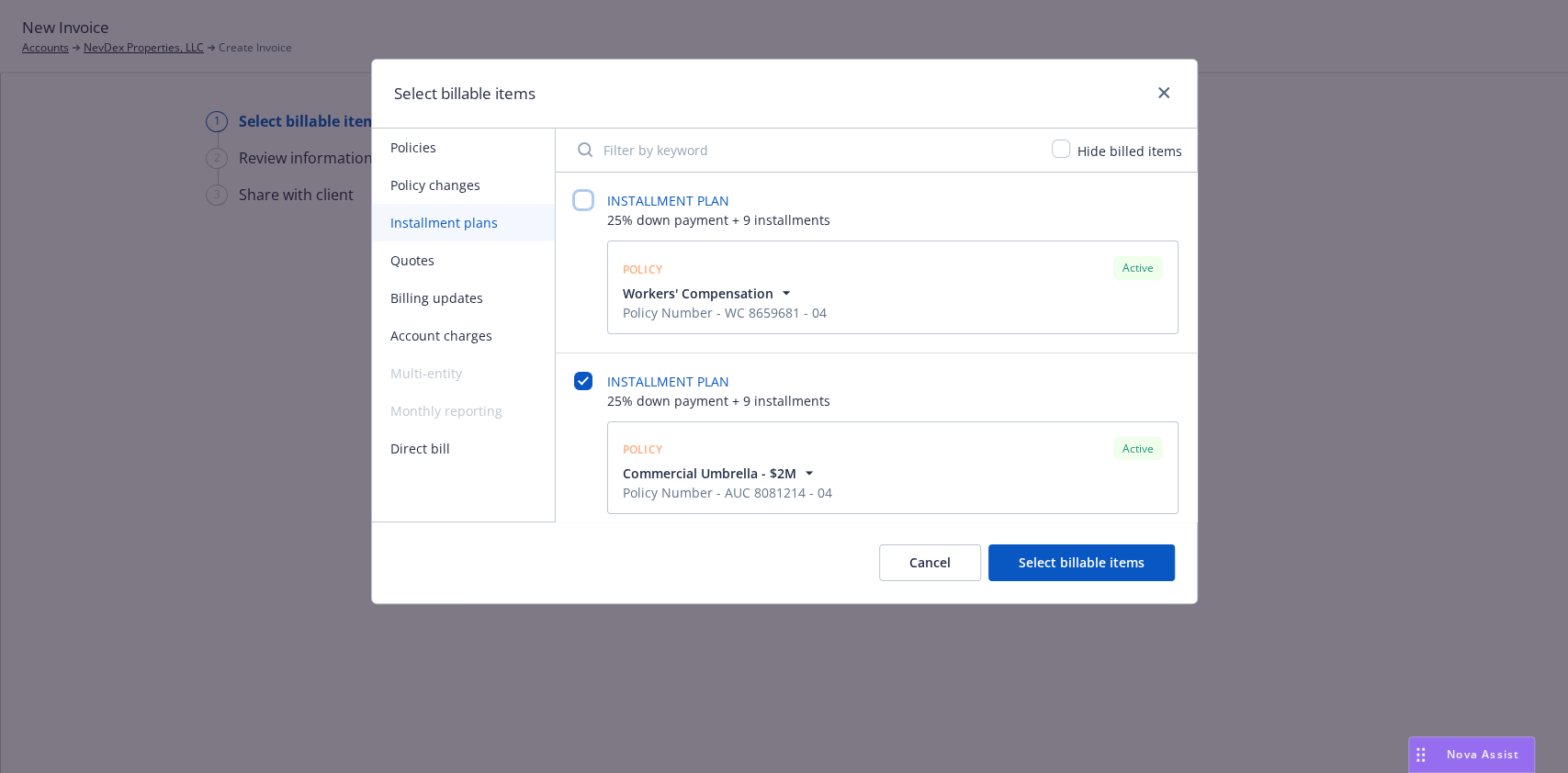
click at [581, 202] on input "checkbox" at bounding box center [583, 201] width 18 height 18
checkbox input "false"
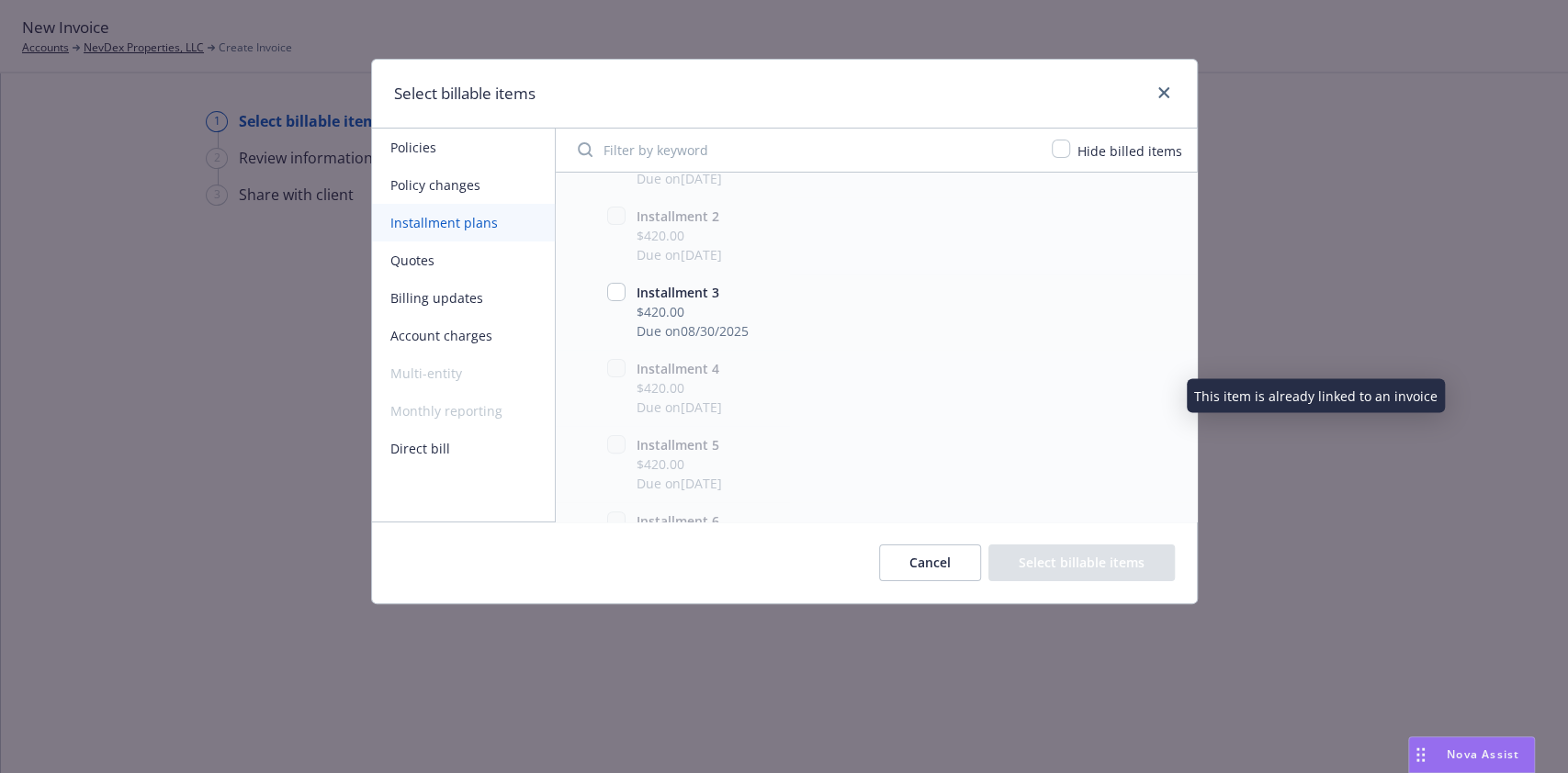
scroll to position [298, 0]
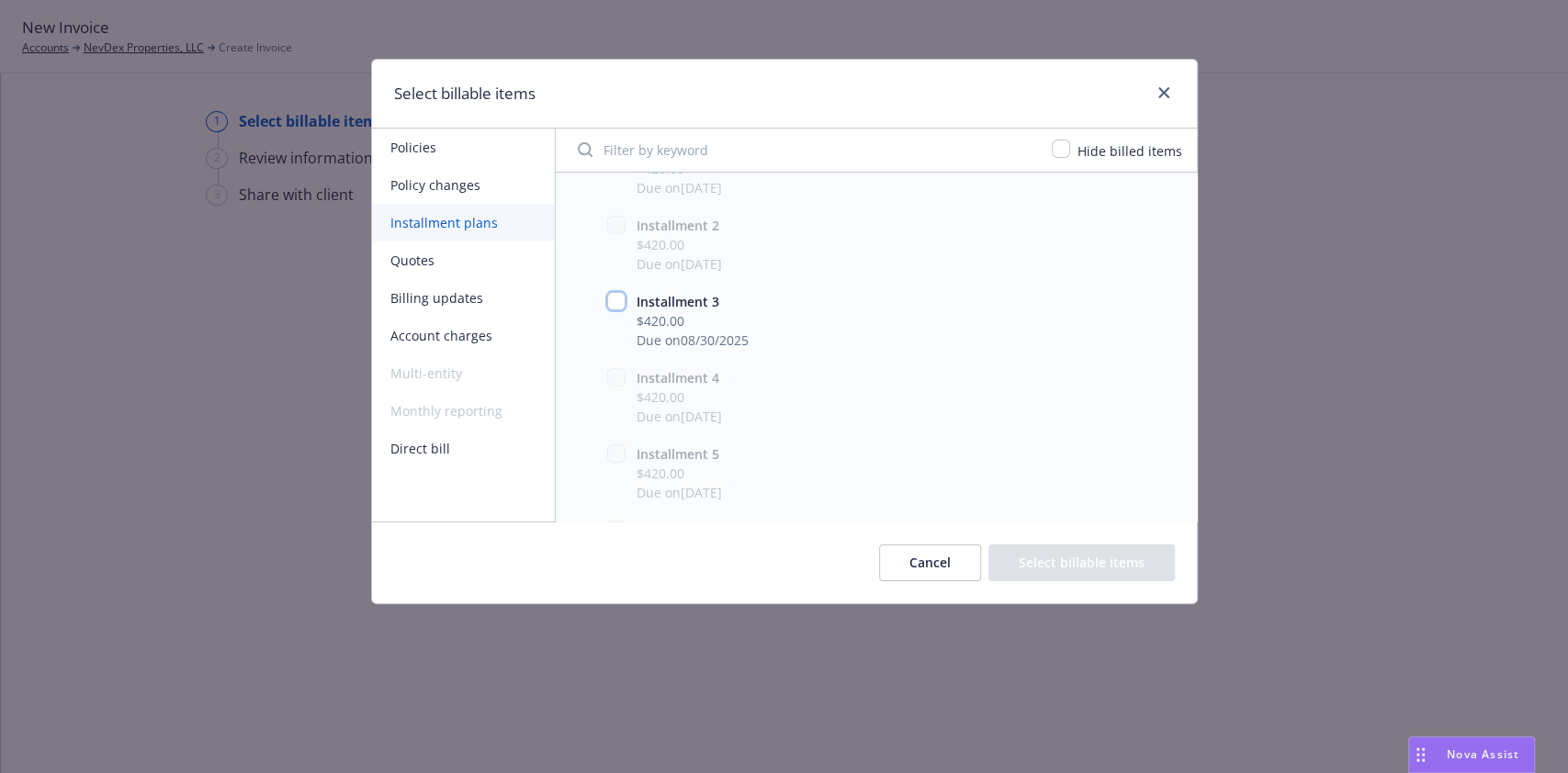
click at [614, 305] on input "checkbox" at bounding box center [617, 301] width 18 height 18
checkbox input "true"
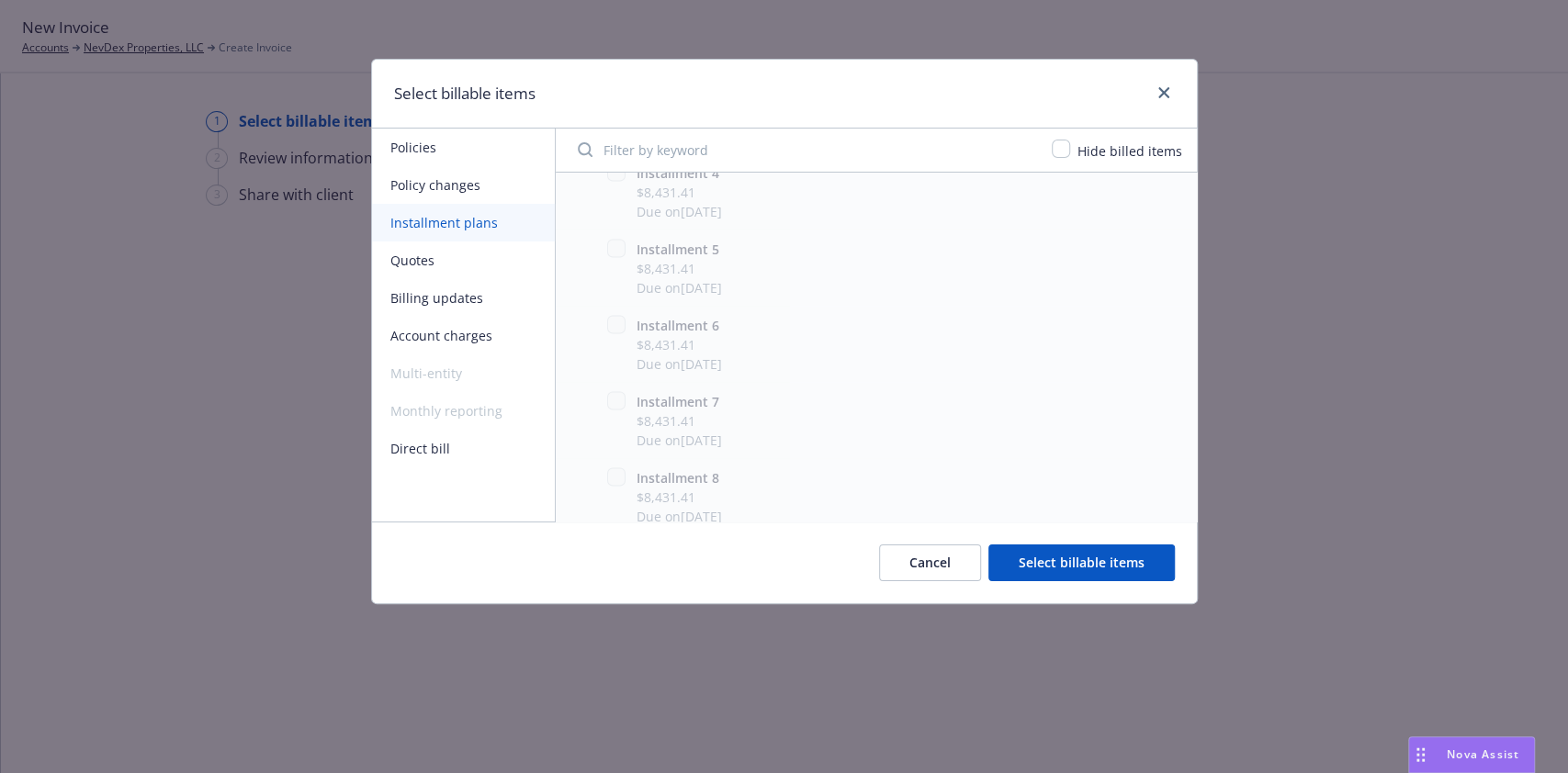
scroll to position [2476, 0]
click at [461, 180] on button "Policy changes" at bounding box center [463, 185] width 183 height 38
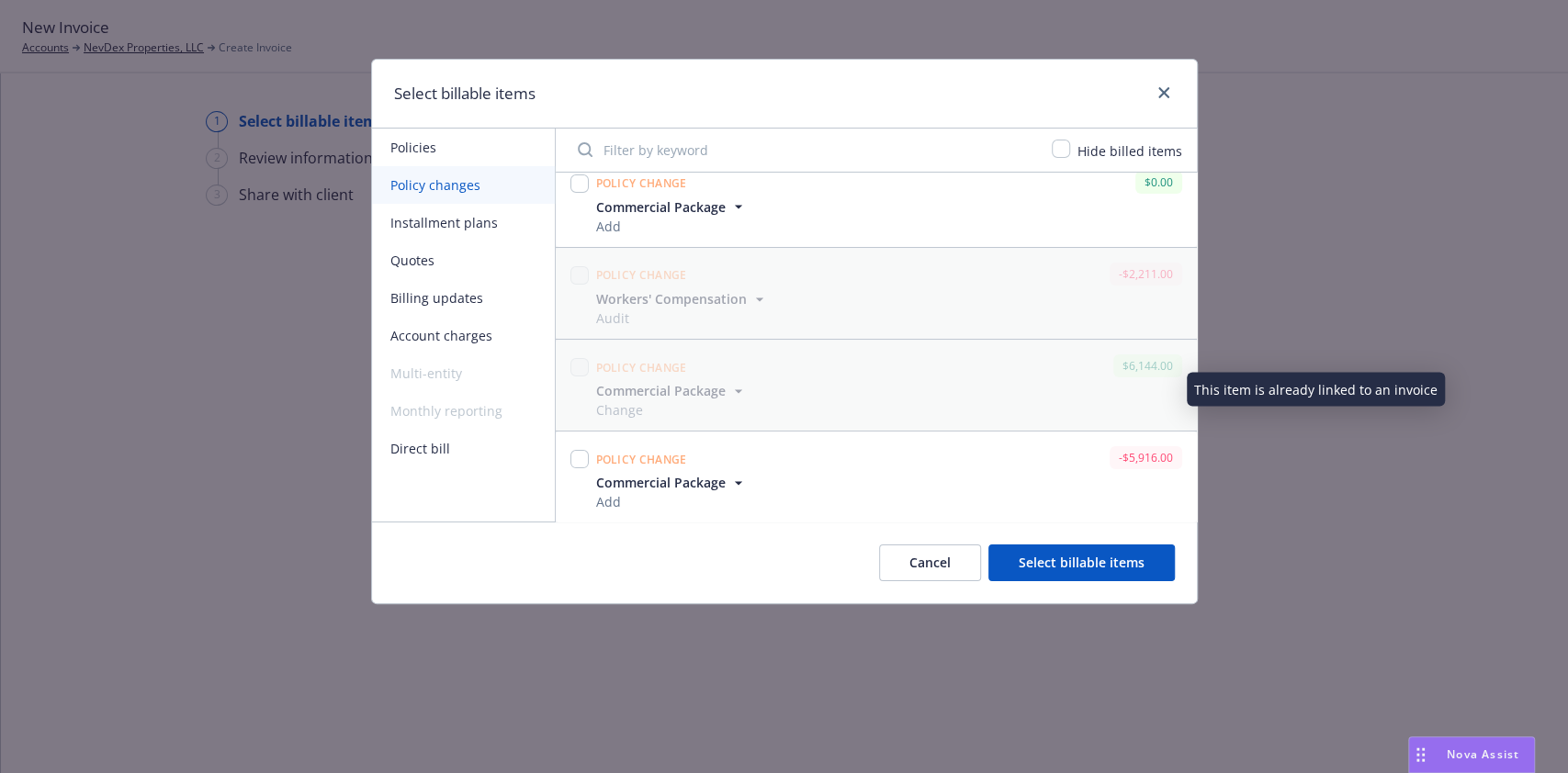
scroll to position [202, 0]
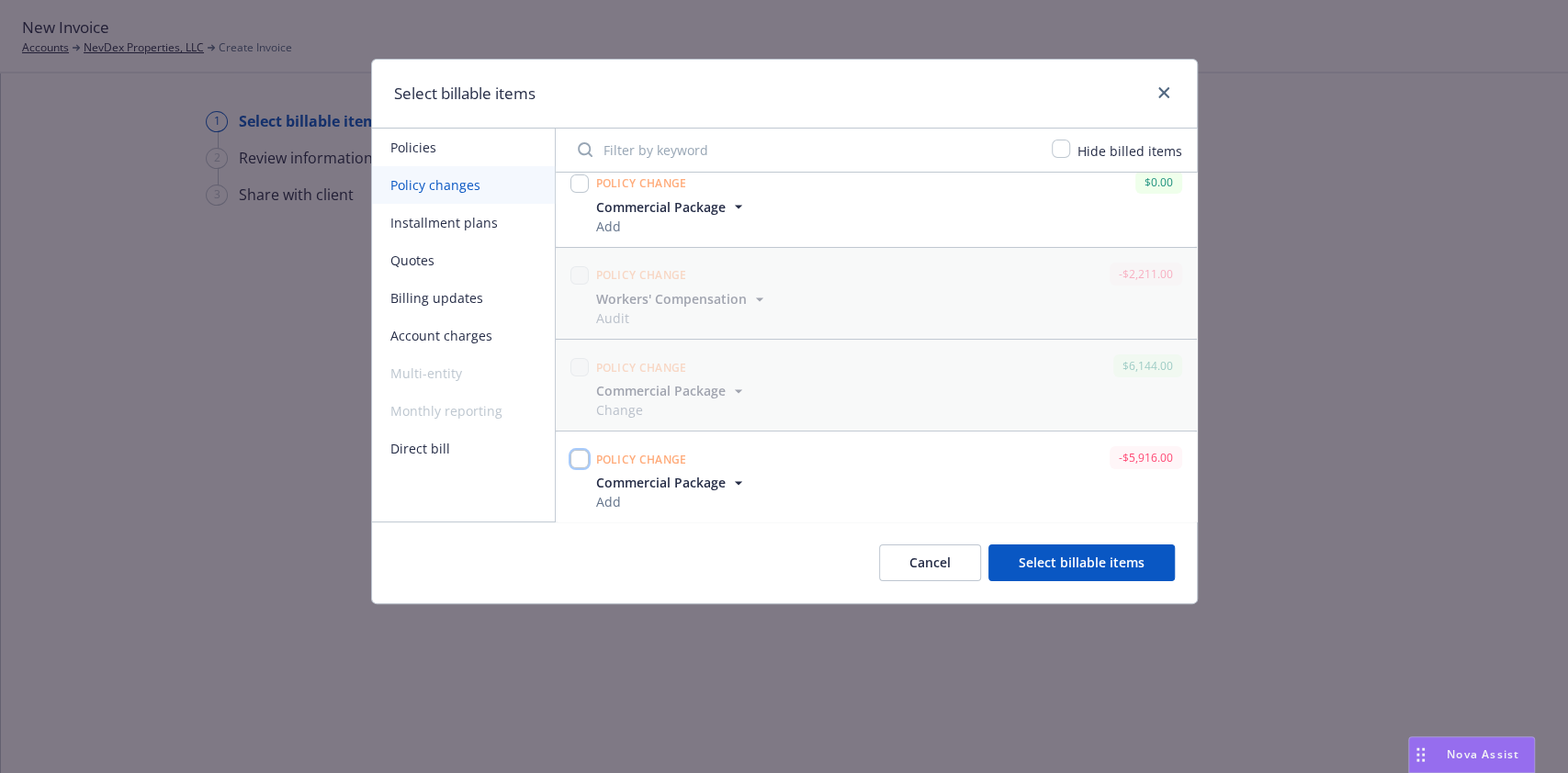
click at [582, 456] on input "checkbox" at bounding box center [580, 459] width 18 height 18
checkbox input "true"
click at [1048, 556] on button "Select billable items" at bounding box center [1081, 563] width 187 height 37
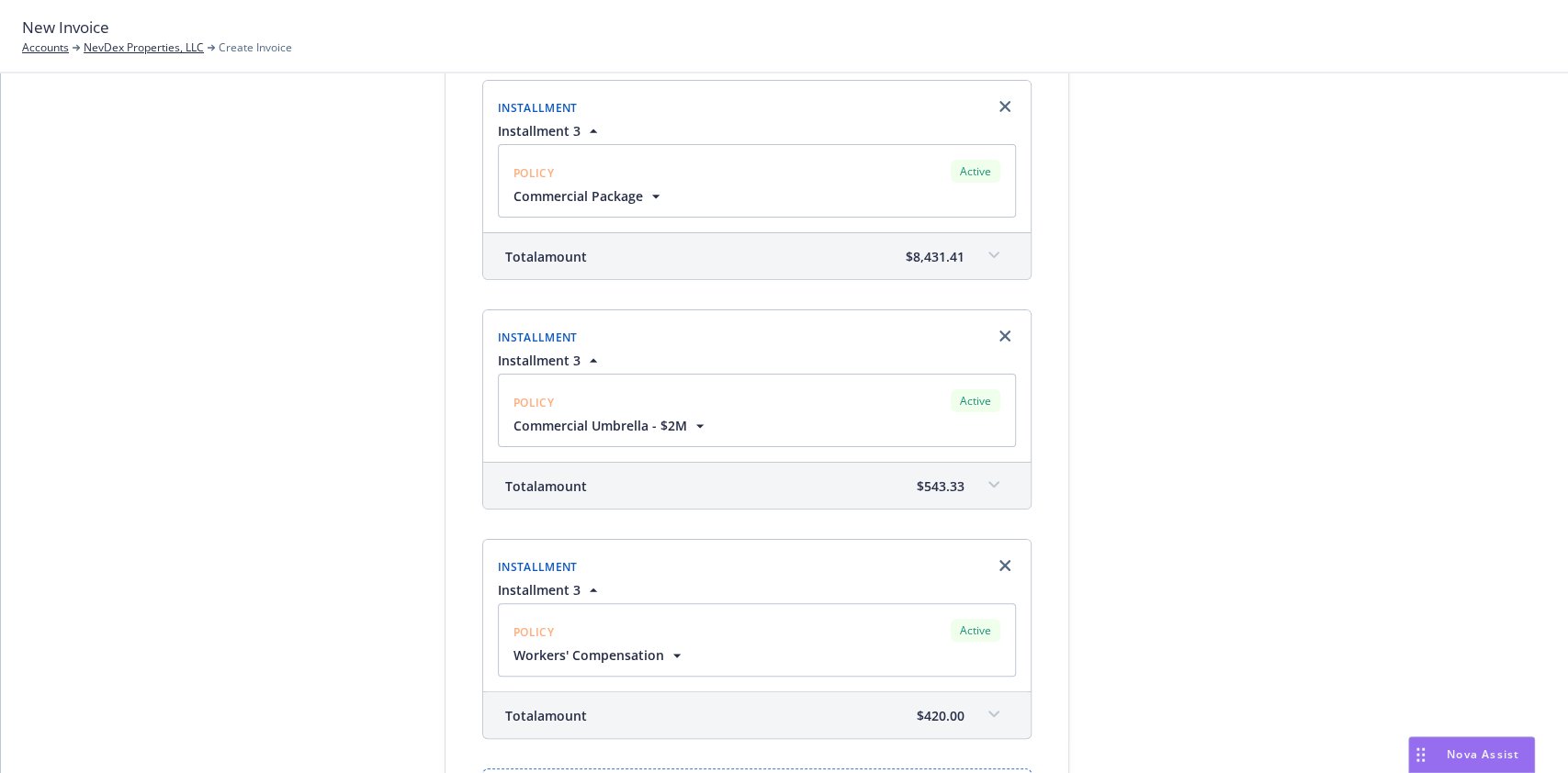
scroll to position [543, 0]
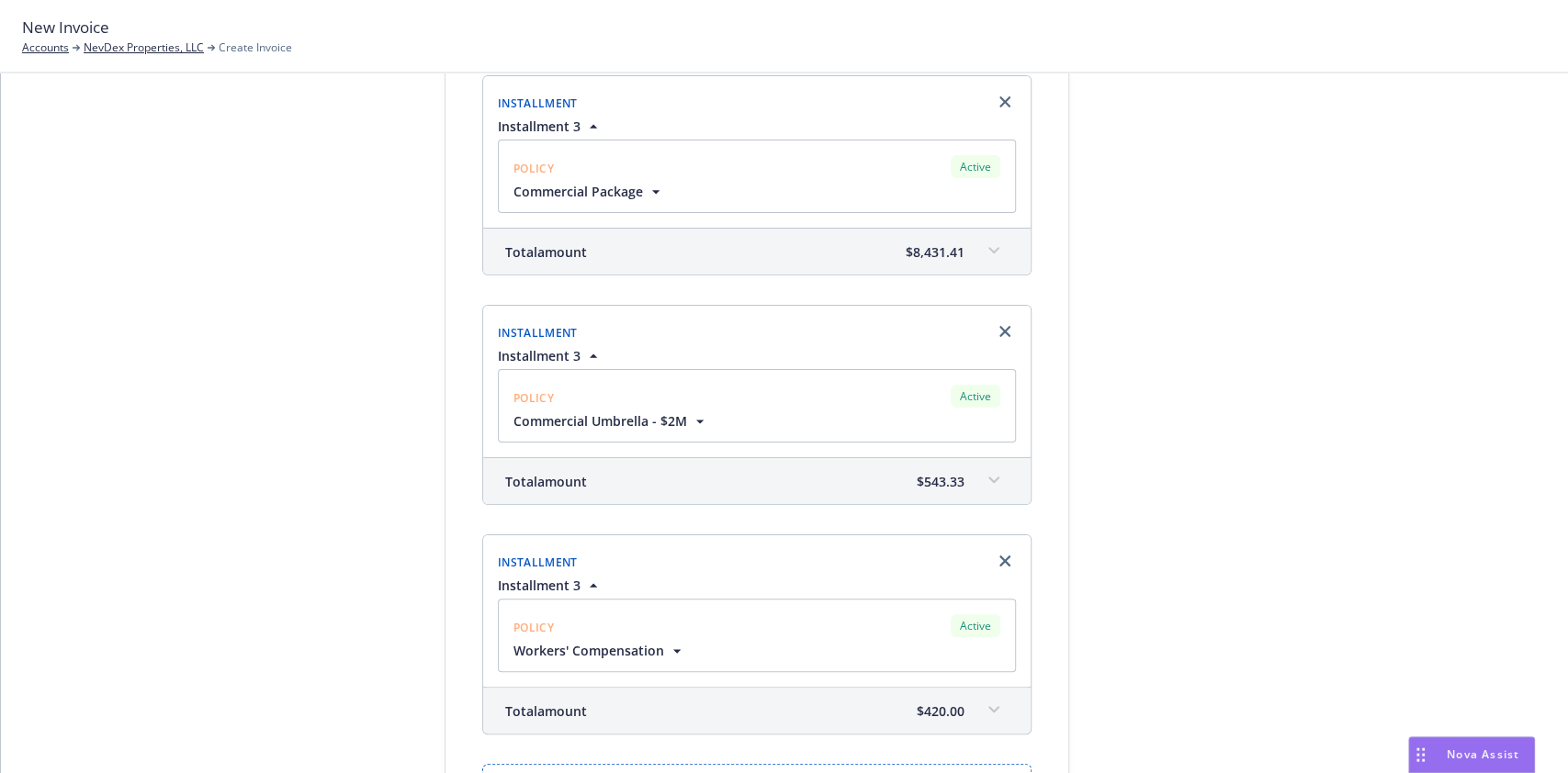
click at [985, 238] on span at bounding box center [994, 250] width 29 height 29
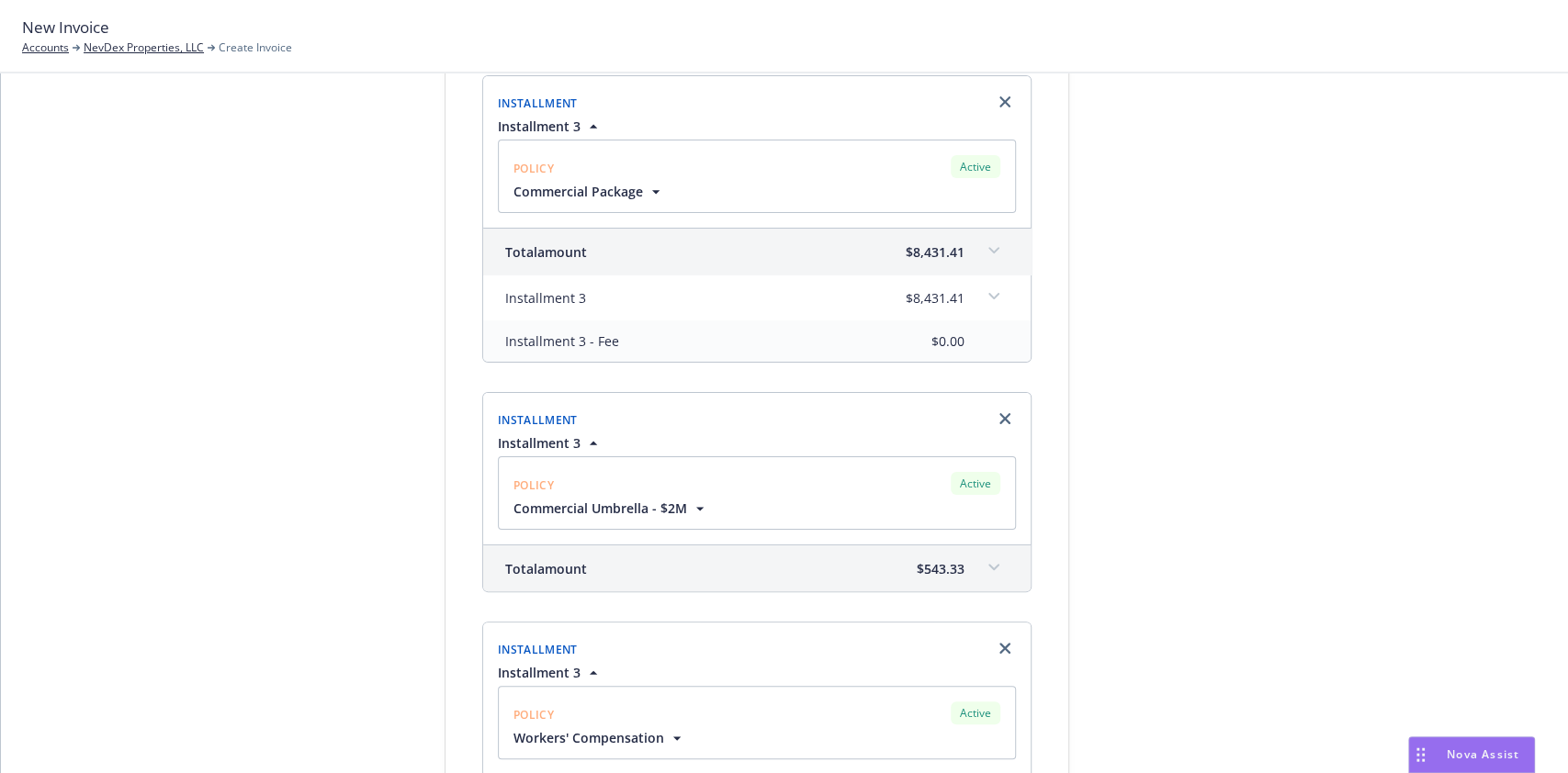
scroll to position [820, 0]
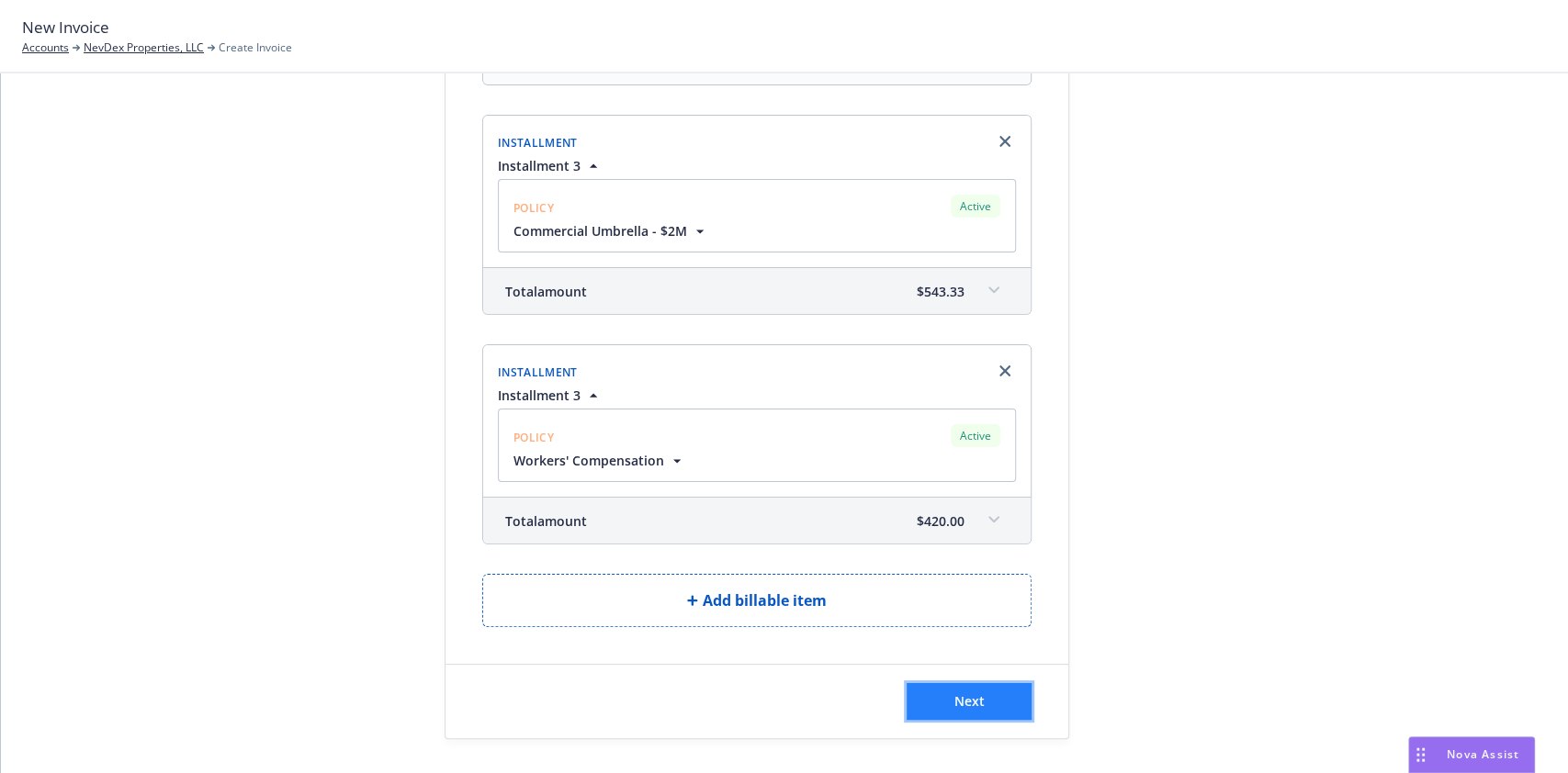
click at [986, 703] on button "Next" at bounding box center [969, 701] width 125 height 37
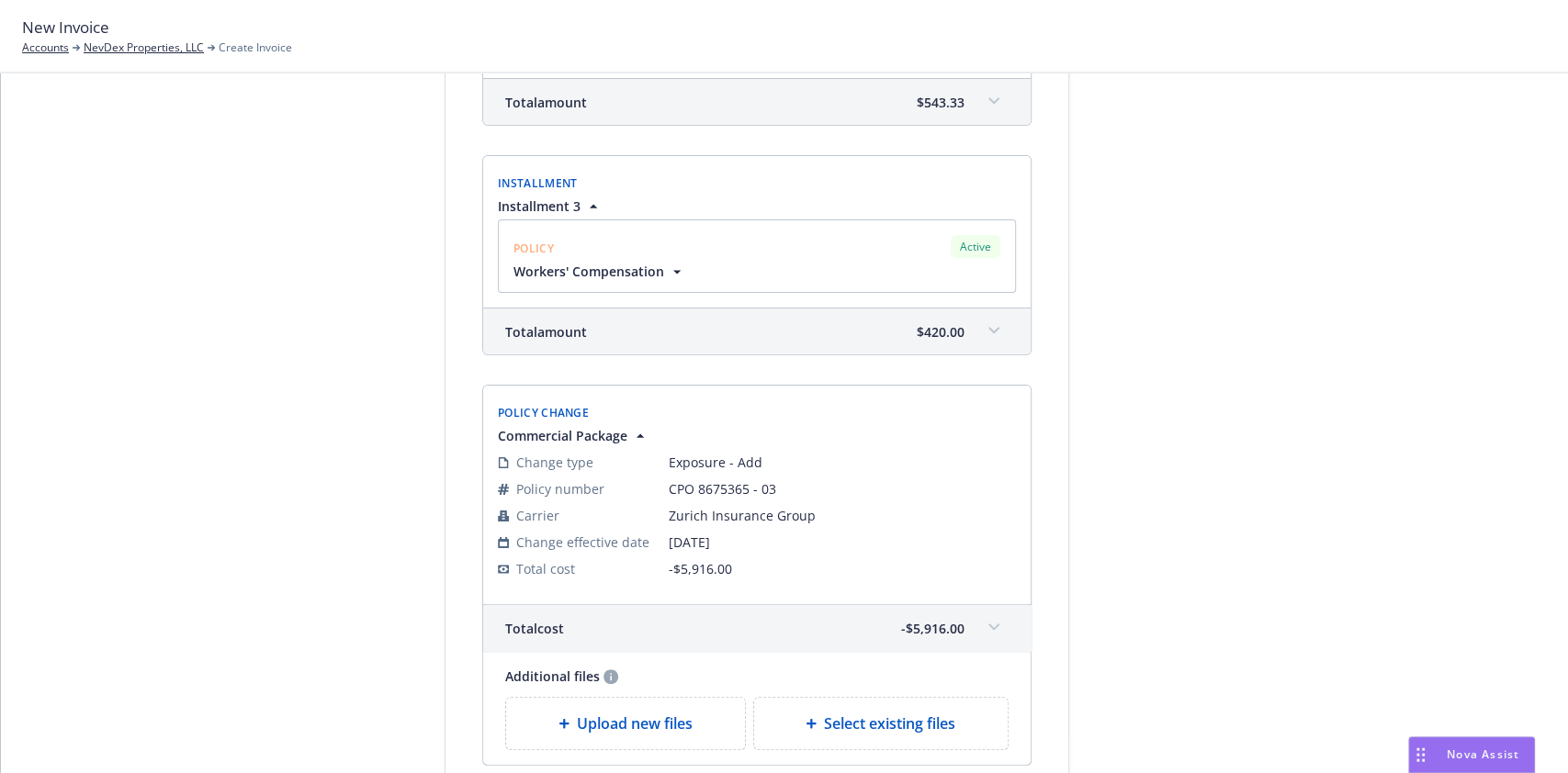
scroll to position [959, 0]
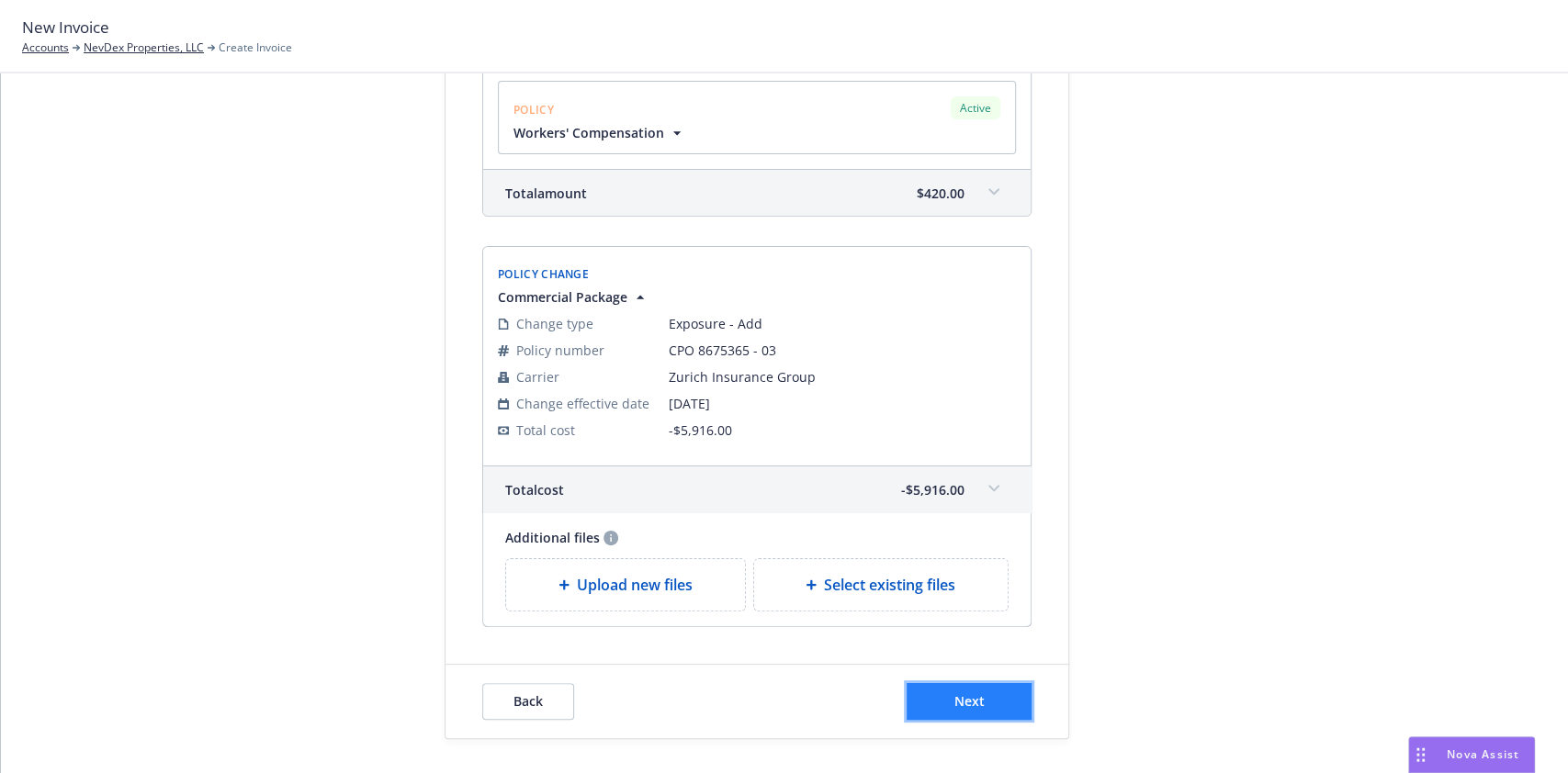
click at [964, 692] on span "Next" at bounding box center [969, 700] width 30 height 17
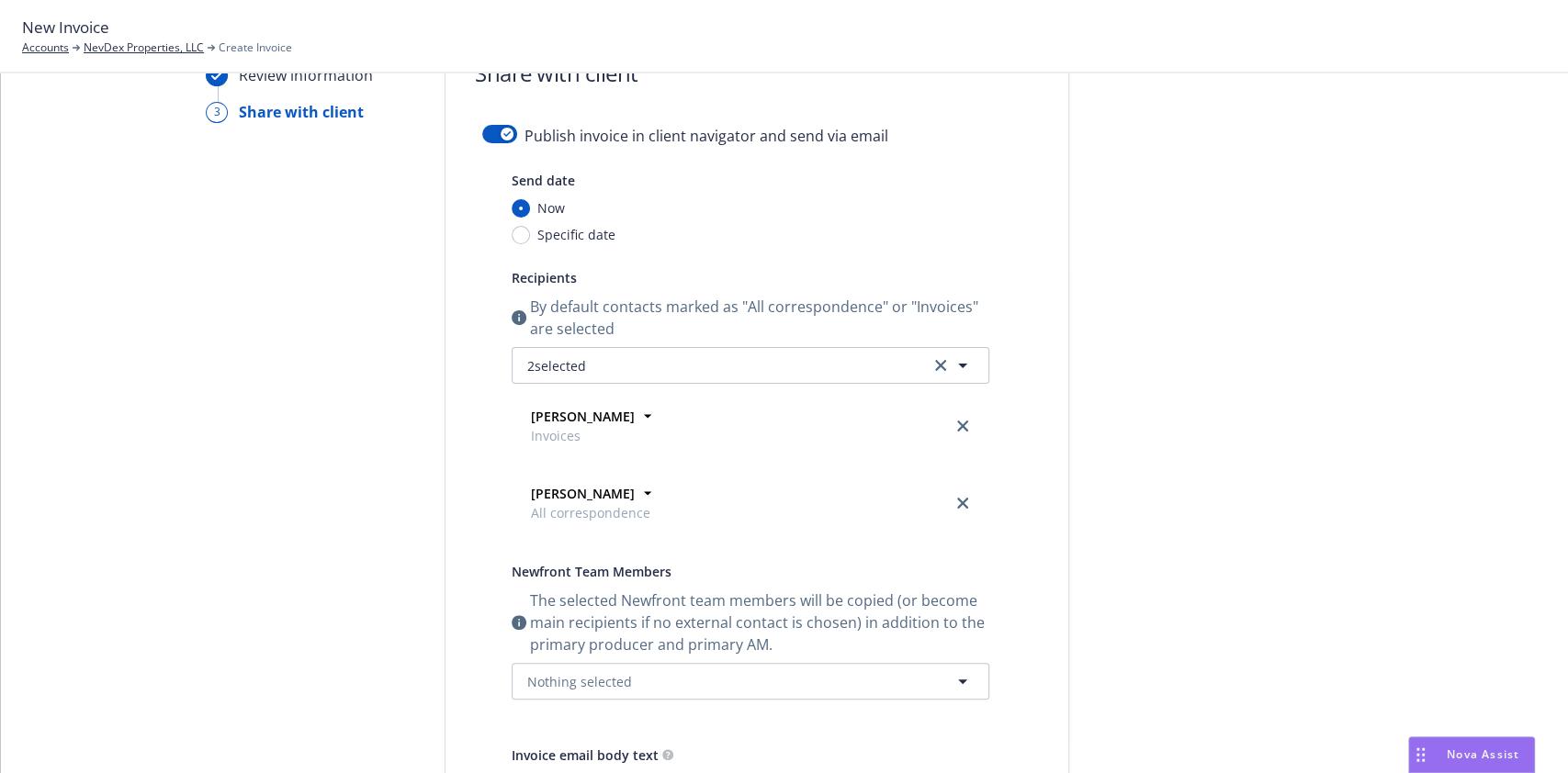
scroll to position [85, 0]
click at [961, 422] on link "close" at bounding box center [963, 424] width 22 height 22
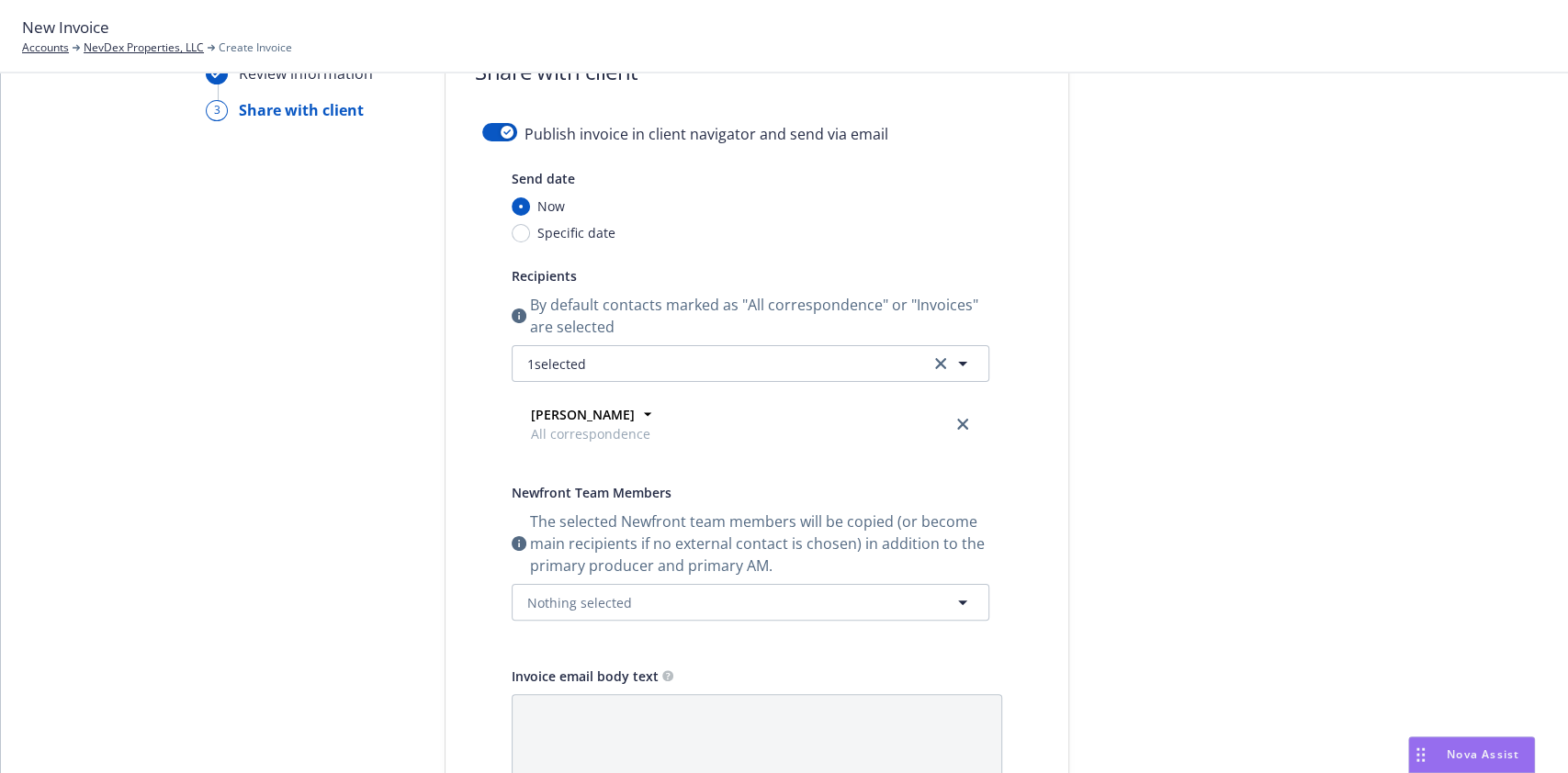
scroll to position [301, 0]
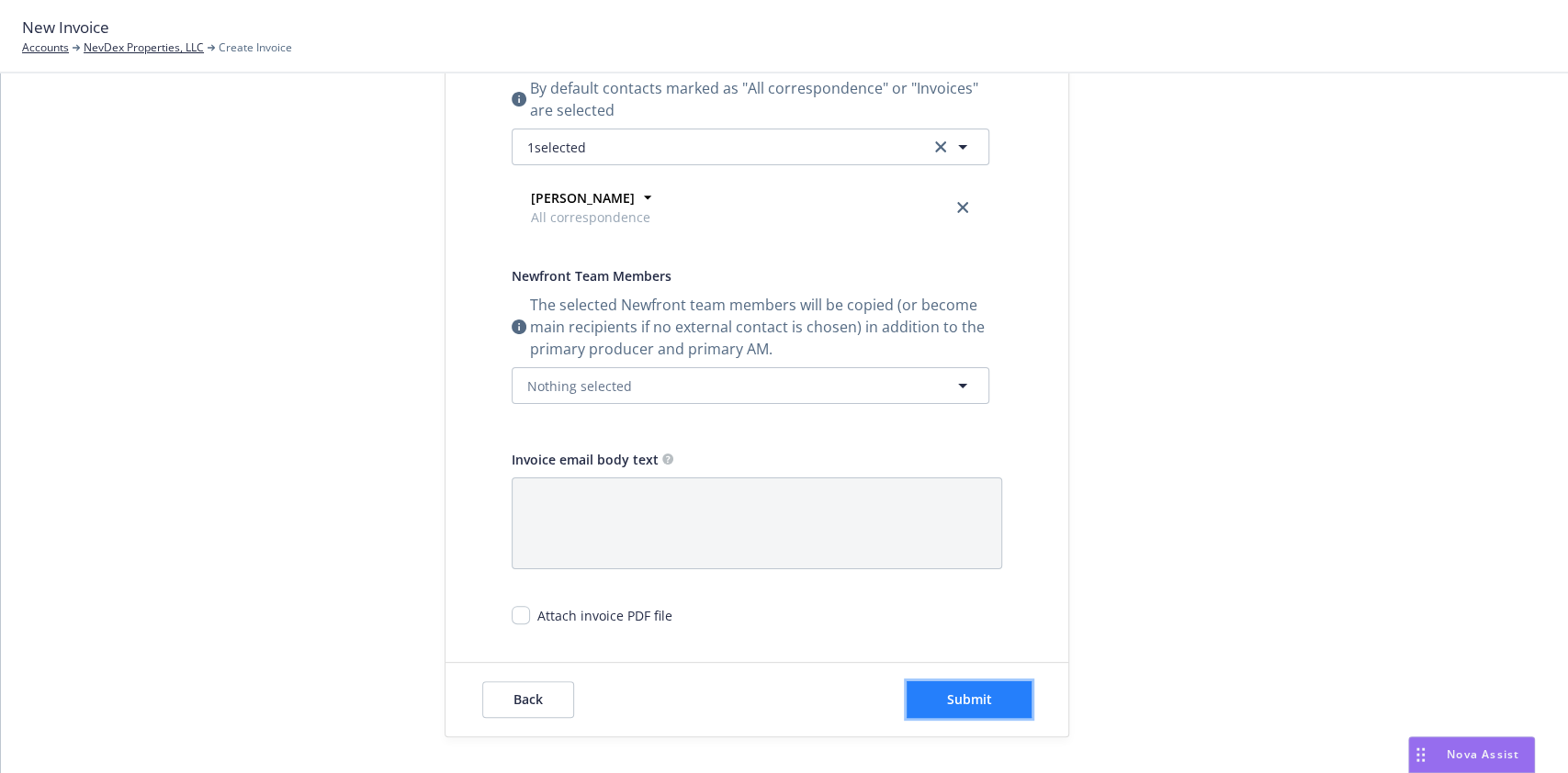
click at [947, 690] on span "Submit" at bounding box center [969, 698] width 45 height 17
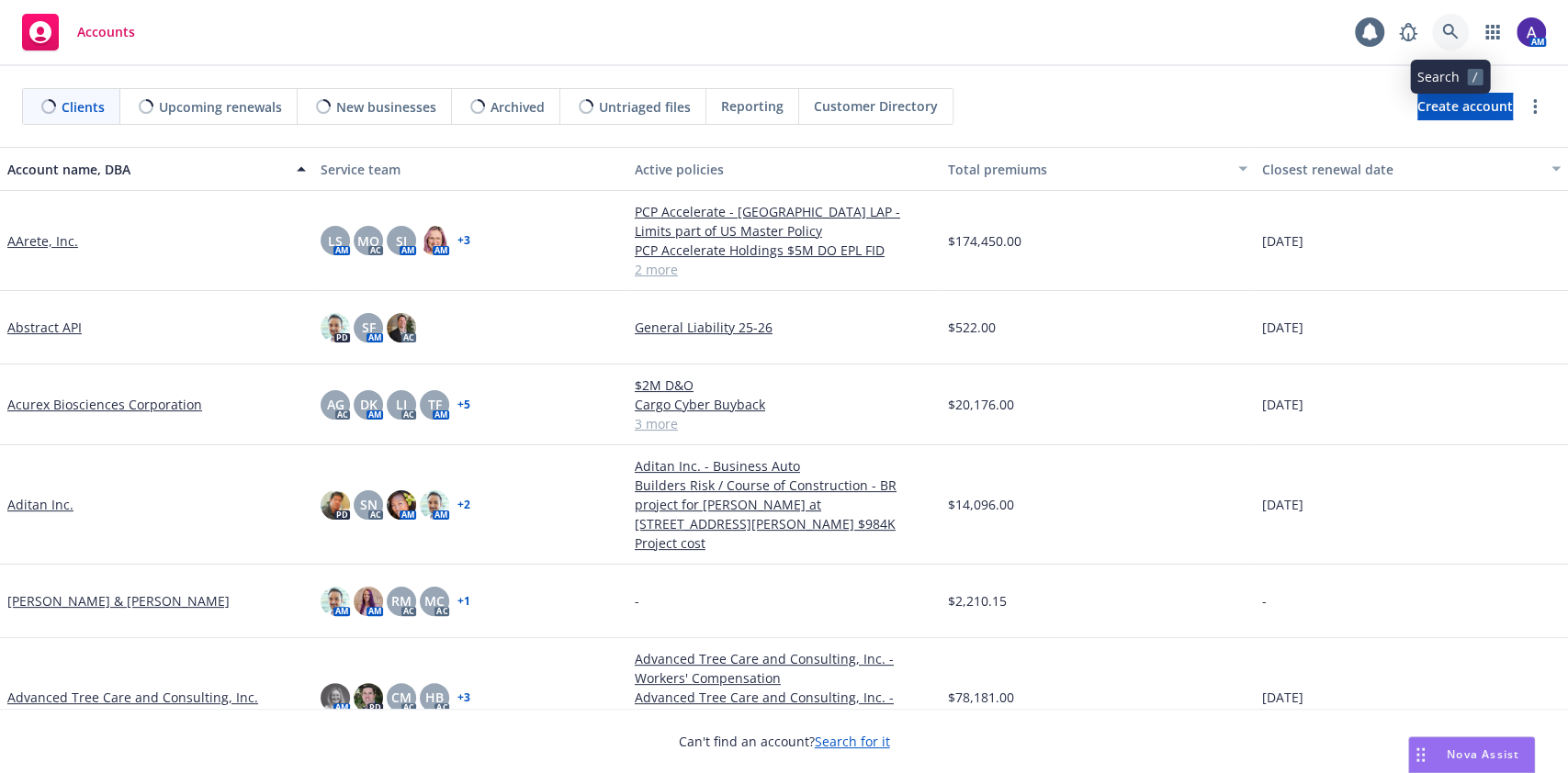
click at [1441, 21] on link at bounding box center [1450, 32] width 37 height 37
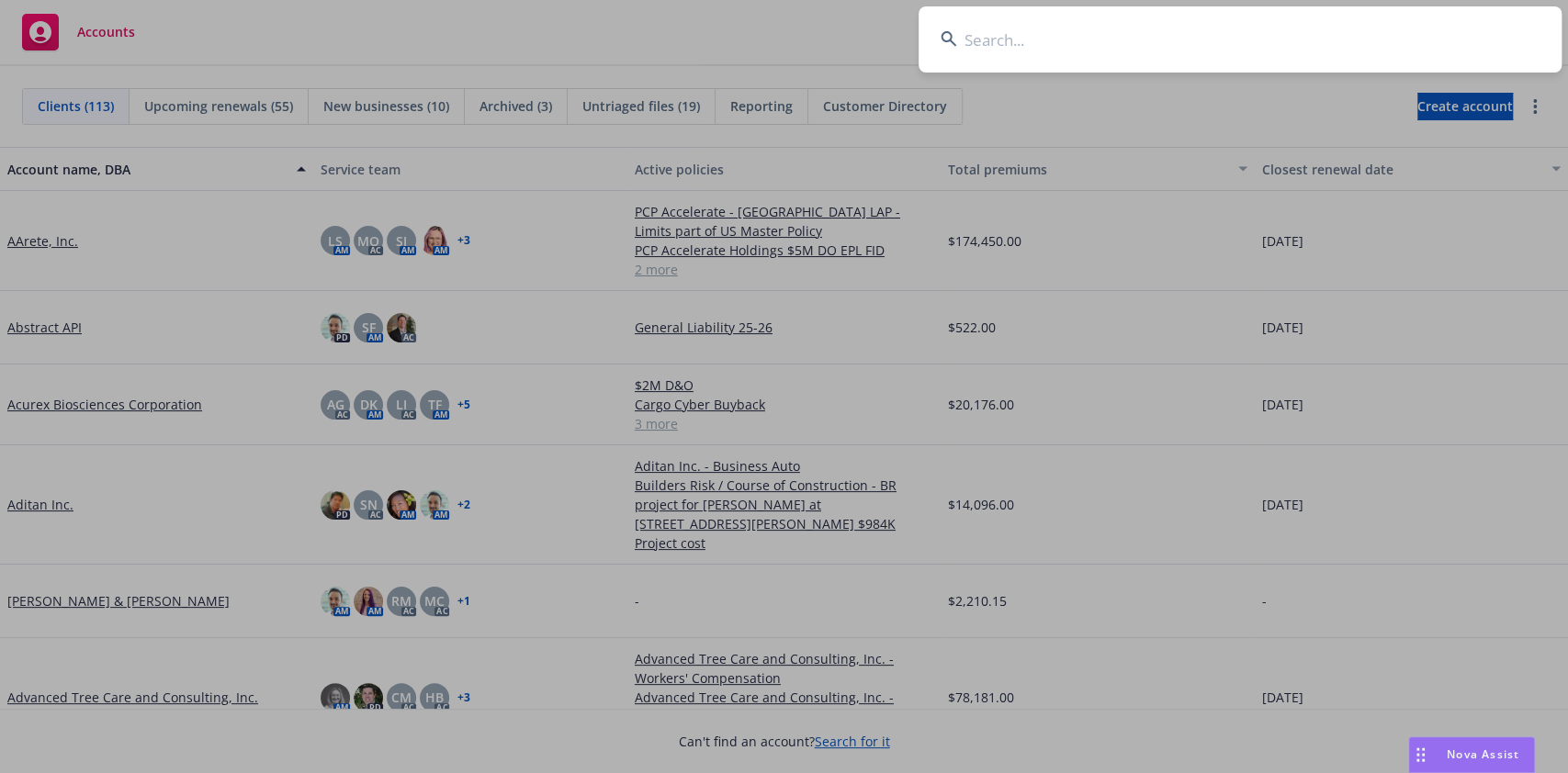
click at [1319, 29] on input at bounding box center [1239, 40] width 643 height 66
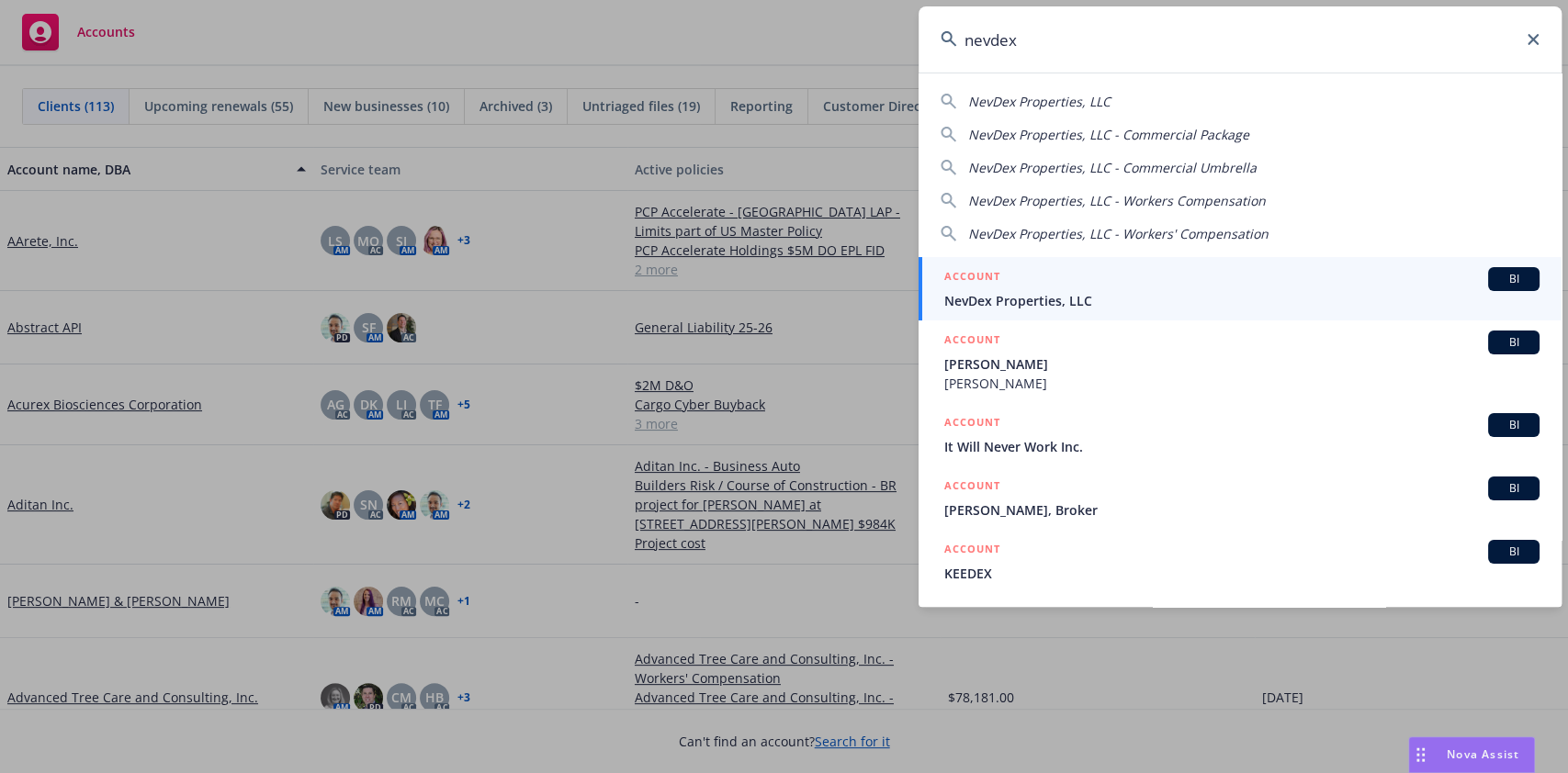
type input "nevdex"
click at [1134, 283] on div "ACCOUNT BI" at bounding box center [1241, 279] width 595 height 24
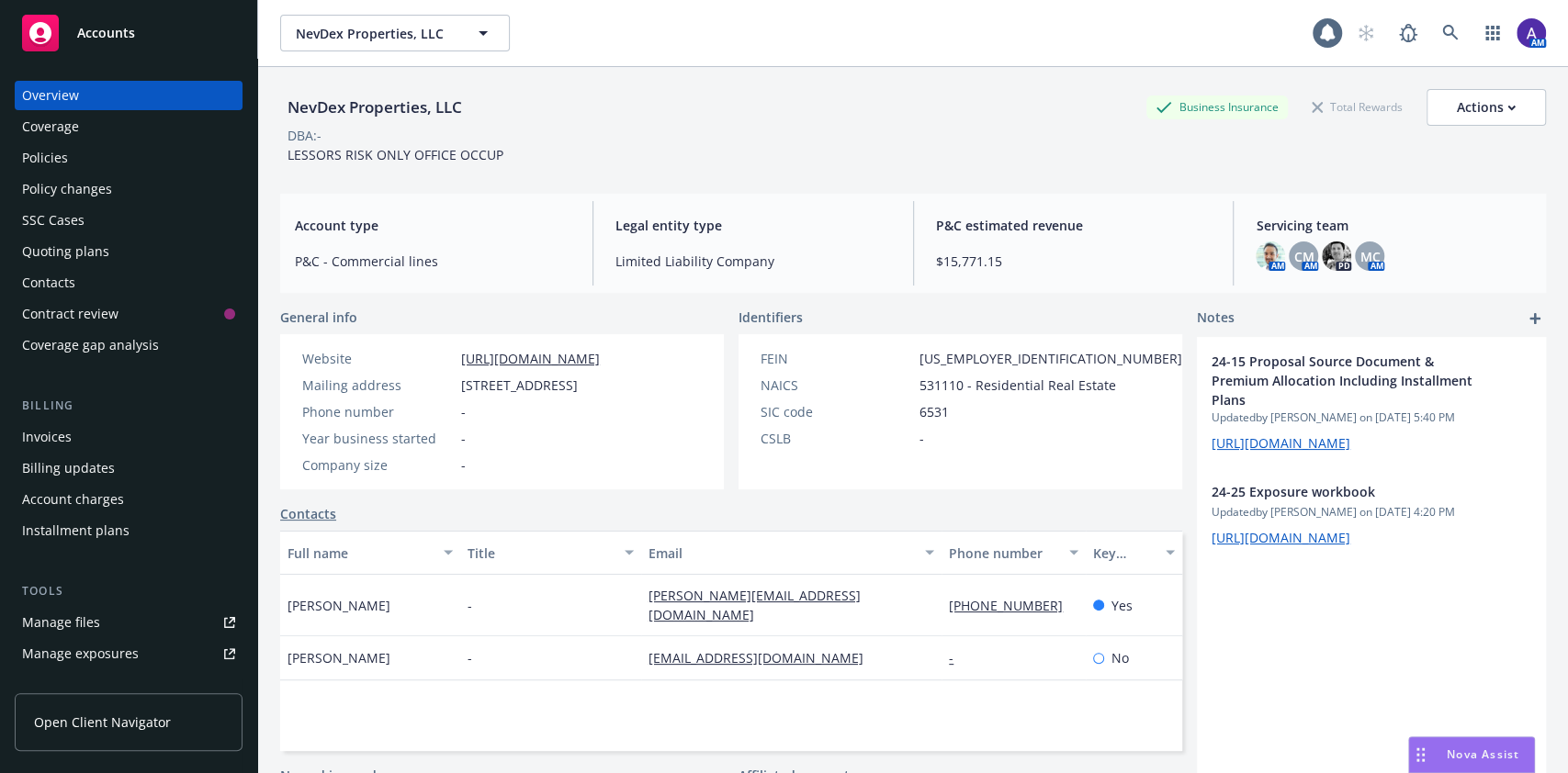
click at [109, 432] on div "Invoices" at bounding box center [129, 437] width 213 height 29
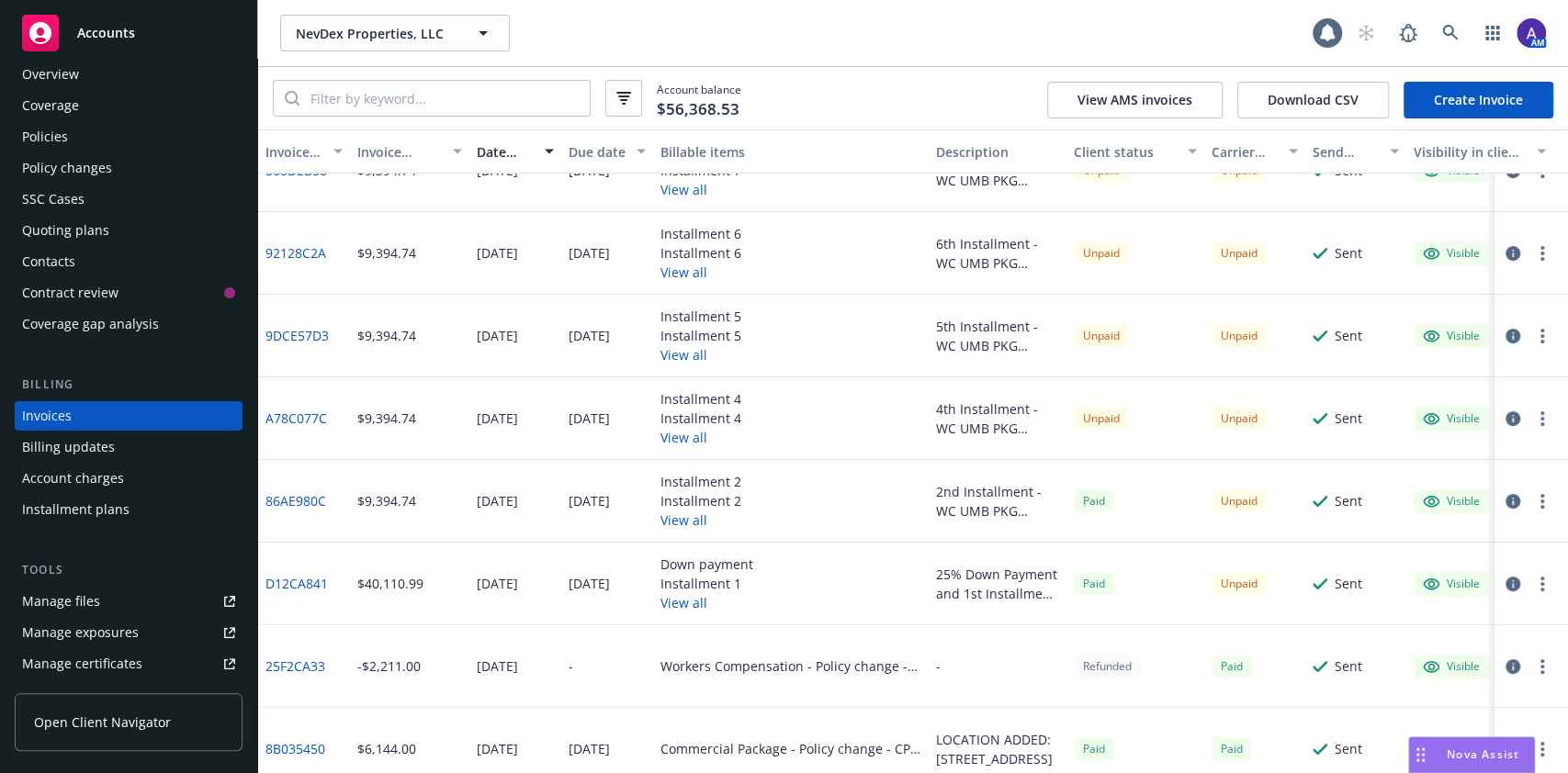
scroll to position [211, 0]
click at [677, 523] on button "View all" at bounding box center [701, 519] width 81 height 19
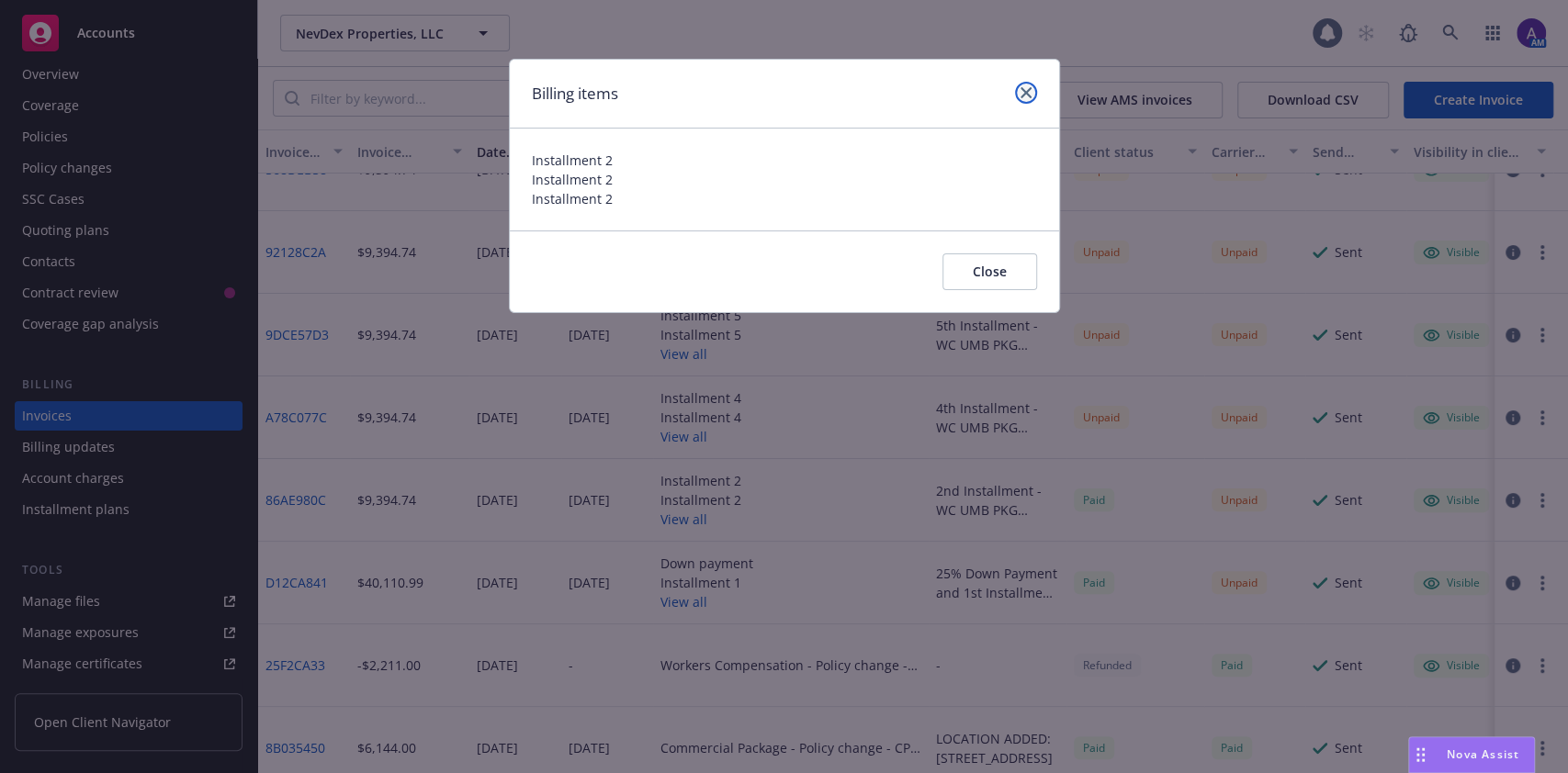
click at [1027, 100] on link "close" at bounding box center [1026, 93] width 22 height 22
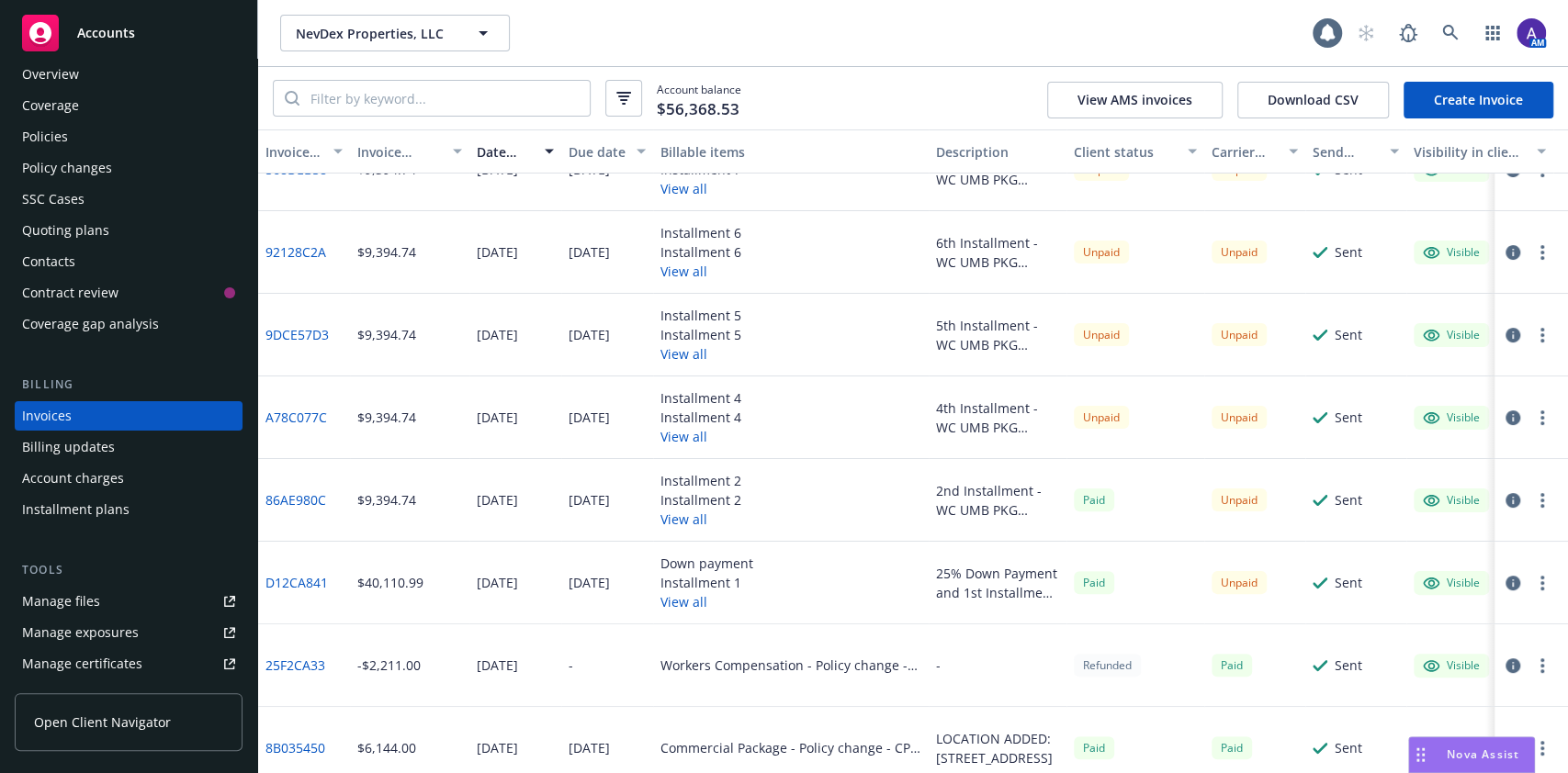
click at [308, 410] on link "A78C077C" at bounding box center [295, 417] width 62 height 19
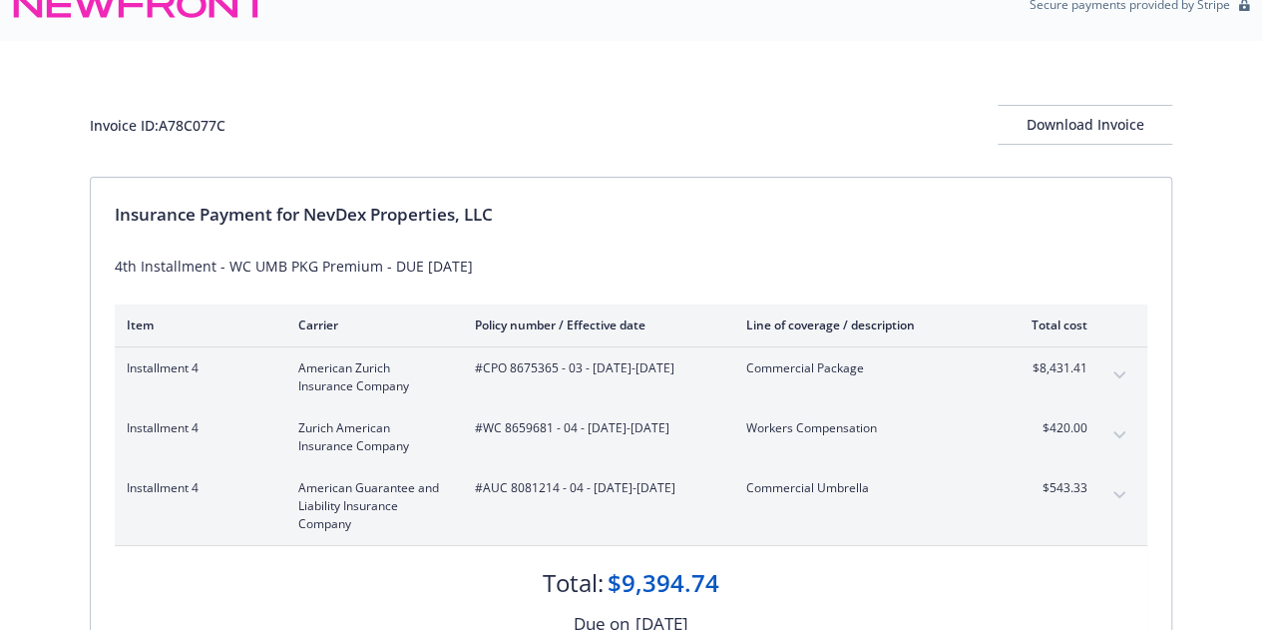
scroll to position [32, 0]
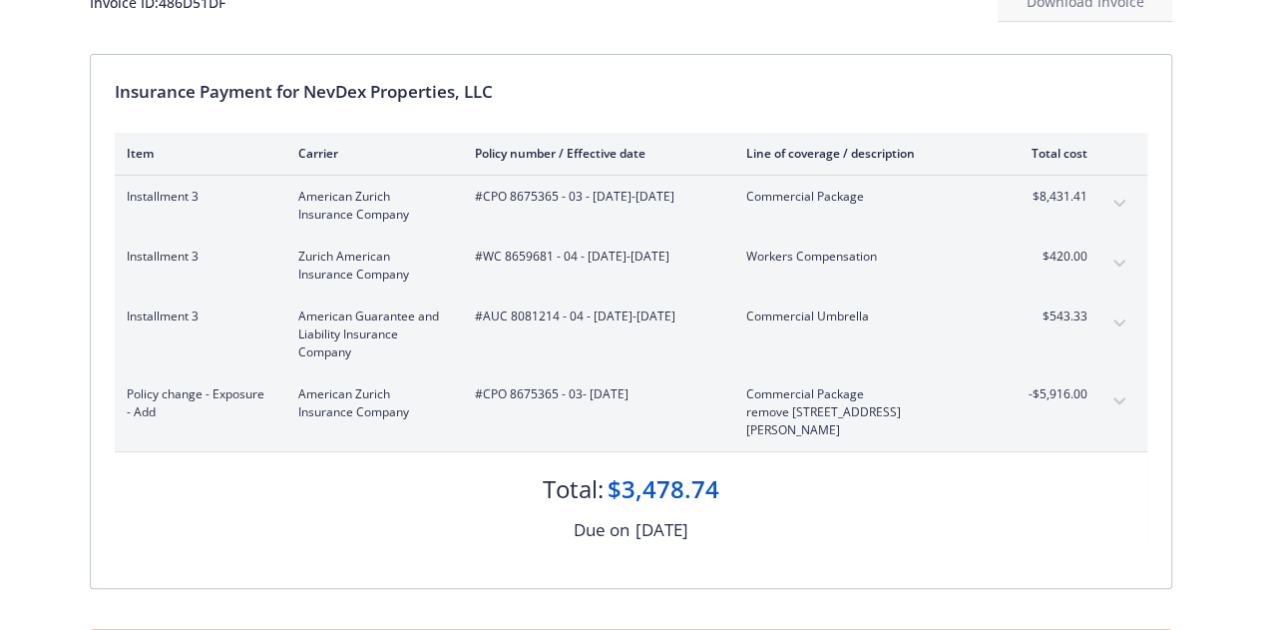
scroll to position [230, 0]
click at [1116, 397] on icon "expand content" at bounding box center [1120, 399] width 12 height 7
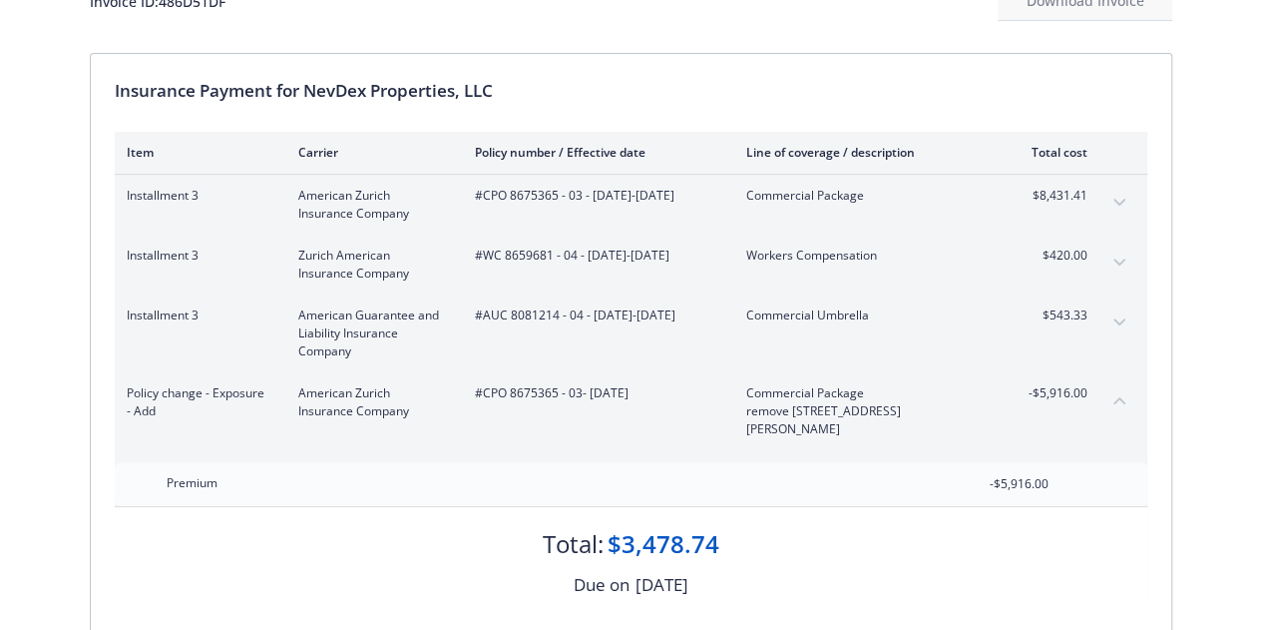
click at [1116, 397] on icon "collapse content" at bounding box center [1120, 400] width 12 height 8
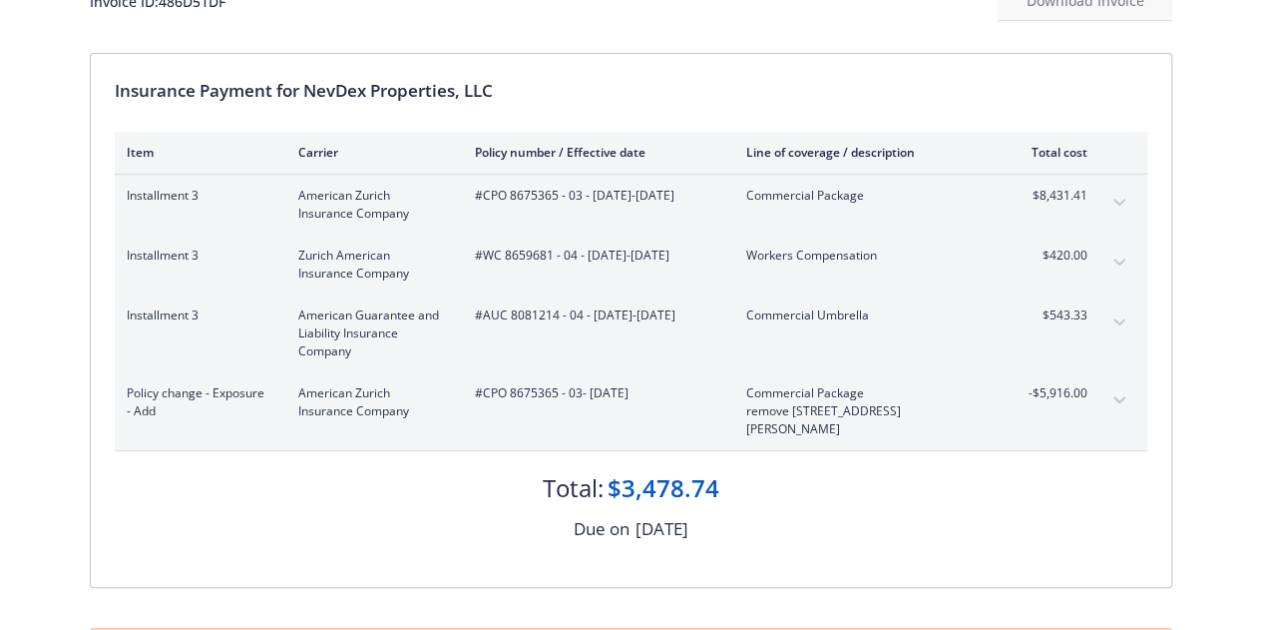
click at [1116, 201] on icon "expand content" at bounding box center [1120, 203] width 12 height 8
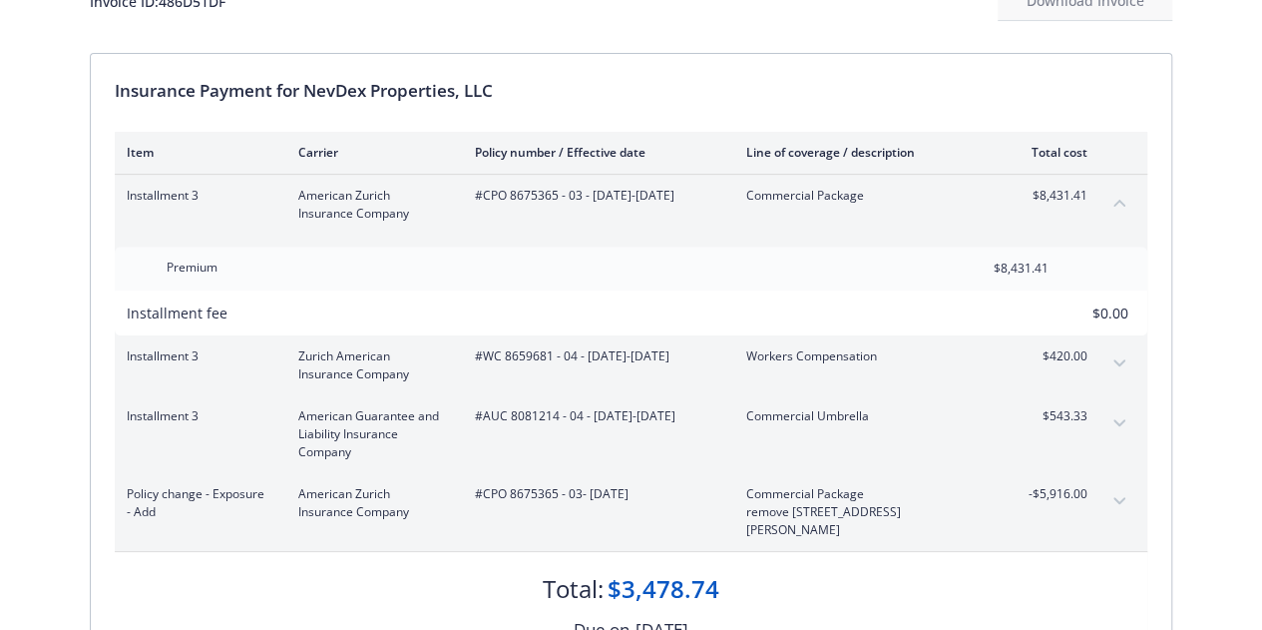
click at [20, 324] on div "Draft invoice. Do not share or attempt payment through this link. Invoice ID: 4…" at bounding box center [631, 322] width 1262 height 961
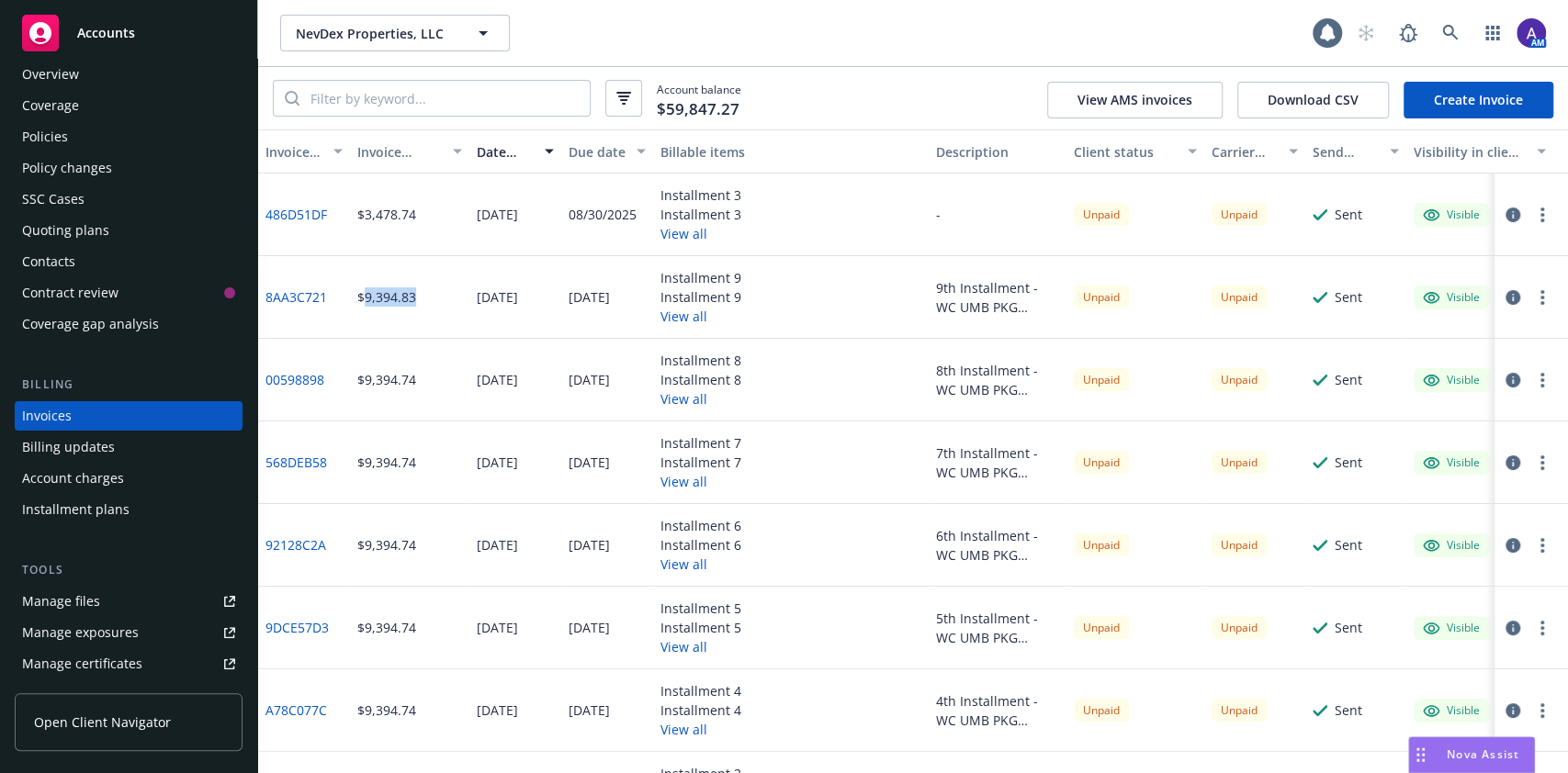
drag, startPoint x: 418, startPoint y: 309, endPoint x: 365, endPoint y: 310, distance: 53.0
click at [365, 310] on div "$9,394.83" at bounding box center [409, 297] width 120 height 83
copy div "9,394.83"
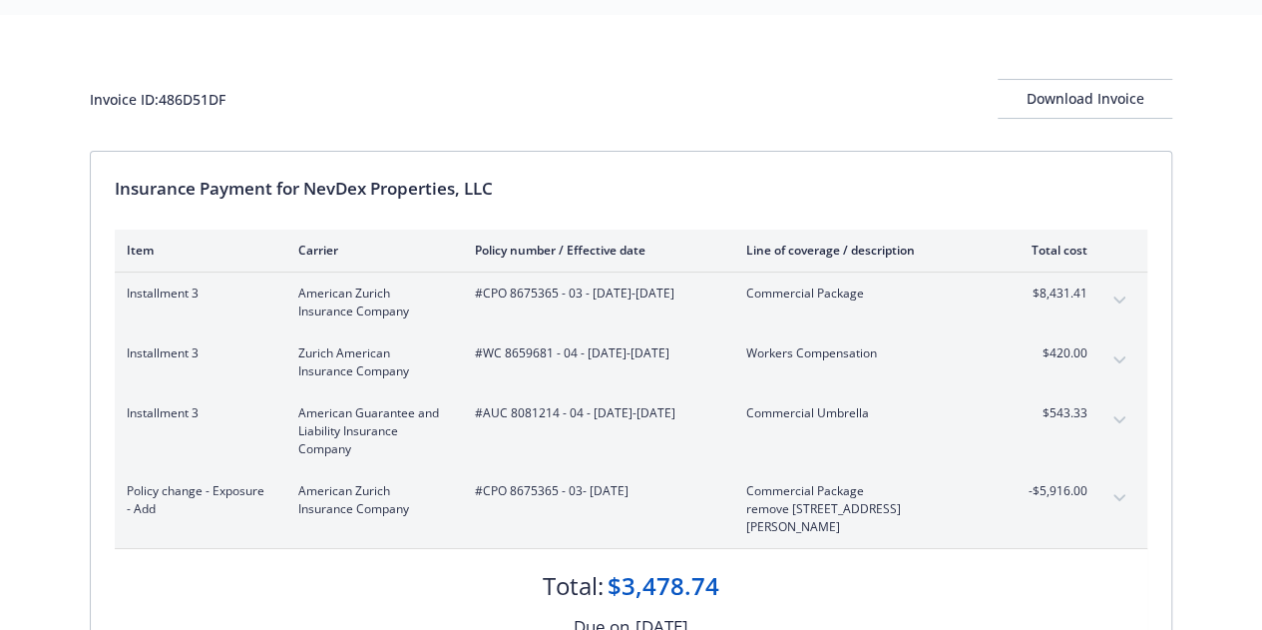
scroll to position [65, 0]
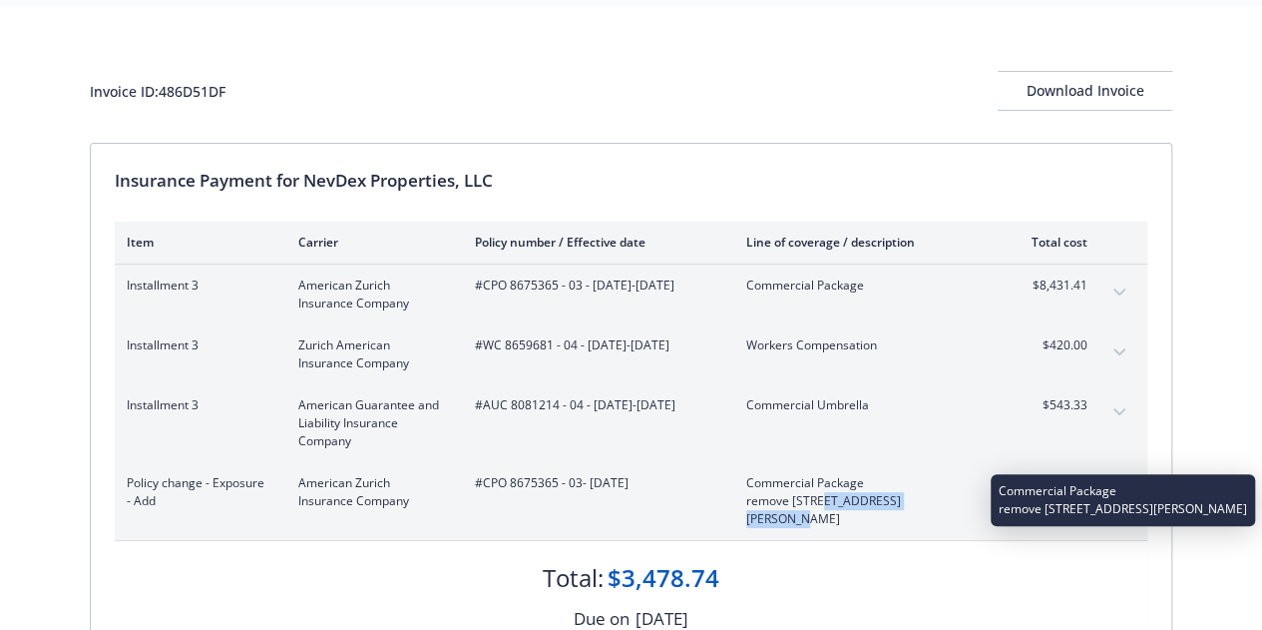
drag, startPoint x: 824, startPoint y: 499, endPoint x: 945, endPoint y: 500, distance: 120.8
click at [945, 500] on span "remove [STREET_ADDRESS][PERSON_NAME]" at bounding box center [863, 510] width 235 height 36
copy span "[PERSON_NAME] ,[GEOGRAPHIC_DATA] ,[GEOGRAPHIC_DATA]"
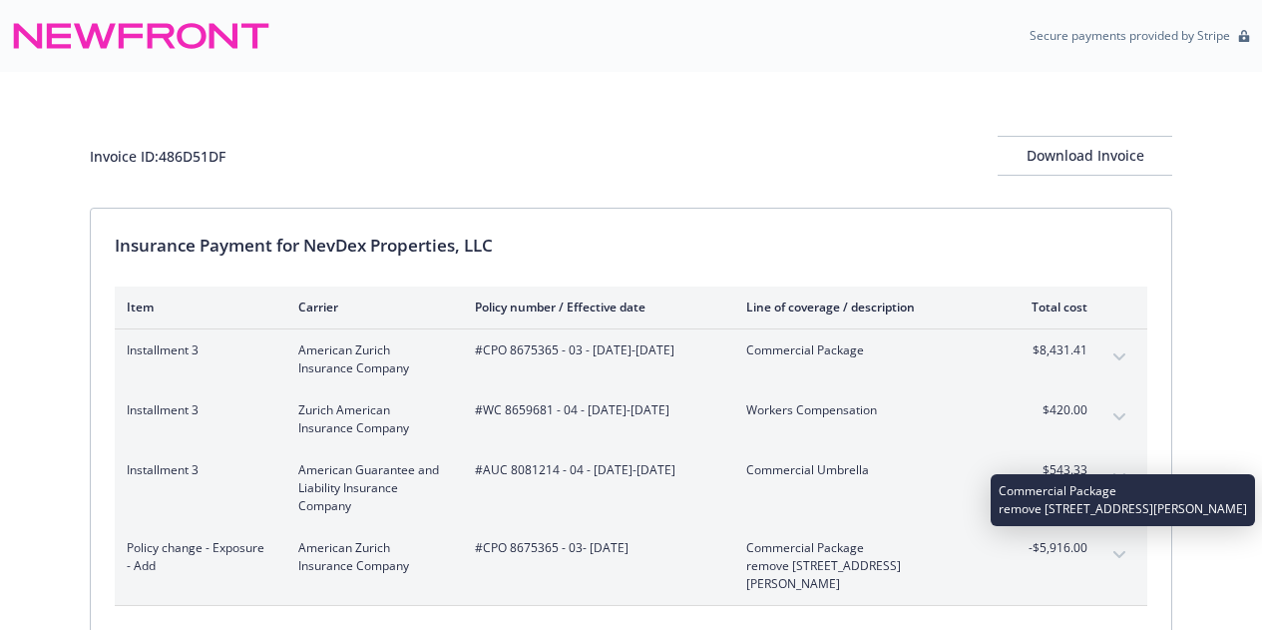
scroll to position [65, 0]
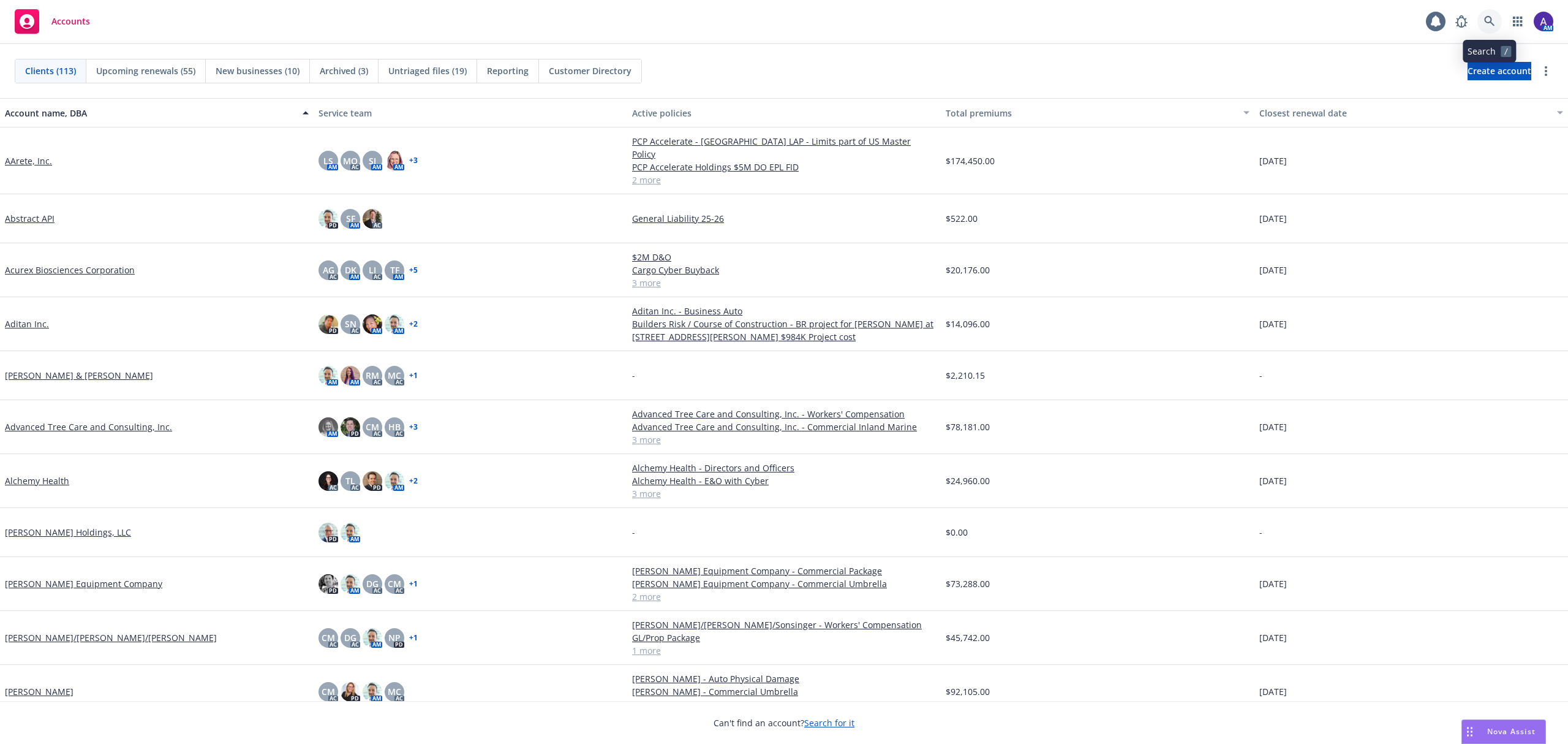
click at [1486, 23] on icon at bounding box center [1489, 21] width 11 height 11
click at [1253, 29] on div "Accounts 1 AM" at bounding box center [784, 22] width 1568 height 44
click at [1478, 18] on link at bounding box center [1489, 21] width 25 height 25
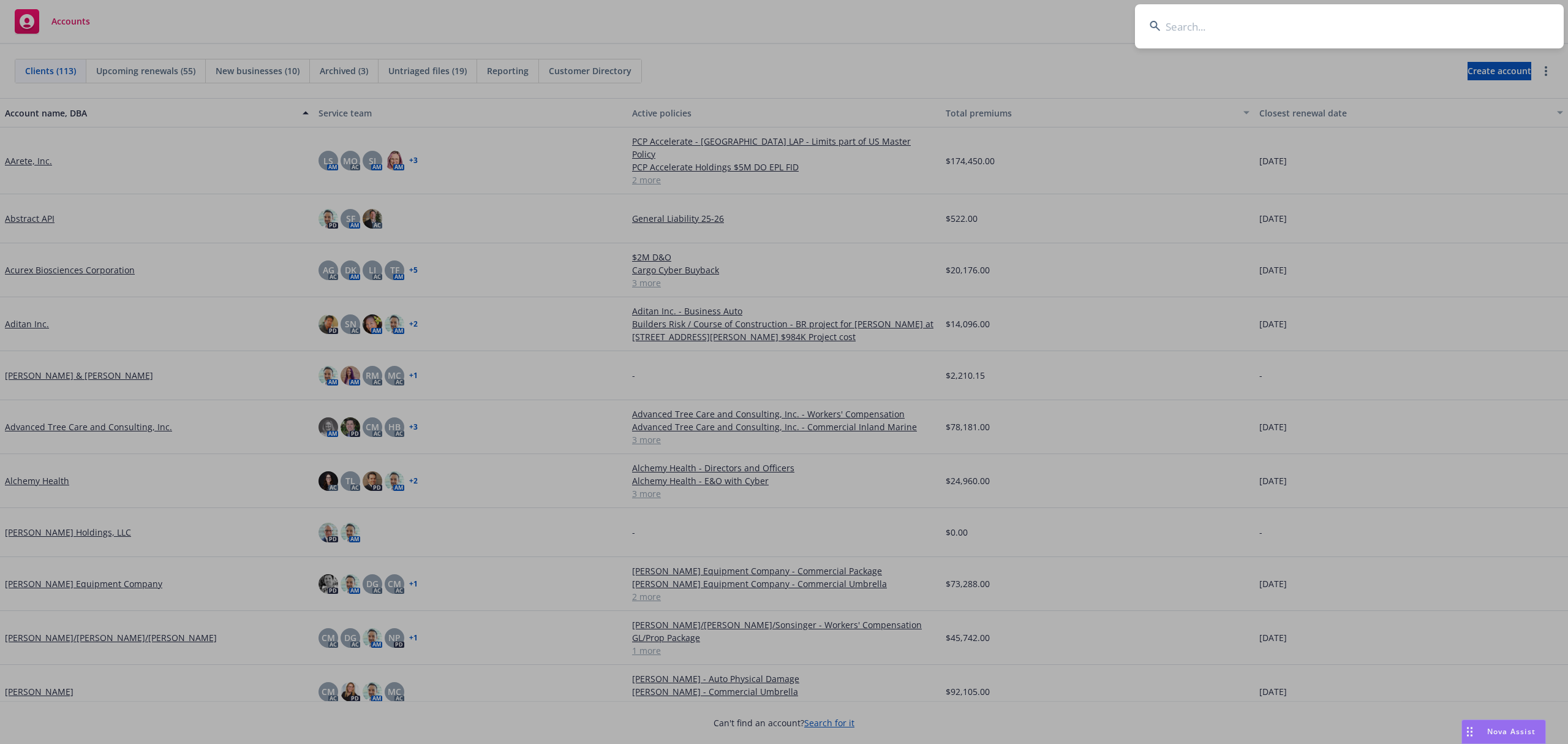
click at [1416, 29] on input at bounding box center [1349, 26] width 429 height 44
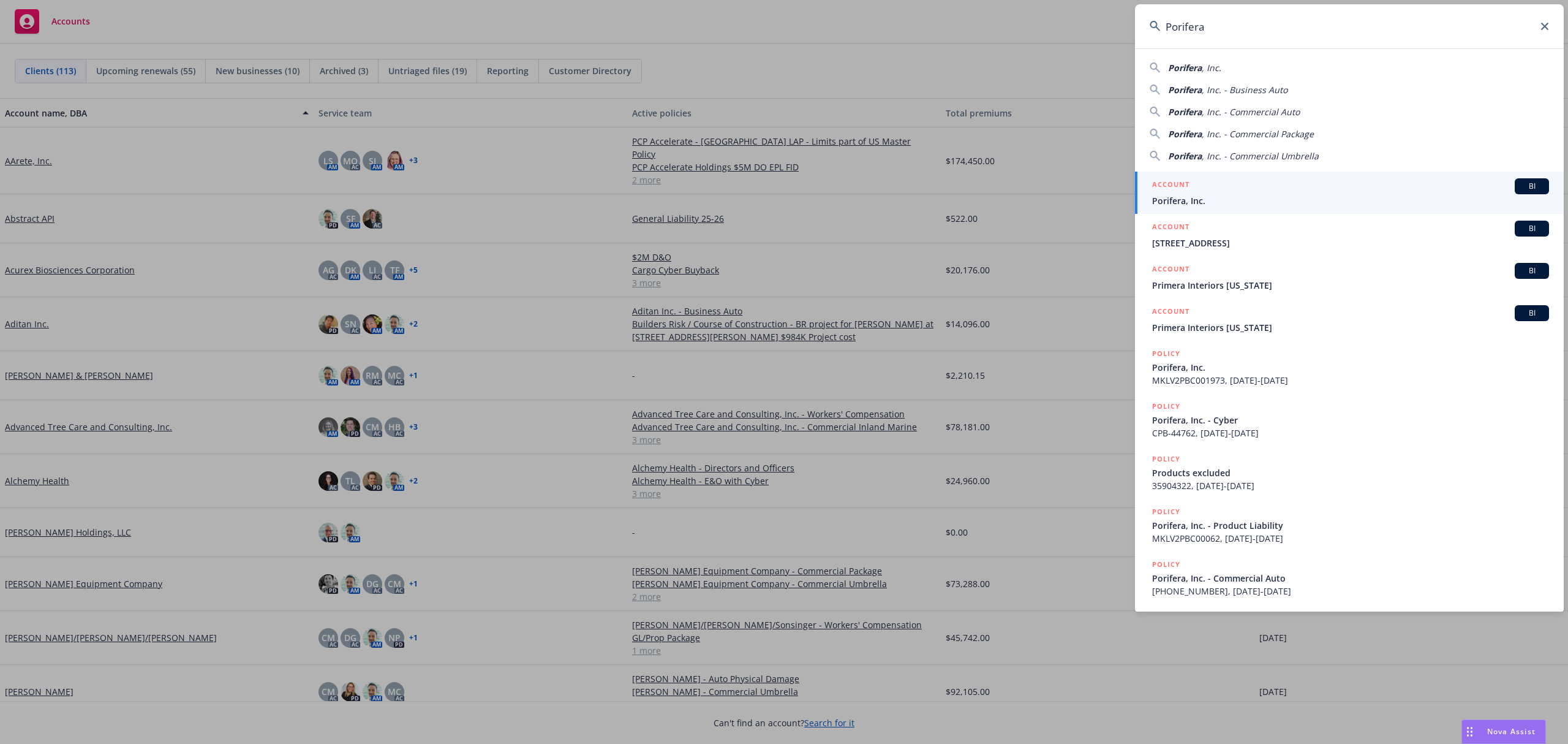
type input "Porifera"
click at [1178, 184] on h5 "ACCOUNT" at bounding box center [1170, 185] width 37 height 15
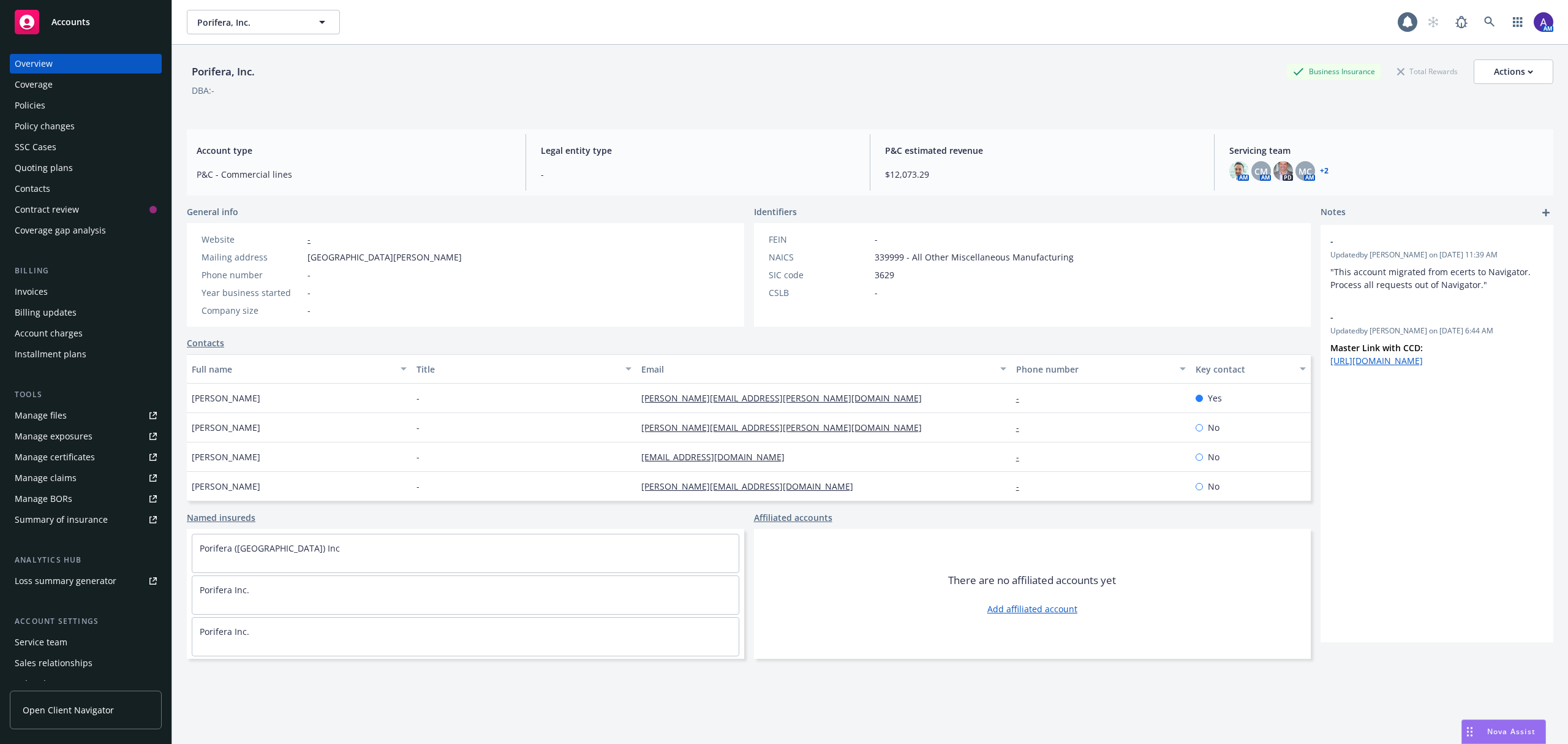
click at [39, 107] on div "Policies" at bounding box center [30, 106] width 31 height 20
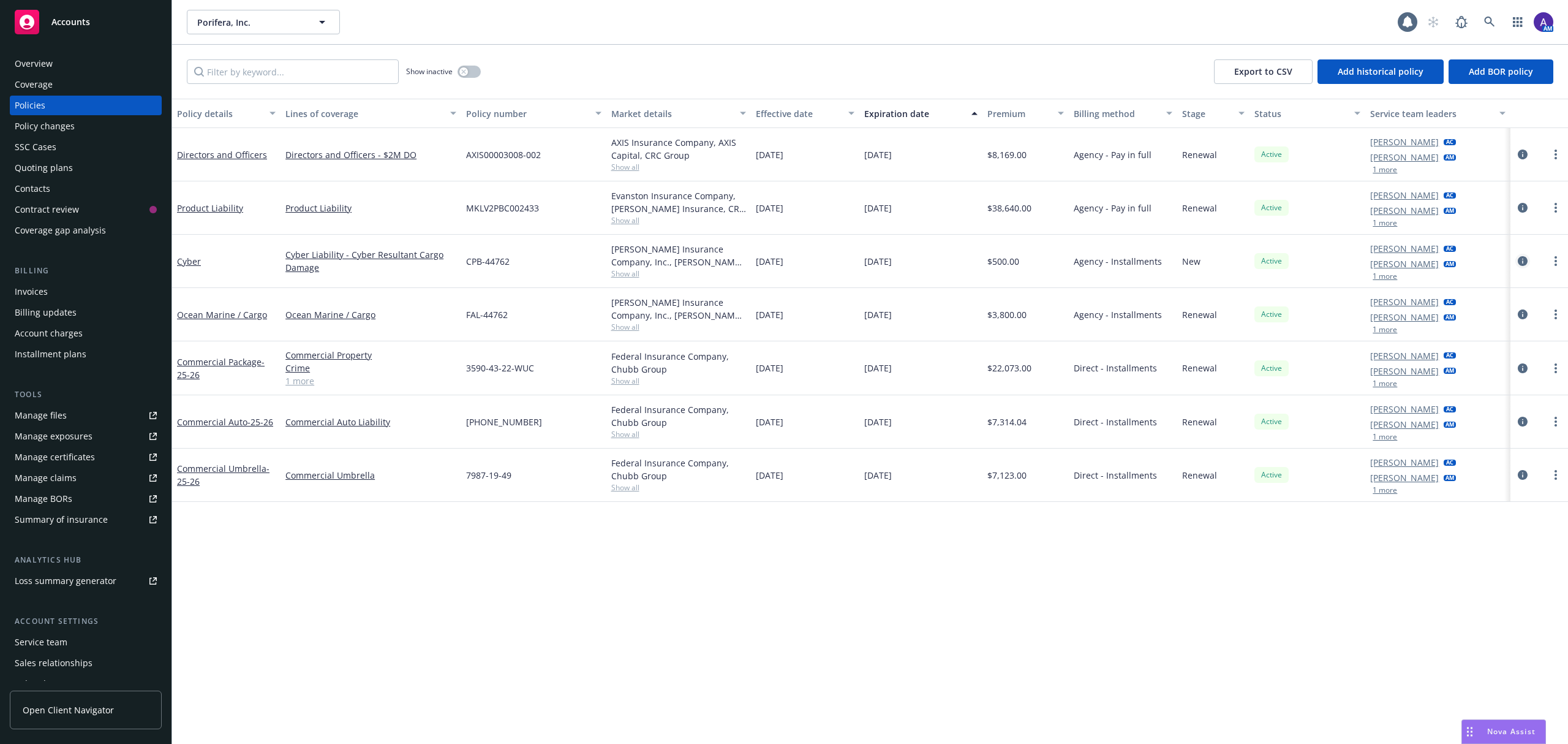
click at [1518, 260] on icon "circleInformation" at bounding box center [1523, 261] width 10 height 10
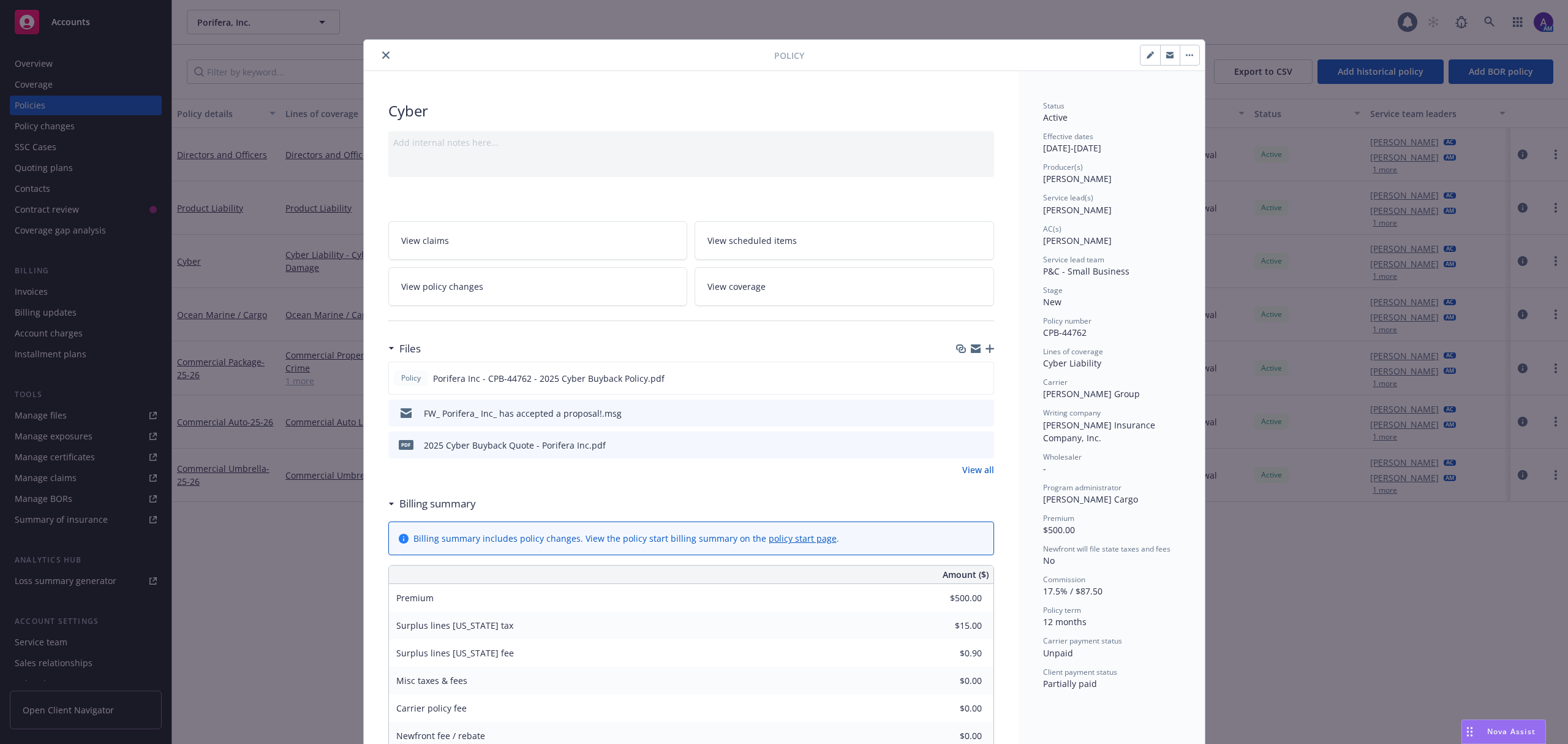
click at [379, 55] on button "close" at bounding box center [386, 55] width 15 height 15
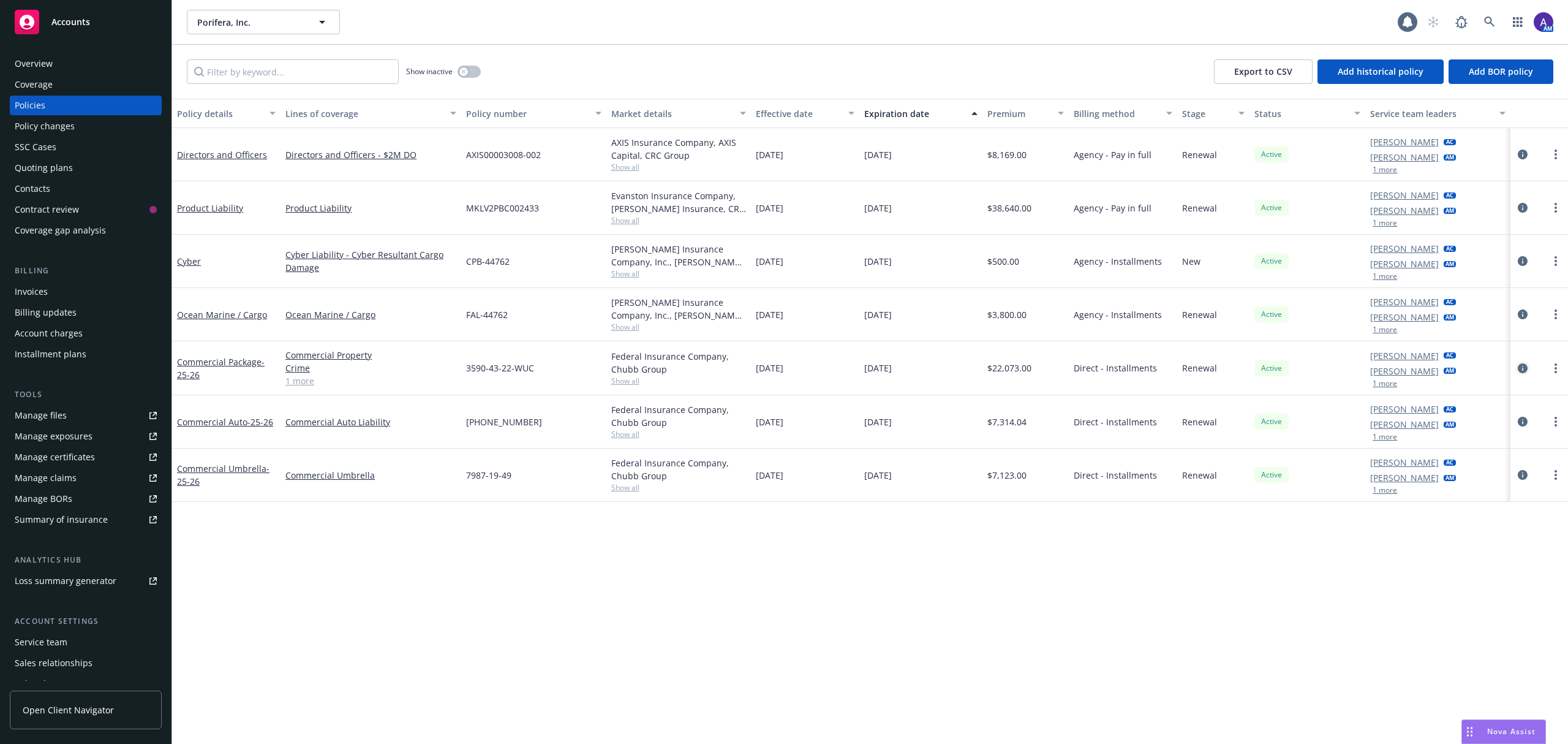
click at [1524, 369] on icon "circleInformation" at bounding box center [1523, 368] width 10 height 10
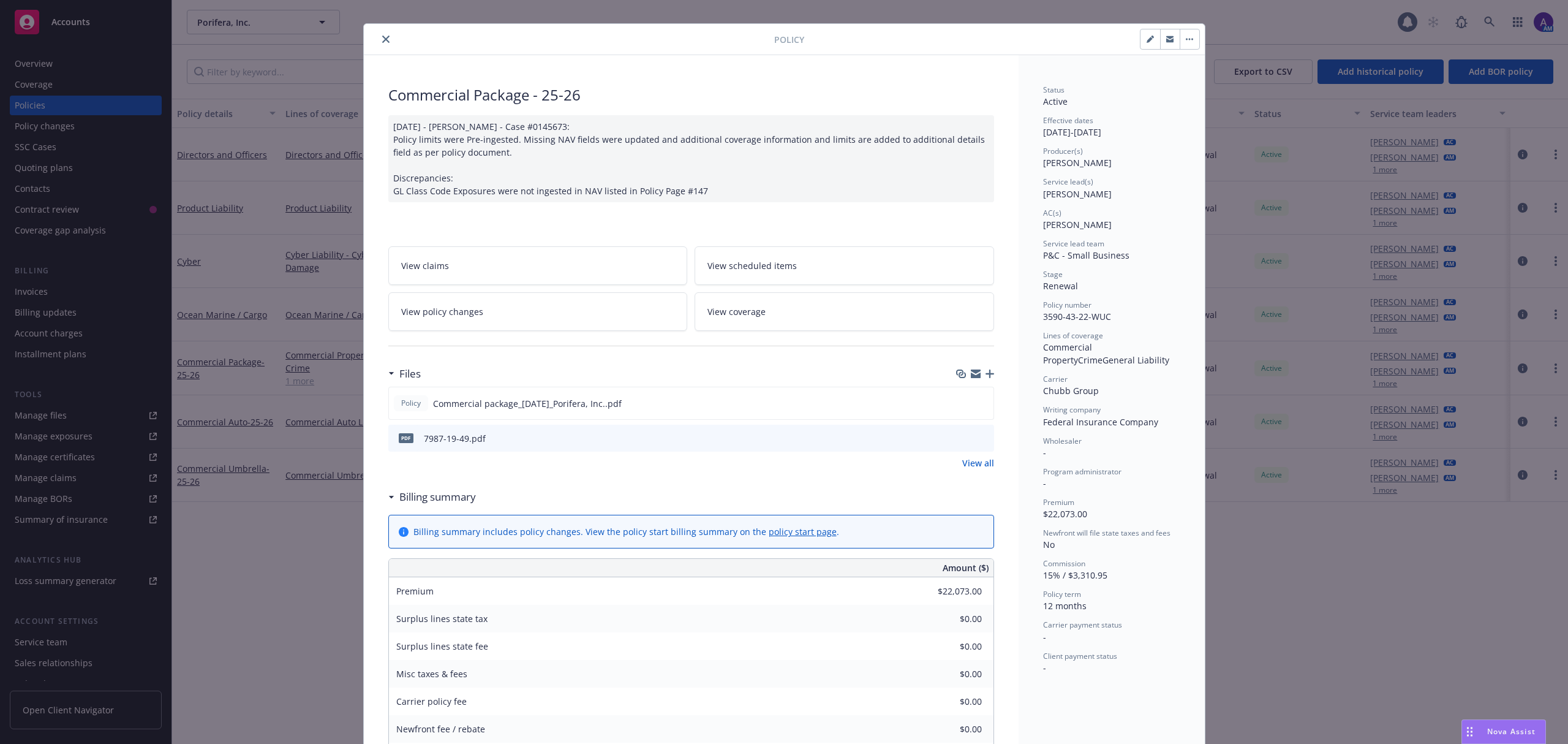
scroll to position [15, 0]
click at [382, 42] on icon "close" at bounding box center [386, 40] width 7 height 7
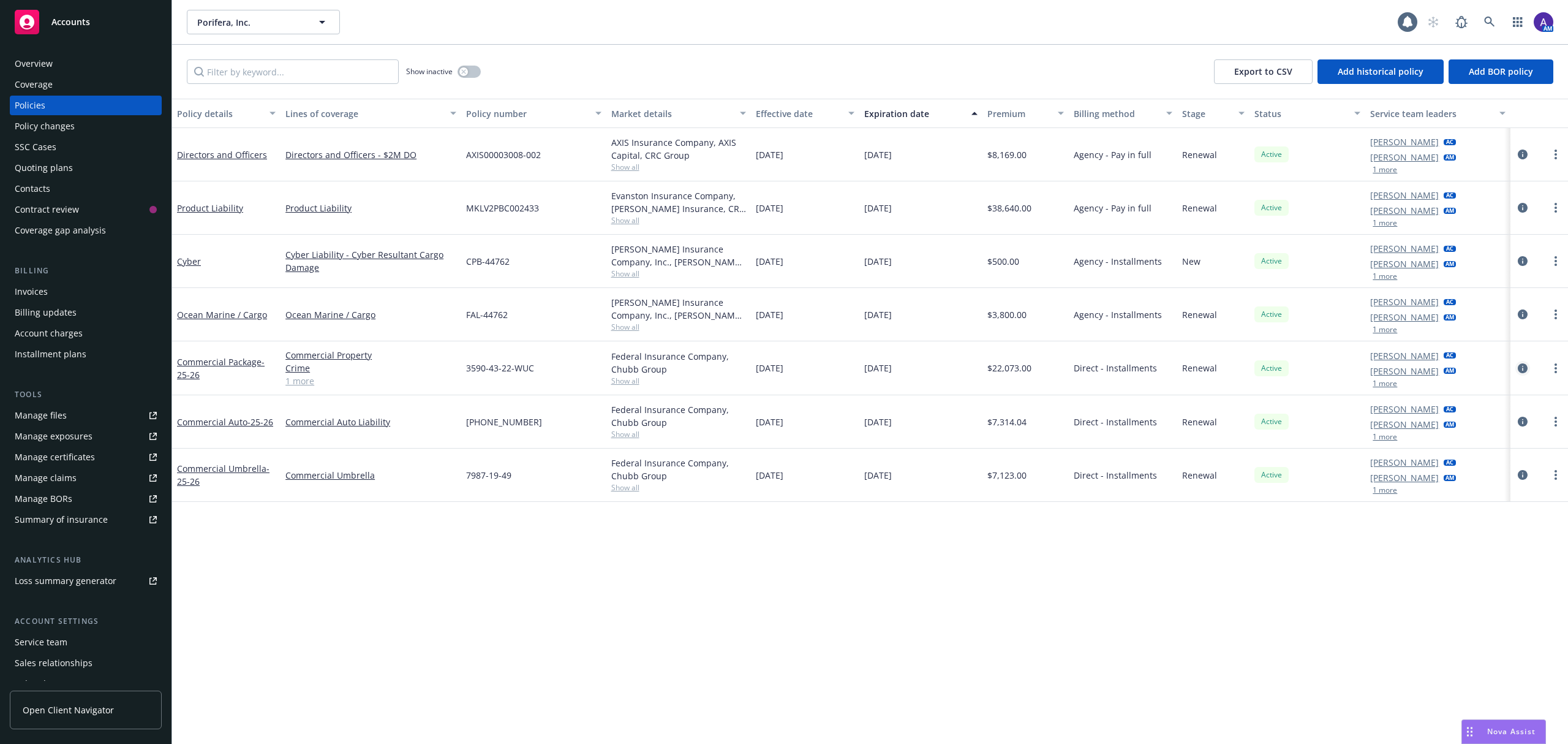
click at [1520, 371] on icon "circleInformation" at bounding box center [1523, 368] width 10 height 10
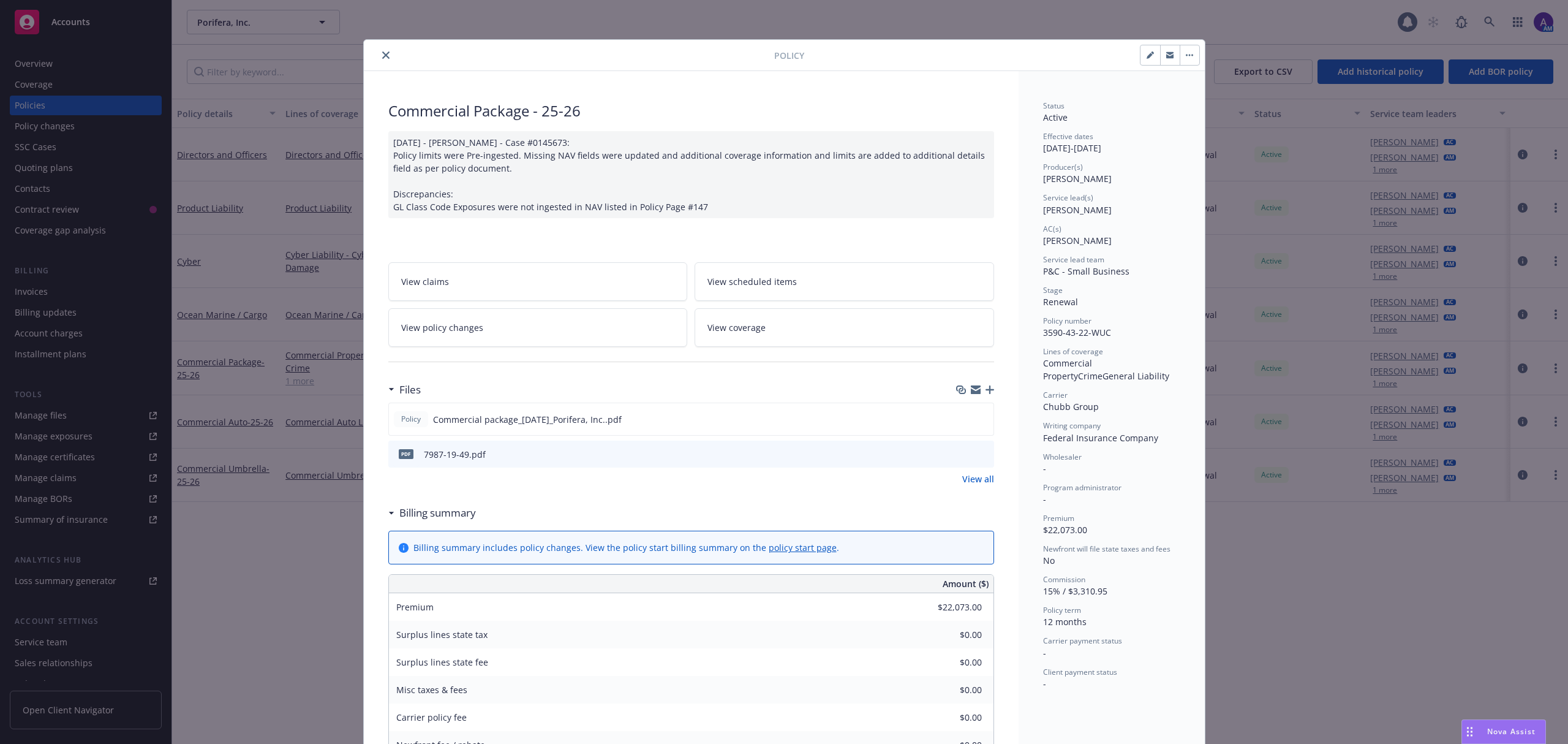
scroll to position [37, 0]
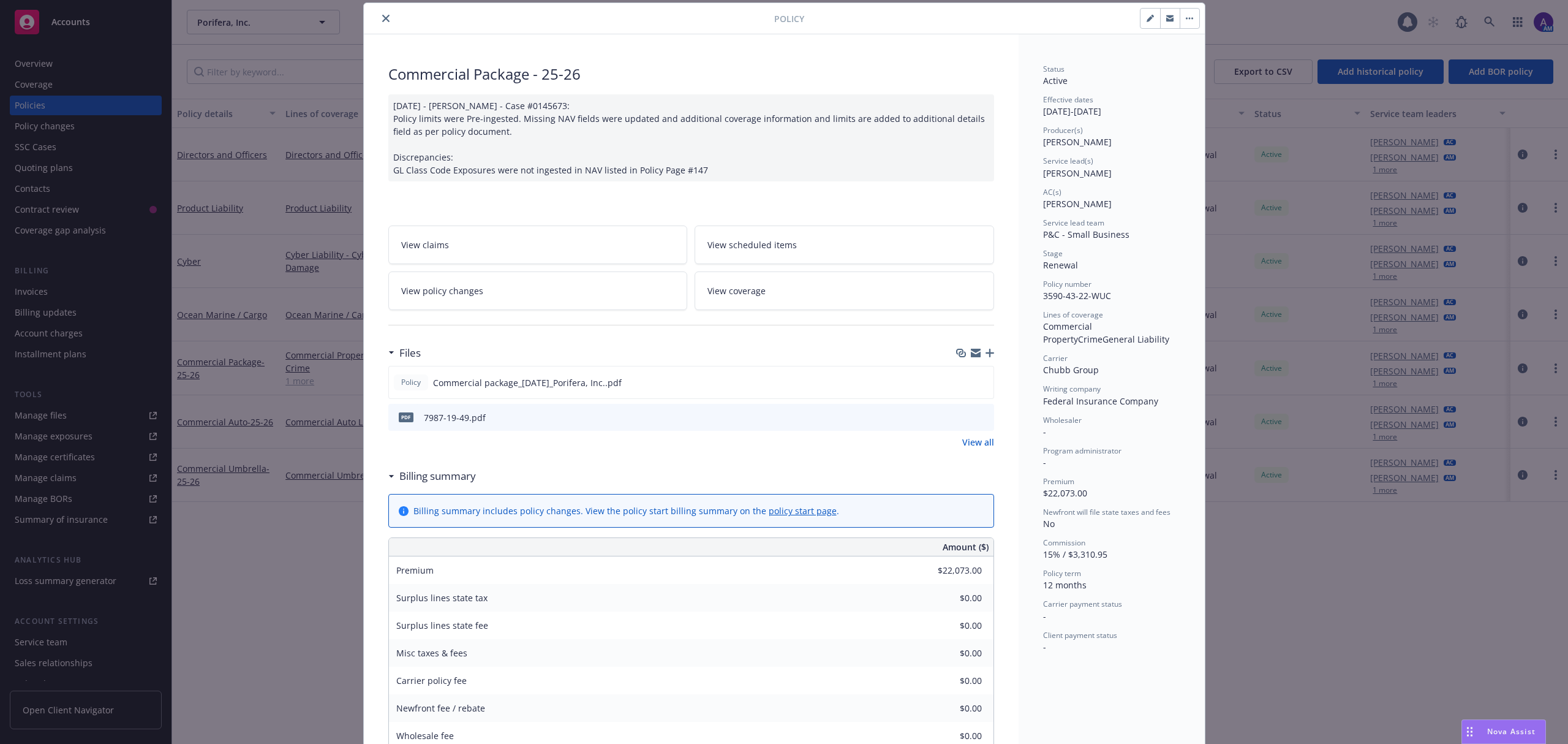
click at [978, 418] on icon "preview file" at bounding box center [983, 417] width 11 height 9
click at [379, 17] on button "close" at bounding box center [386, 18] width 15 height 15
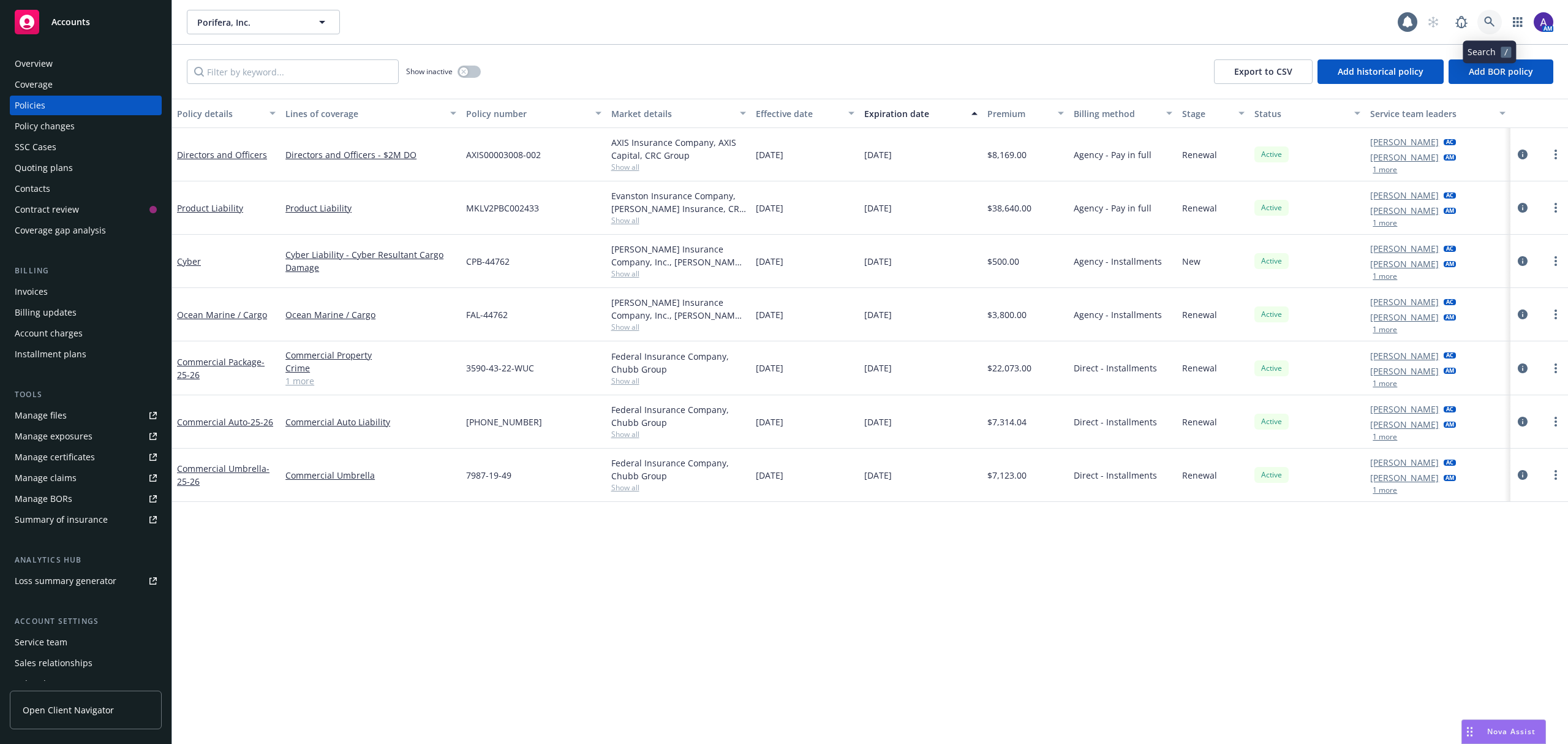
click at [1488, 28] on link at bounding box center [1489, 22] width 25 height 25
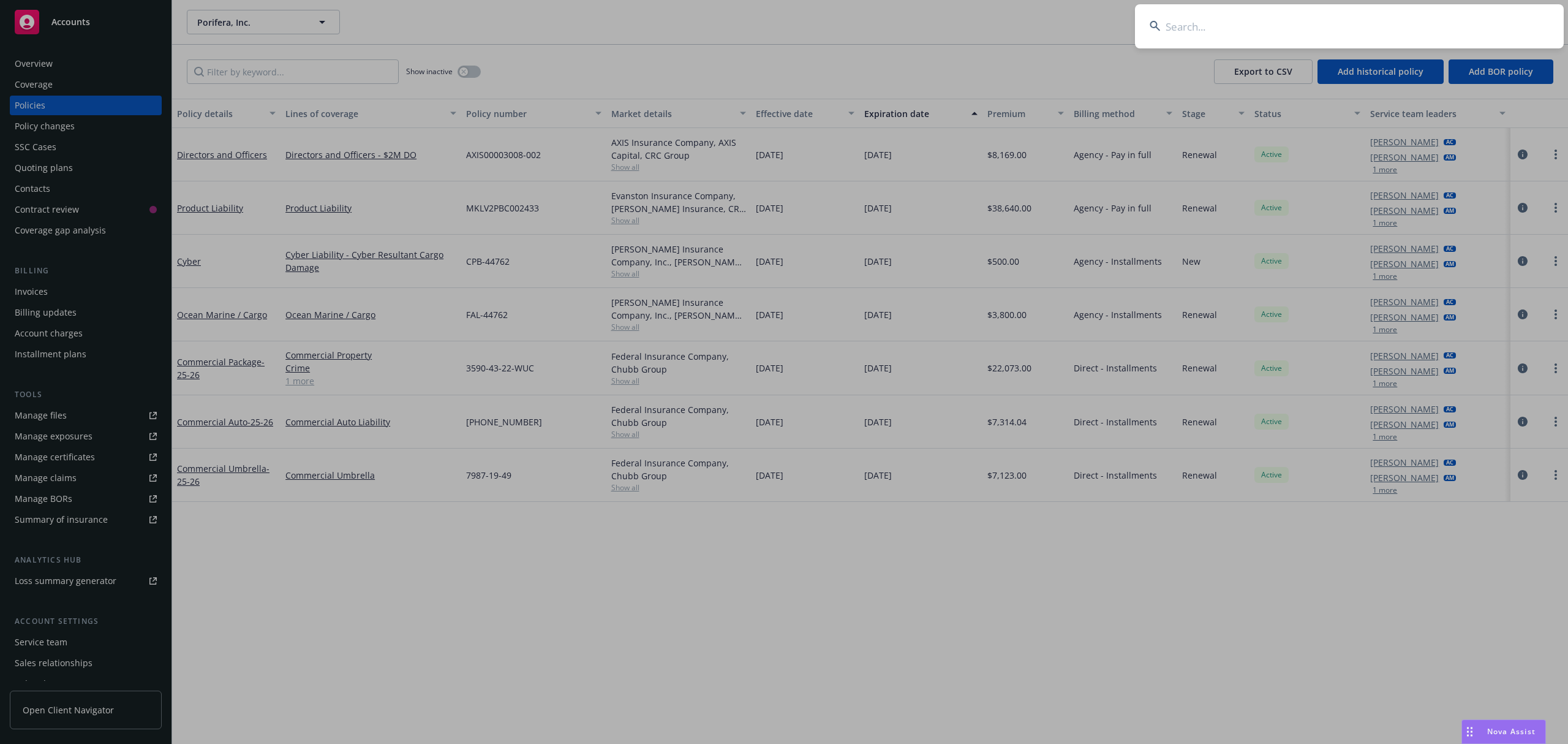
click at [1390, 32] on input at bounding box center [1349, 26] width 429 height 44
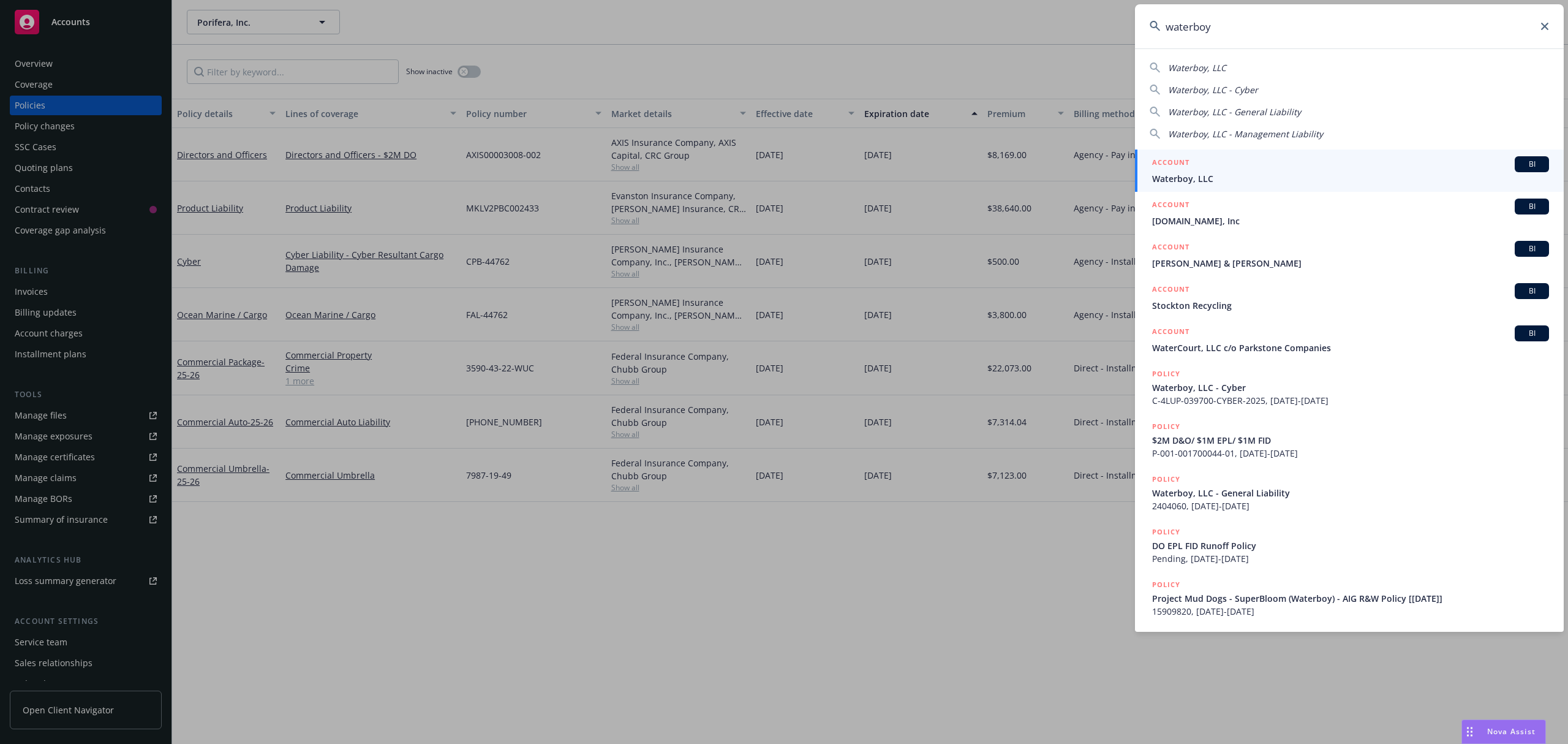
type input "waterboy"
click at [1183, 161] on h5 "ACCOUNT" at bounding box center [1170, 163] width 37 height 15
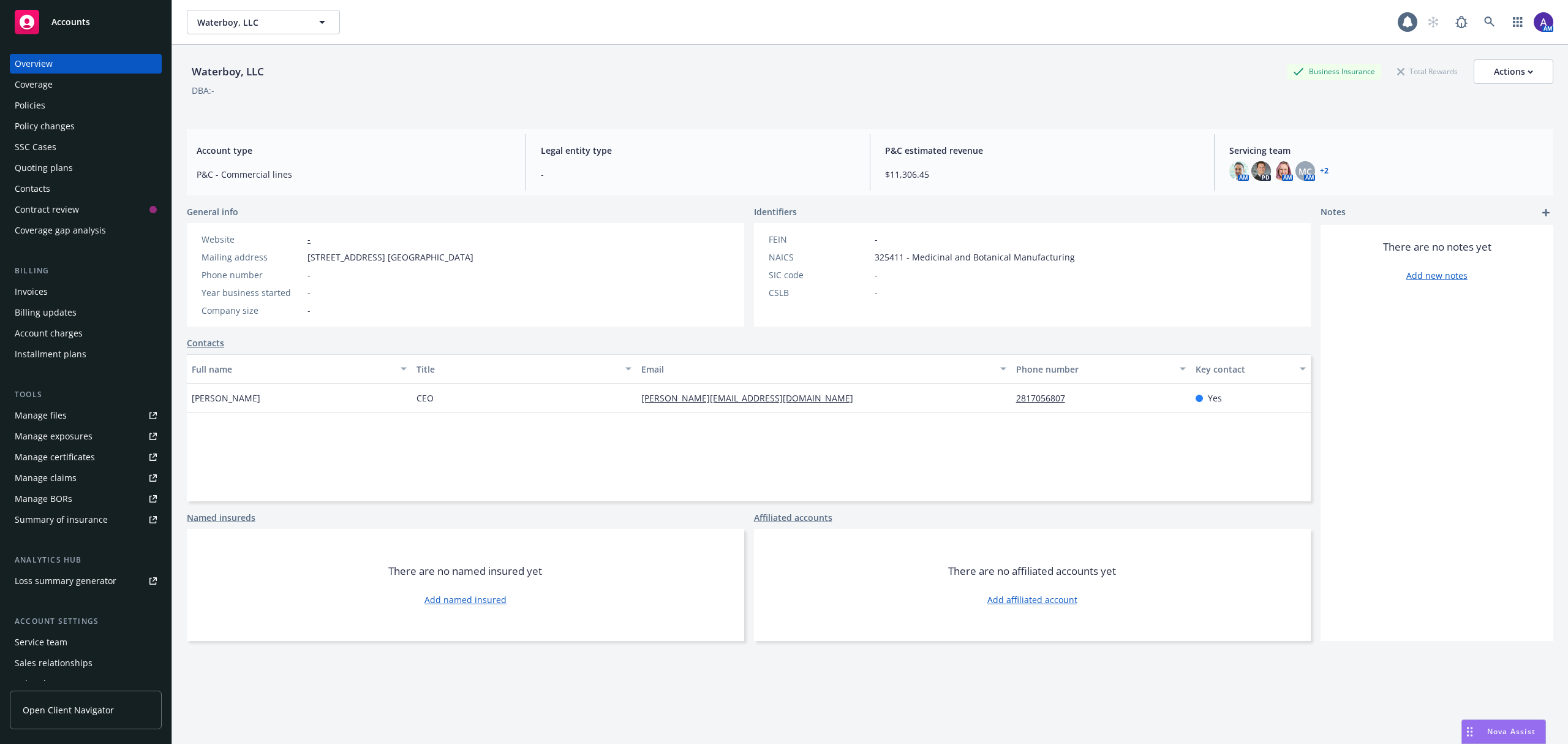
click at [106, 102] on div "Policies" at bounding box center [86, 106] width 142 height 20
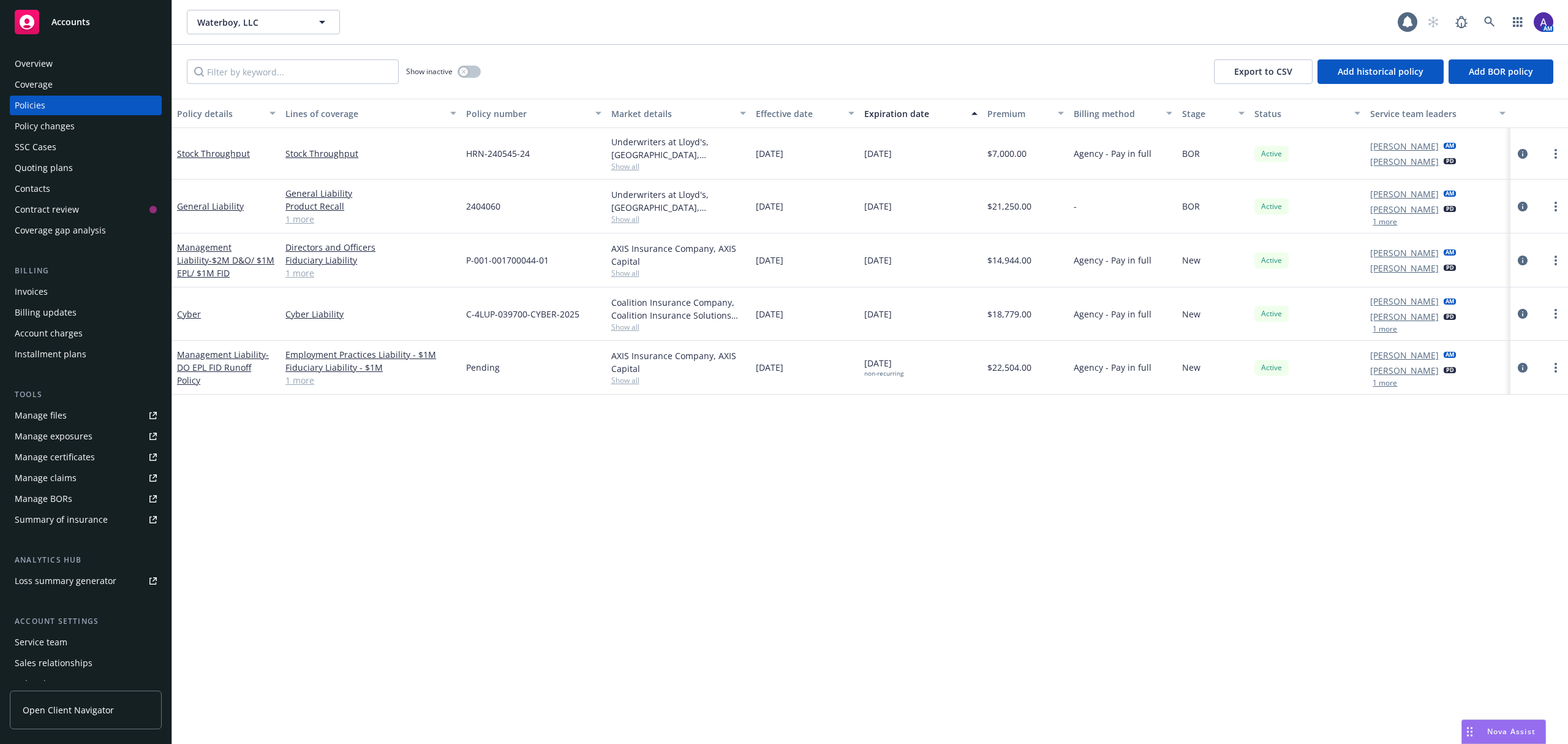
click at [702, 42] on div "Waterboy, LLC Waterboy, LLC 1 AM" at bounding box center [870, 22] width 1396 height 44
